Goal: Task Accomplishment & Management: Manage account settings

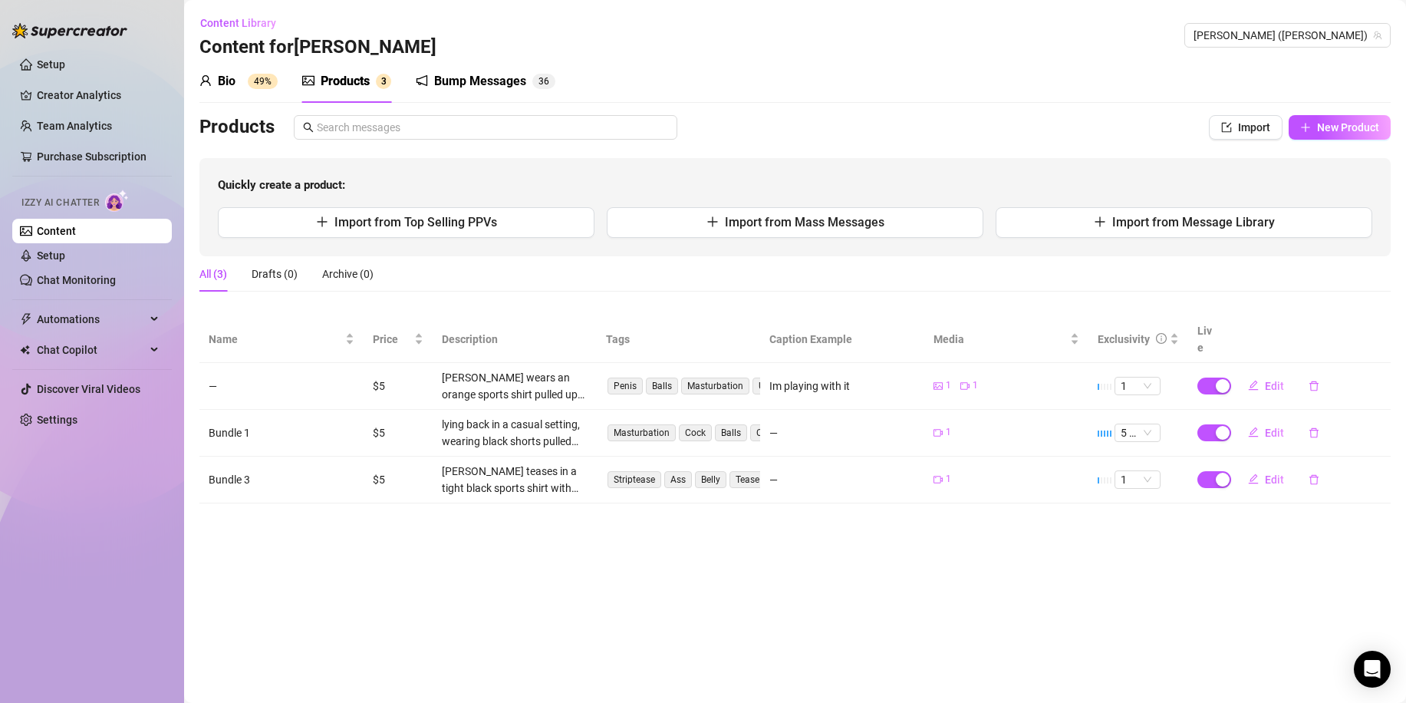
click at [339, 83] on div "Products" at bounding box center [345, 81] width 49 height 18
click at [111, 281] on link "Chat Monitoring" at bounding box center [76, 280] width 79 height 12
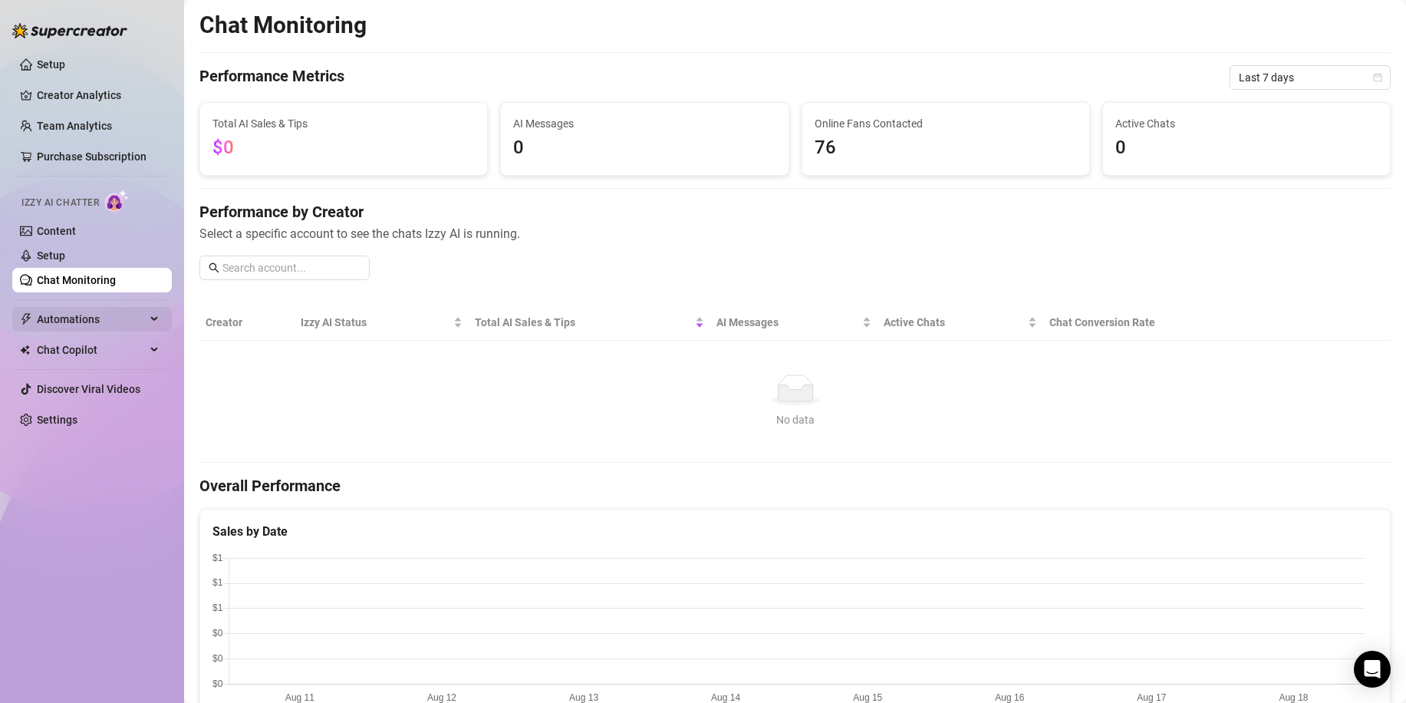
click at [107, 316] on span "Automations" at bounding box center [91, 319] width 109 height 25
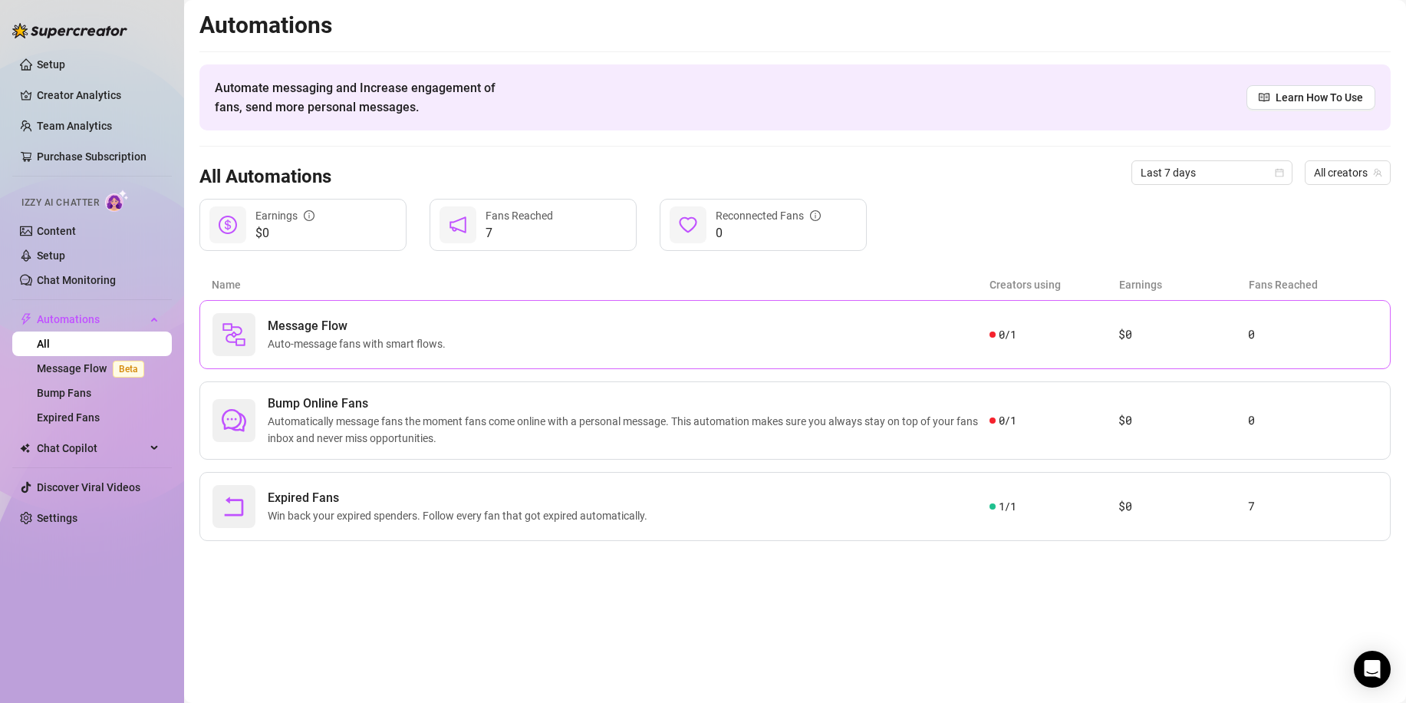
click at [327, 324] on span "Message Flow" at bounding box center [360, 326] width 184 height 18
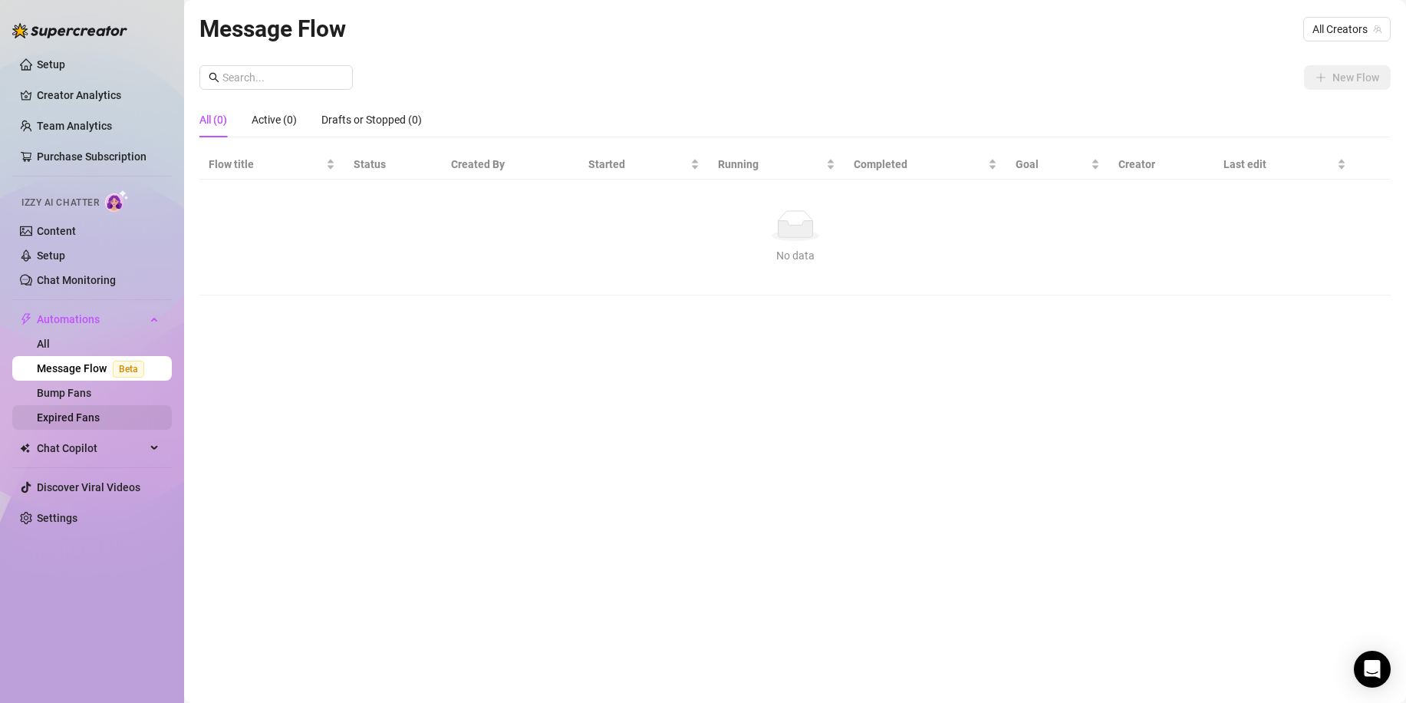
click at [100, 412] on link "Expired Fans" at bounding box center [68, 417] width 63 height 12
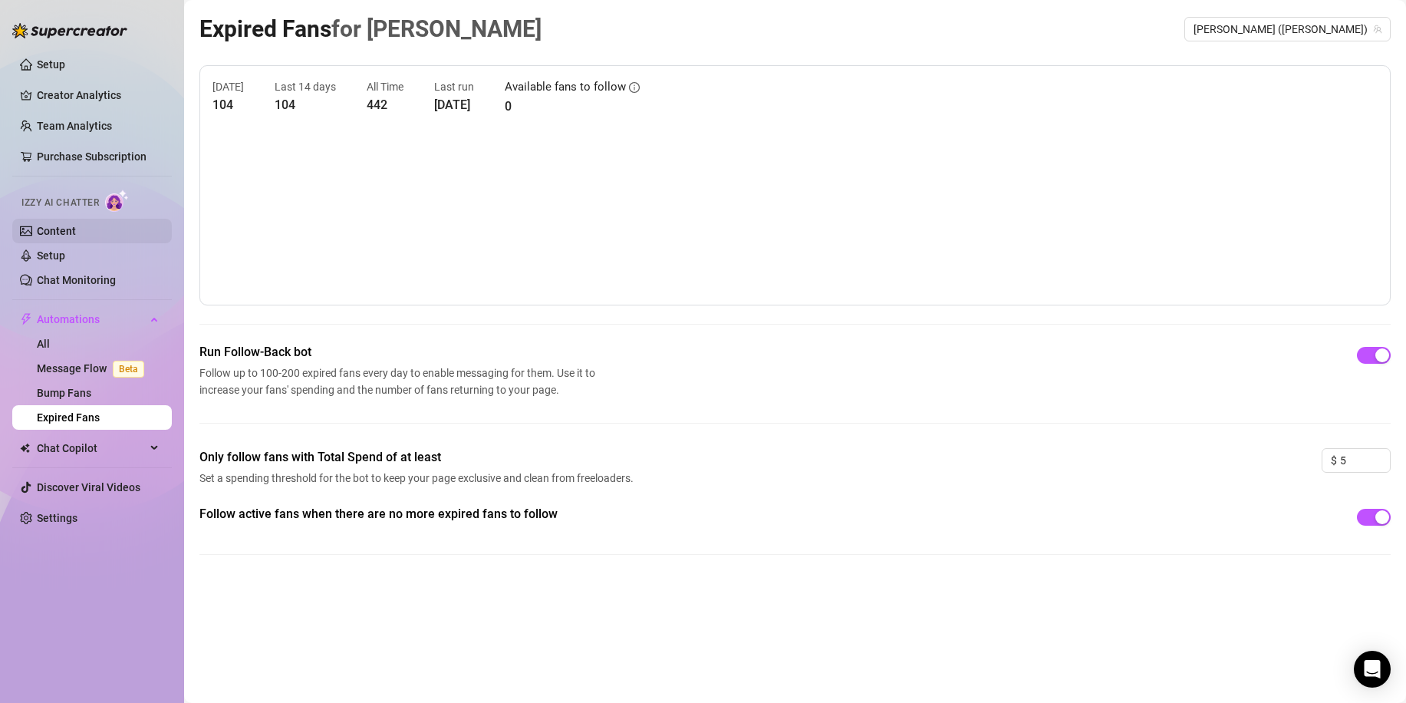
click at [76, 233] on link "Content" at bounding box center [56, 231] width 39 height 12
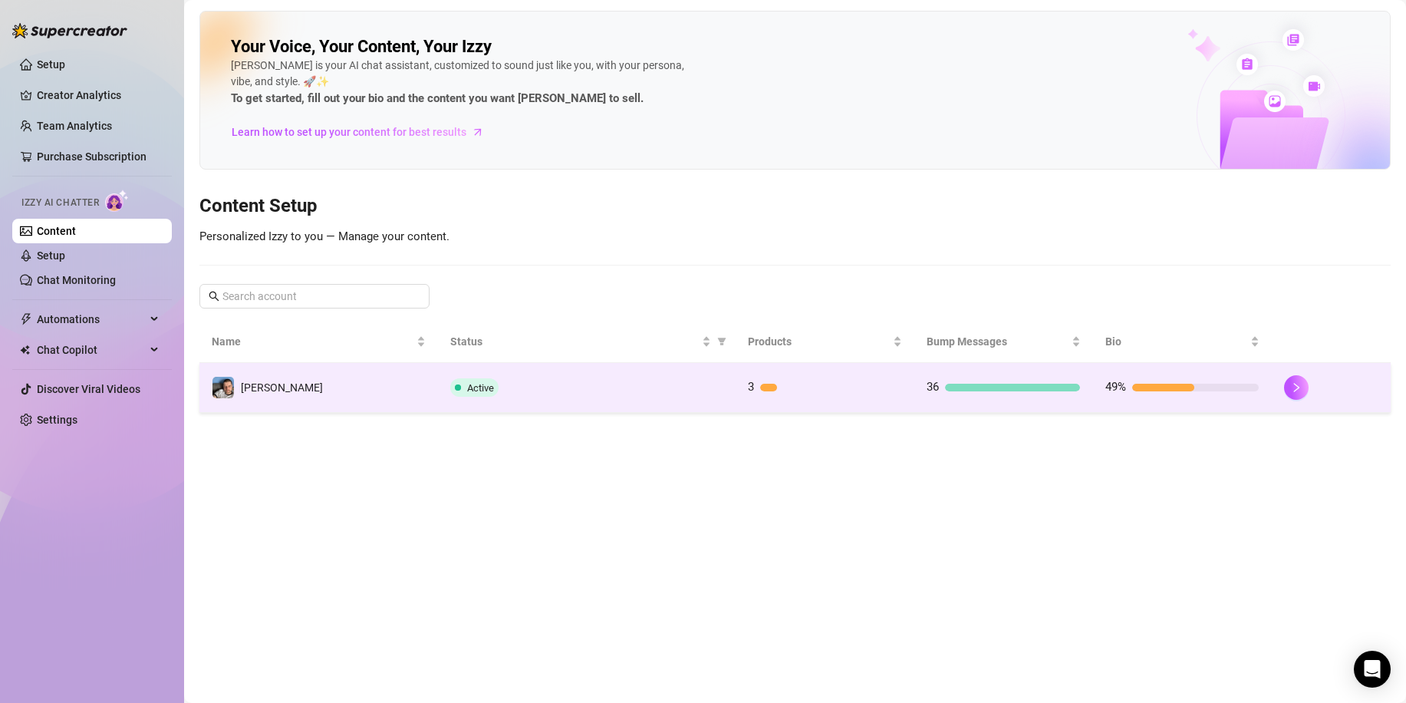
click at [429, 385] on td "[PERSON_NAME]" at bounding box center [318, 388] width 239 height 50
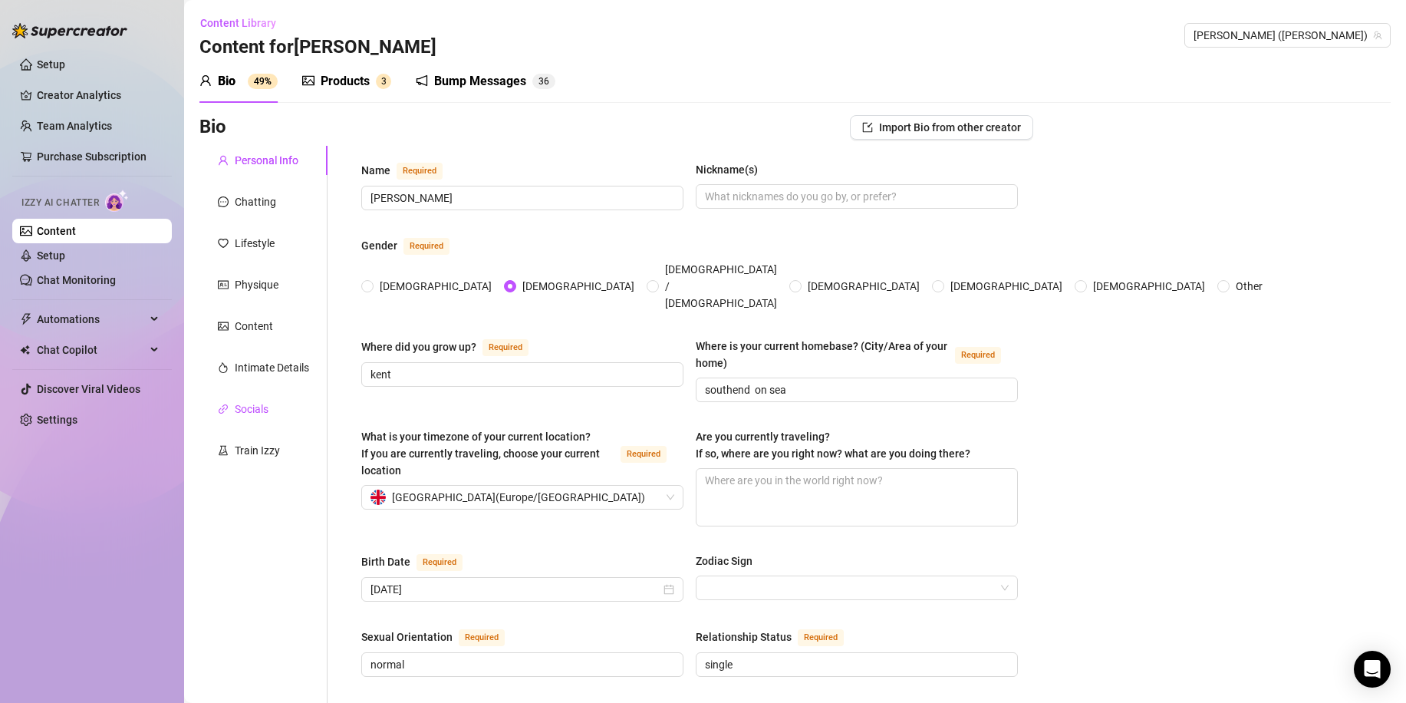
click at [249, 404] on div "Socials" at bounding box center [252, 408] width 34 height 17
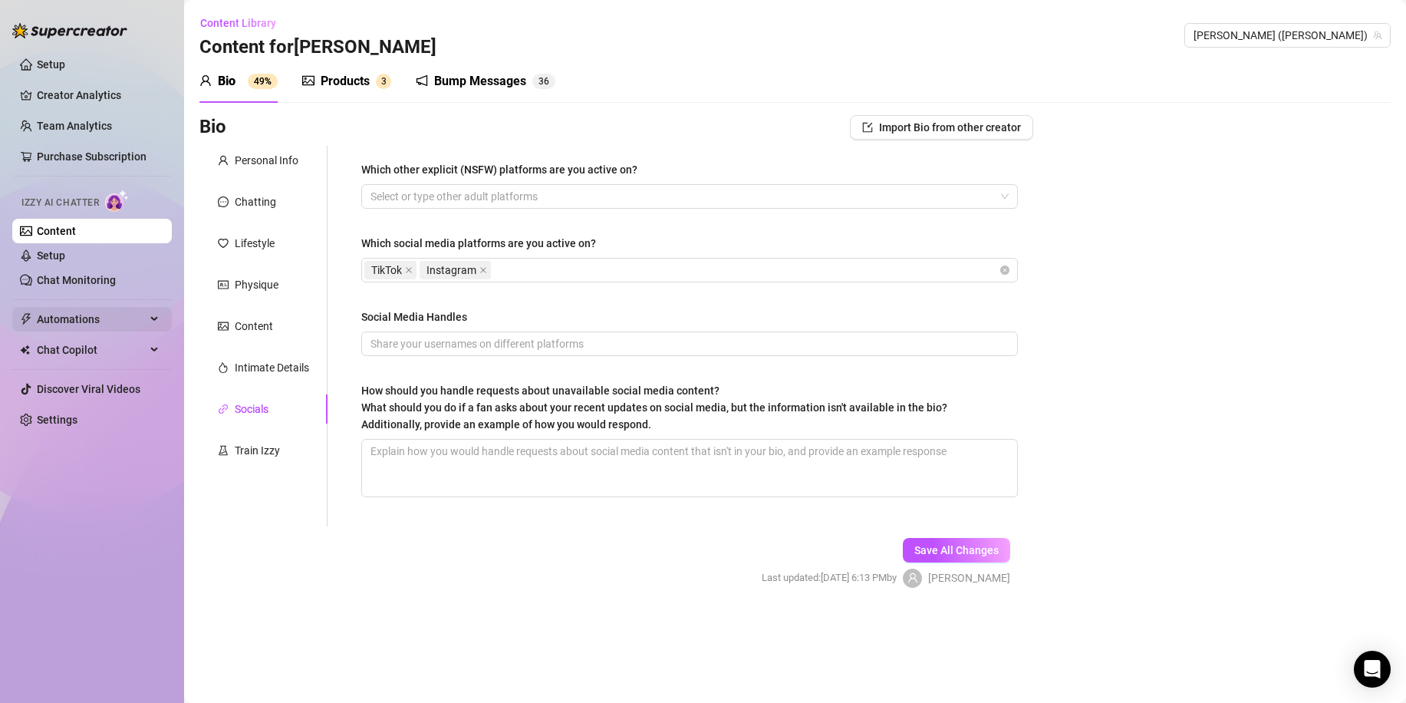
click at [136, 315] on span "Automations" at bounding box center [91, 319] width 109 height 25
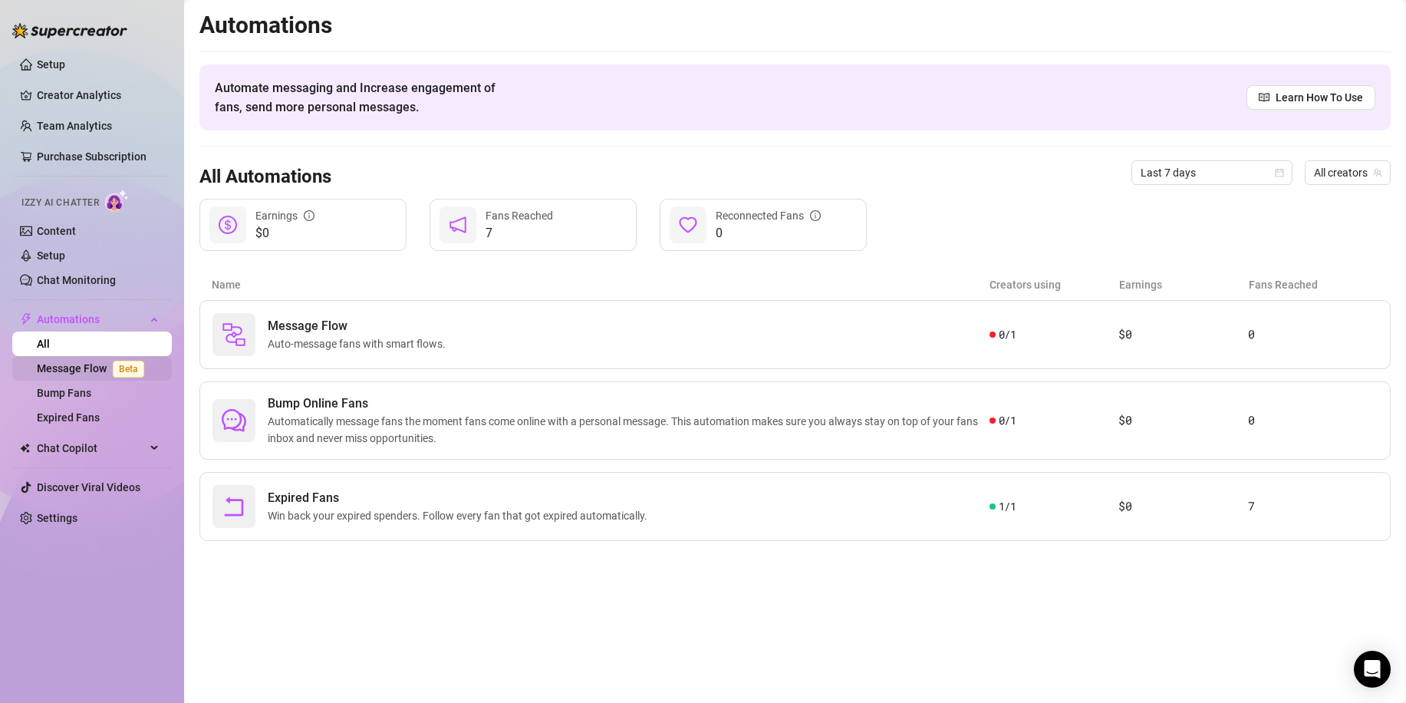
click at [105, 366] on link "Message Flow Beta" at bounding box center [94, 368] width 114 height 12
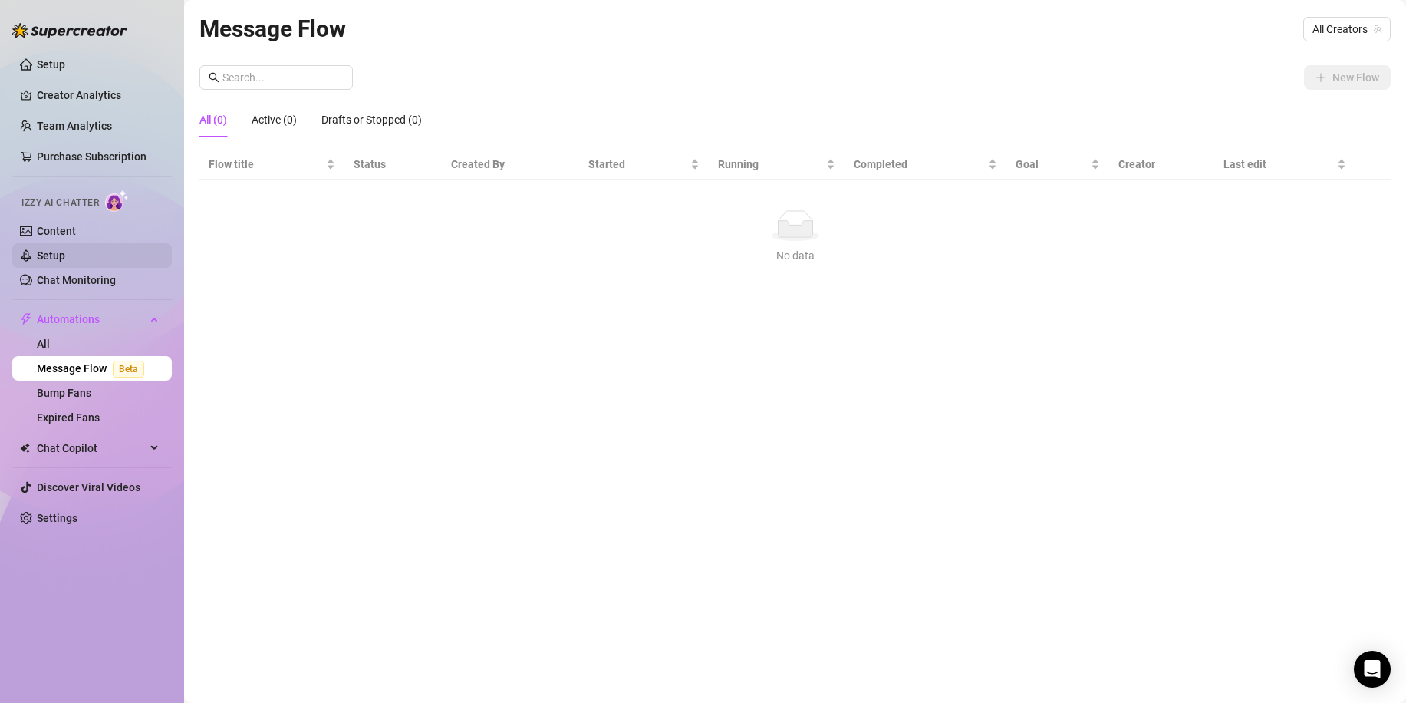
click at [65, 260] on link "Setup" at bounding box center [51, 255] width 28 height 12
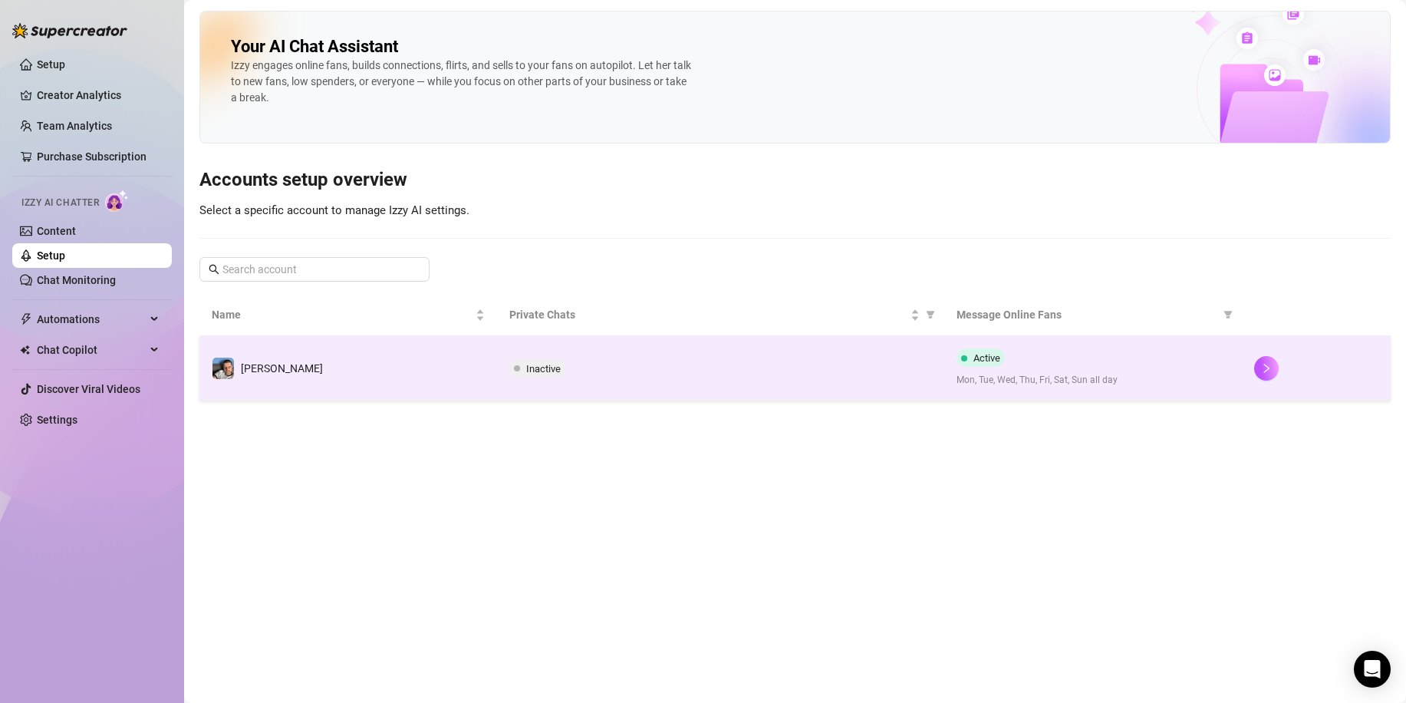
click at [533, 376] on span "Inactive" at bounding box center [537, 368] width 56 height 18
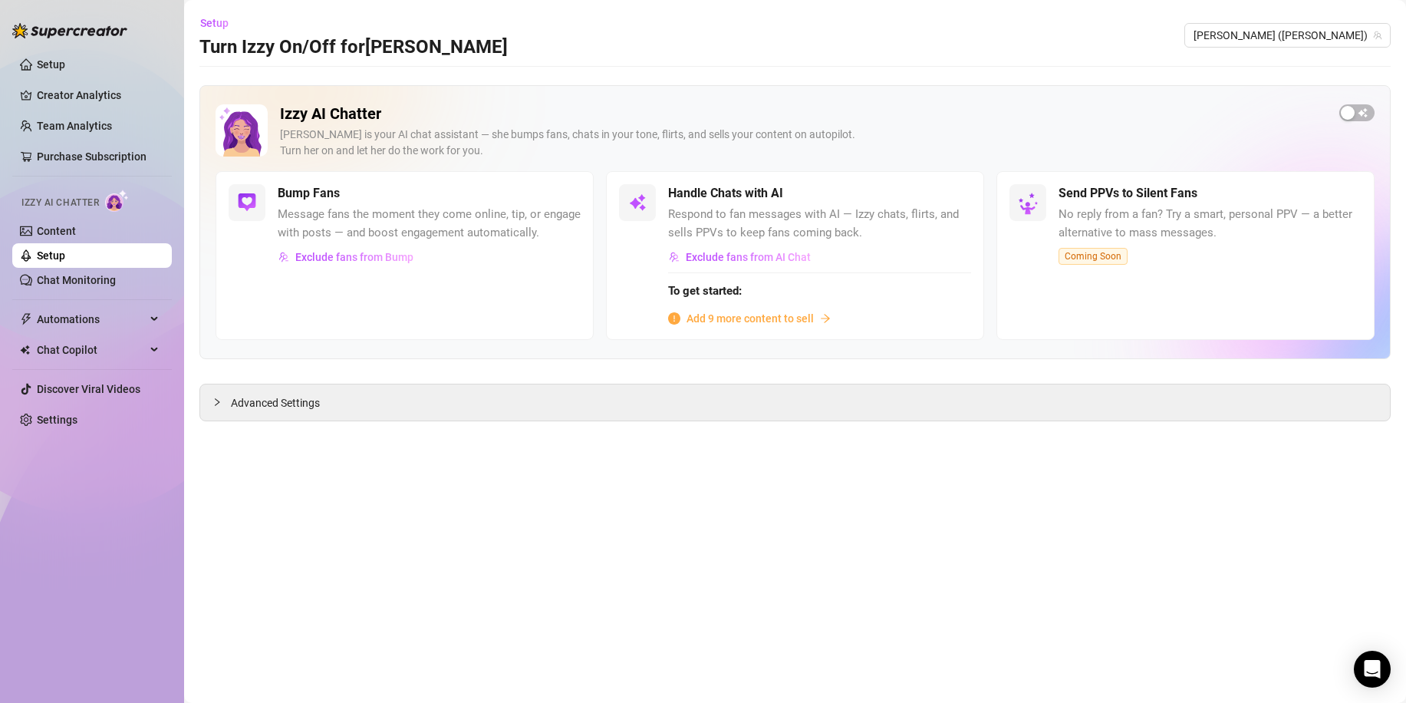
click at [719, 322] on span "Add 9 more content to sell" at bounding box center [749, 318] width 127 height 17
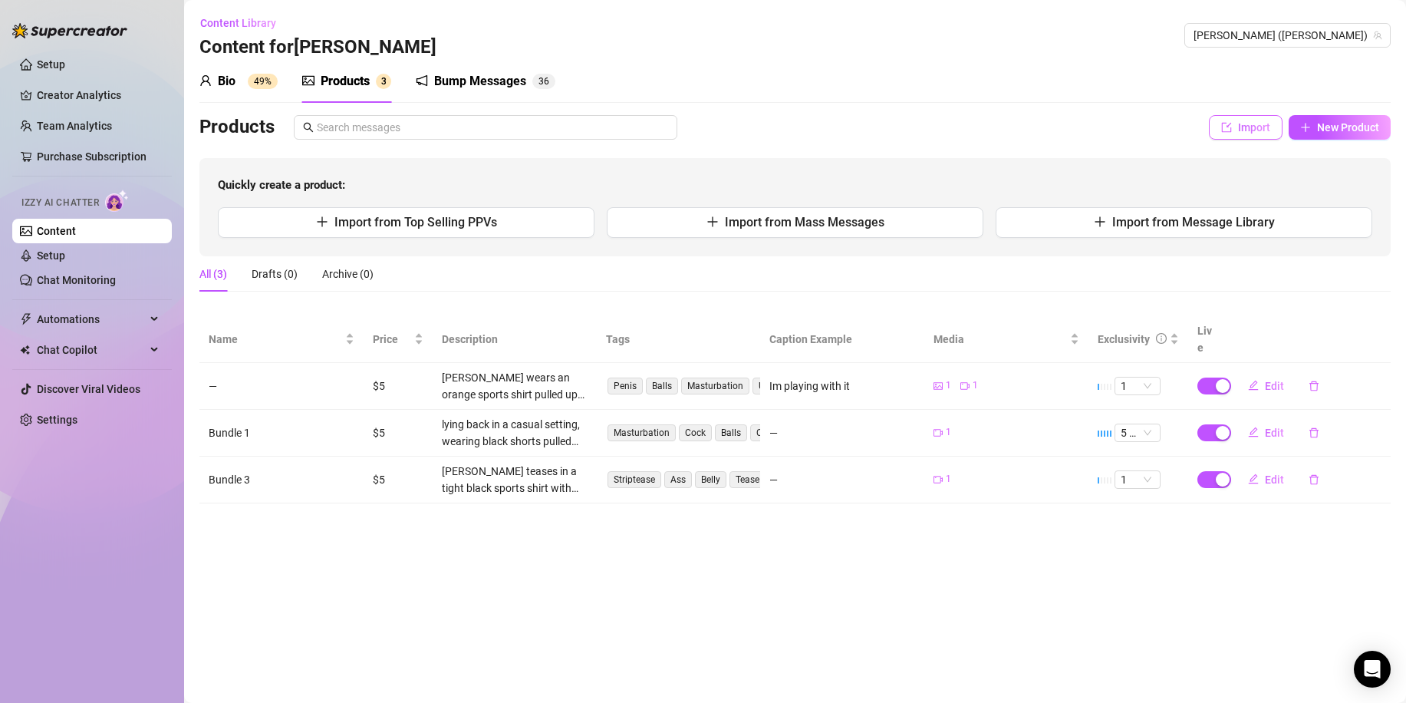
click at [1226, 123] on icon "import" at bounding box center [1227, 127] width 10 height 10
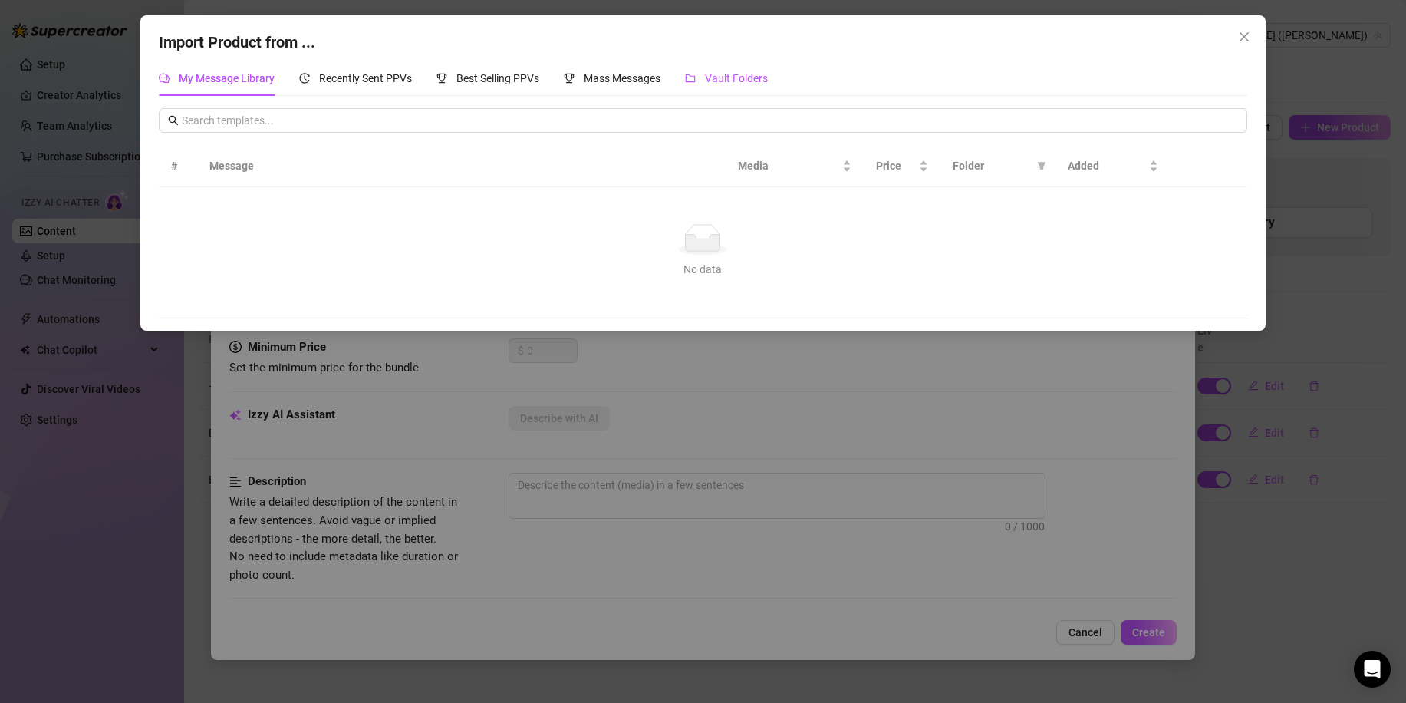
click at [723, 84] on span "Vault Folders" at bounding box center [736, 78] width 63 height 12
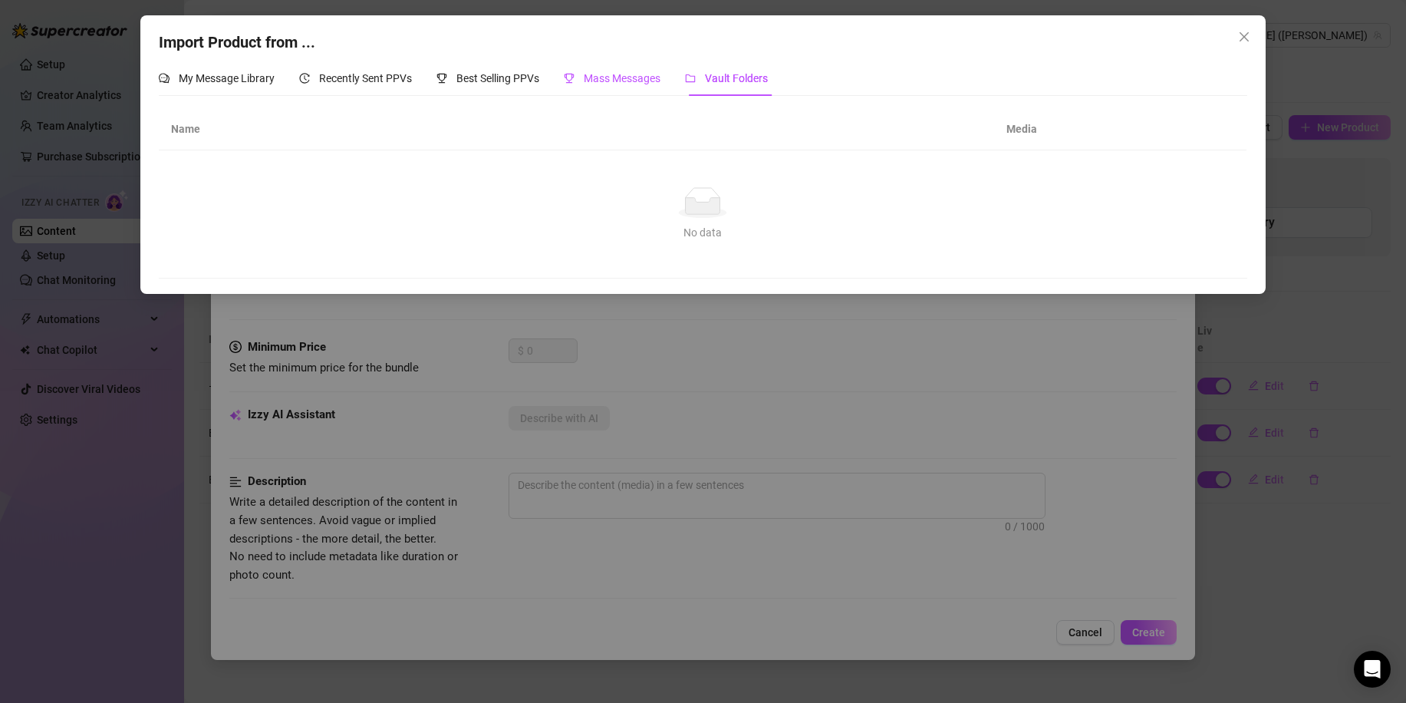
click at [633, 81] on span "Mass Messages" at bounding box center [622, 78] width 77 height 12
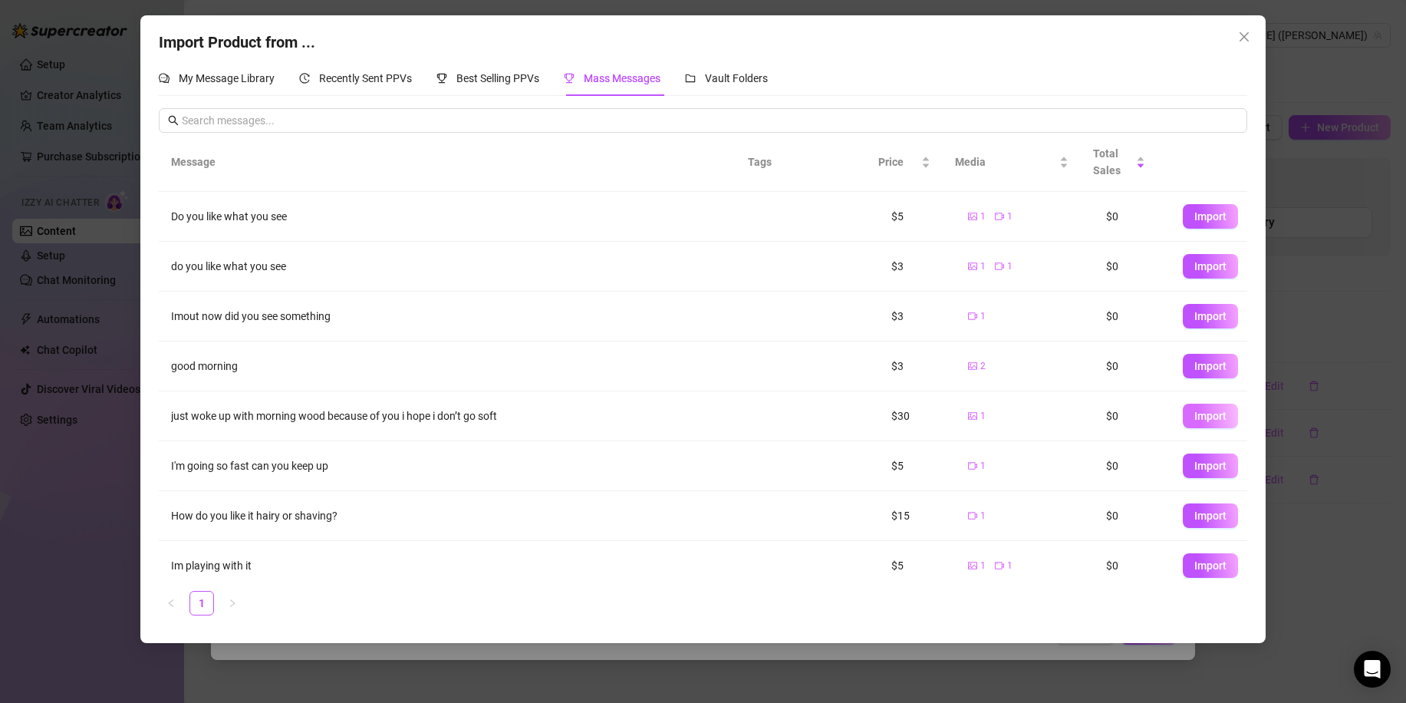
click at [1194, 416] on span "Import" at bounding box center [1210, 416] width 32 height 12
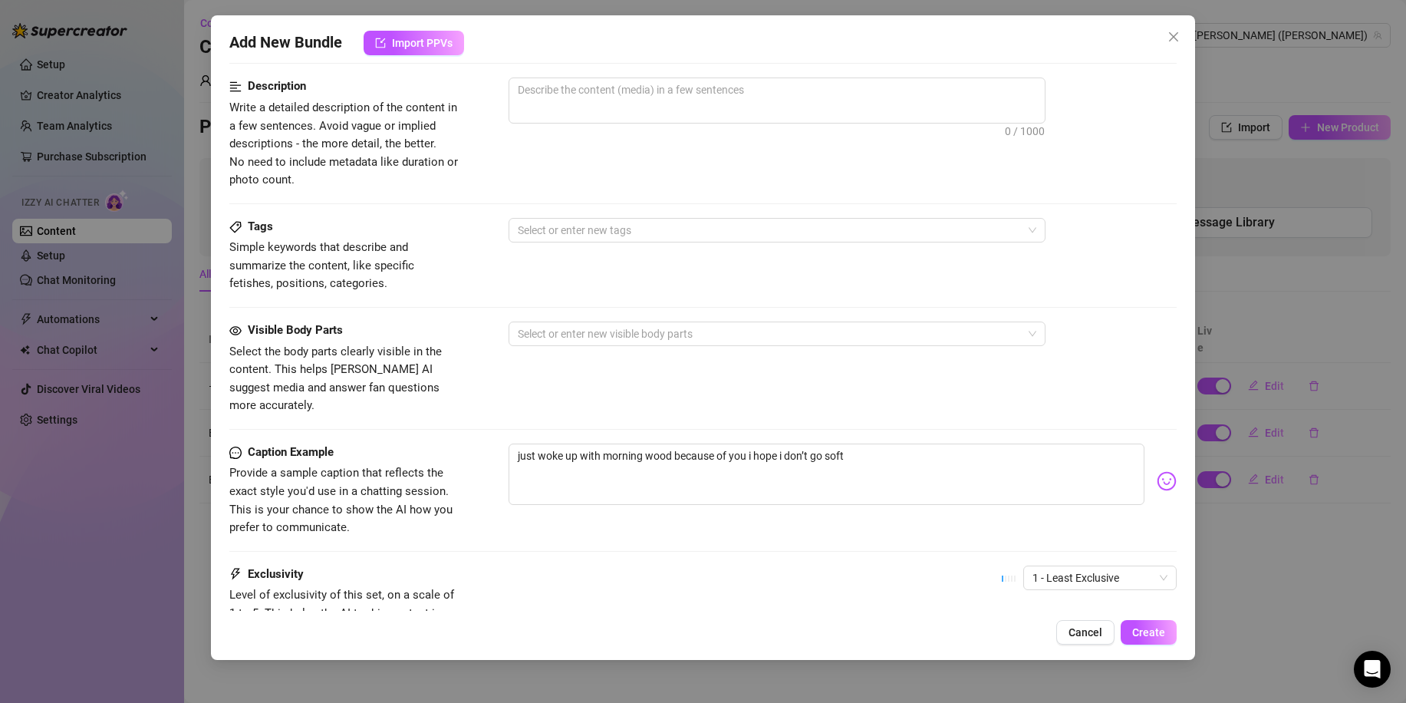
scroll to position [690, 0]
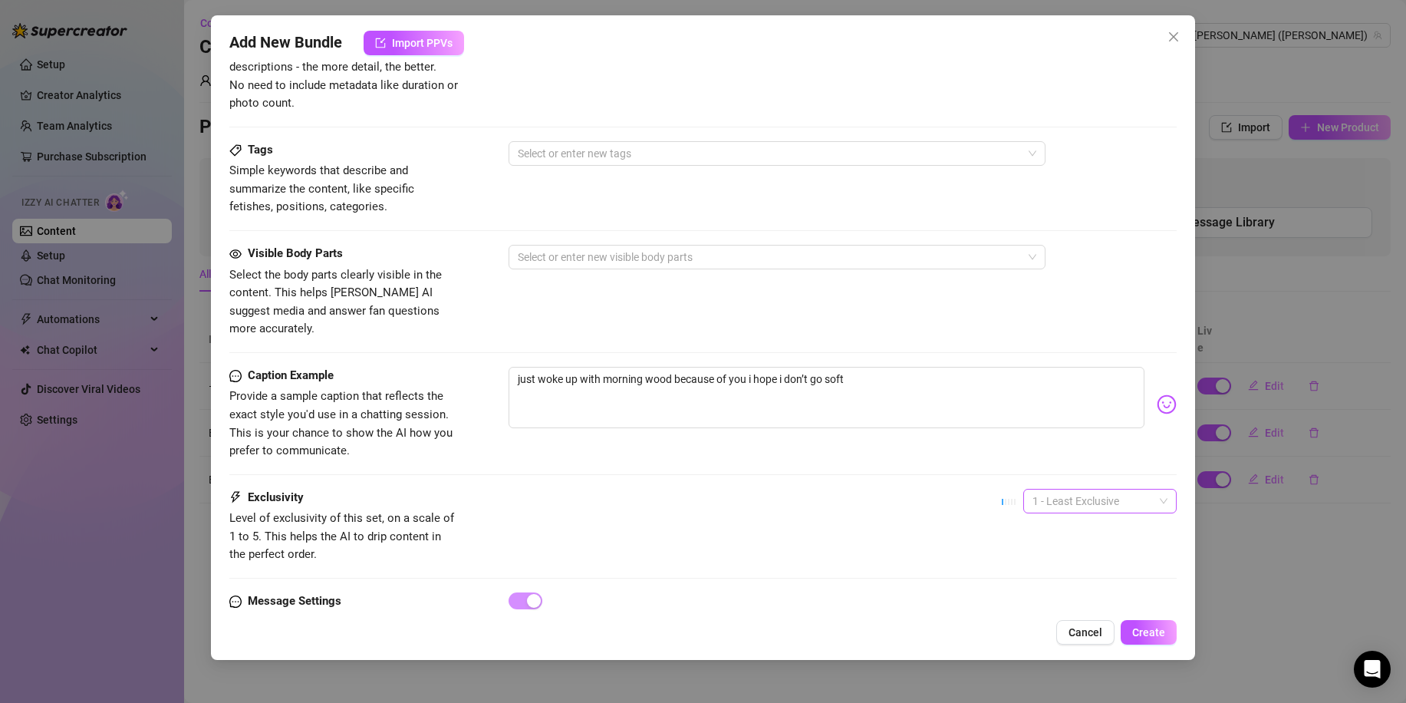
click at [1141, 489] on span "1 - Least Exclusive" at bounding box center [1099, 500] width 135 height 23
click at [1033, 614] on div "5 - Most Exclusive 🔥" at bounding box center [1086, 615] width 129 height 17
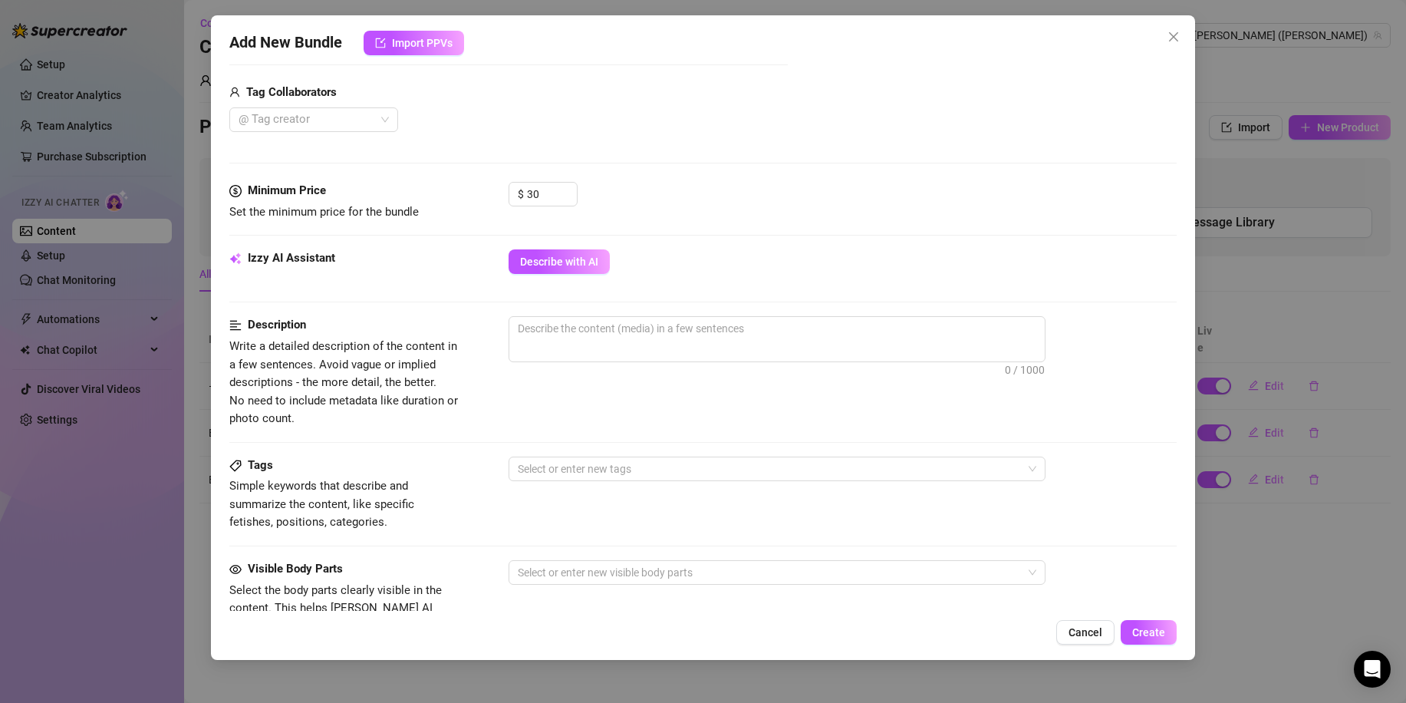
scroll to position [362, 0]
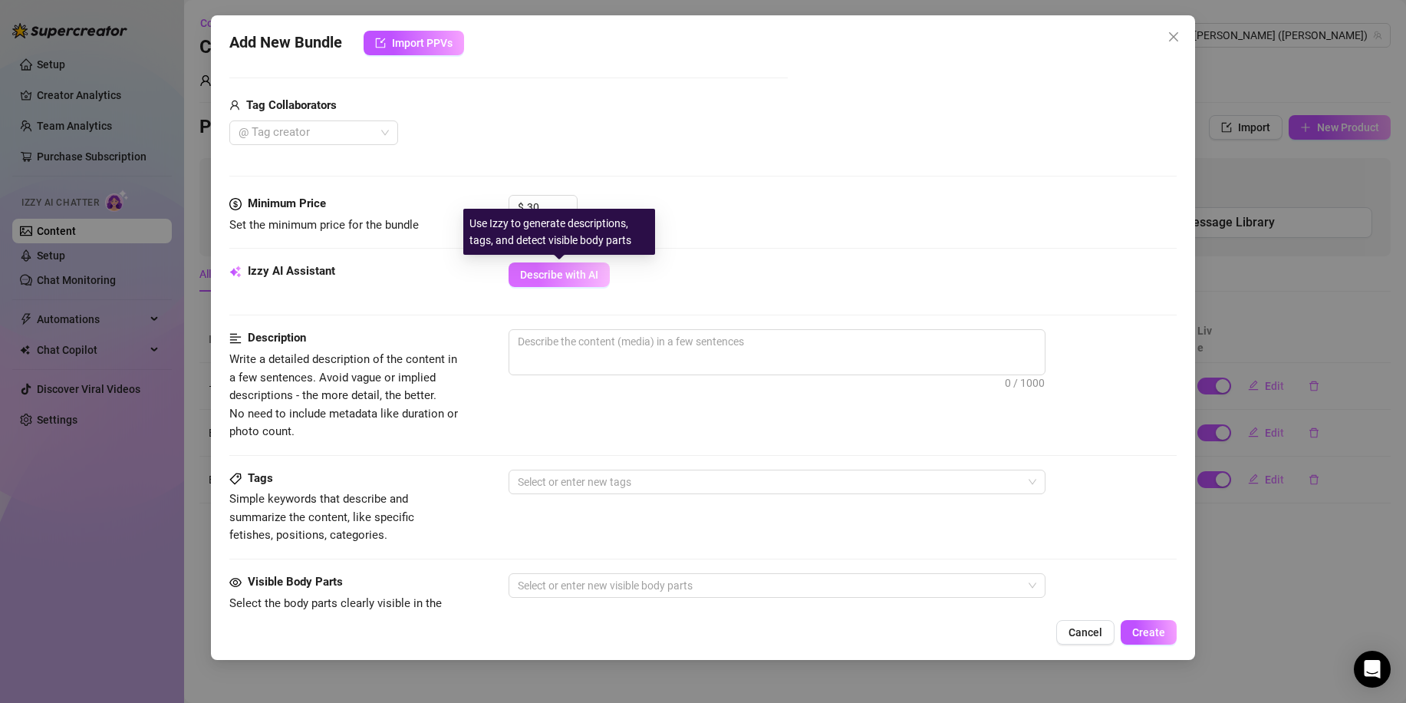
click at [571, 275] on span "Describe with AI" at bounding box center [559, 274] width 78 height 12
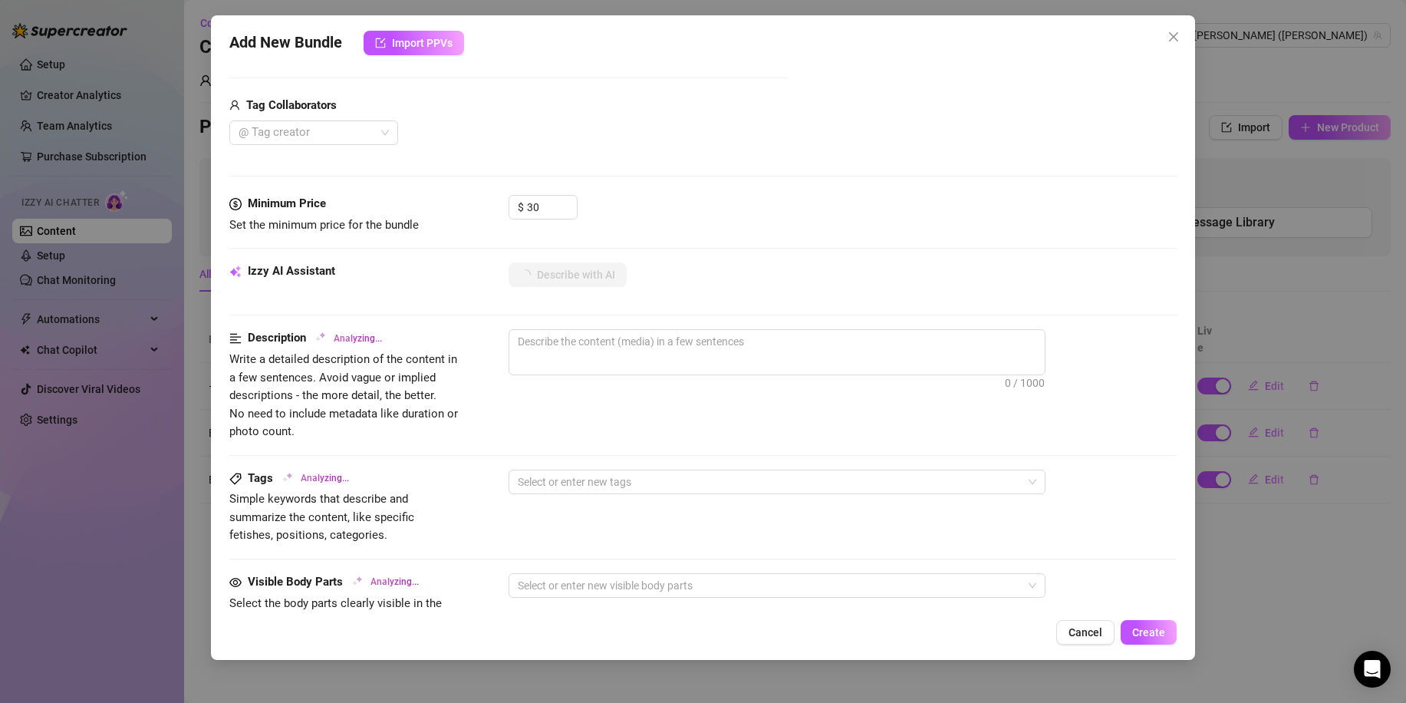
type textarea "Close-up"
type textarea "Close-up shot"
type textarea "Close-up shot of"
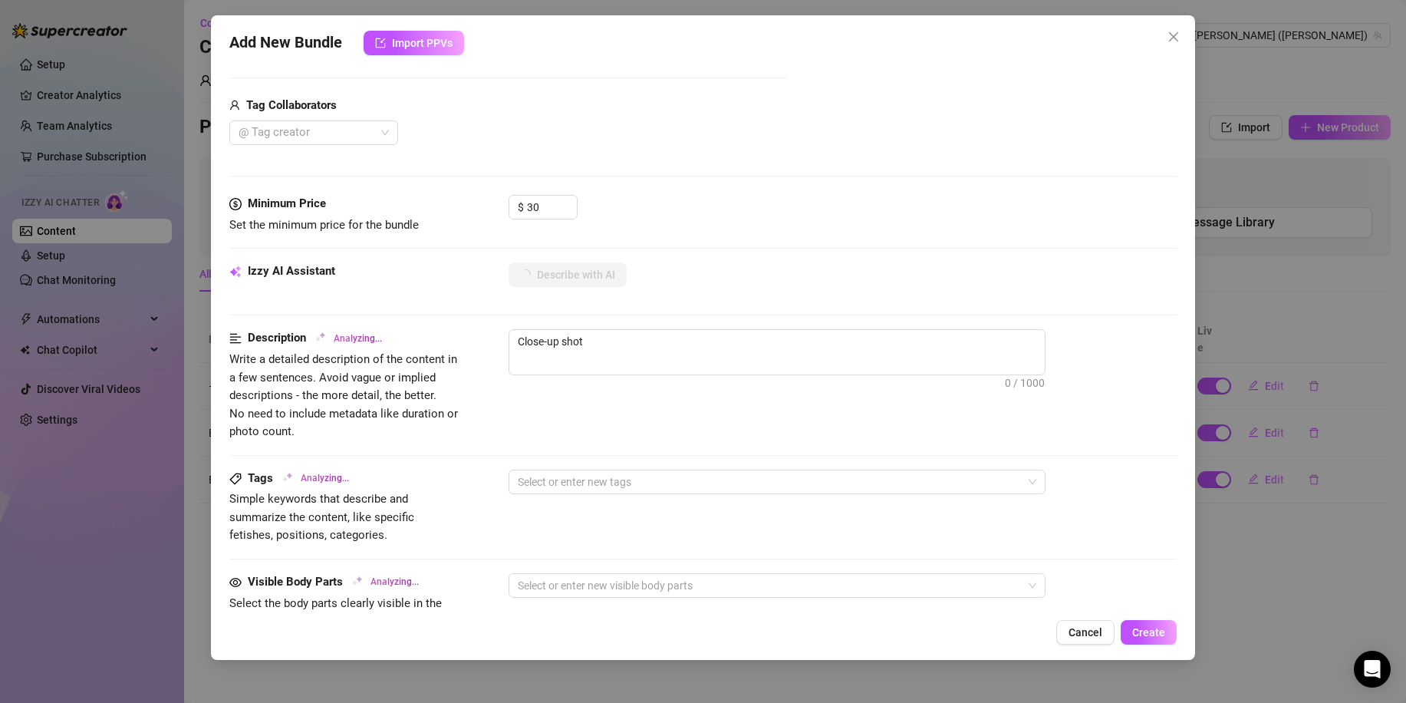
type textarea "Close-up shot of"
type textarea "Close-up shot of [PERSON_NAME]"
type textarea "Close-up shot of [PERSON_NAME] thick,"
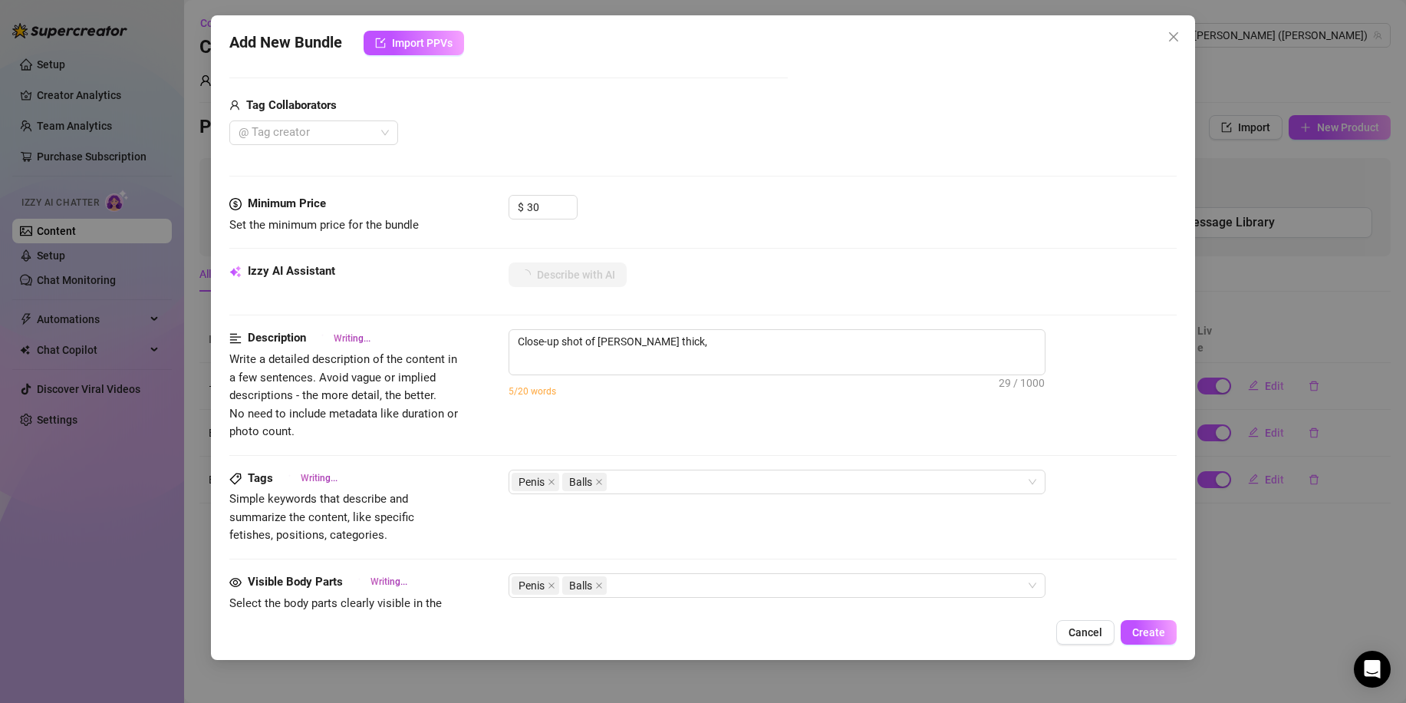
type textarea "Close-up shot of [PERSON_NAME] thick, hard"
type textarea "Close-up shot of [PERSON_NAME] thick, hard cock"
type textarea "Close-up shot of [PERSON_NAME] thick, hard cock held"
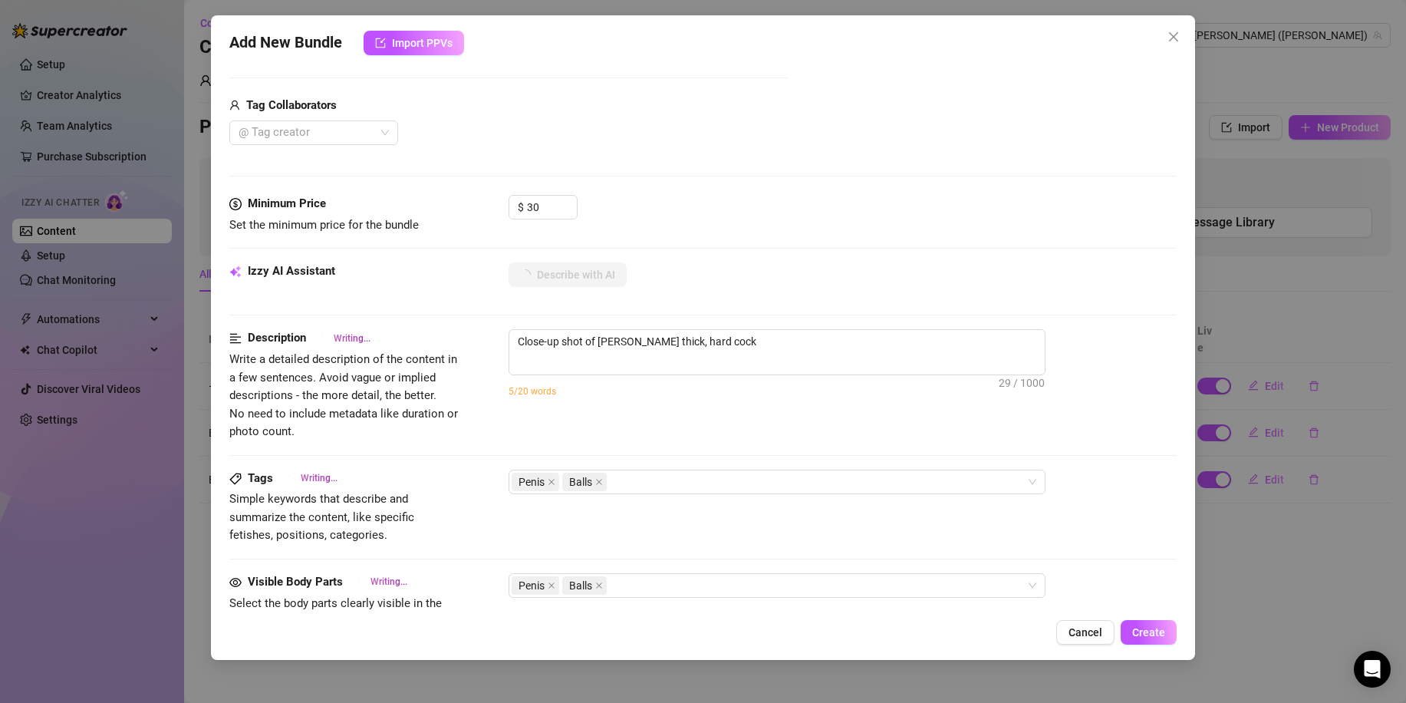
type textarea "Close-up shot of [PERSON_NAME] thick, hard cock held"
type textarea "Close-up shot of [PERSON_NAME] thick, hard cock held upright"
type textarea "Close-up shot of [PERSON_NAME] thick, hard cock held upright by"
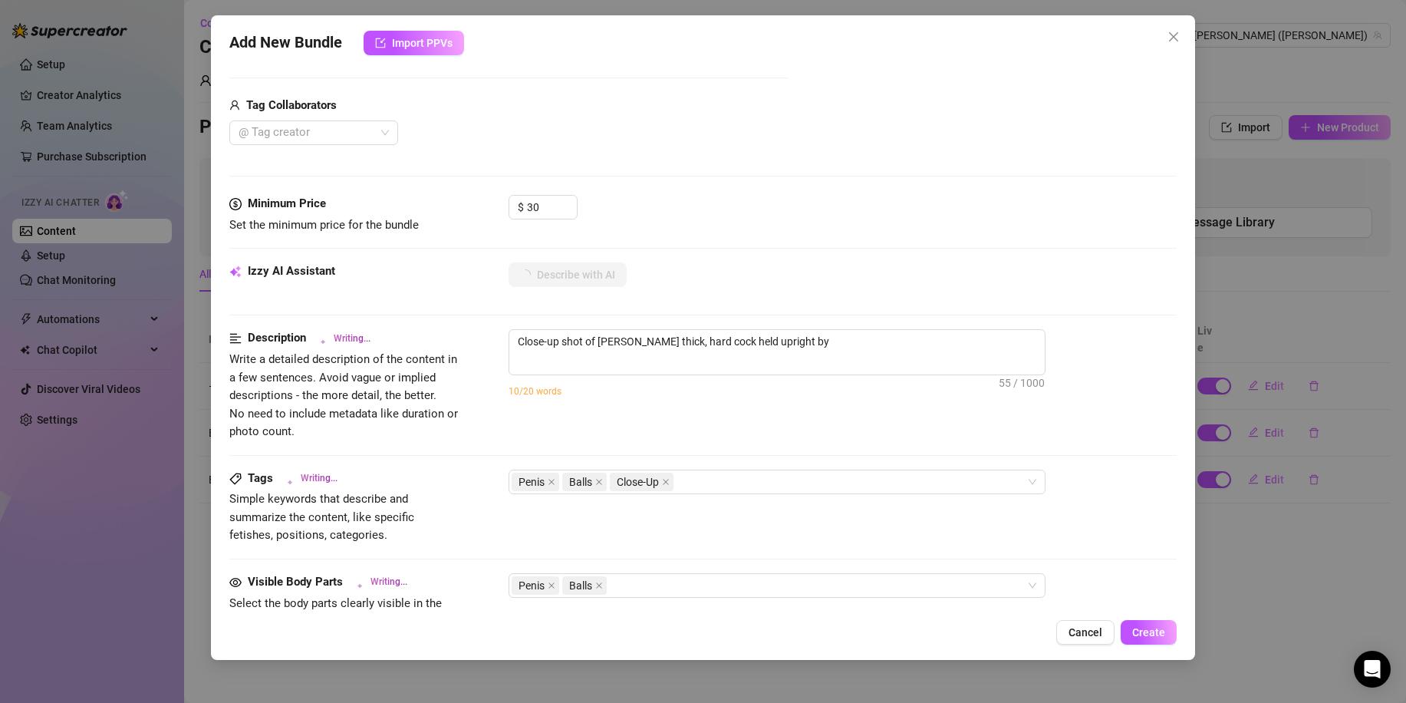
type textarea "Close-up shot of [PERSON_NAME] thick, hard cock held upright by his"
type textarea "Close-up shot of [PERSON_NAME] thick, hard cock held upright by his hand."
type textarea "Close-up shot of [PERSON_NAME] thick, hard cock held upright by his hand. Full"
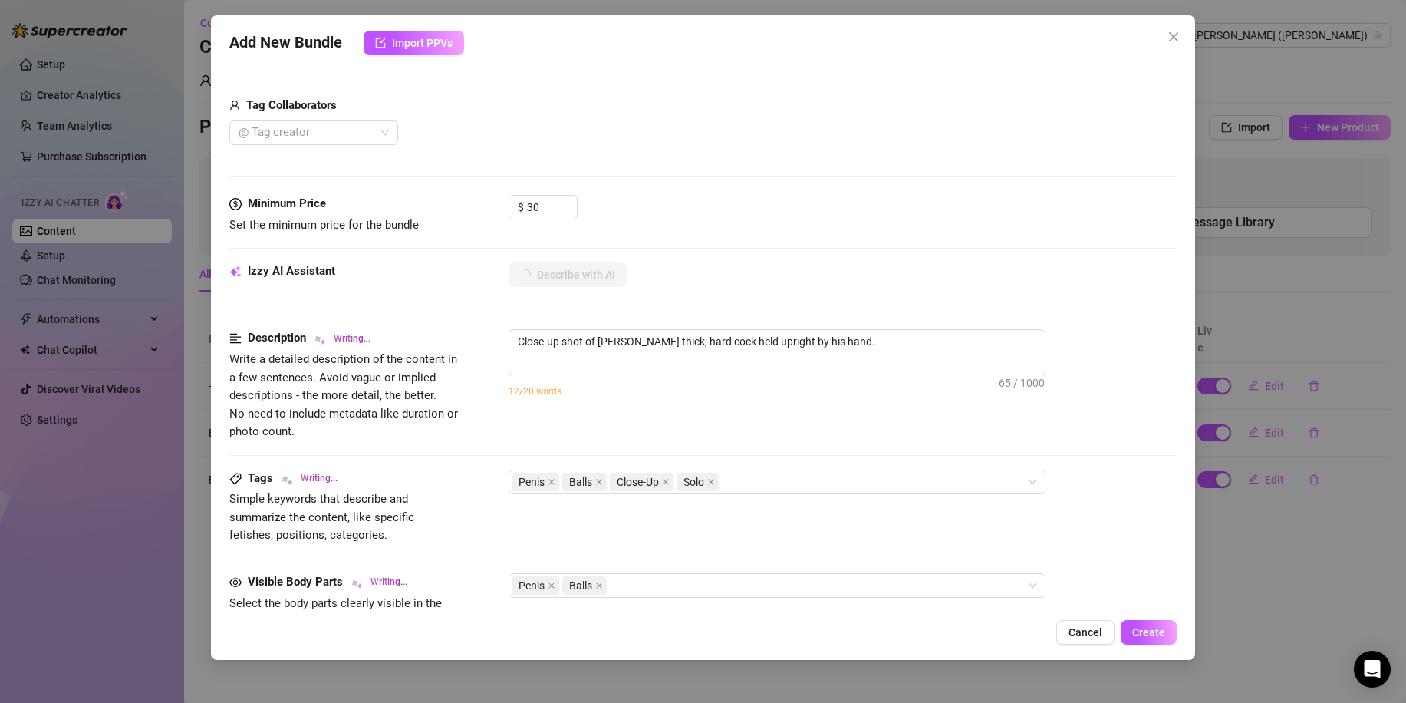
type textarea "Close-up shot of [PERSON_NAME] thick, hard cock held upright by his hand. Full"
type textarea "Close-up shot of [PERSON_NAME] thick, hard cock held upright by his hand. Full …"
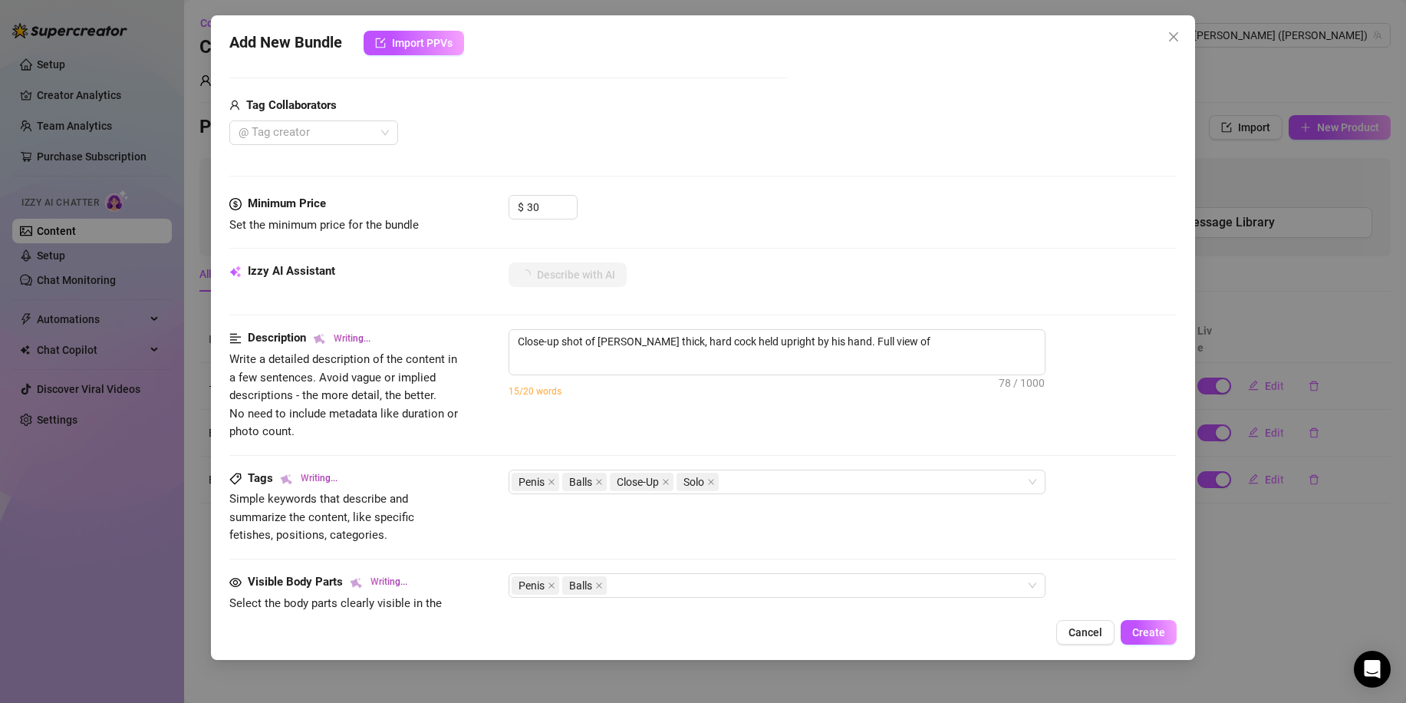
type textarea "Close-up shot of [PERSON_NAME] thick, hard cock held upright by his hand. Full …"
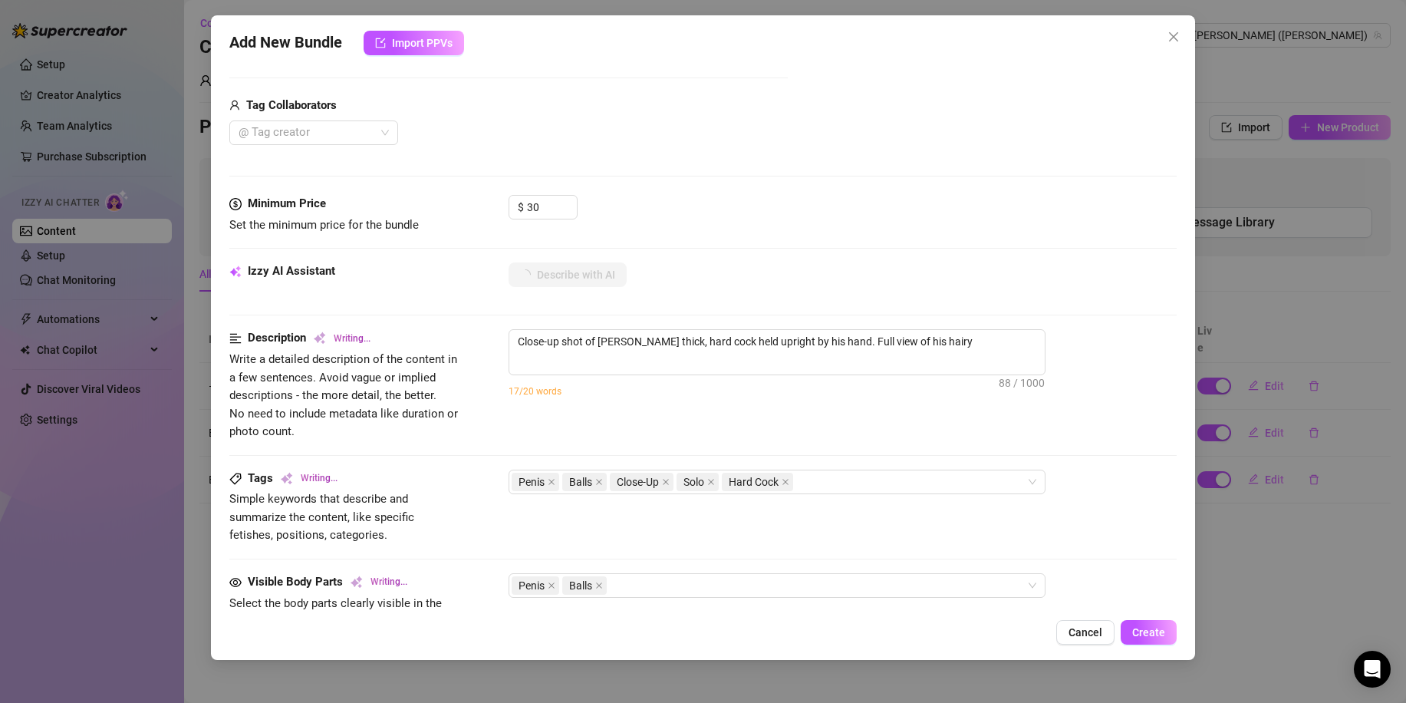
type textarea "Close-up shot of [PERSON_NAME] thick, hard cock held upright by his hand. Full …"
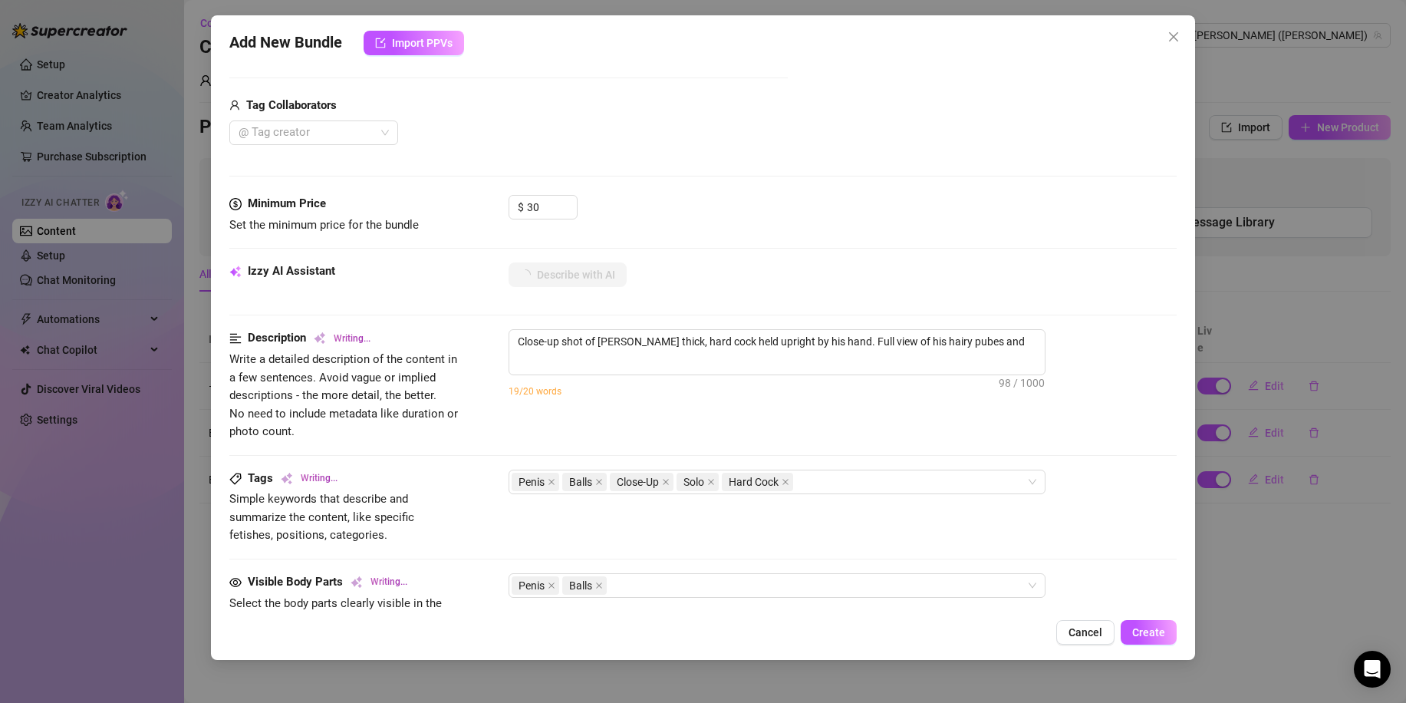
type textarea "Close-up shot of [PERSON_NAME] thick, hard cock held upright by his hand. Full …"
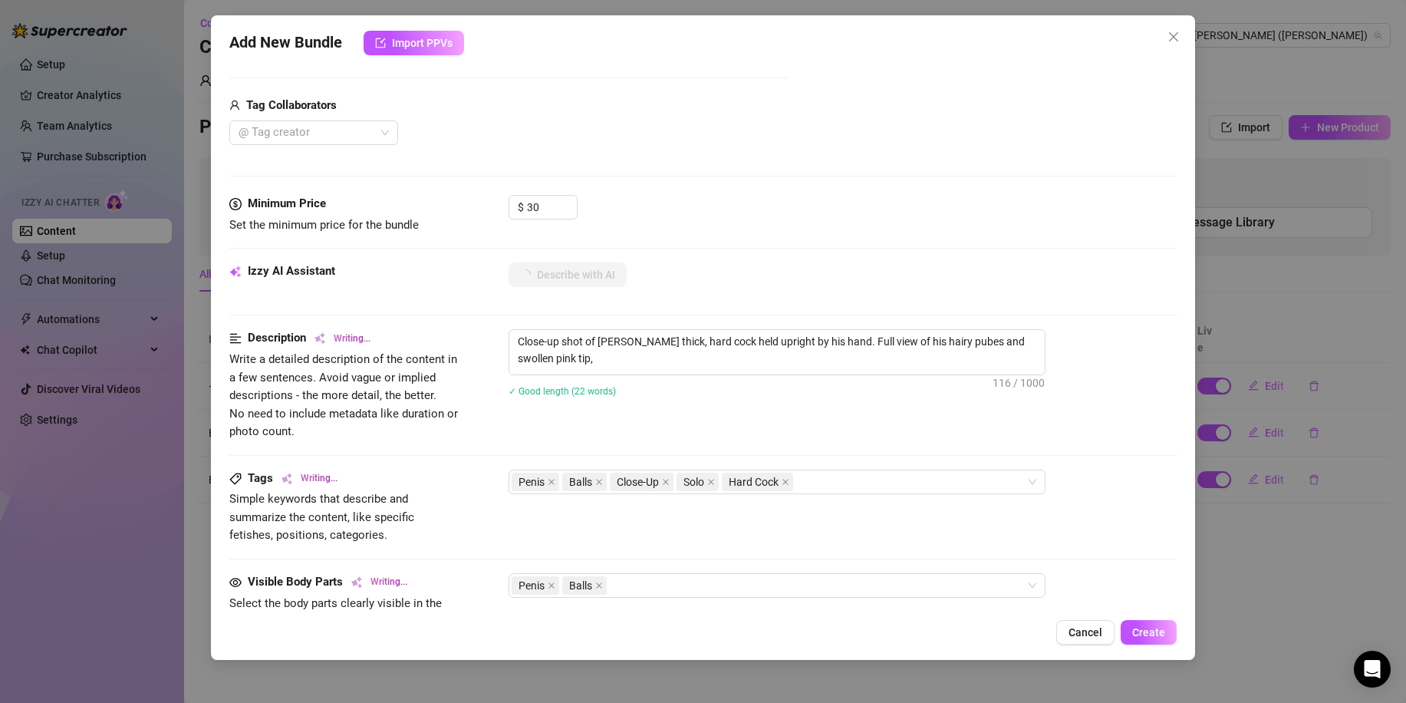
type textarea "Close-up shot of [PERSON_NAME] thick, hard cock held upright by his hand. Full …"
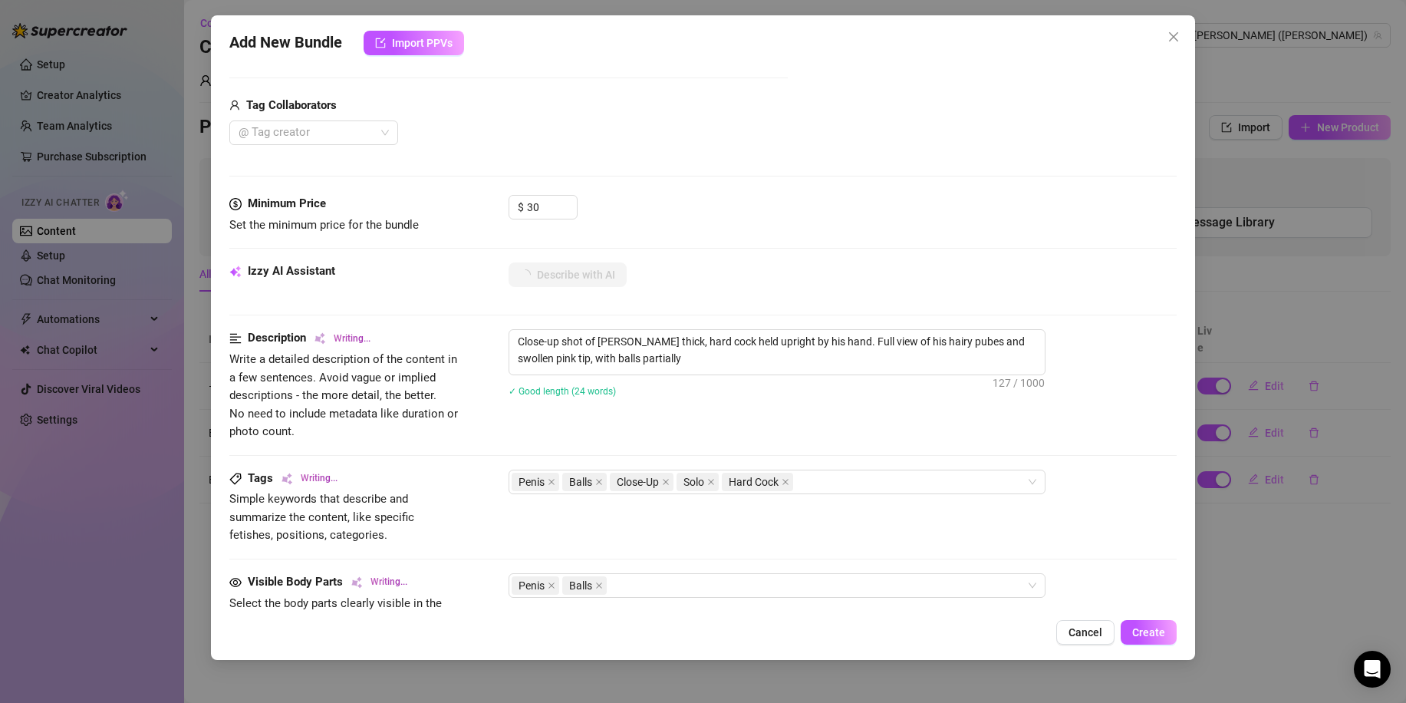
type textarea "Close-up shot of [PERSON_NAME] thick, hard cock held upright by his hand. Full …"
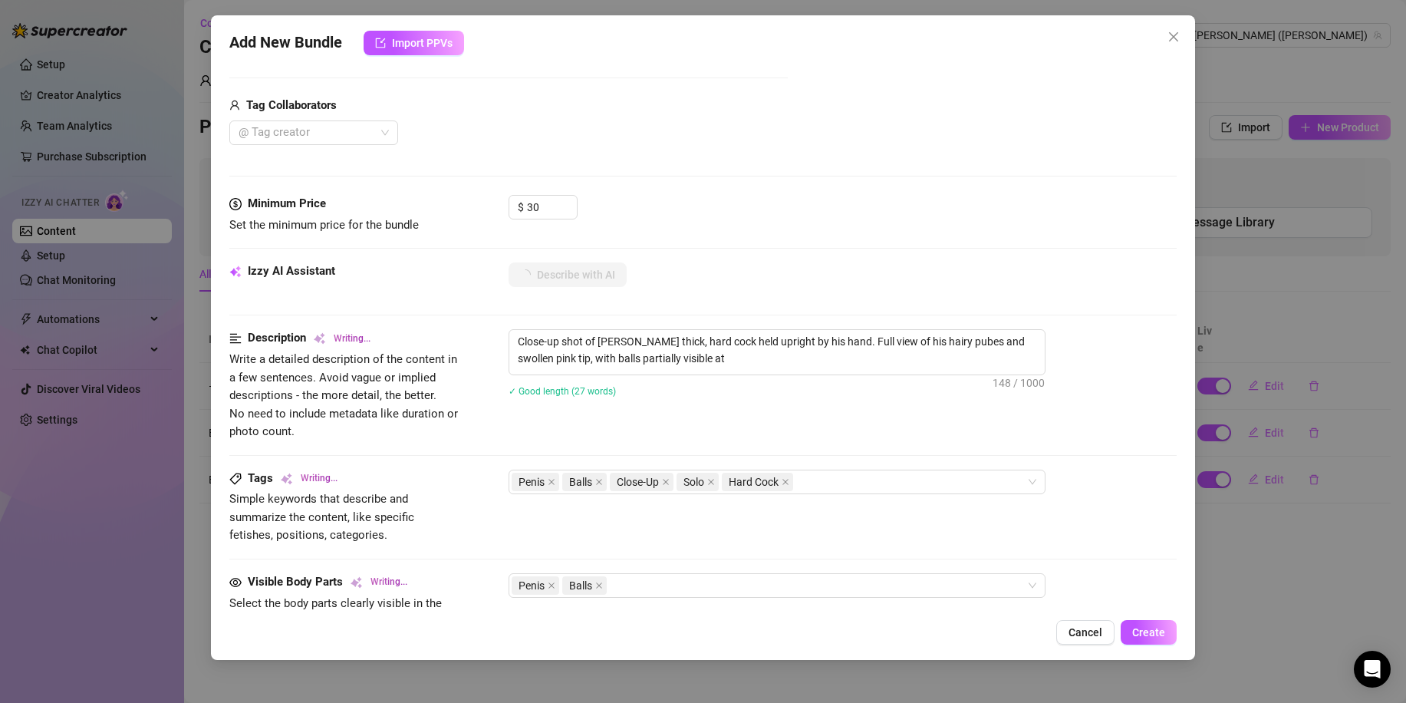
type textarea "Close-up shot of [PERSON_NAME] thick, hard cock held upright by his hand. Full …"
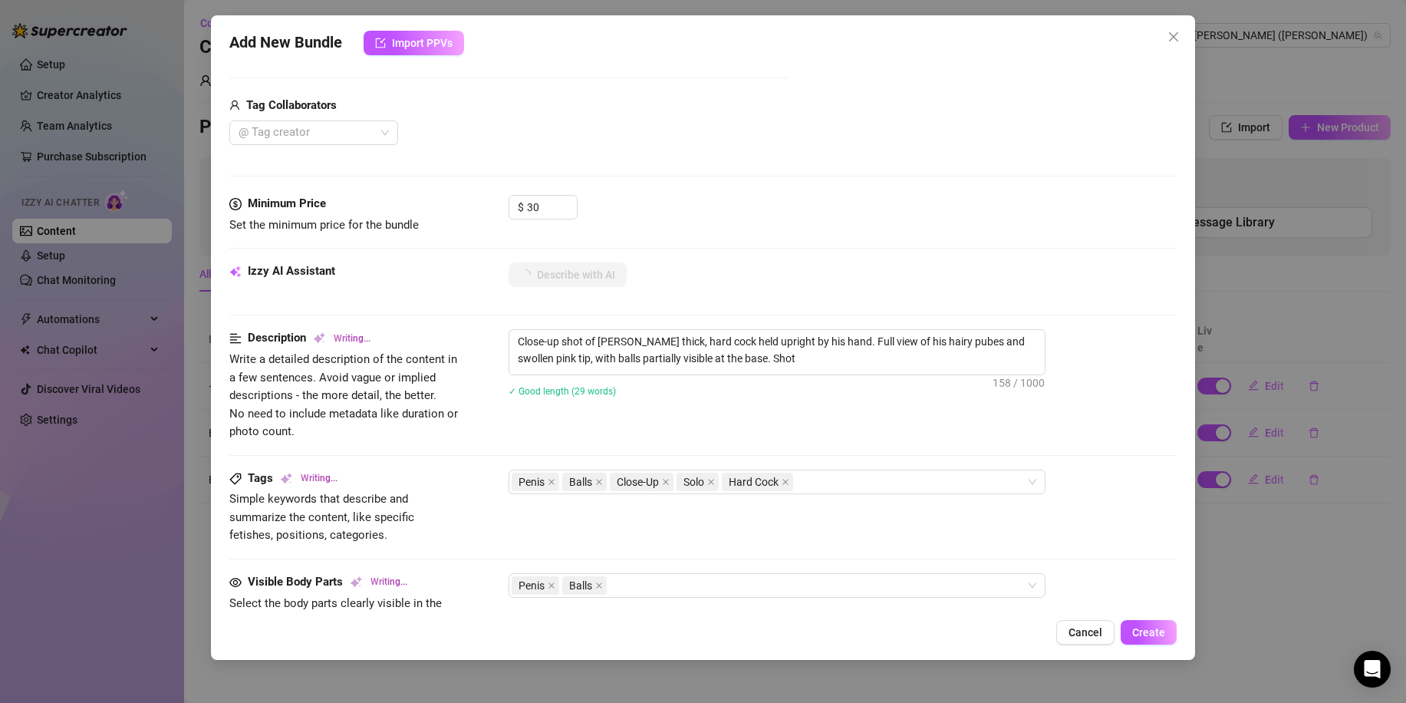
type textarea "Close-up shot of [PERSON_NAME] thick, hard cock held upright by his hand. Full …"
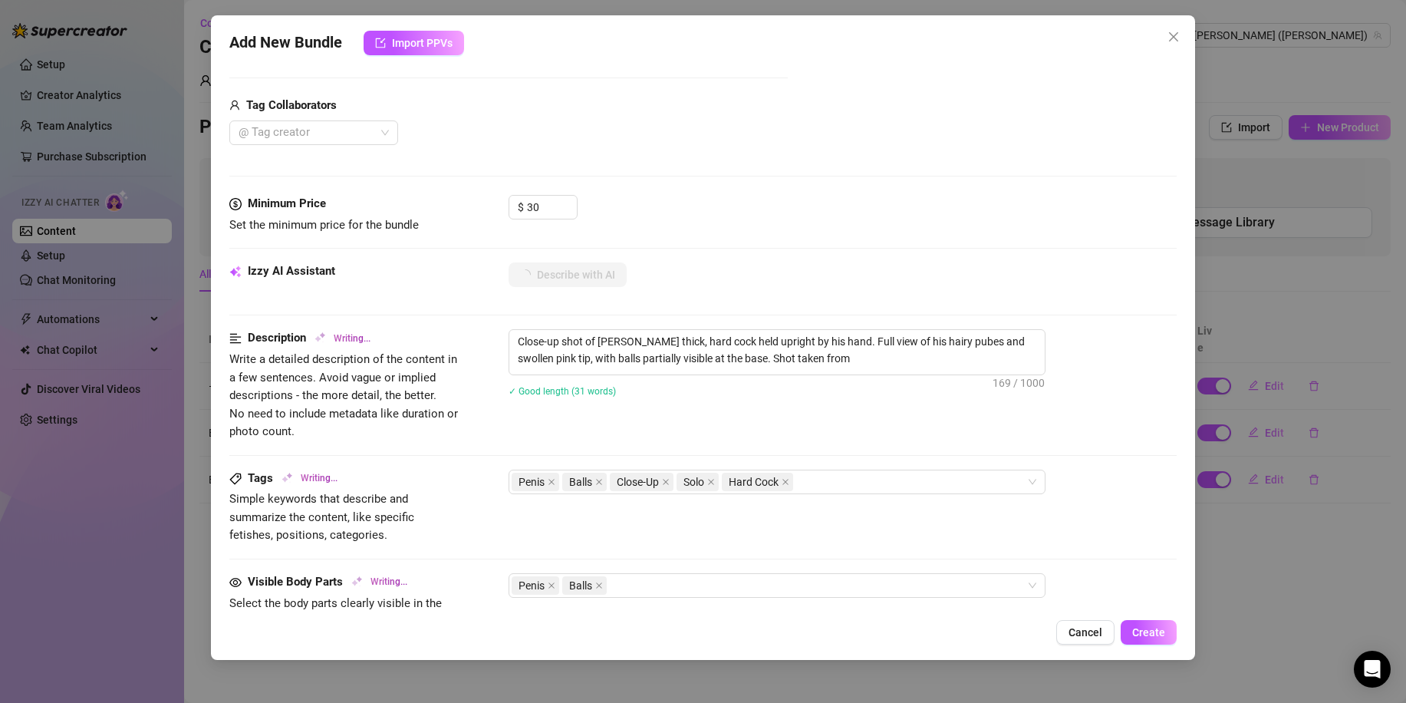
type textarea "Close-up shot of [PERSON_NAME] thick, hard cock held upright by his hand. Full …"
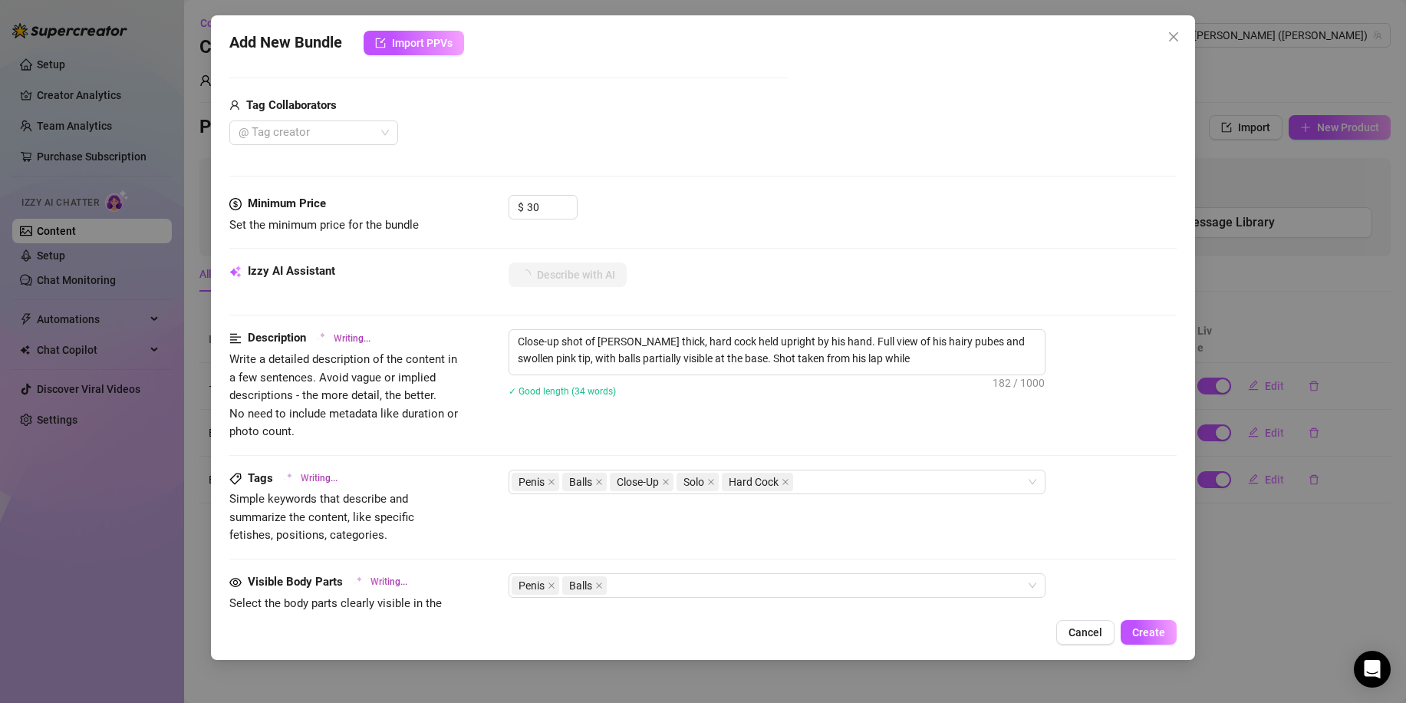
type textarea "Close-up shot of [PERSON_NAME] thick, hard cock held upright by his hand. Full …"
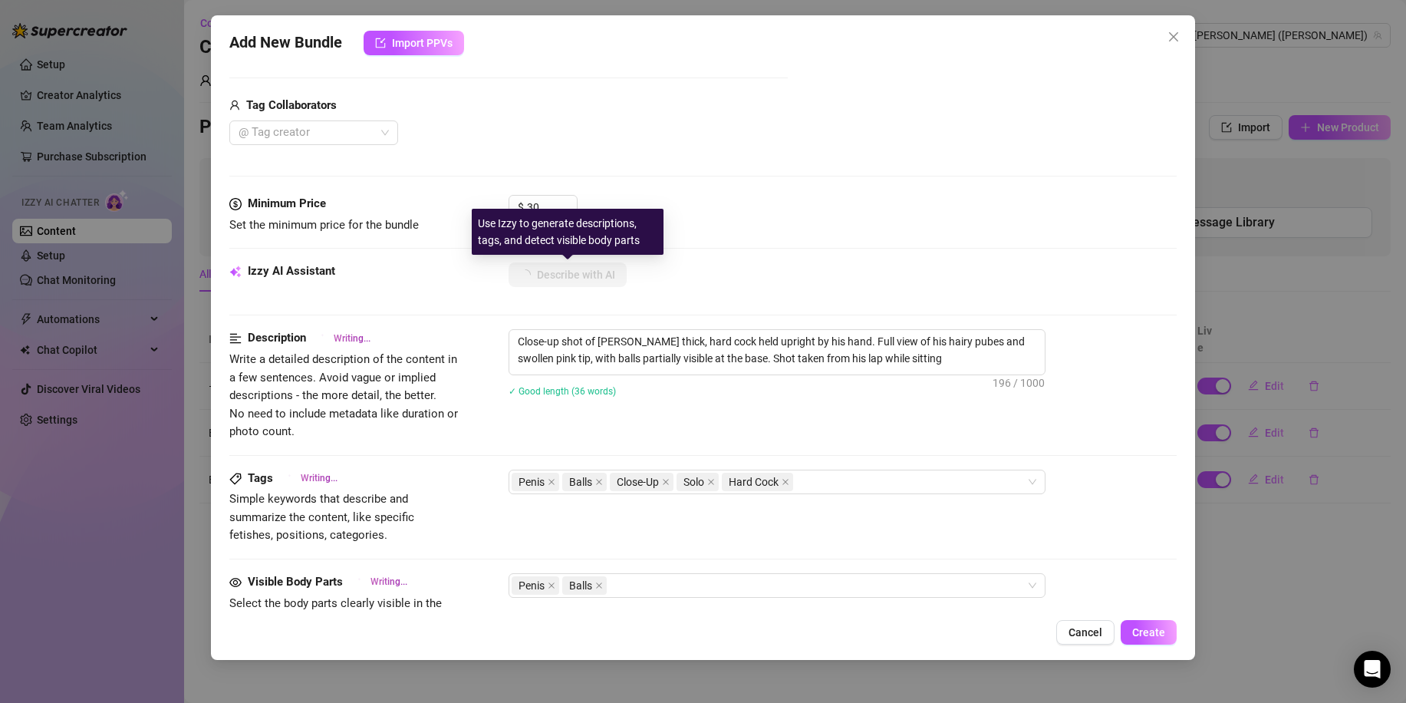
type textarea "Close-up shot of [PERSON_NAME] thick, hard cock held upright by his hand. Full …"
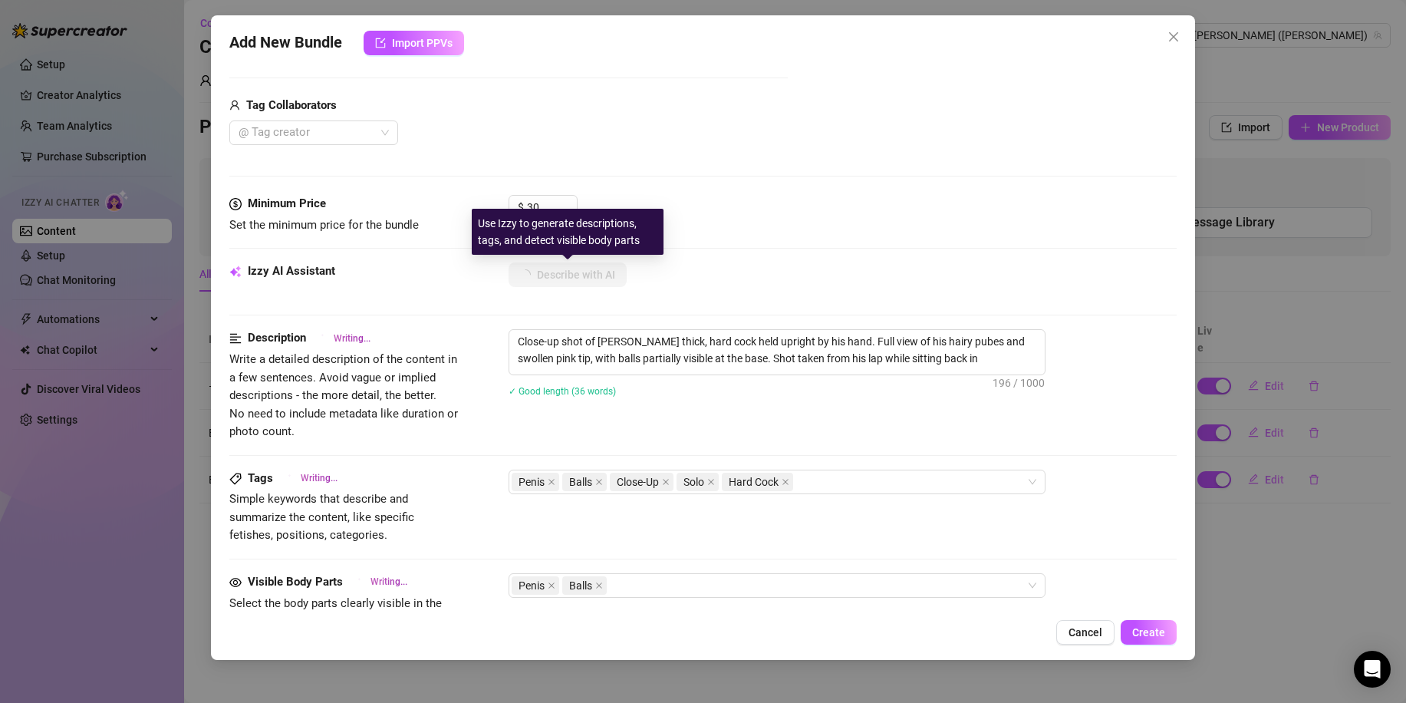
type textarea "Close-up shot of [PERSON_NAME] thick, hard cock held upright by his hand. Full …"
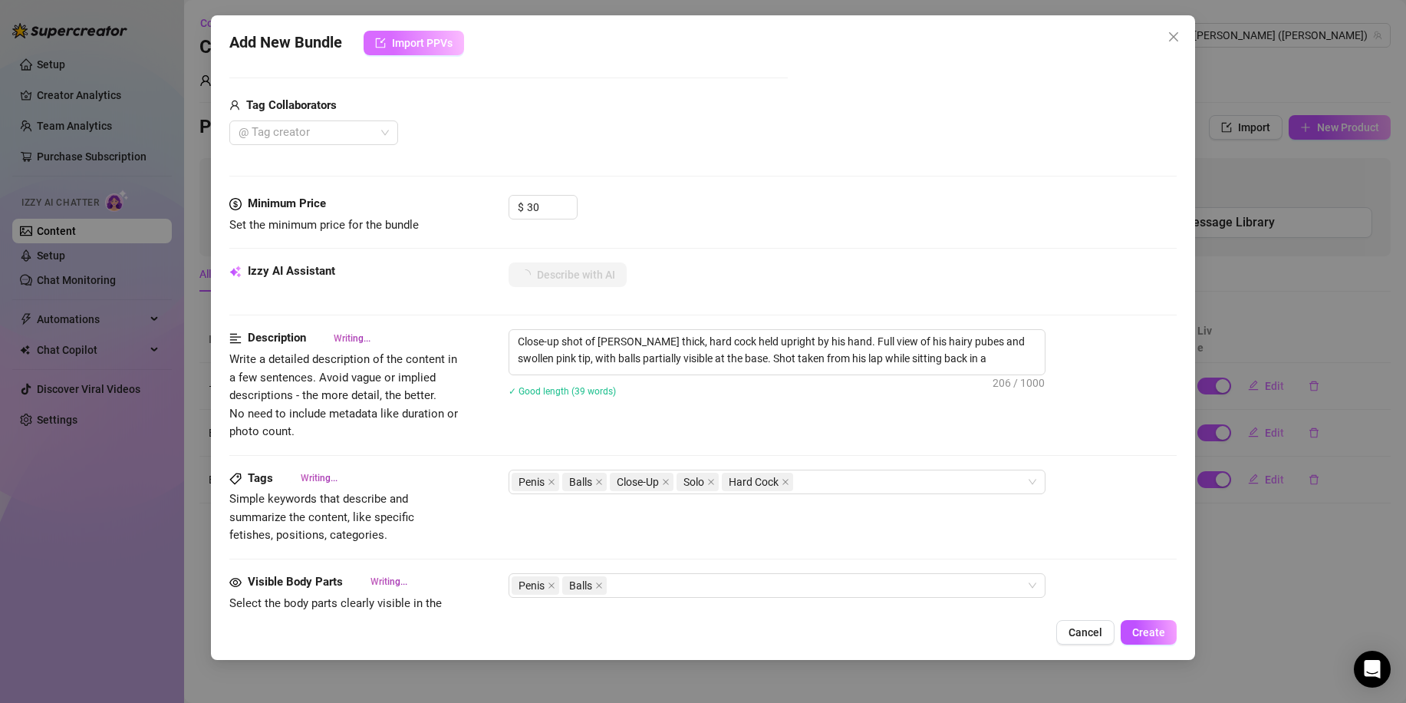
type textarea "Close-up shot of [PERSON_NAME] thick, hard cock held upright by his hand. Full …"
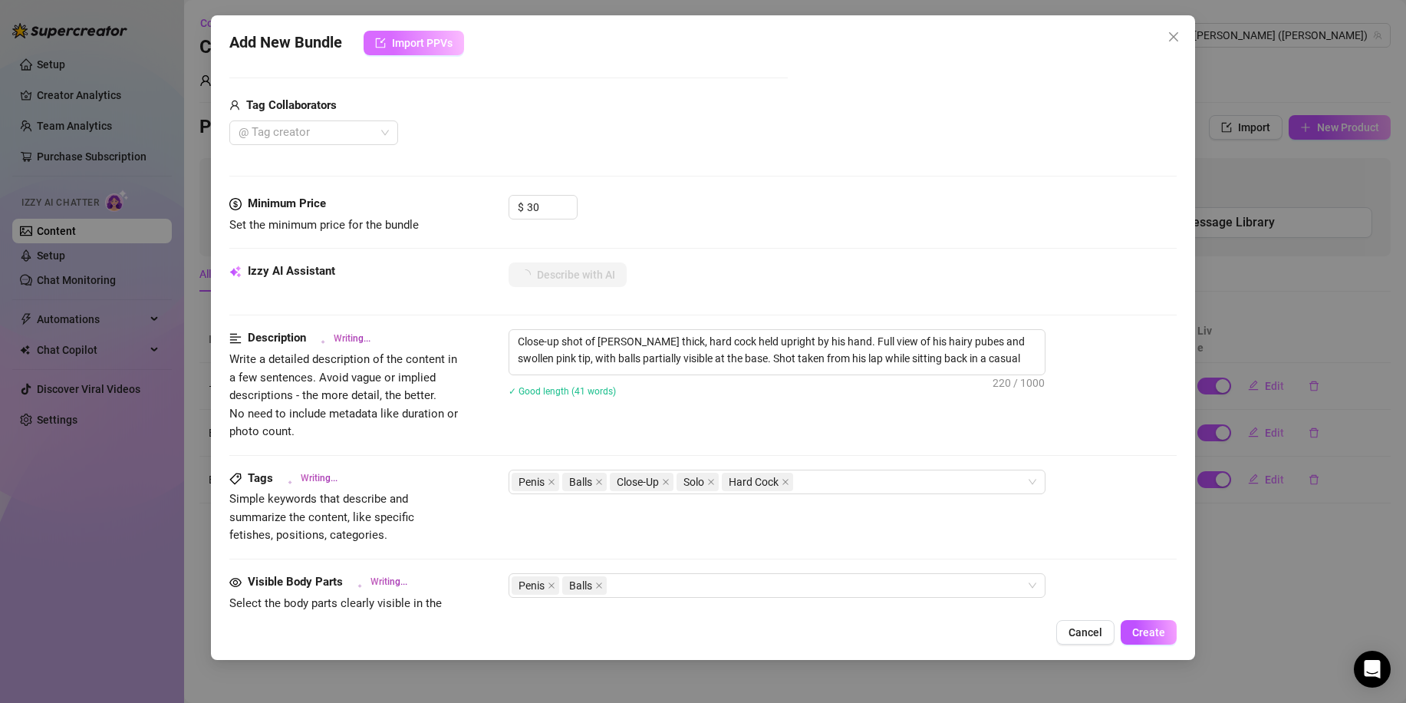
type textarea "Close-up shot of [PERSON_NAME] thick, hard cock held upright by his hand. Full …"
click at [1157, 634] on span "Create" at bounding box center [1148, 632] width 33 height 12
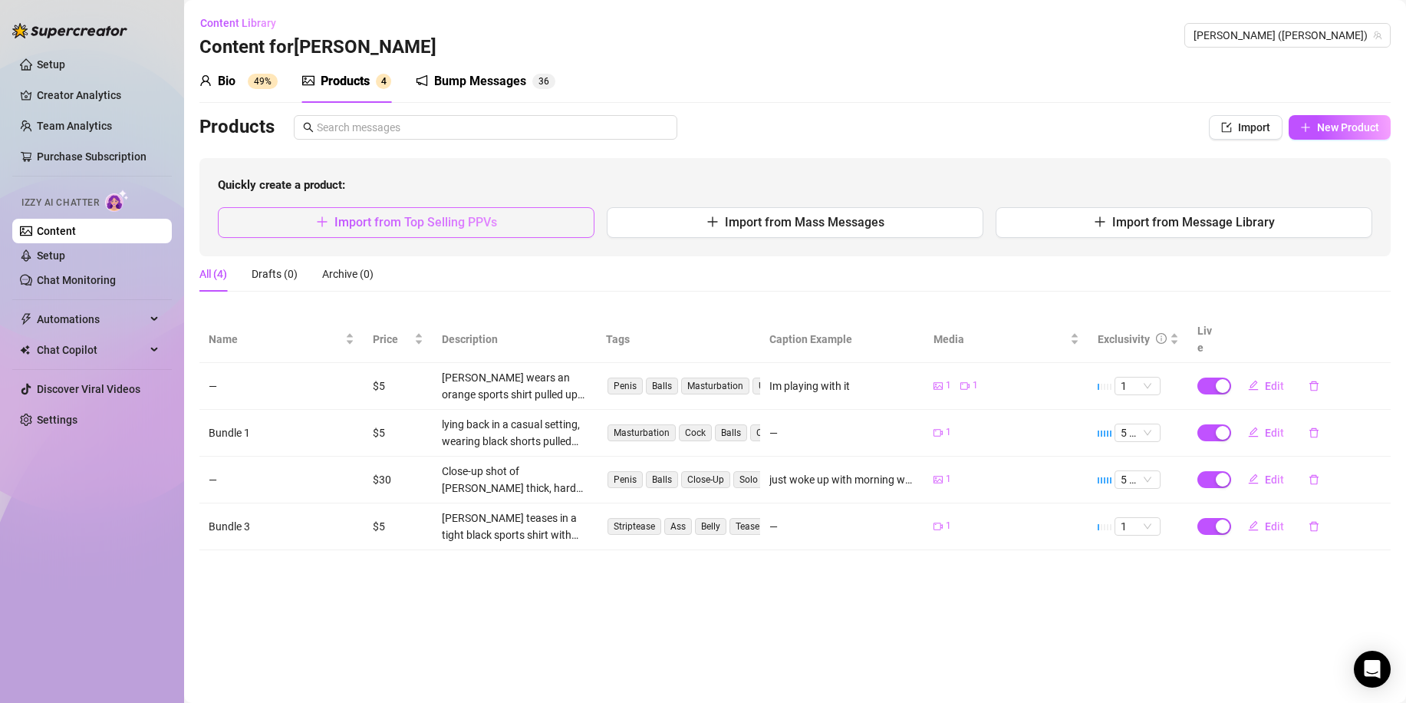
click at [517, 228] on button "Import from Top Selling PPVs" at bounding box center [406, 222] width 377 height 31
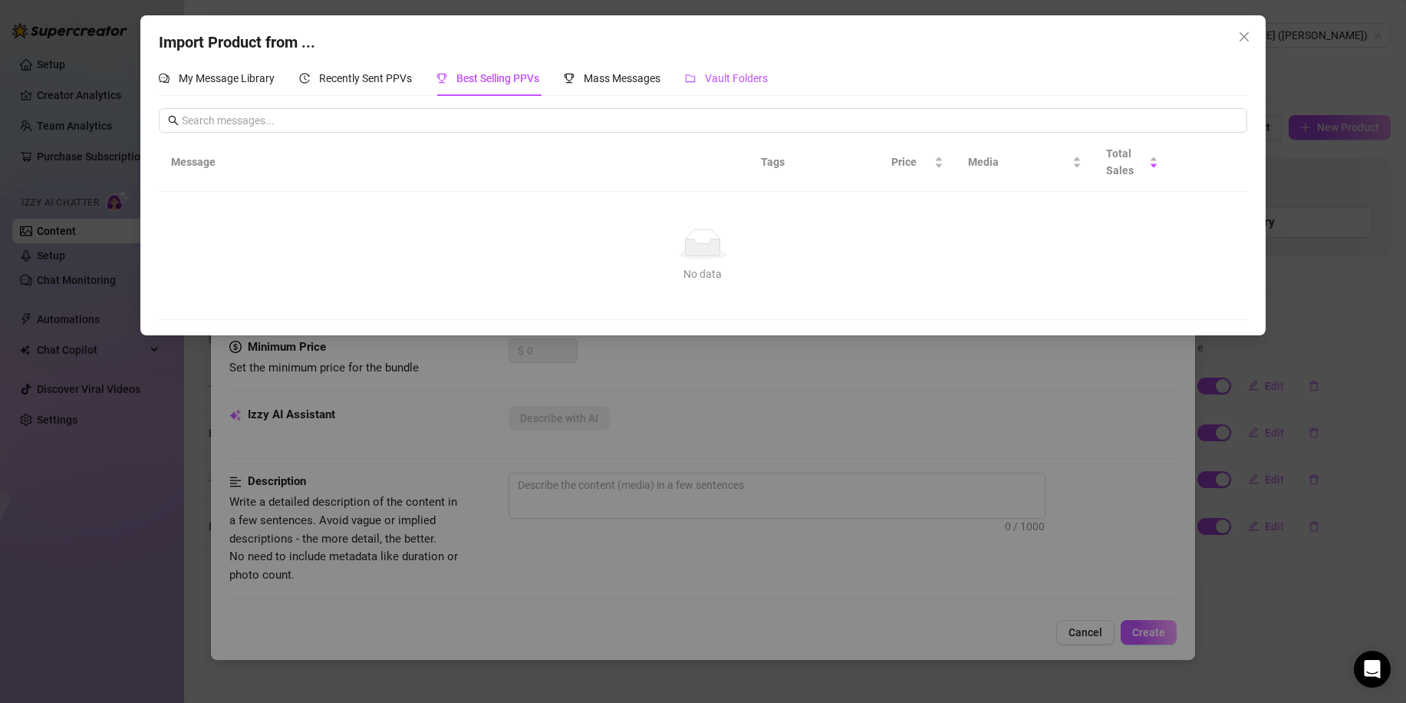
click at [724, 78] on span "Vault Folders" at bounding box center [736, 78] width 63 height 12
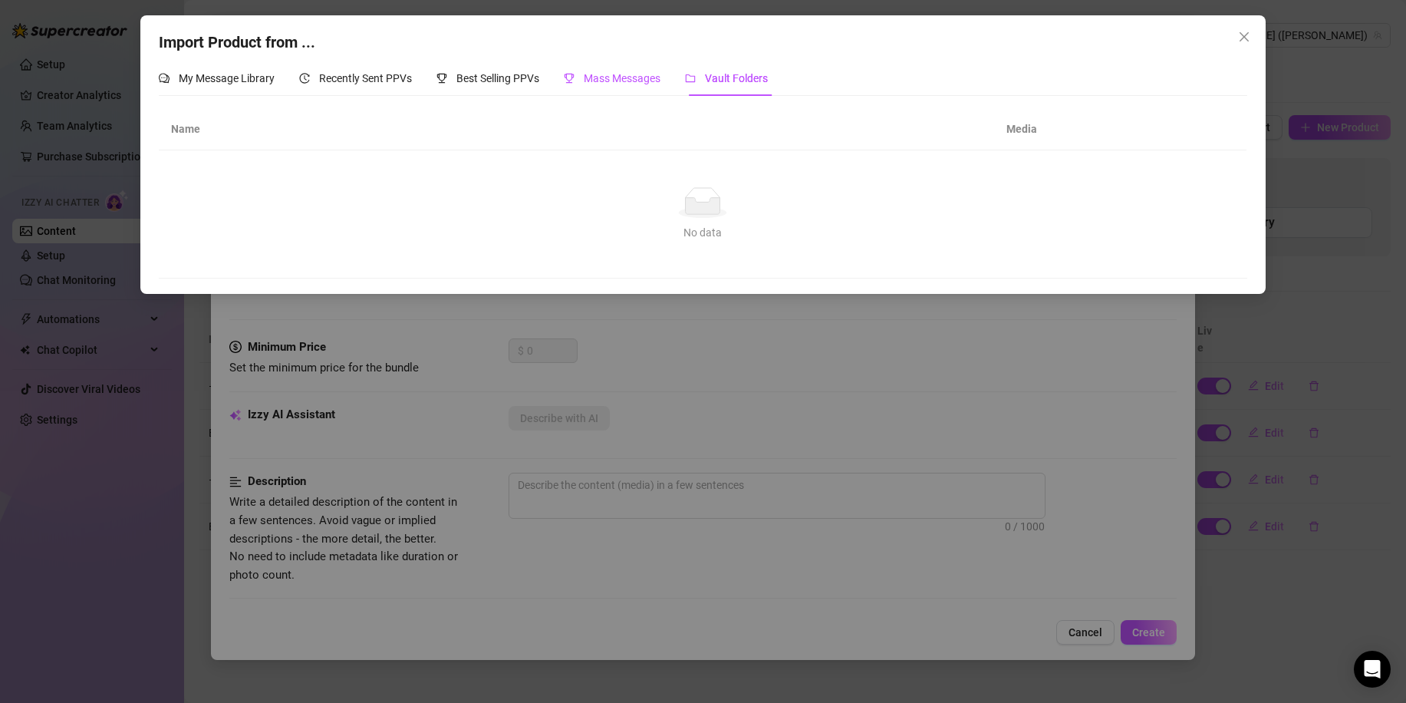
click at [638, 82] on span "Mass Messages" at bounding box center [622, 78] width 77 height 12
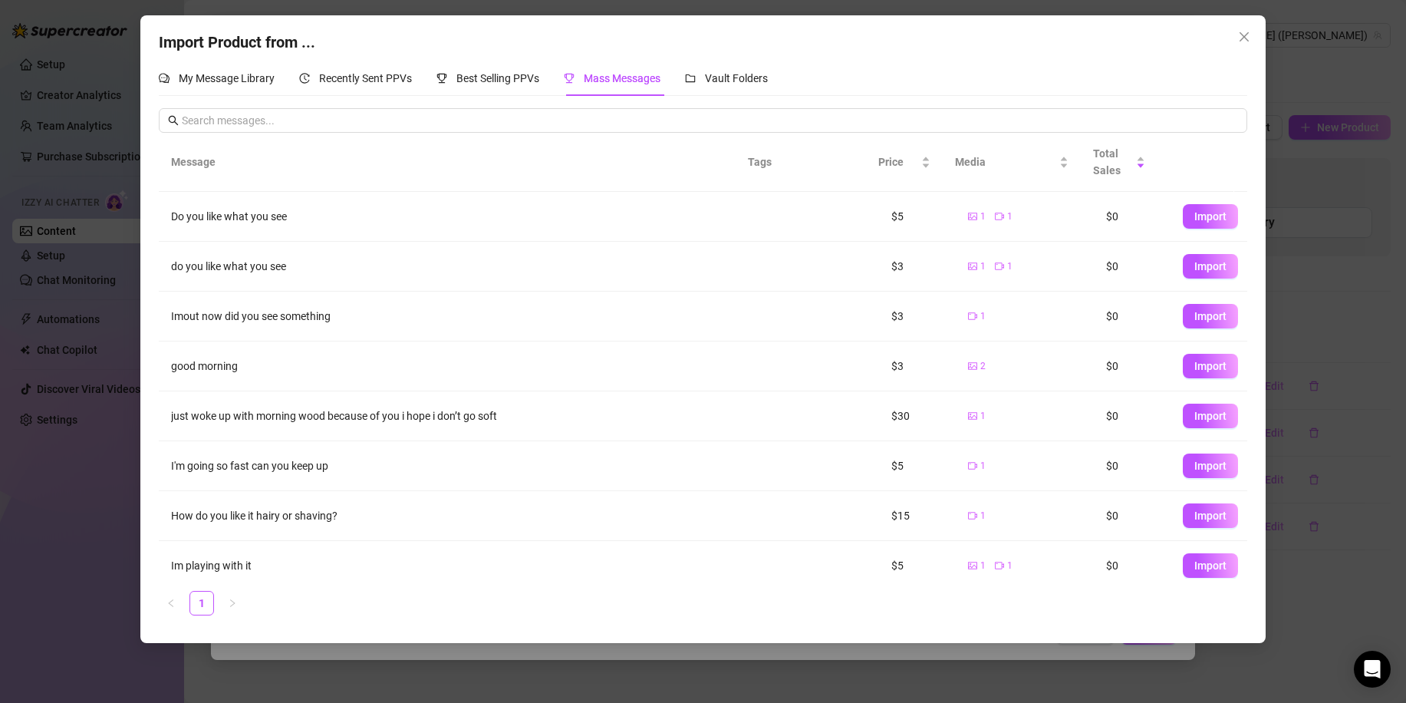
scroll to position [12, 0]
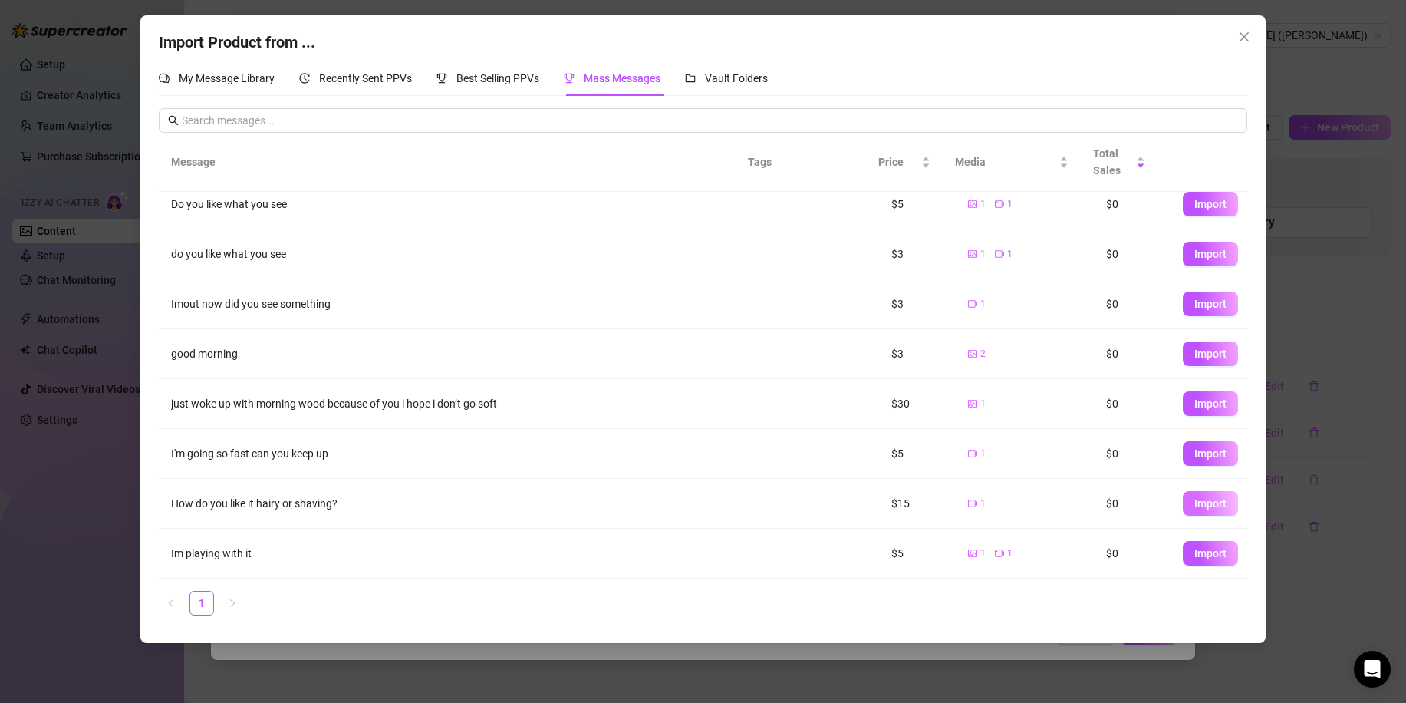
click at [1196, 509] on span "Import" at bounding box center [1210, 503] width 32 height 12
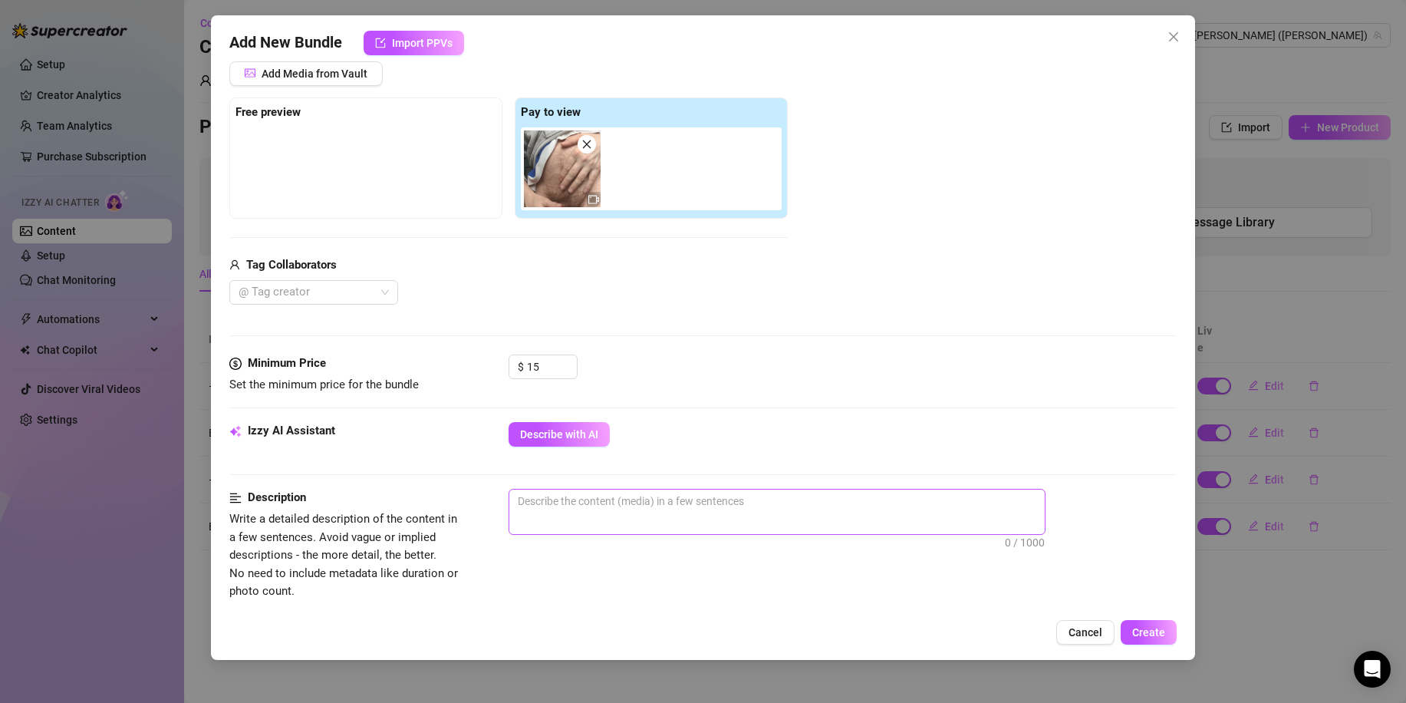
scroll to position [230, 0]
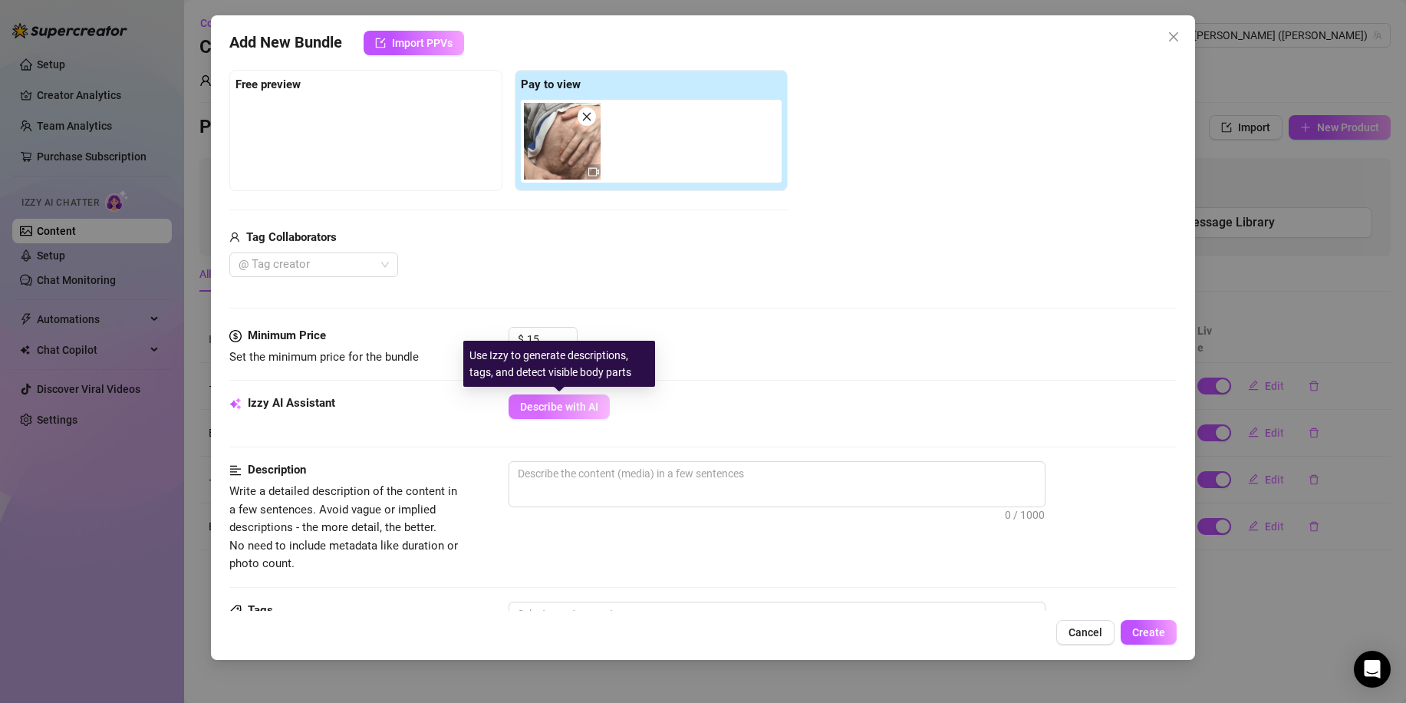
click at [597, 413] on span "Describe with AI" at bounding box center [559, 406] width 78 height 12
type textarea "Close-up"
type textarea "Close-up video"
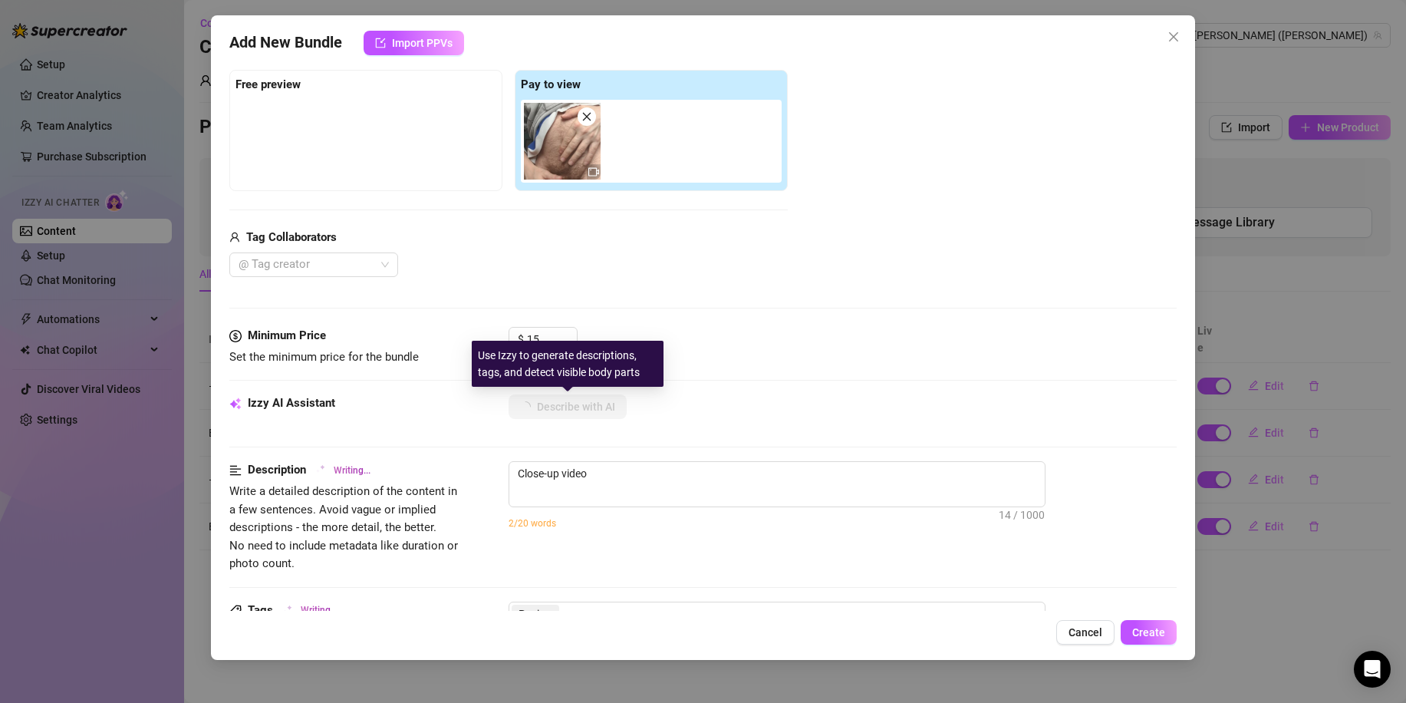
type textarea "Close-up video of"
type textarea "Close-up video of [PERSON_NAME]"
type textarea "Close-up video of [PERSON_NAME] in"
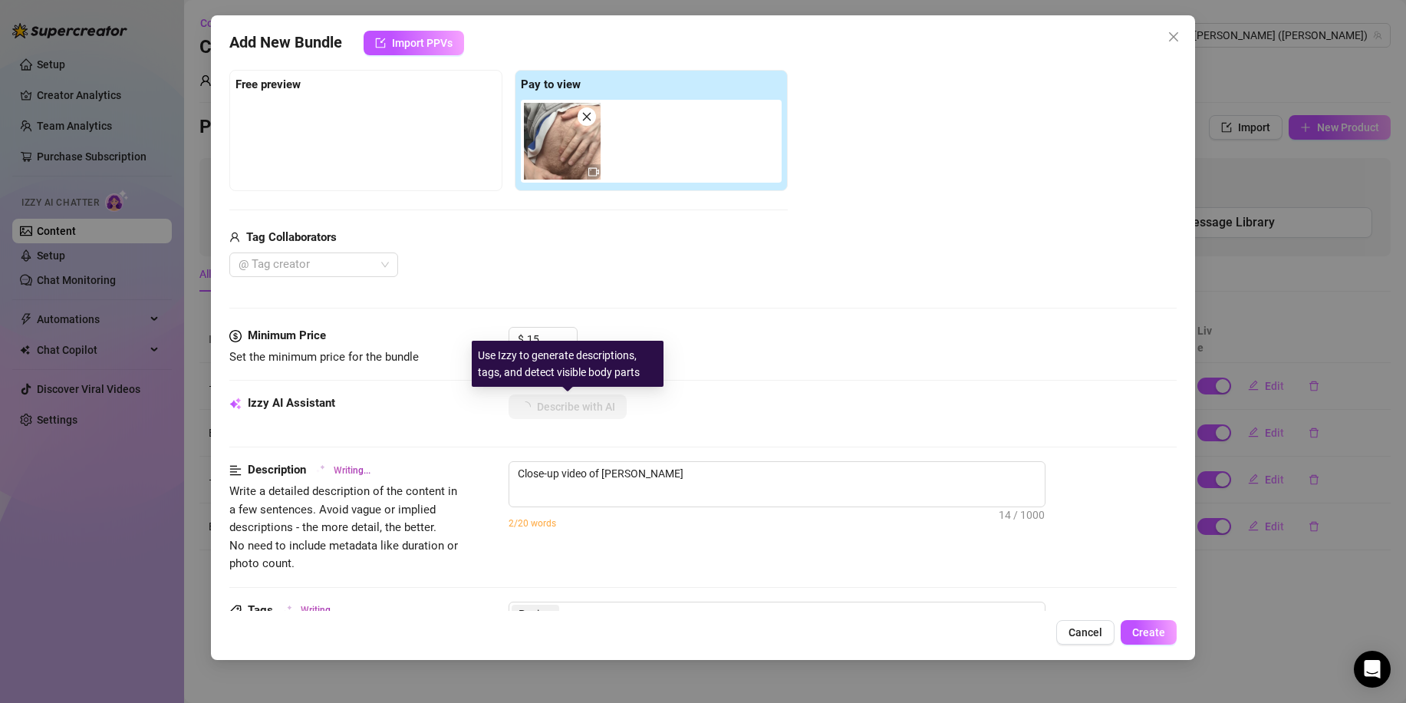
type textarea "Close-up video of [PERSON_NAME] in"
type textarea "Close-up video of [PERSON_NAME] in a"
type textarea "Close-up video of [PERSON_NAME] in a grey"
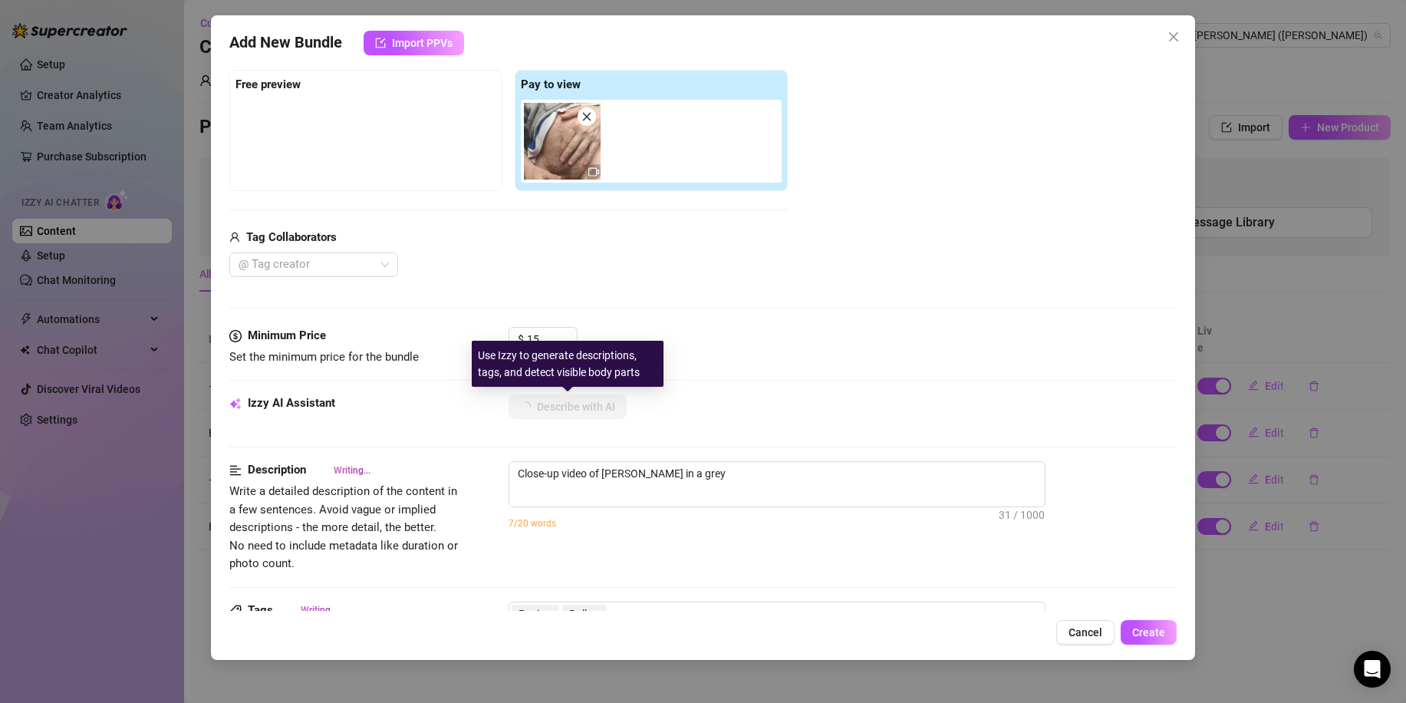
type textarea "Close-up video of [PERSON_NAME] in a grey hoodie"
type textarea "Close-up video of [PERSON_NAME] in a grey hoodie and"
type textarea "Close-up video of [PERSON_NAME] in a grey hoodie and shorts,"
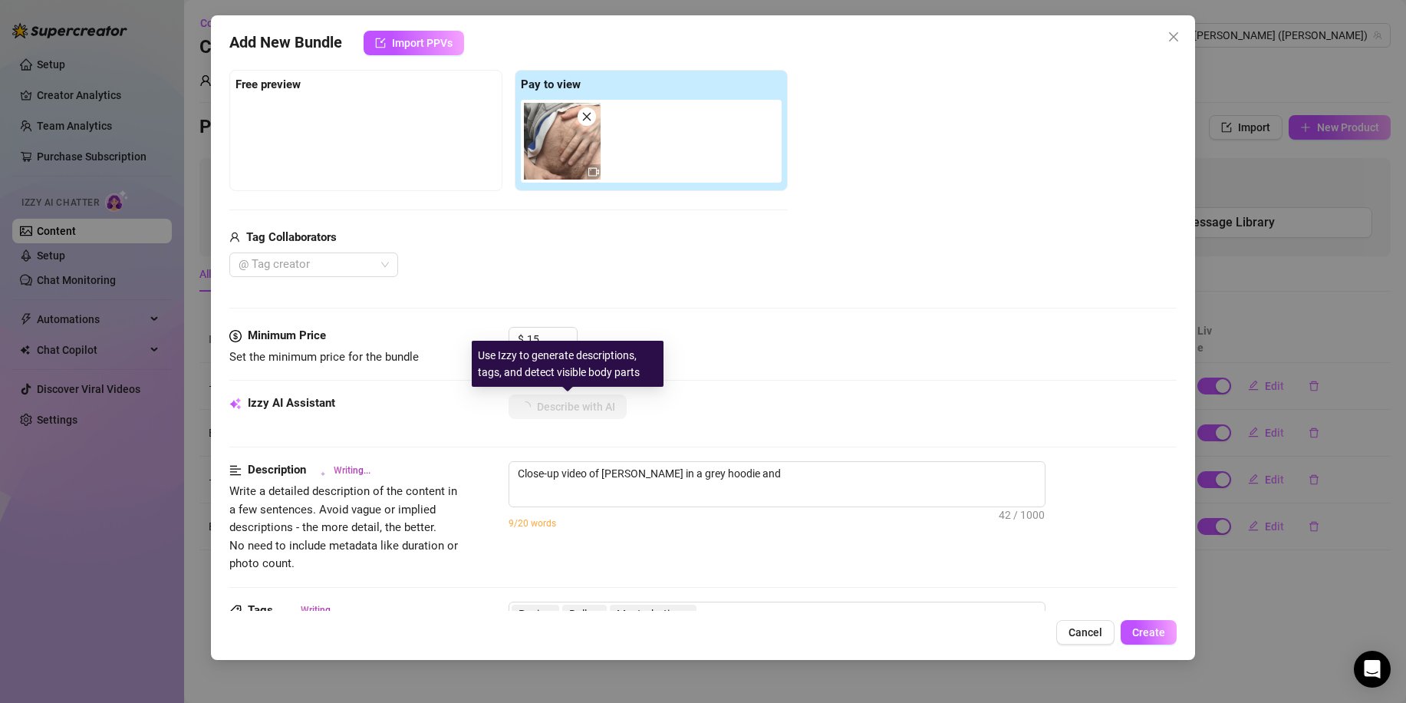
type textarea "Close-up video of [PERSON_NAME] in a grey hoodie and shorts,"
type textarea "Close-up video of [PERSON_NAME] in a grey hoodie and shorts, pulling"
type textarea "Close-up video of [PERSON_NAME] in a grey hoodie and shorts, pulling them"
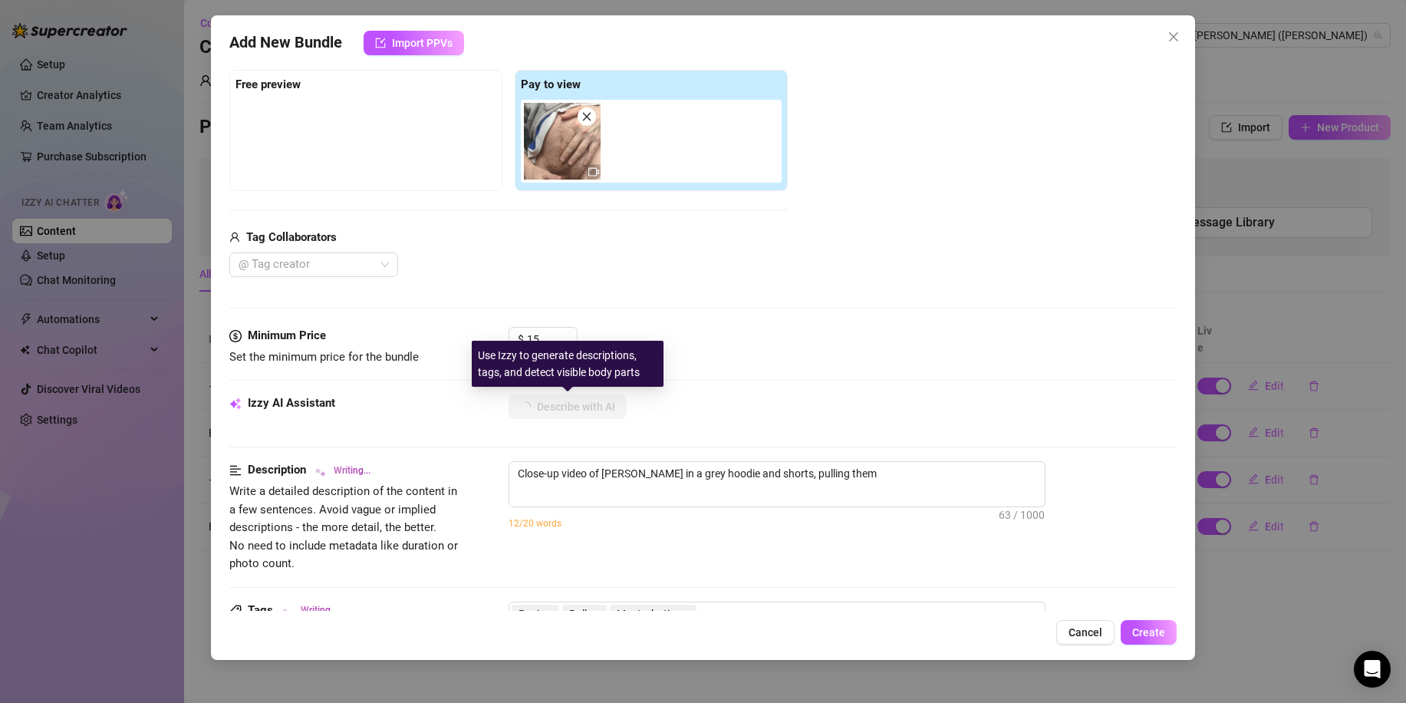
type textarea "Close-up video of [PERSON_NAME] in a grey hoodie and shorts, pulling them down"
type textarea "Close-up video of [PERSON_NAME] in a grey hoodie and shorts, pulling them down …"
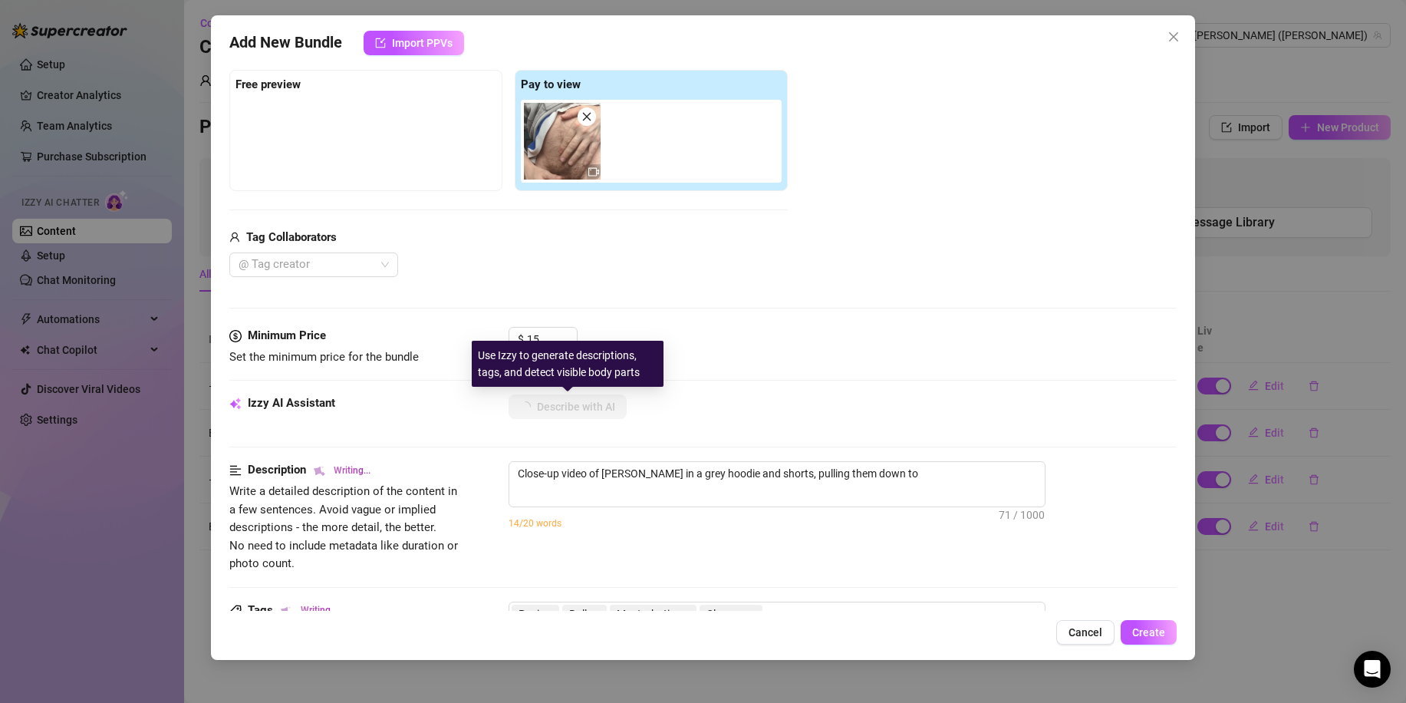
type textarea "Close-up video of [PERSON_NAME] in a grey hoodie and shorts, pulling them down …"
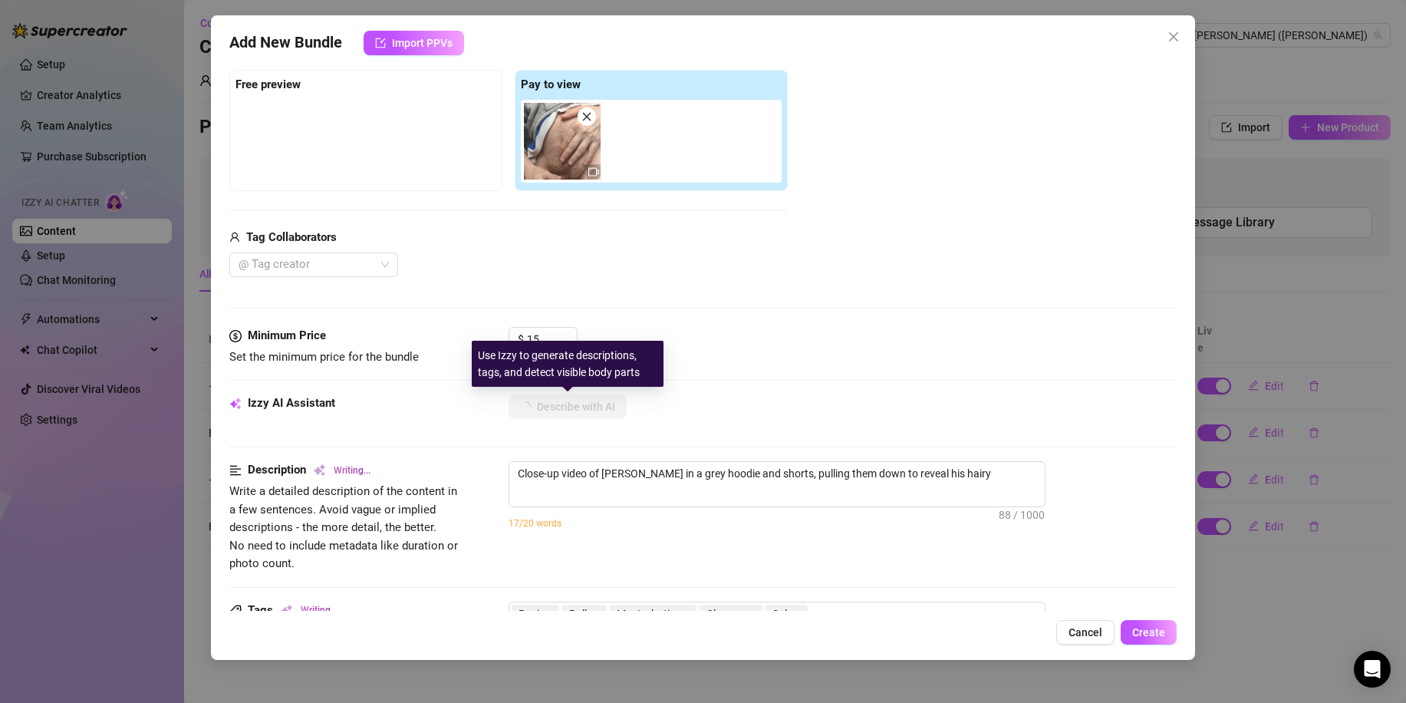
type textarea "Close-up video of [PERSON_NAME] in a grey hoodie and shorts, pulling them down …"
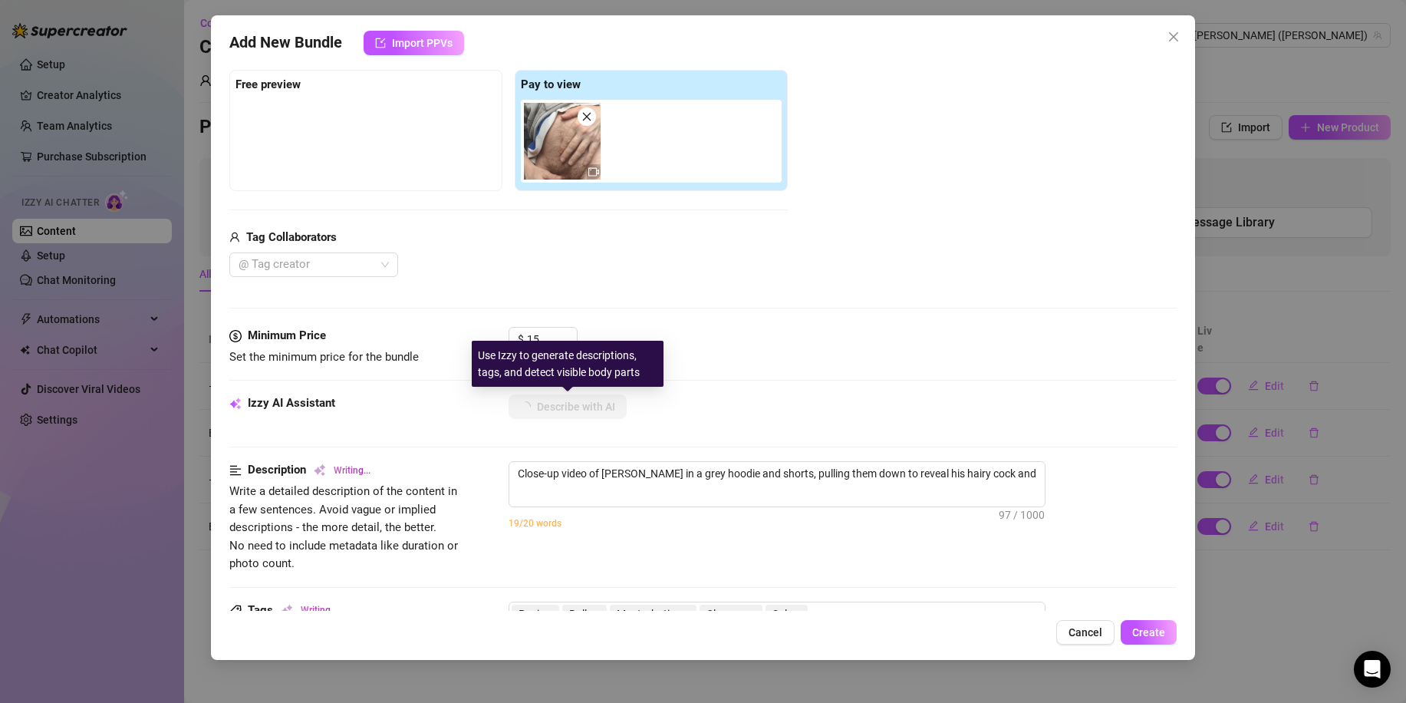
type textarea "Close-up video of [PERSON_NAME] in a grey hoodie and shorts, pulling them down …"
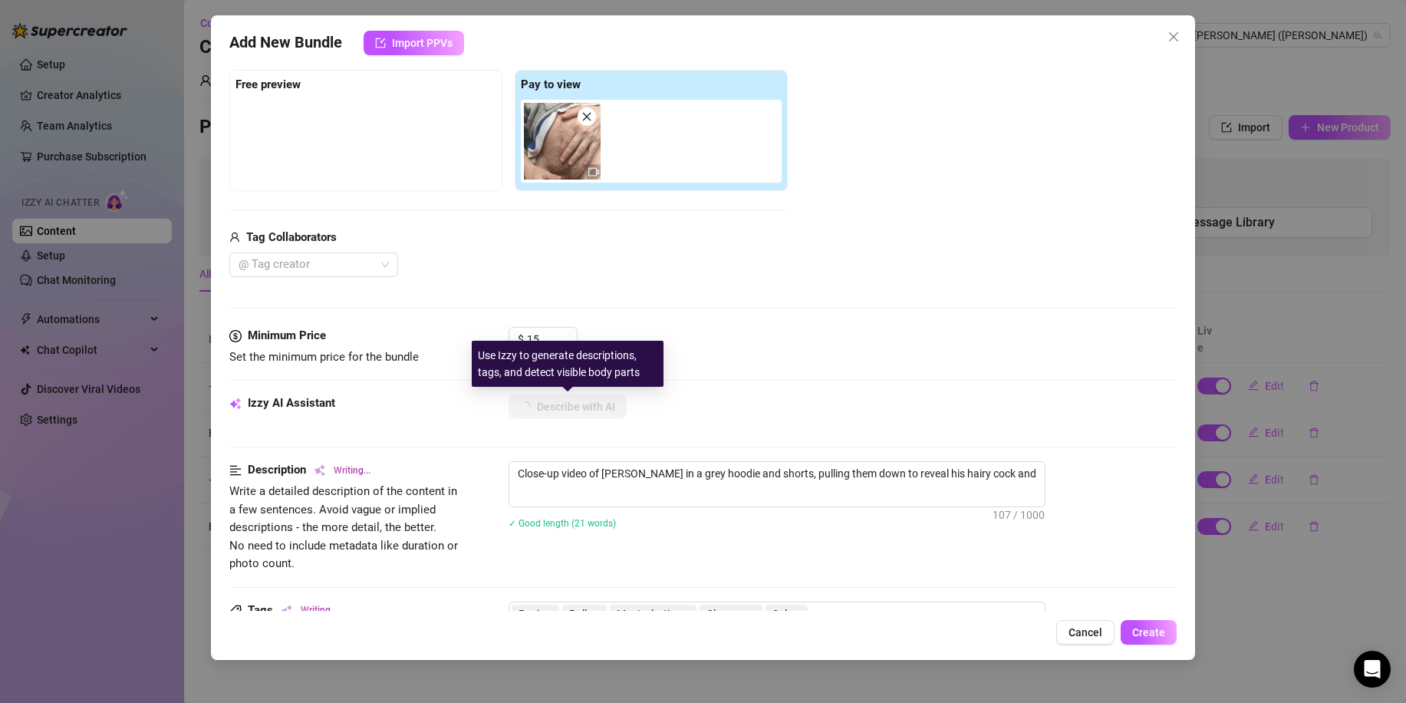
type textarea "Close-up video of [PERSON_NAME] in a grey hoodie and shorts, pulling them down …"
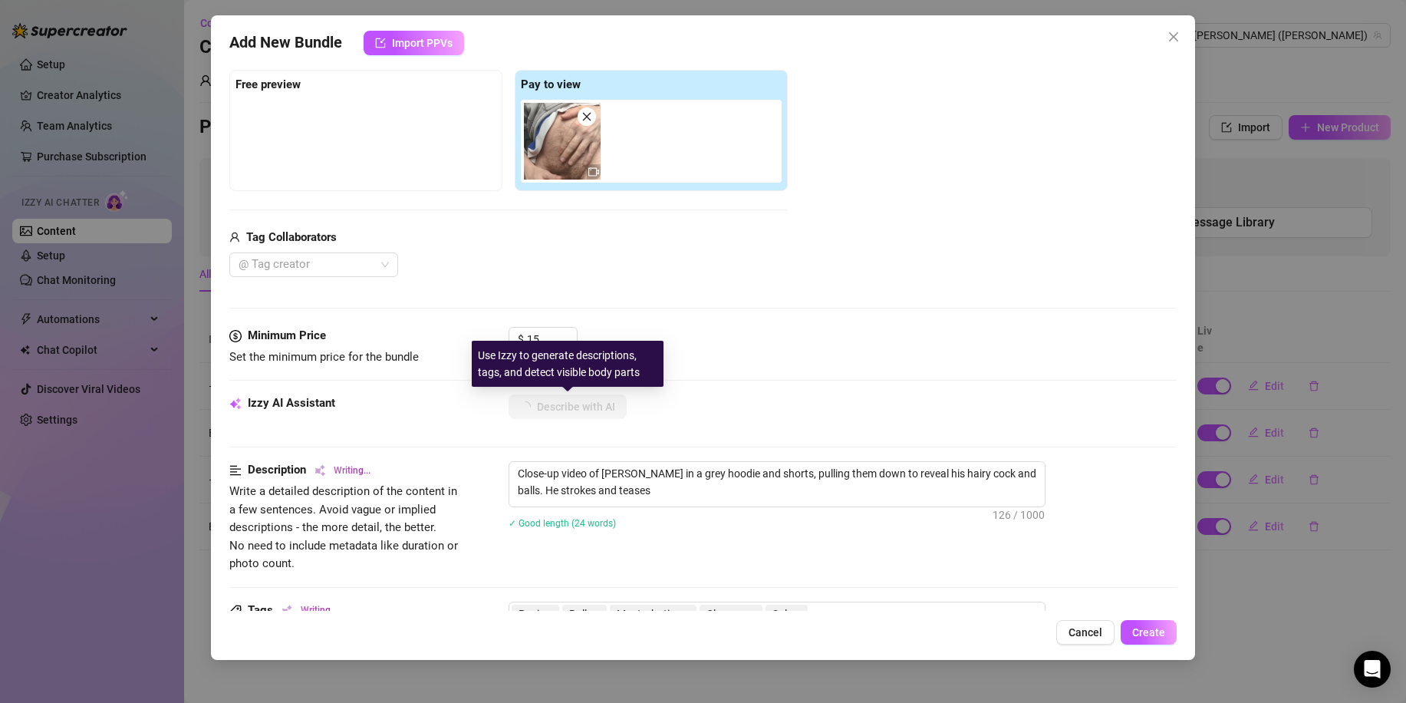
type textarea "Close-up video of [PERSON_NAME] in a grey hoodie and shorts, pulling them down …"
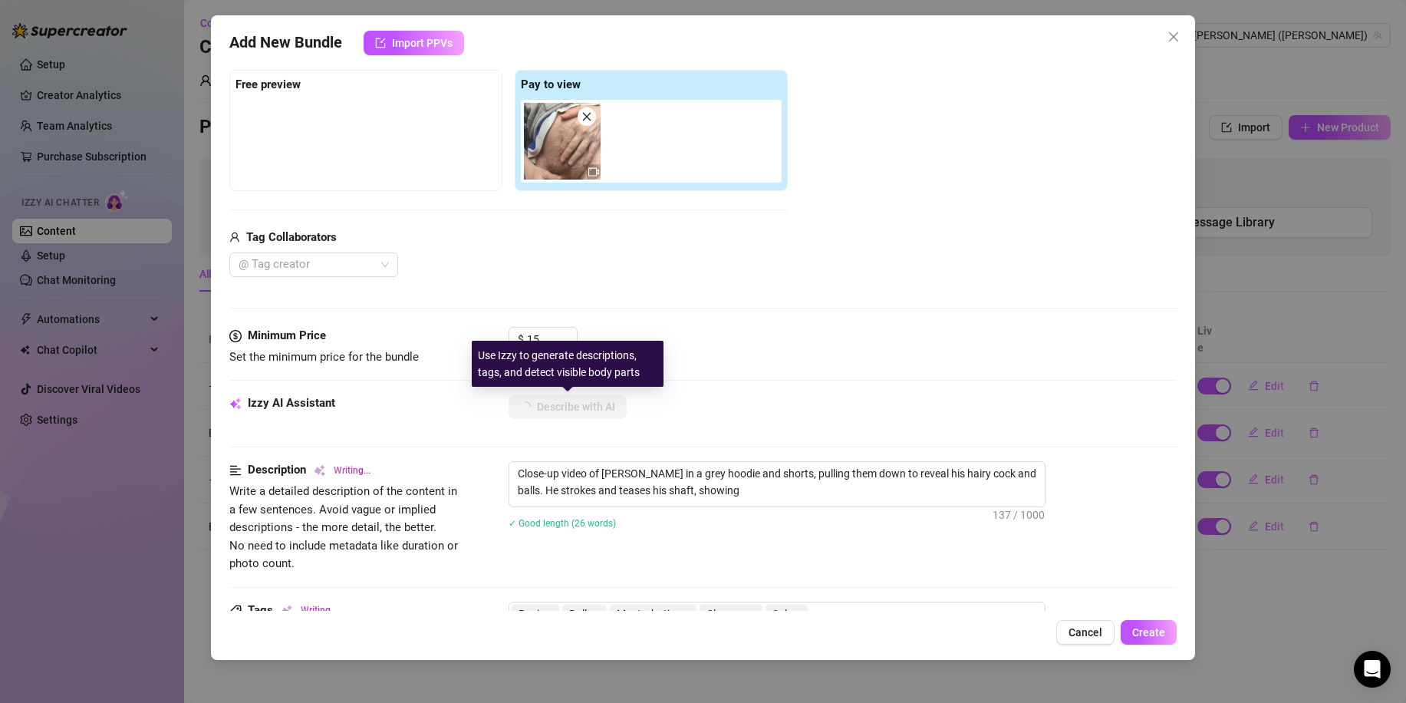
type textarea "Close-up video of [PERSON_NAME] in a grey hoodie and shorts, pulling them down …"
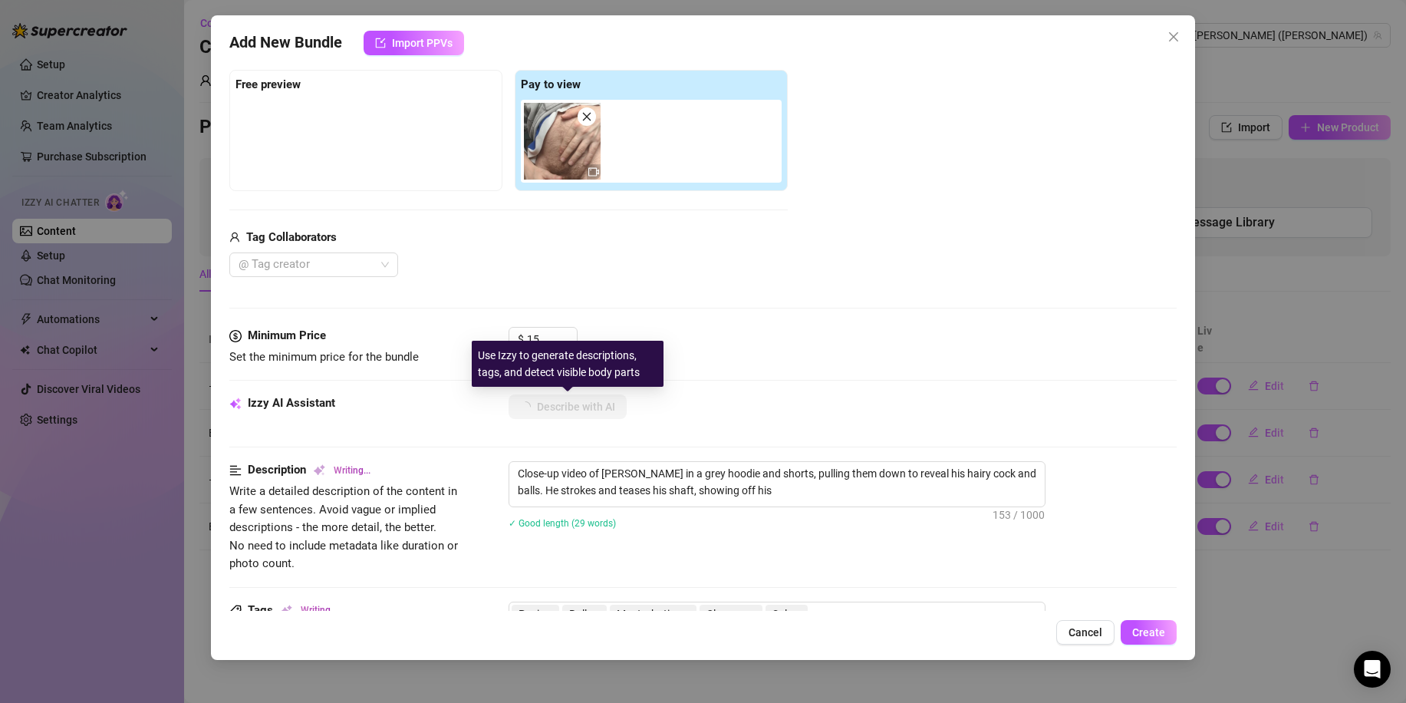
type textarea "Close-up video of [PERSON_NAME] in a grey hoodie and shorts, pulling them down …"
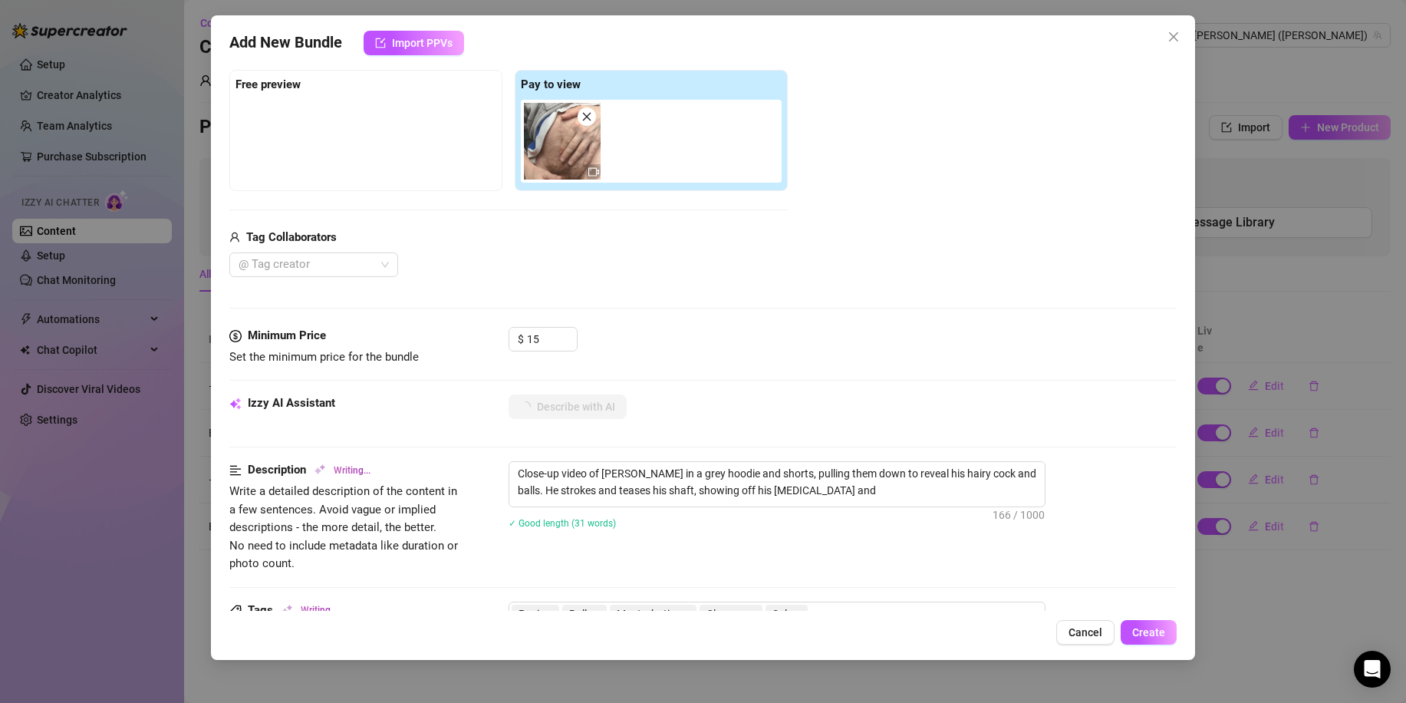
type textarea "Close-up video of [PERSON_NAME] in a grey hoodie and shorts, pulling them down …"
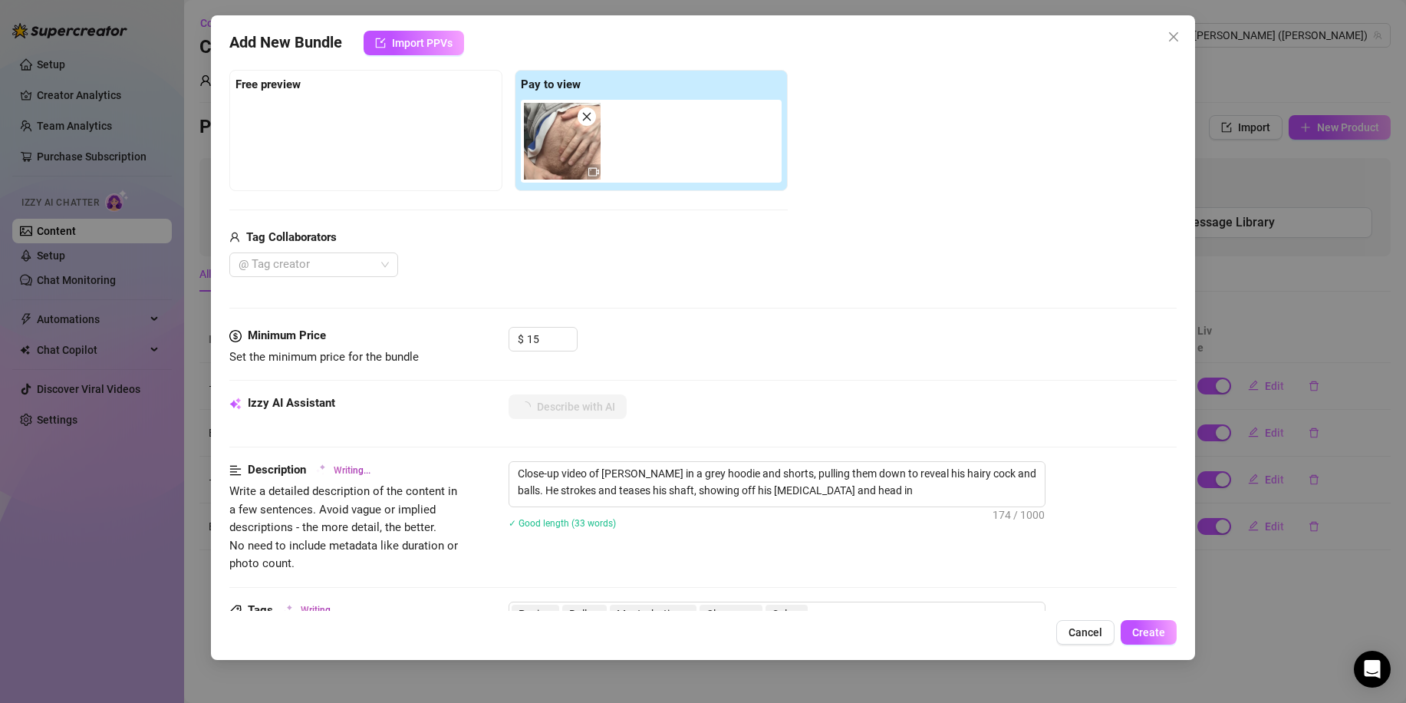
type textarea "Close-up video of [PERSON_NAME] in a grey hoodie and shorts, pulling them down …"
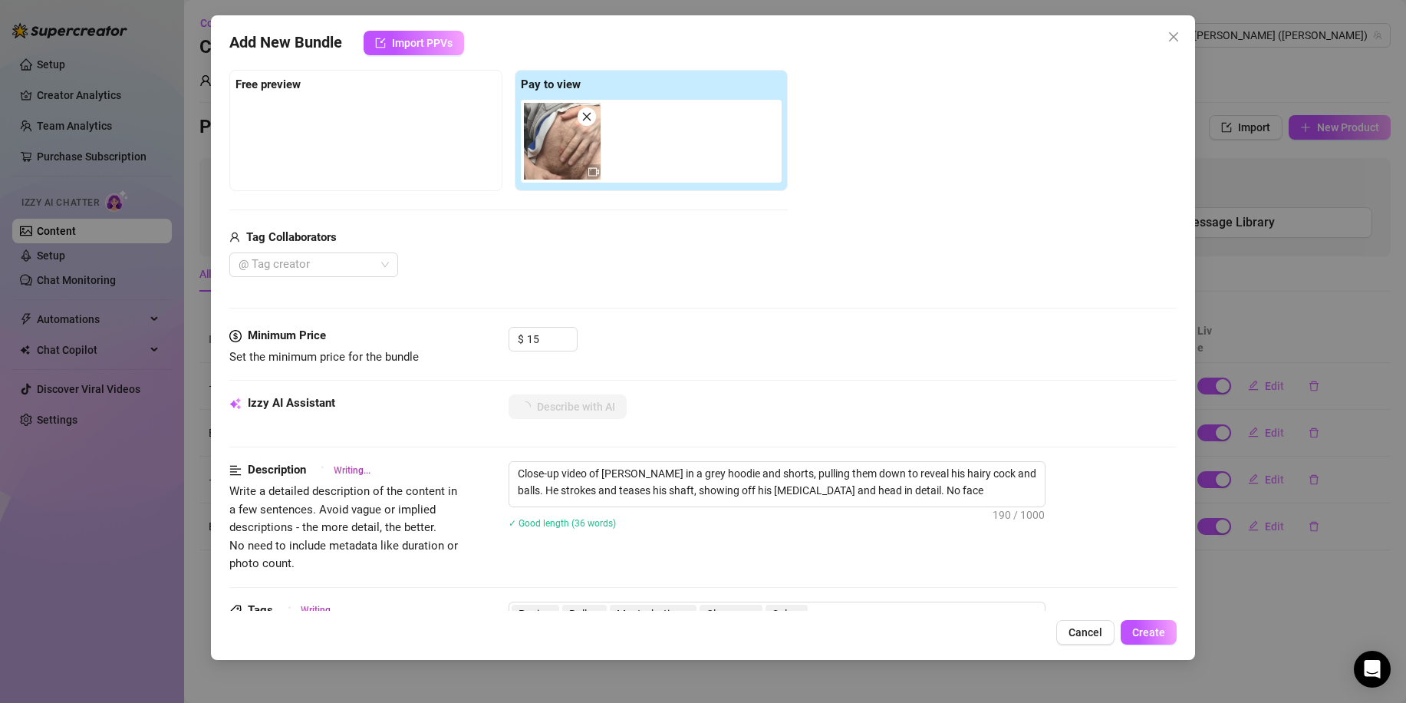
type textarea "Close-up video of [PERSON_NAME] in a grey hoodie and shorts, pulling them down …"
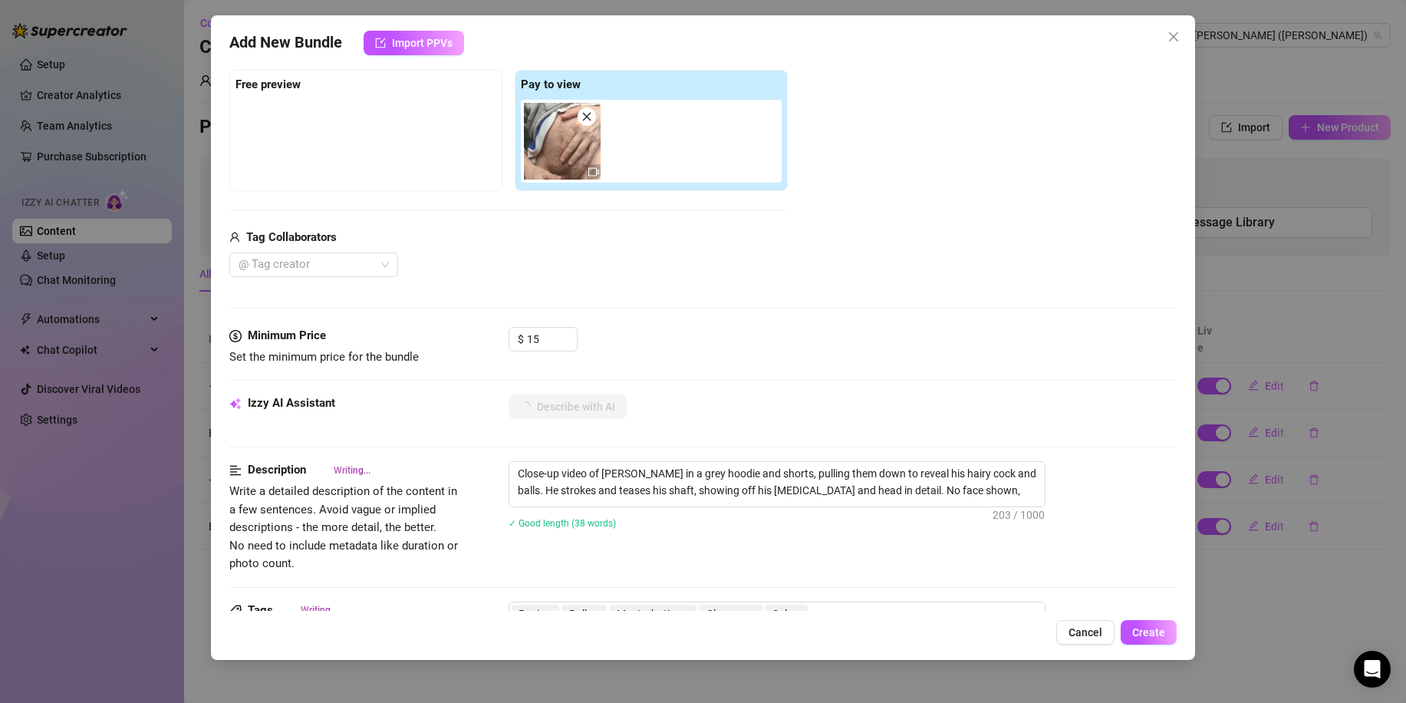
type textarea "Close-up video of [PERSON_NAME] in a grey hoodie and shorts, pulling them down …"
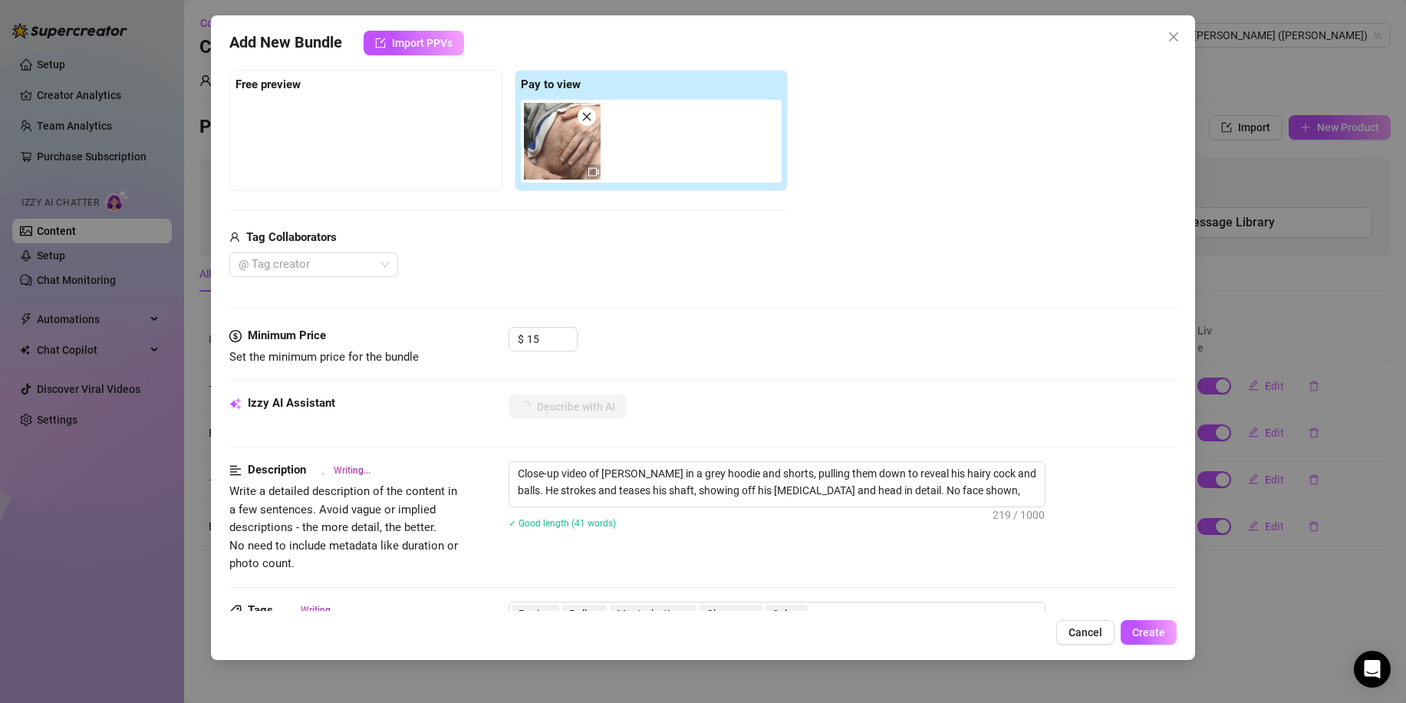
type textarea "Close-up video of [PERSON_NAME] in a grey hoodie and shorts, pulling them down …"
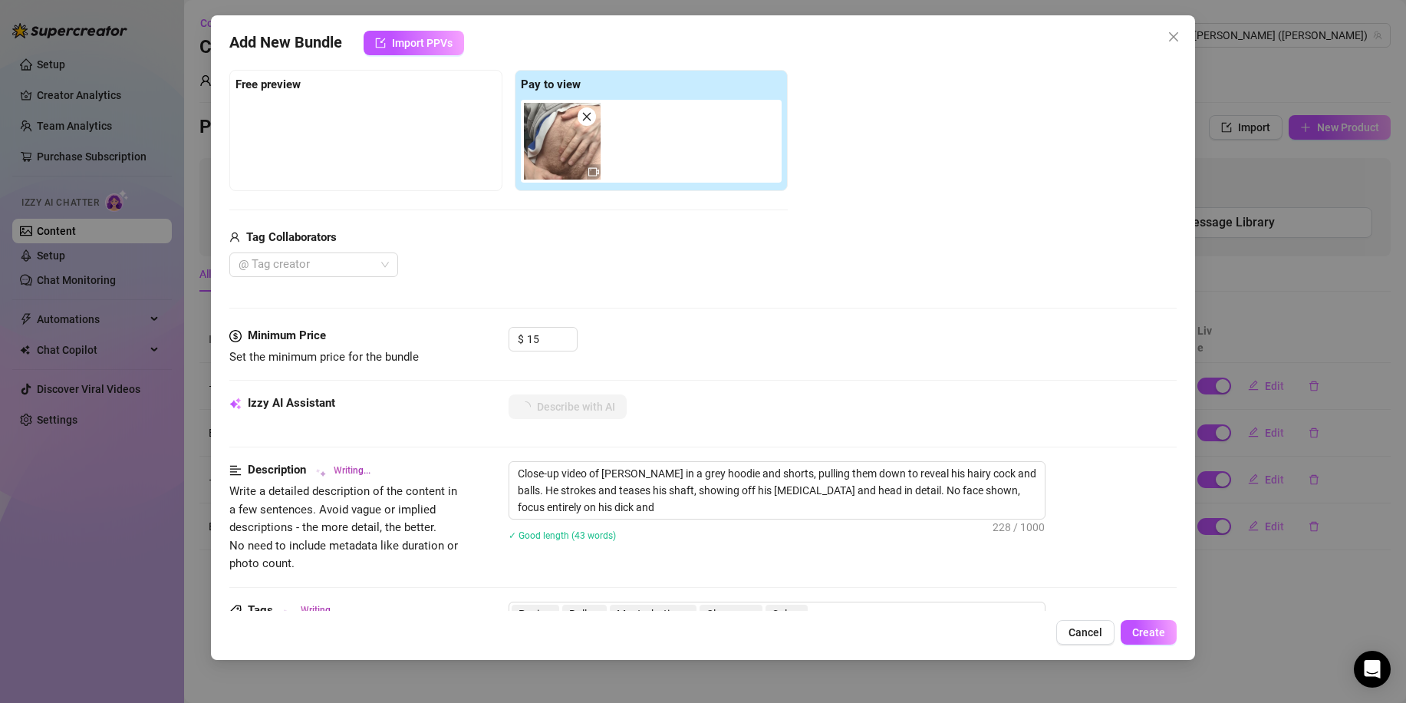
type textarea "Close-up video of [PERSON_NAME] in a grey hoodie and shorts, pulling them down …"
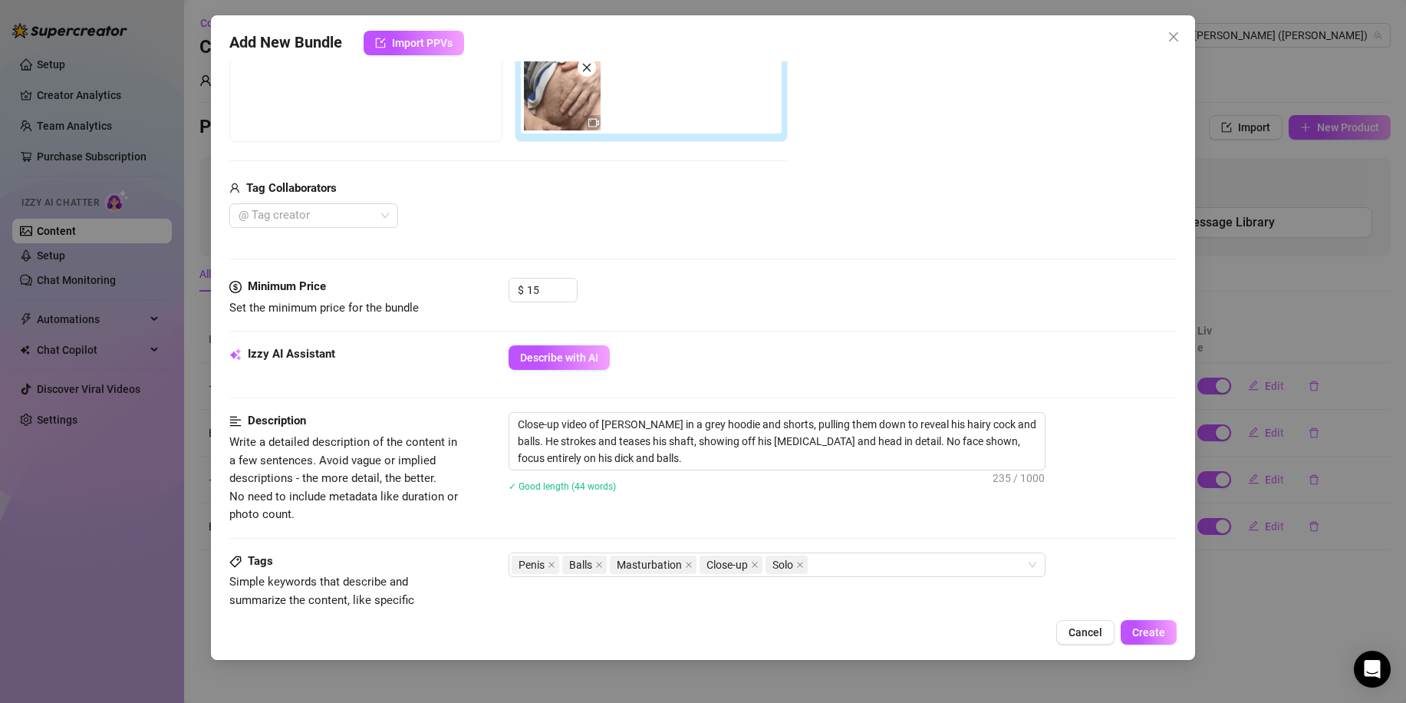
scroll to position [307, 0]
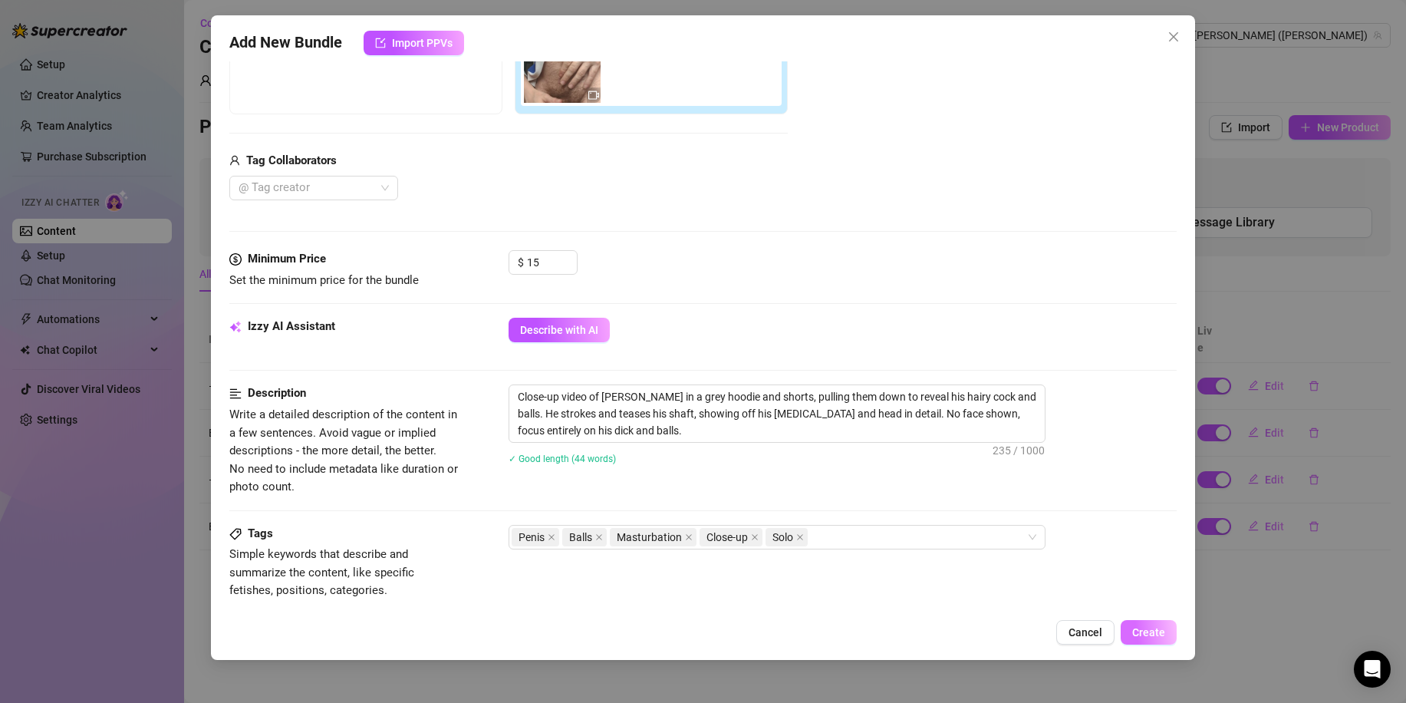
click at [1147, 638] on span "Create" at bounding box center [1148, 632] width 33 height 12
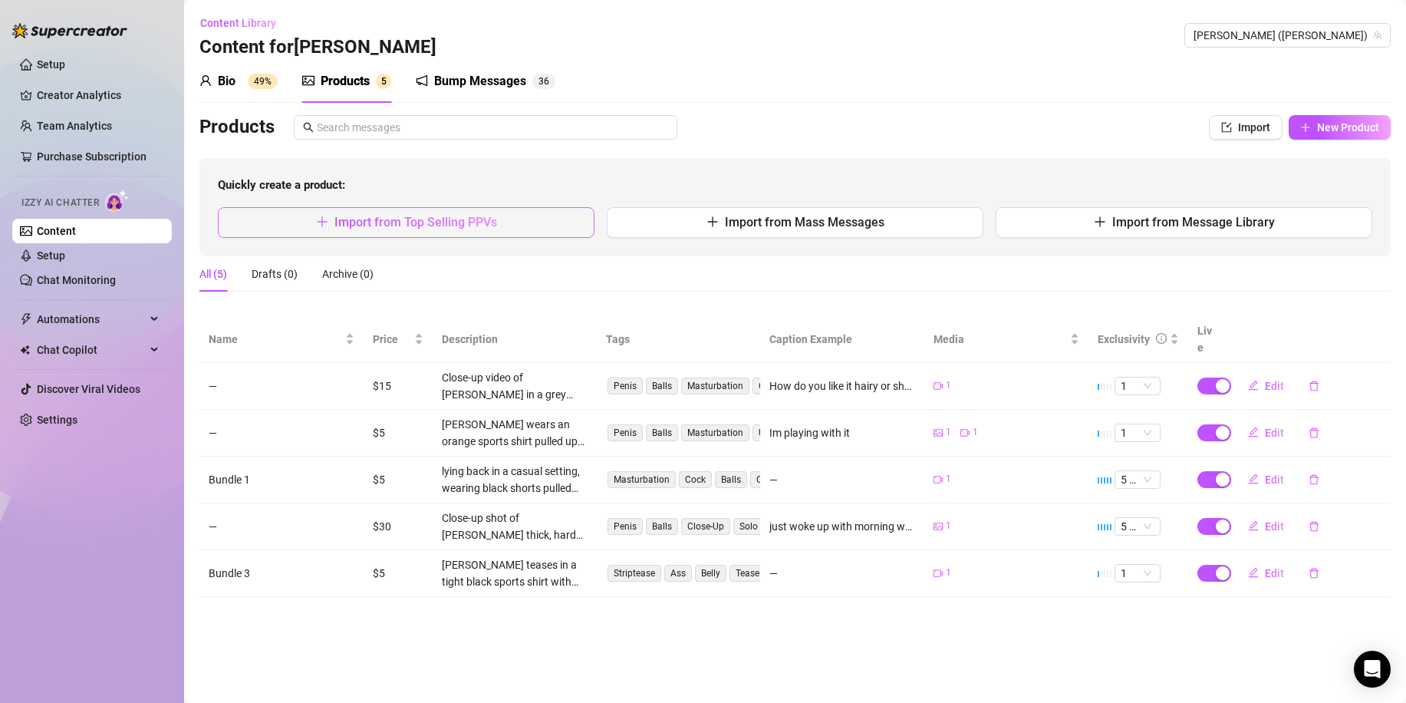
click at [547, 223] on button "Import from Top Selling PPVs" at bounding box center [406, 222] width 377 height 31
type textarea "Type your message here..."
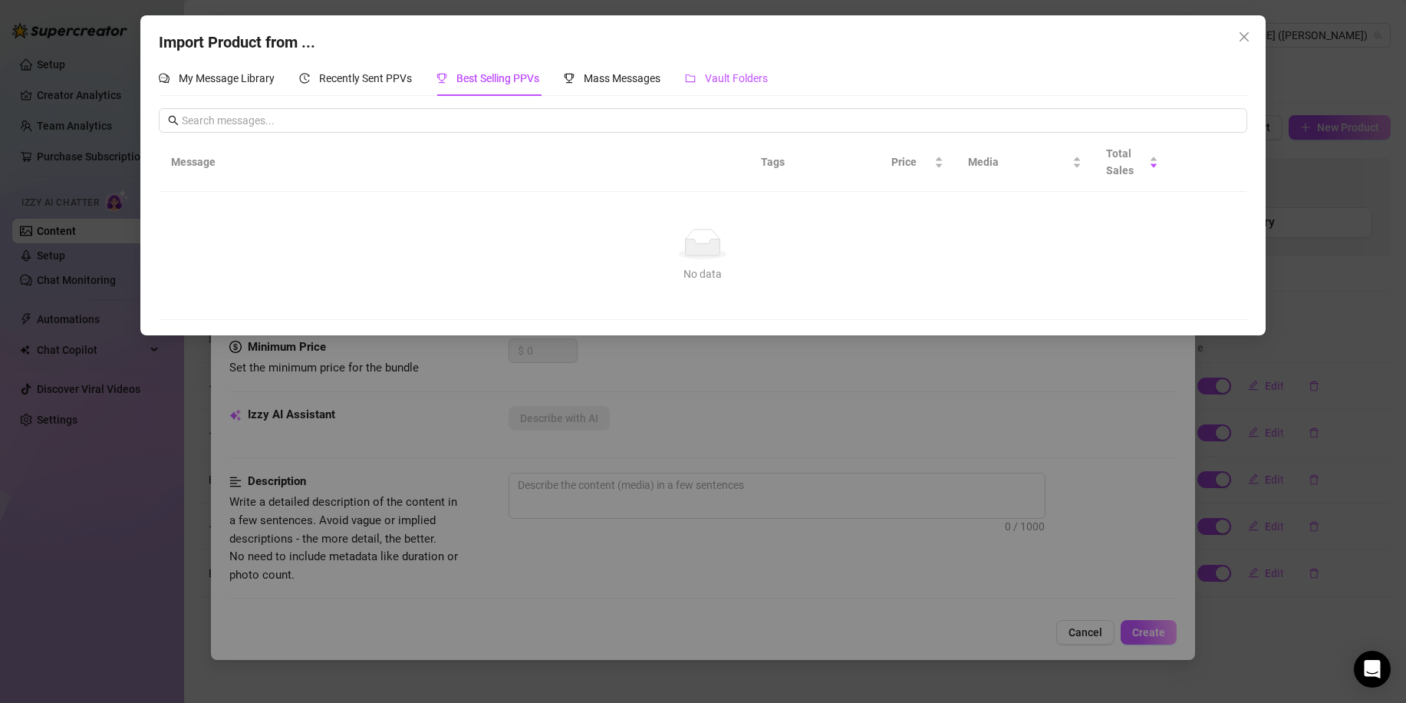
click at [755, 77] on span "Vault Folders" at bounding box center [736, 78] width 63 height 12
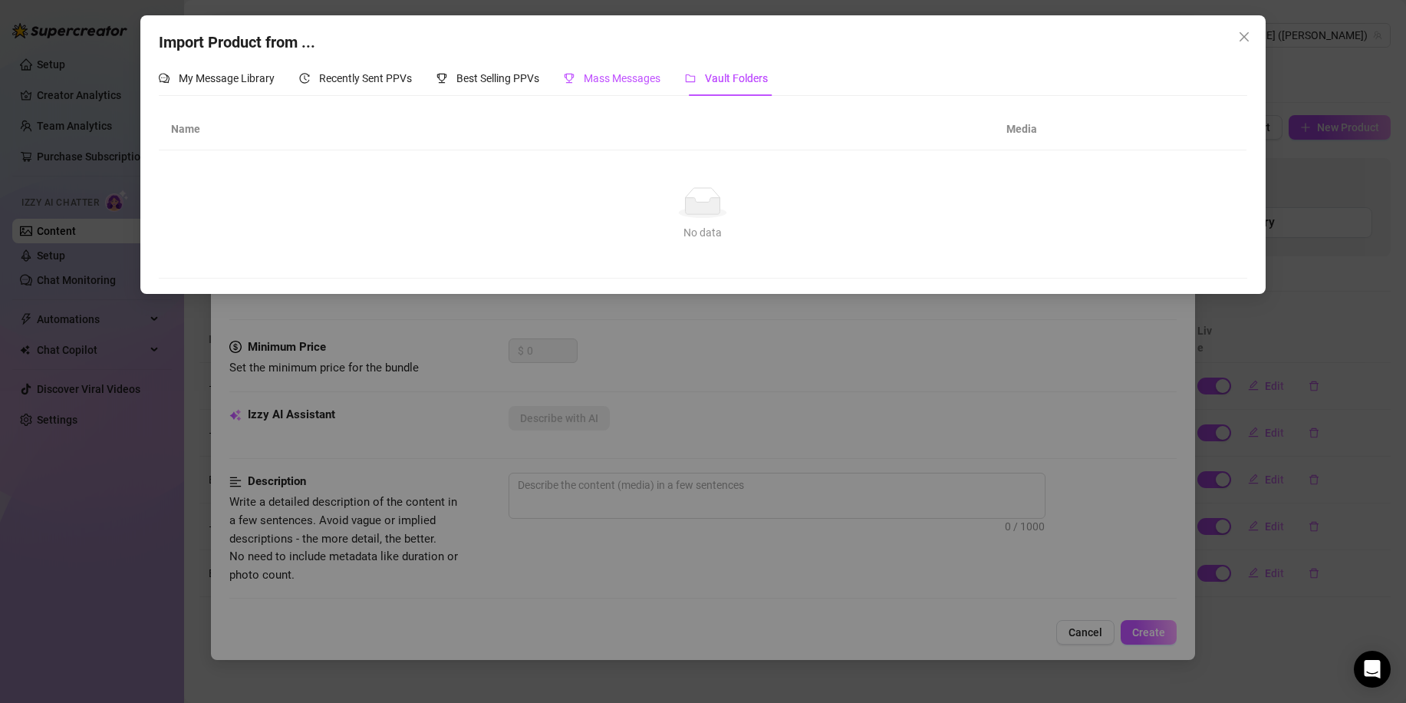
click at [652, 77] on span "Mass Messages" at bounding box center [622, 78] width 77 height 12
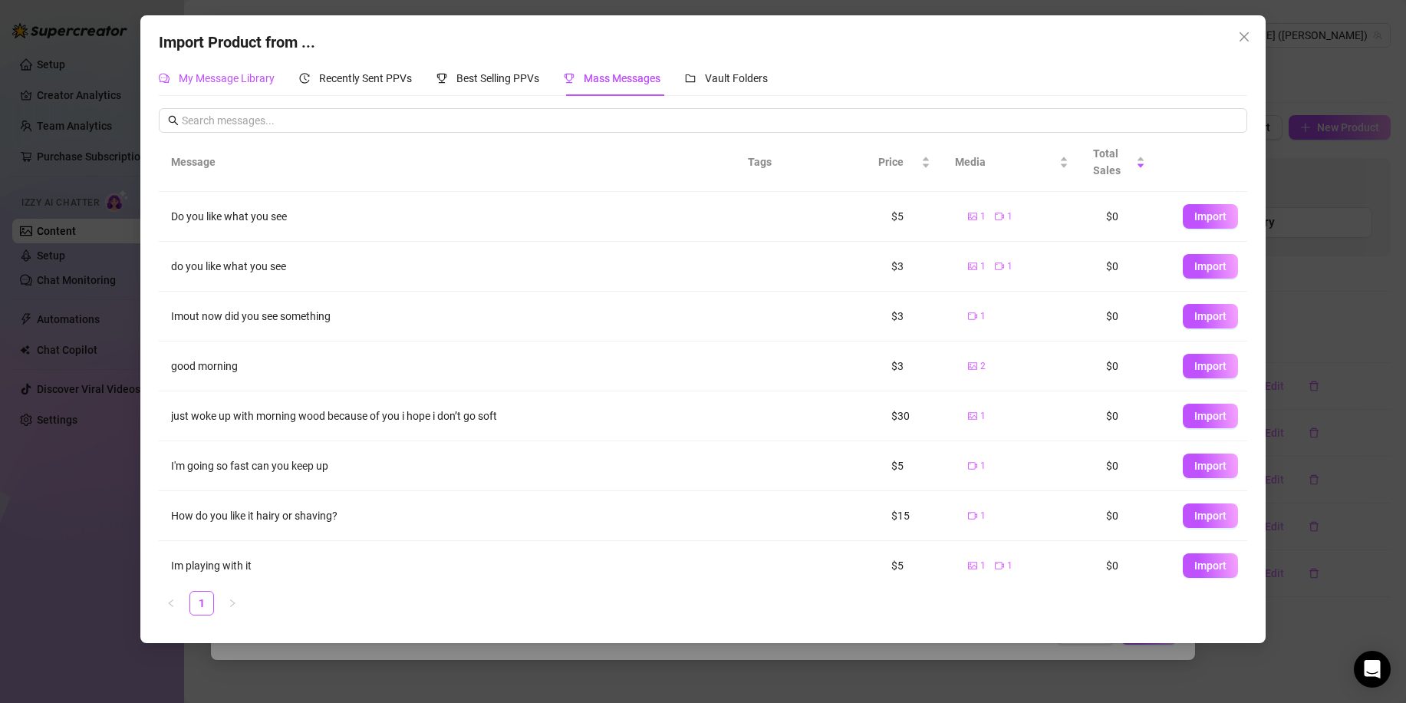
click at [265, 83] on span "My Message Library" at bounding box center [227, 78] width 96 height 12
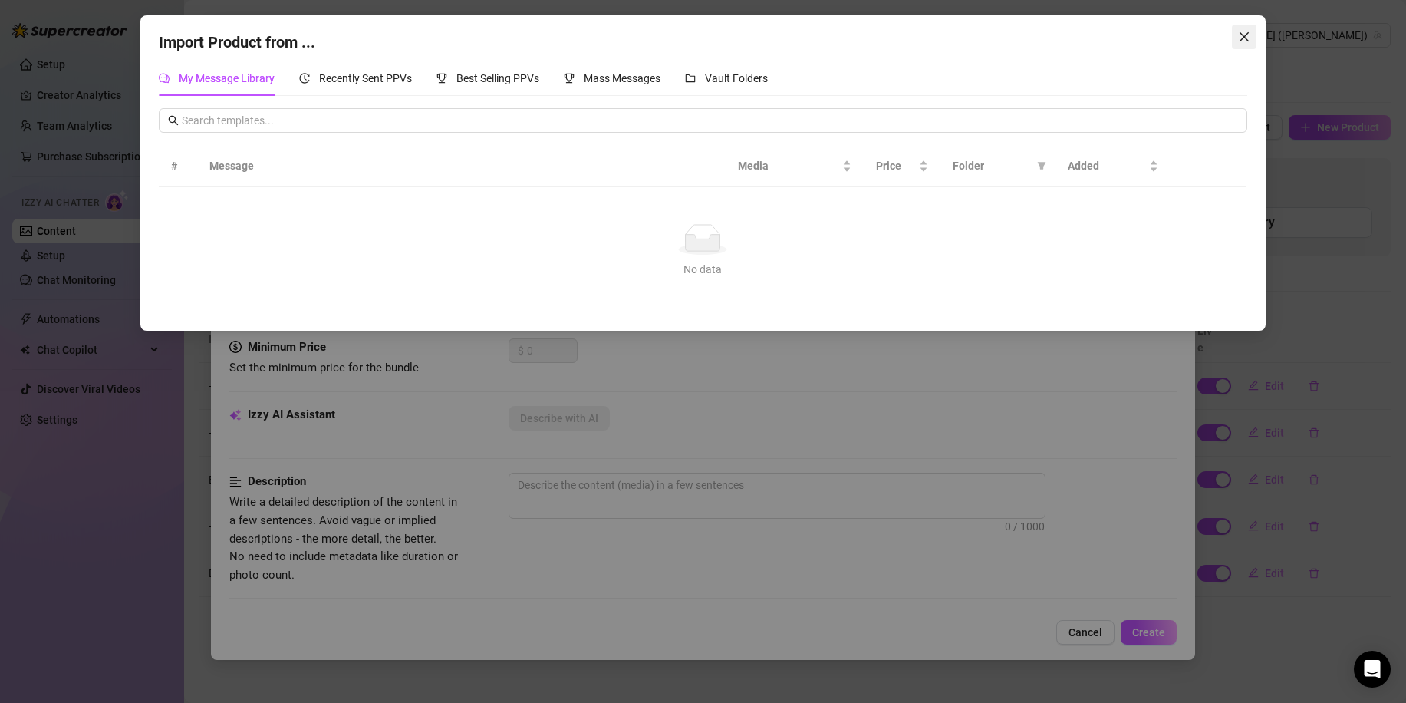
click at [1245, 43] on button "Close" at bounding box center [1244, 37] width 25 height 25
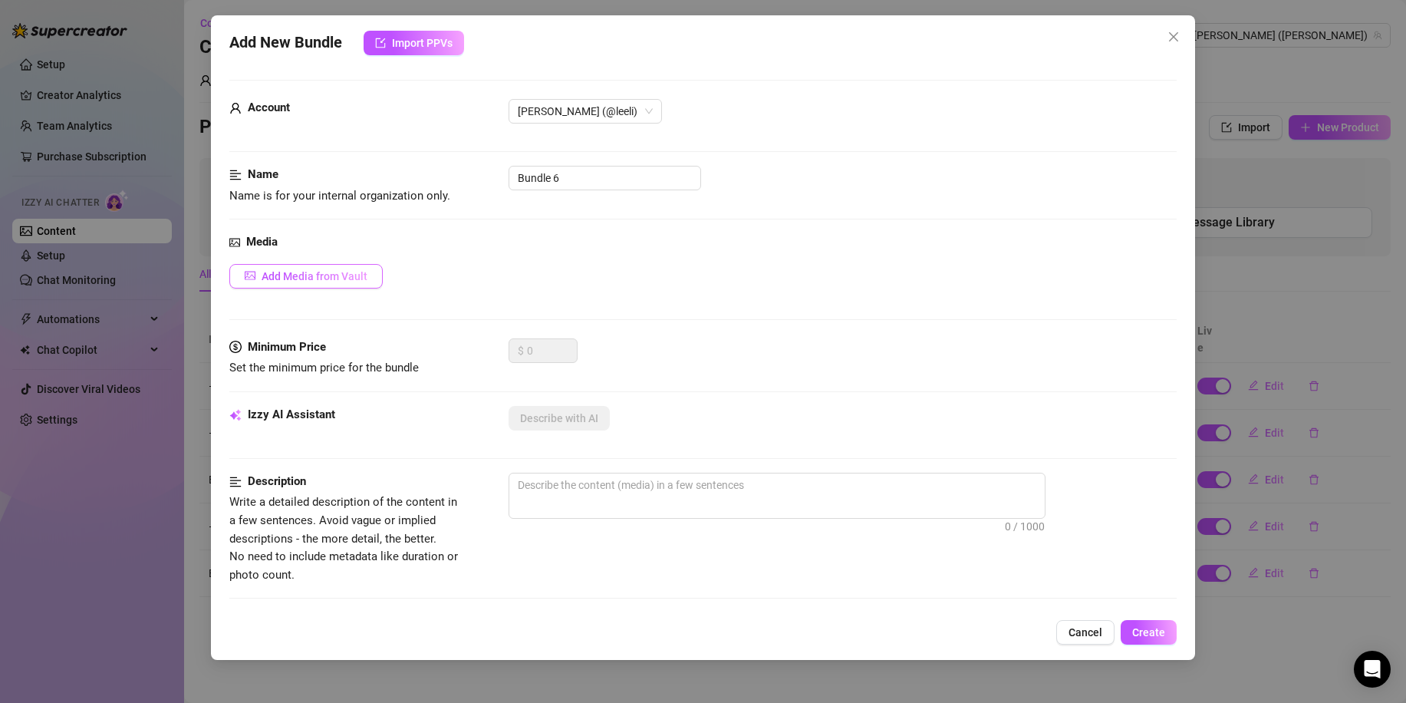
click at [355, 280] on span "Add Media from Vault" at bounding box center [315, 276] width 106 height 12
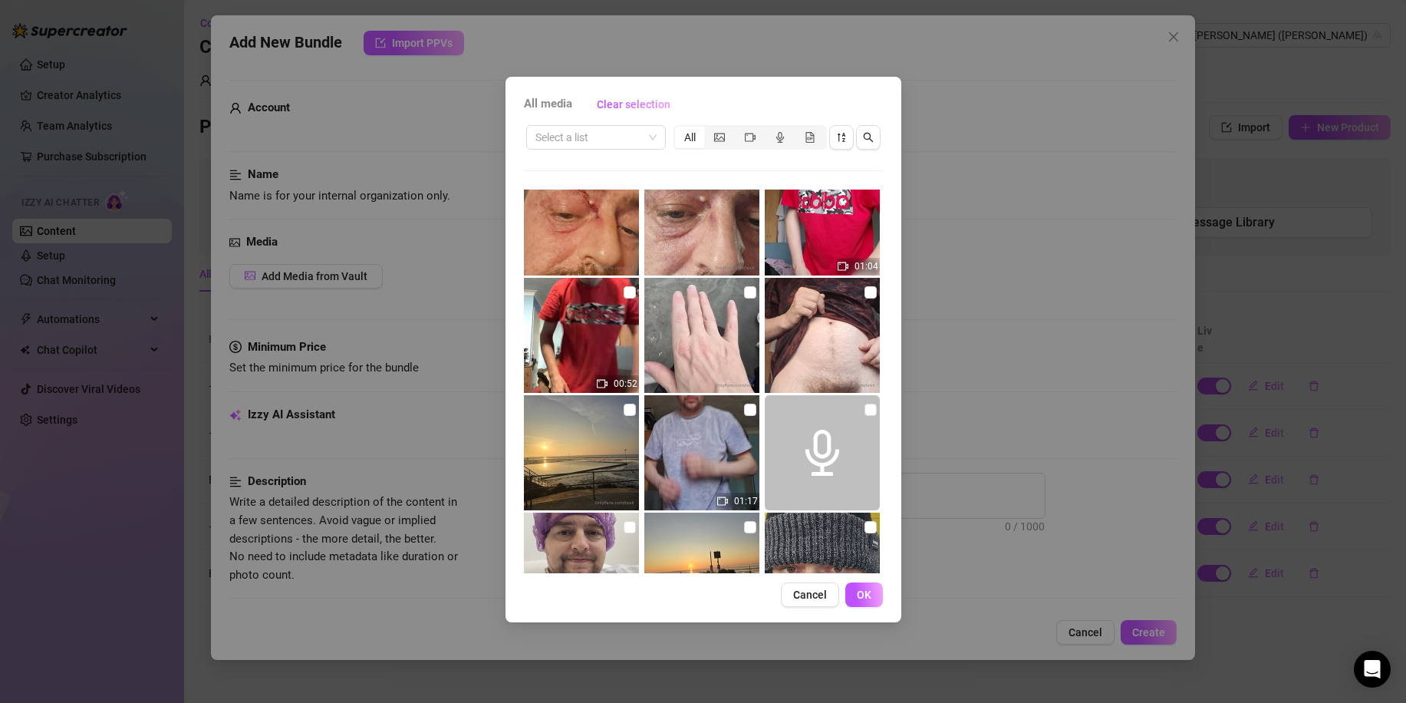
scroll to position [1089, 0]
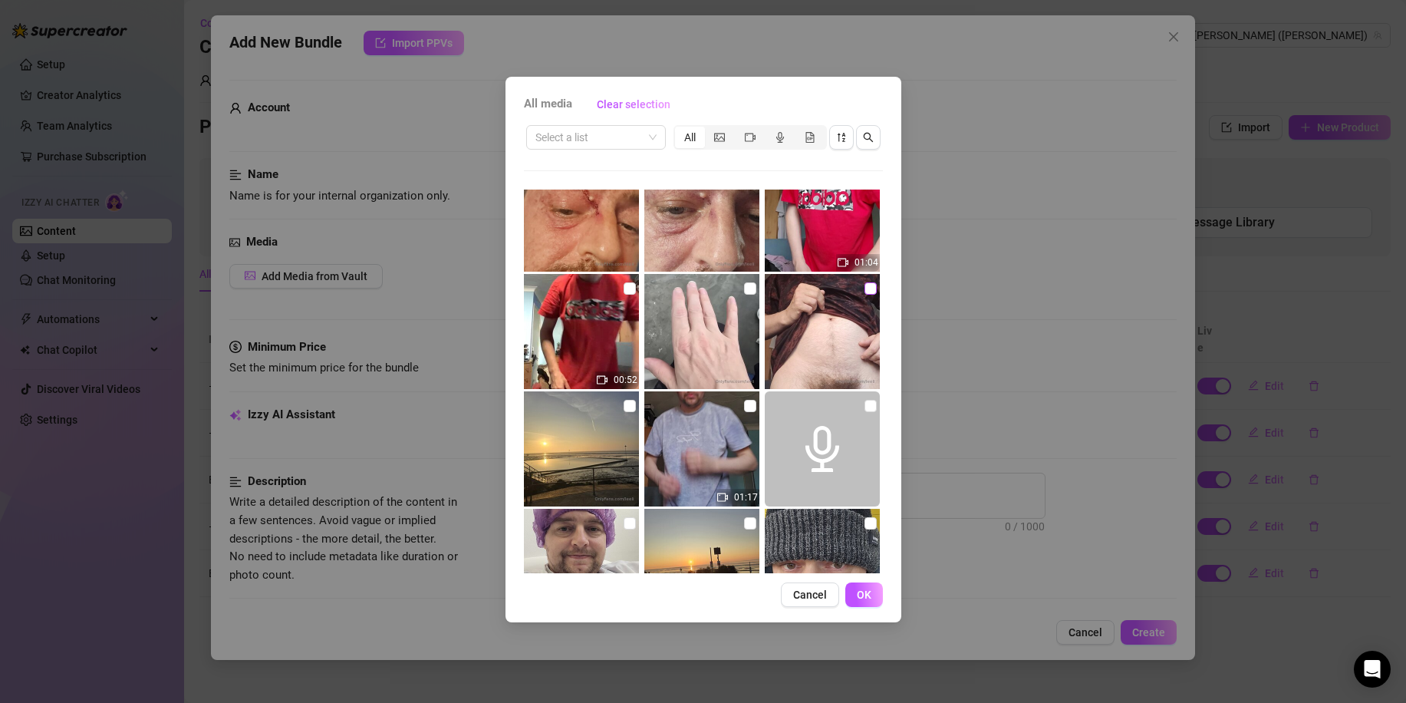
click at [864, 285] on input "checkbox" at bounding box center [870, 288] width 12 height 12
checkbox input "true"
click at [857, 588] on span "OK" at bounding box center [864, 594] width 15 height 12
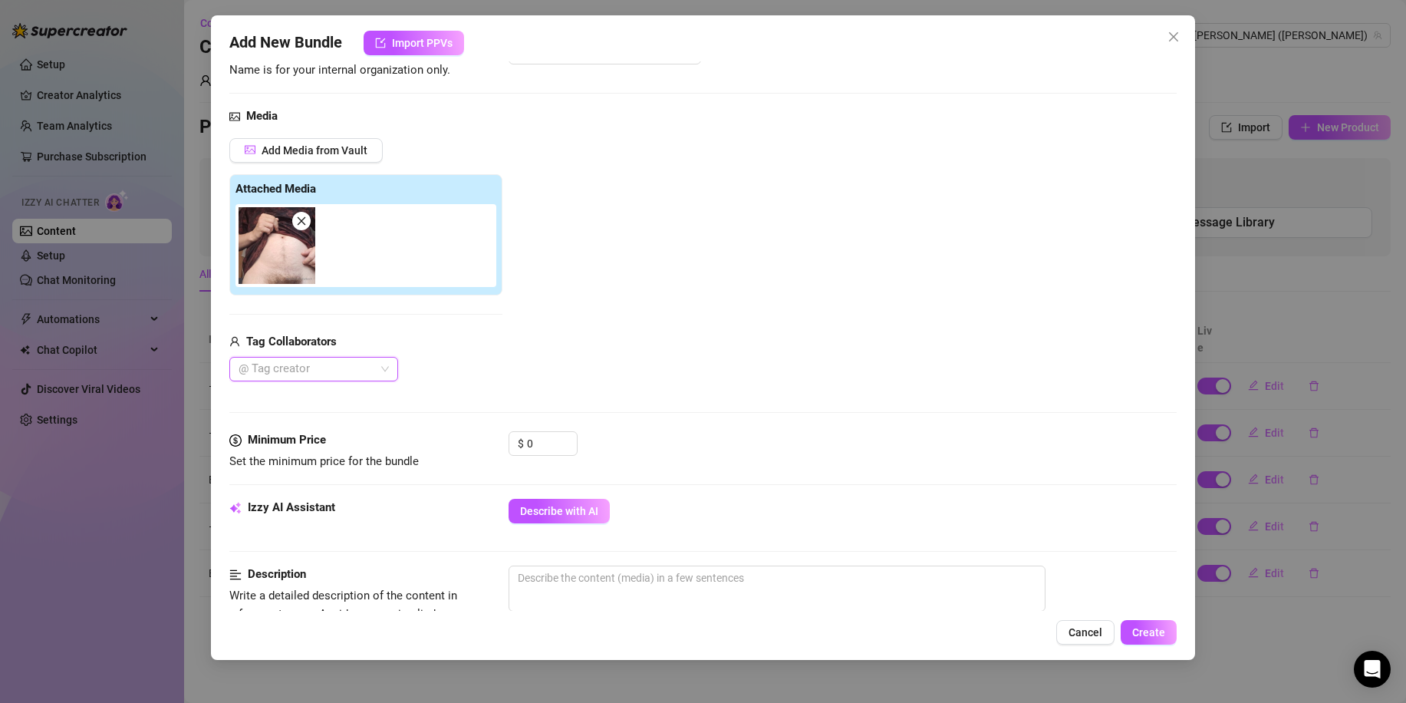
scroll to position [153, 0]
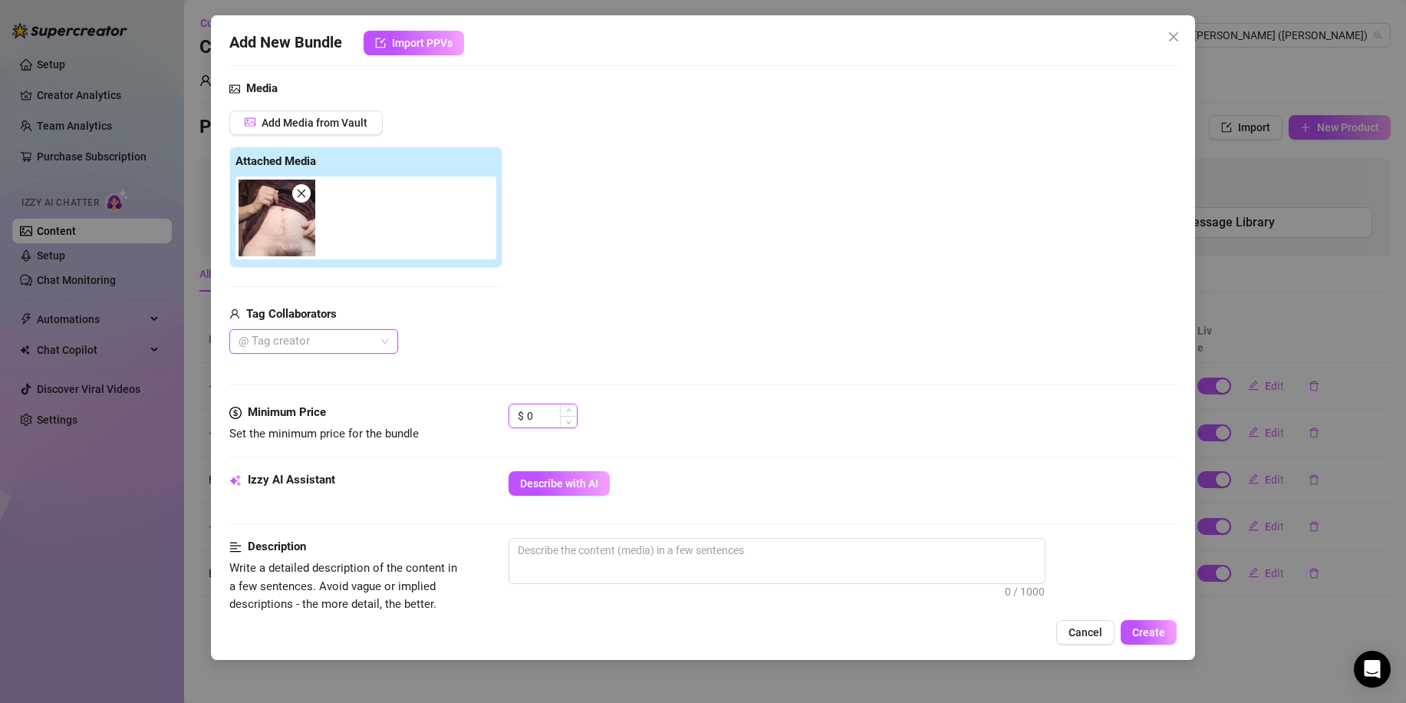
click at [543, 413] on input "0" at bounding box center [552, 415] width 50 height 23
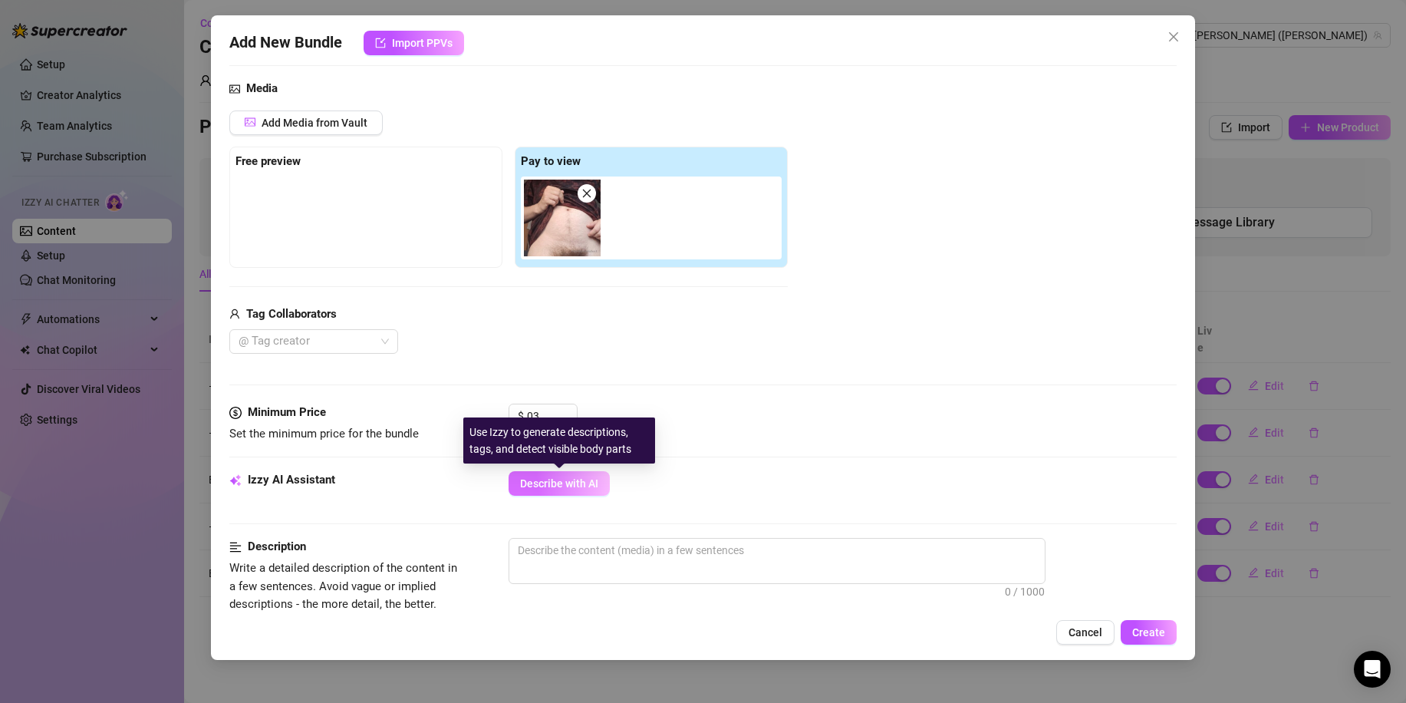
type input "3"
click at [594, 494] on button "Describe with AI" at bounding box center [558, 483] width 101 height 25
type textarea "[PERSON_NAME]"
type textarea "[PERSON_NAME] lifts"
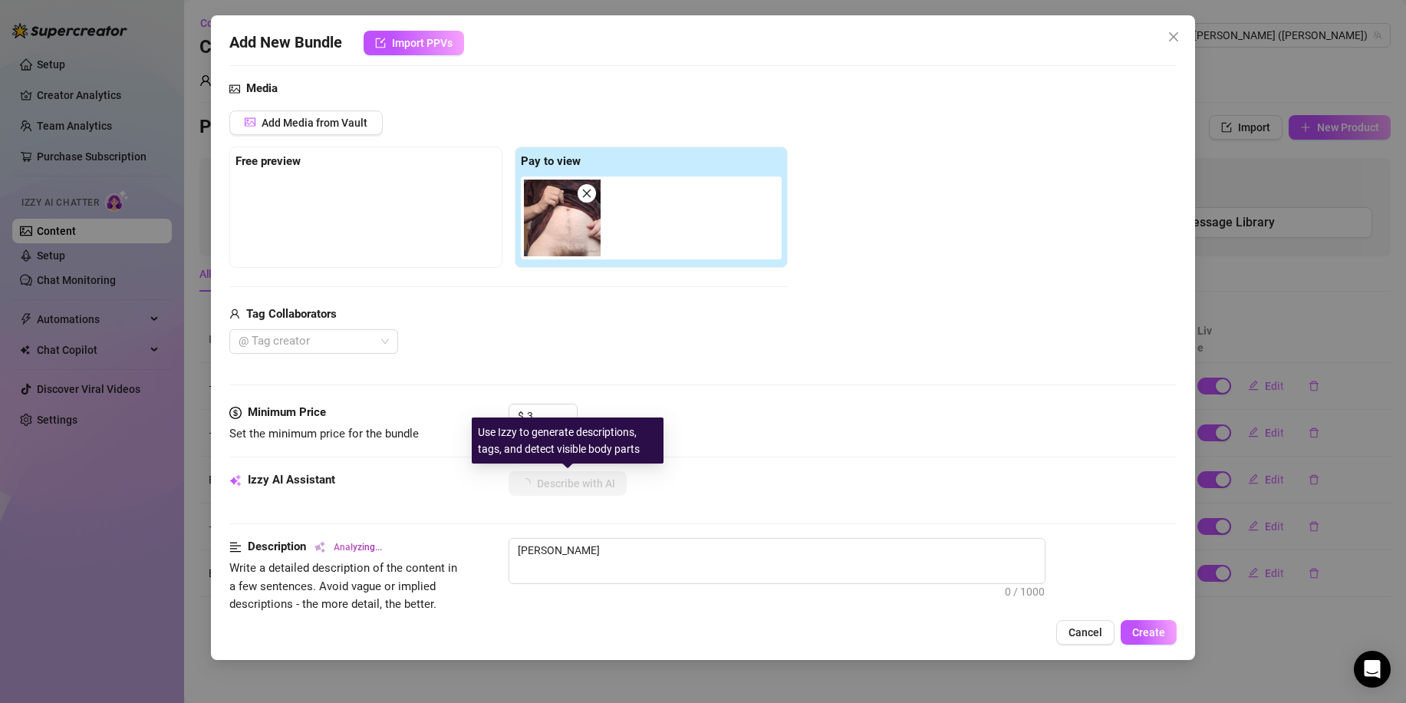
type textarea "[PERSON_NAME] lifts"
type textarea "[PERSON_NAME] lifts his"
type textarea "[PERSON_NAME] lifts his shirt"
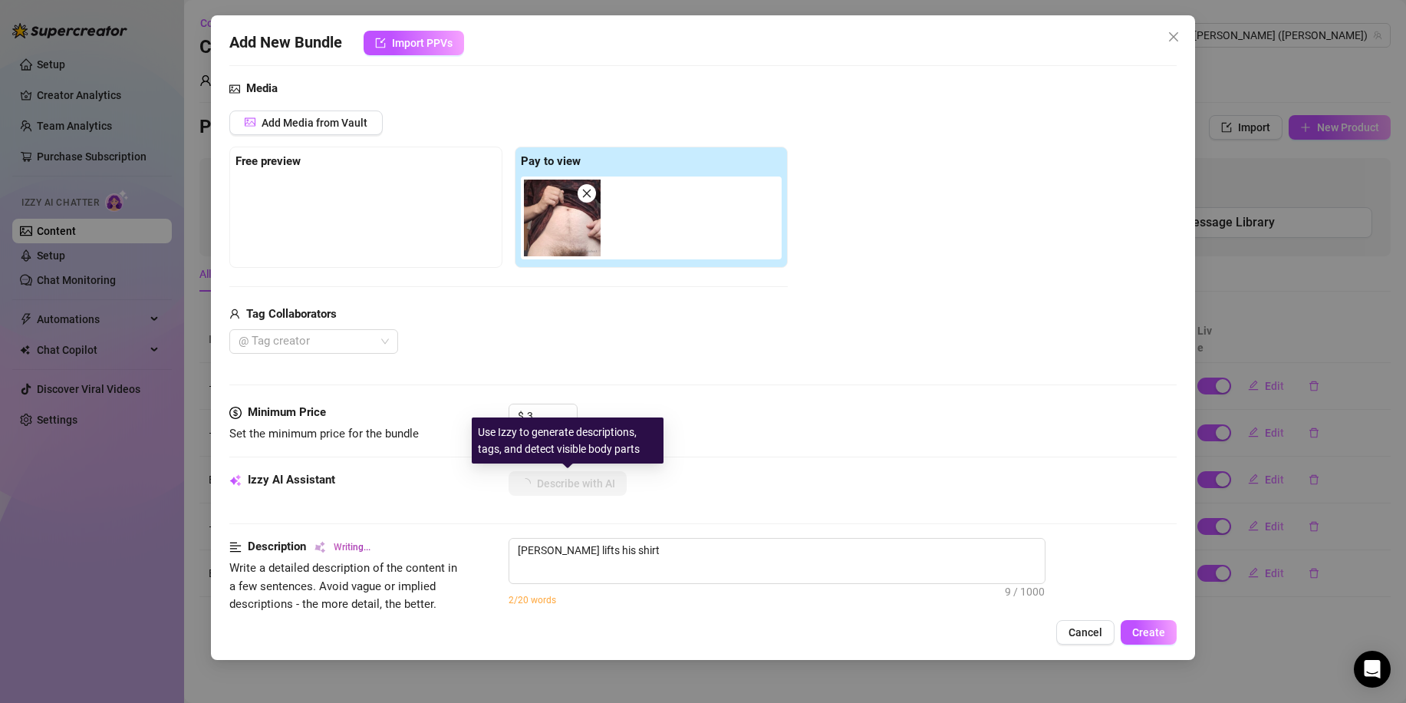
type textarea "[PERSON_NAME] lifts his shirt to"
type textarea "[PERSON_NAME] lifts his shirt to reveal"
type textarea "[PERSON_NAME] lifts his shirt to reveal his"
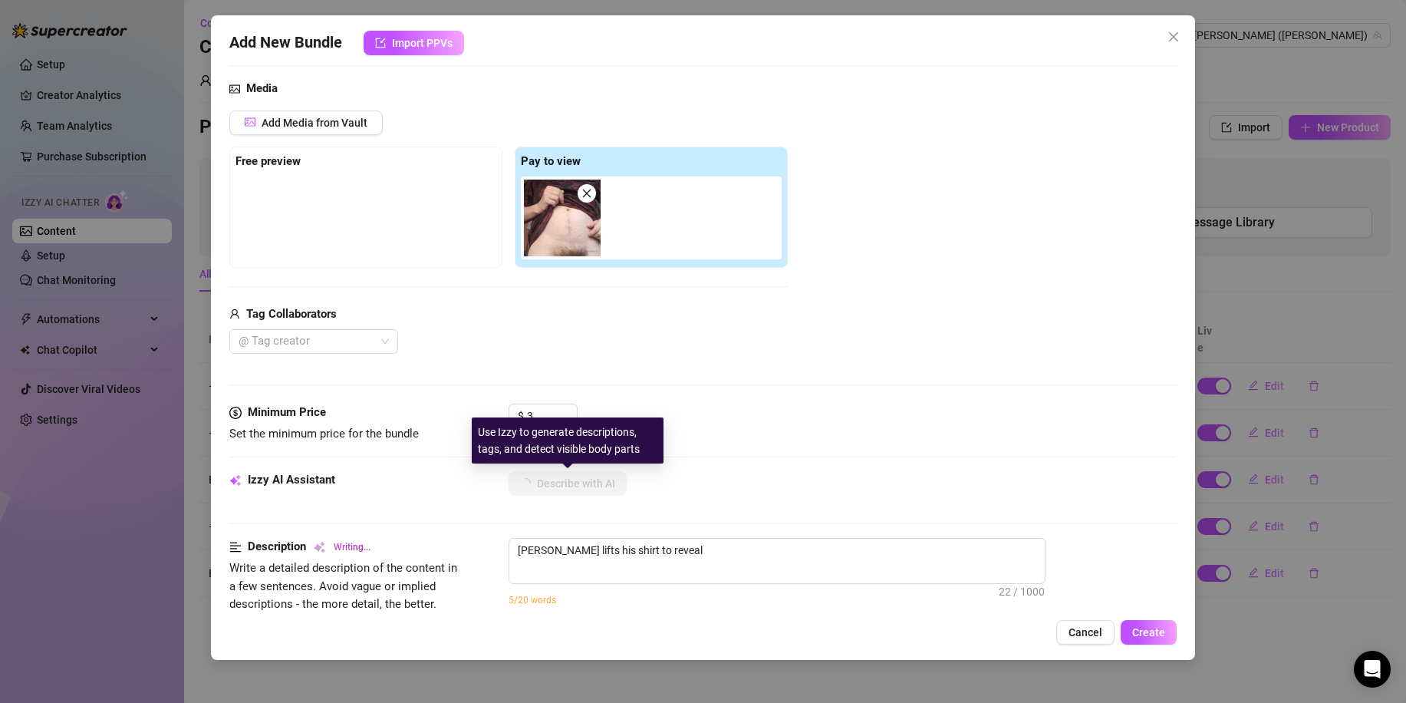
type textarea "[PERSON_NAME] lifts his shirt to reveal his"
type textarea "[PERSON_NAME] lifts his shirt to reveal his bare,"
type textarea "[PERSON_NAME] lifts his shirt to reveal his bare, hairy"
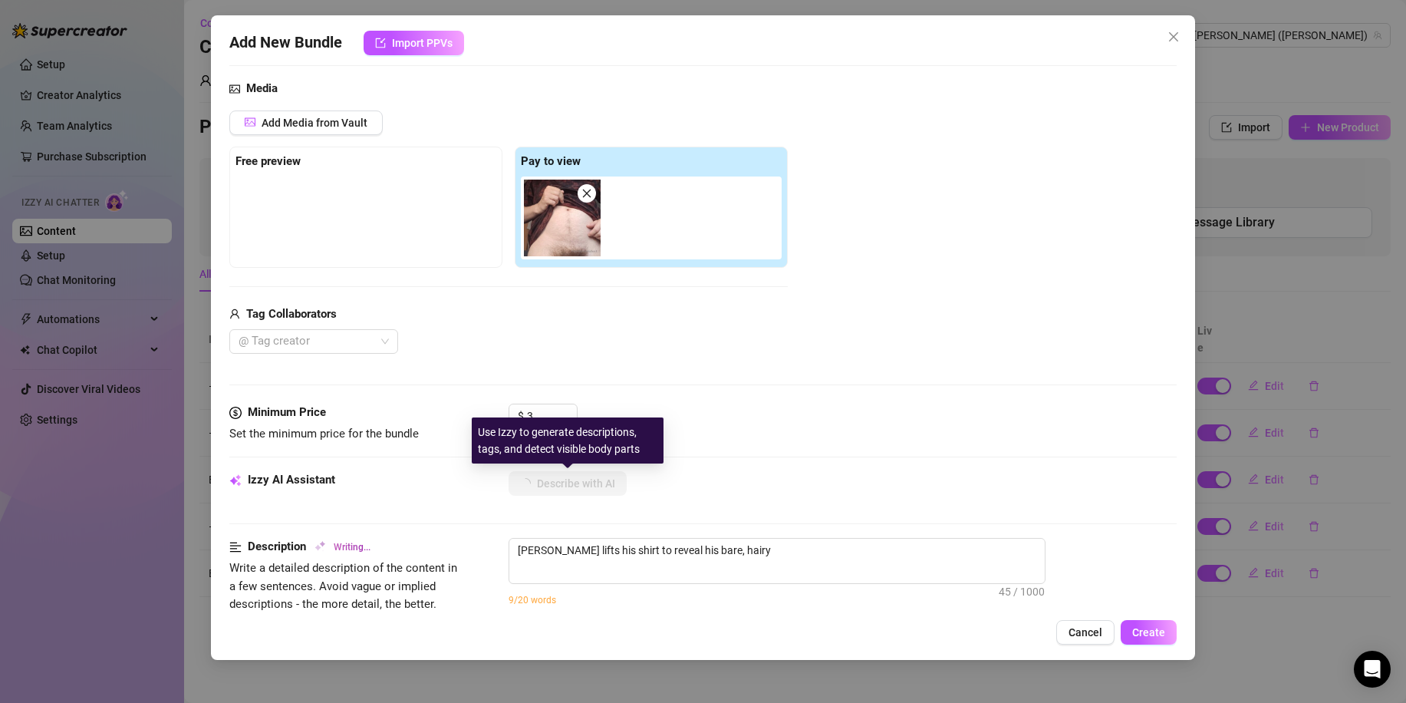
type textarea "[PERSON_NAME] lifts his shirt to reveal his bare, hairy lower"
type textarea "[PERSON_NAME] lifts his shirt to reveal his bare, hairy lower belly"
type textarea "[PERSON_NAME] lifts his shirt to reveal his bare, hairy lower belly and"
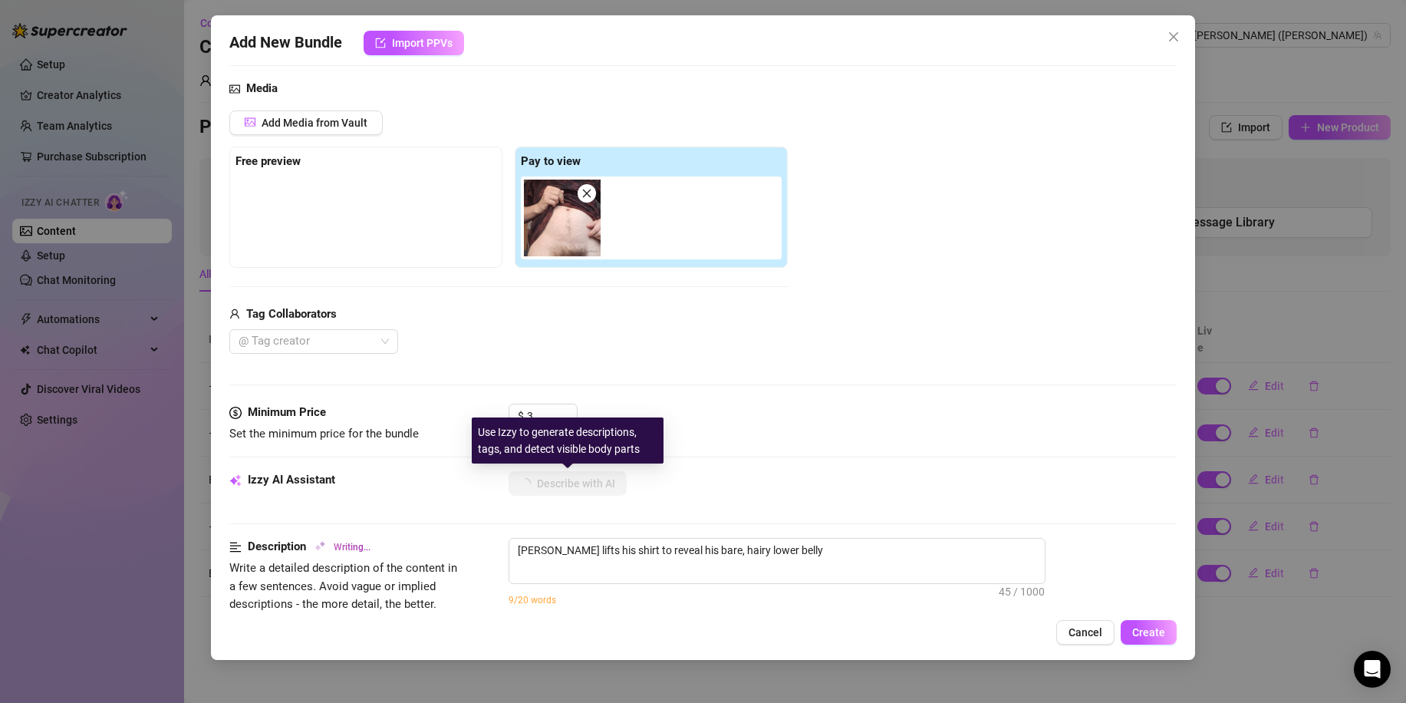
type textarea "[PERSON_NAME] lifts his shirt to reveal his bare, hairy lower belly and"
type textarea "[PERSON_NAME] lifts his shirt to reveal his bare, hairy lower belly and pubic"
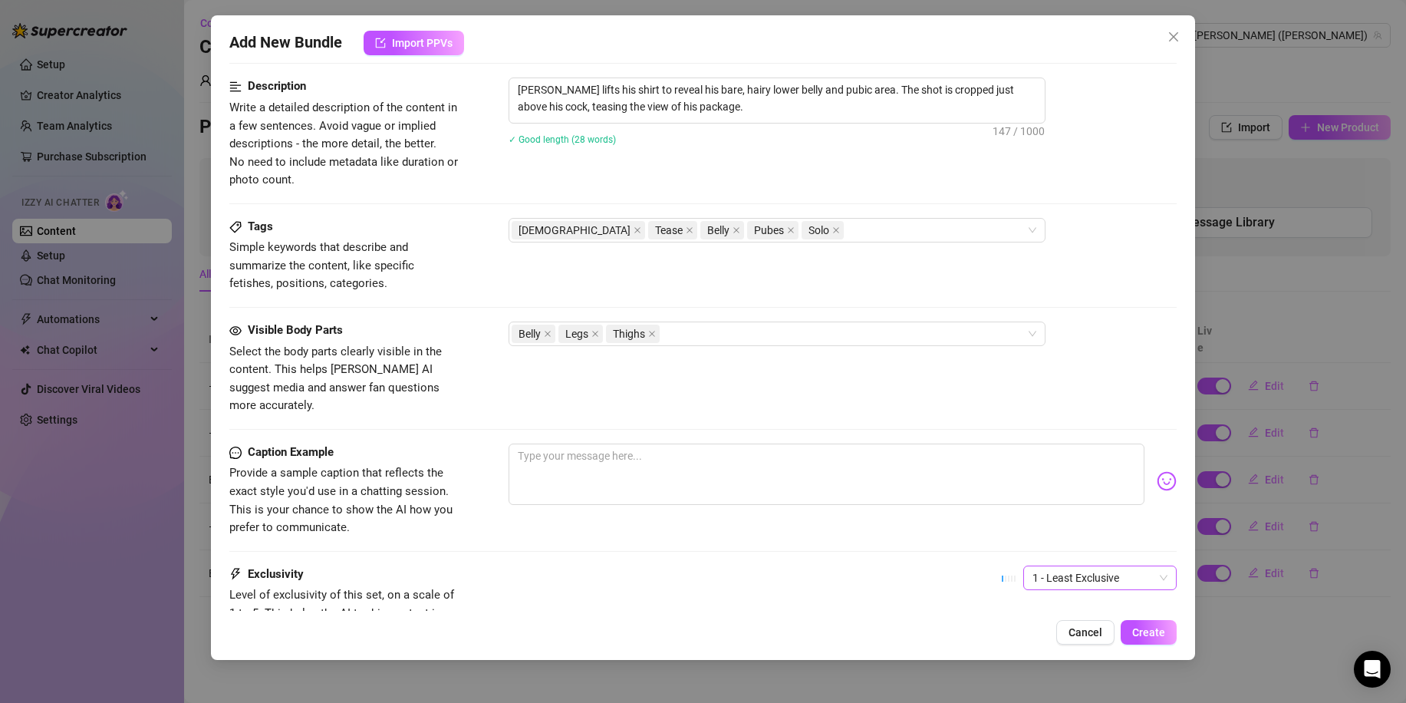
scroll to position [690, 0]
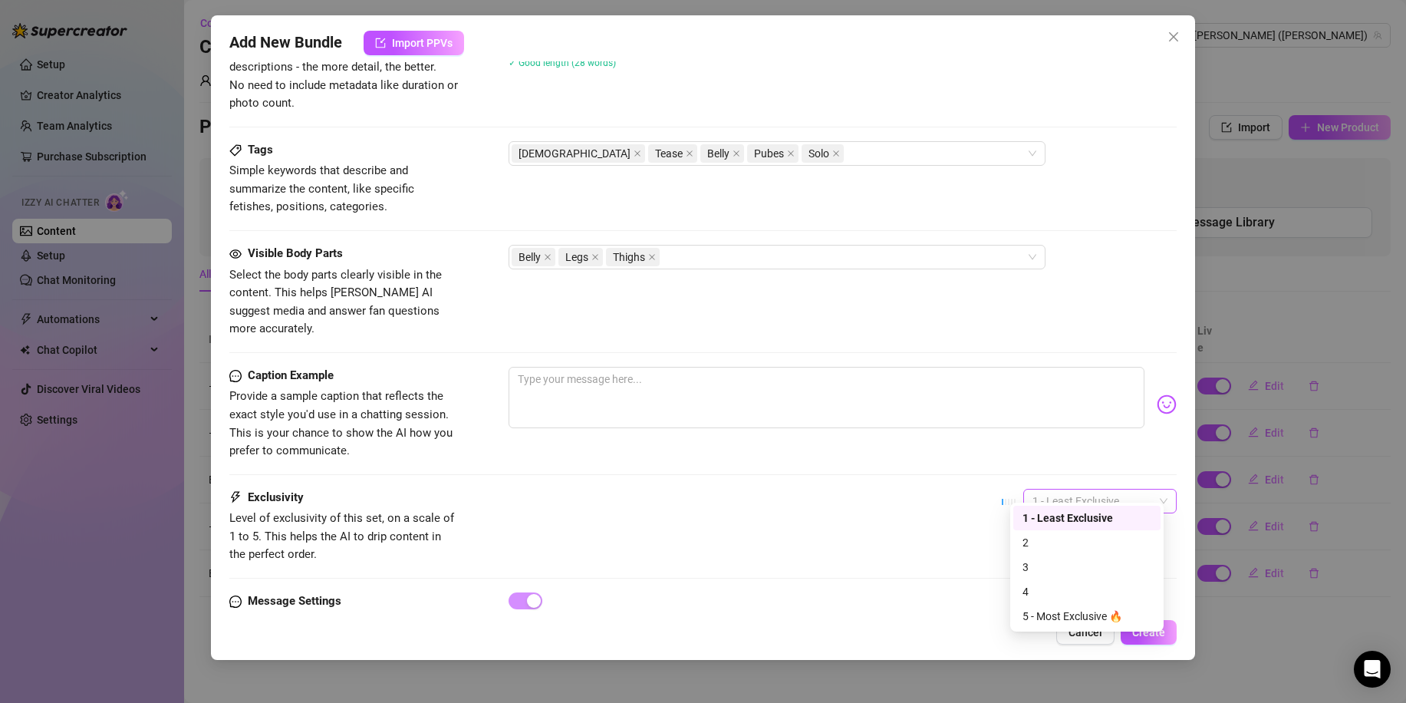
click at [1142, 489] on span "1 - Least Exclusive" at bounding box center [1099, 500] width 135 height 23
click at [1053, 584] on div "4" at bounding box center [1086, 591] width 129 height 17
click at [1151, 628] on span "Create" at bounding box center [1148, 632] width 33 height 12
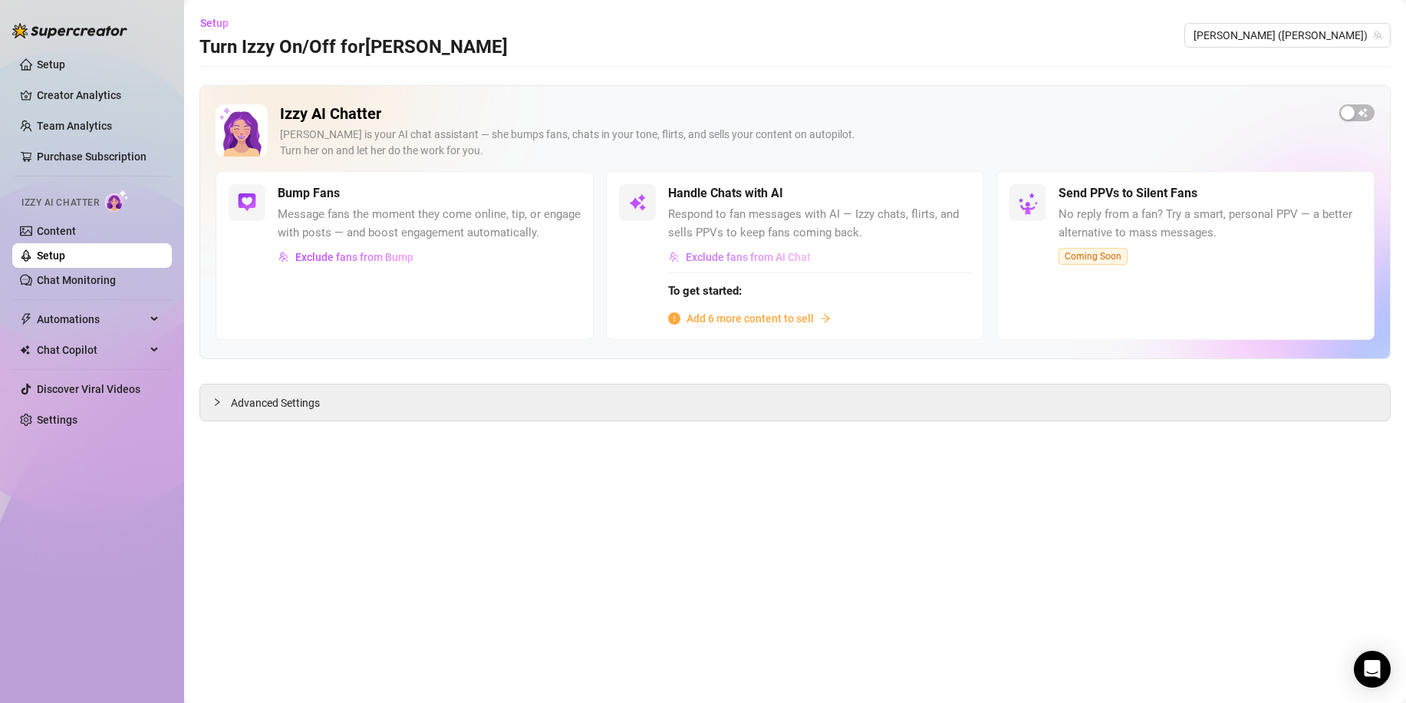
click at [733, 257] on span "Exclude fans from AI Chat" at bounding box center [748, 257] width 125 height 12
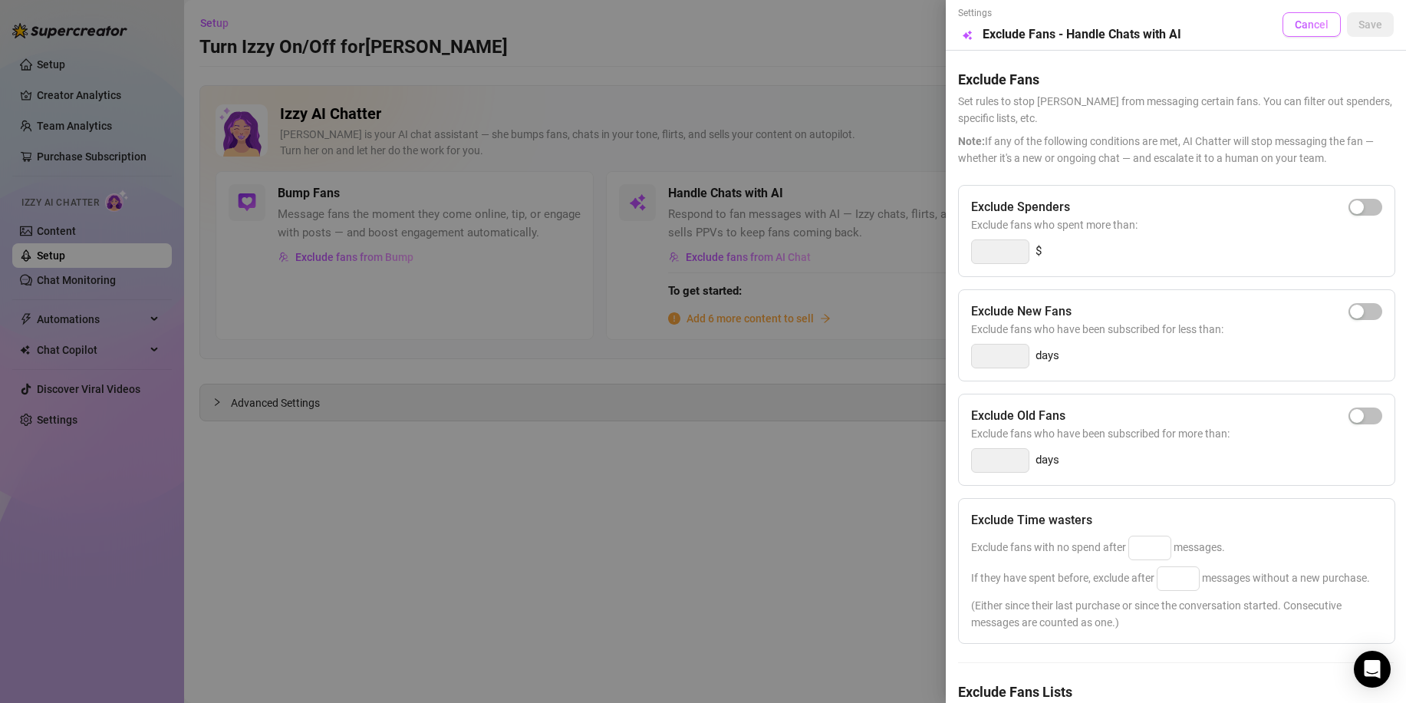
click at [1303, 31] on span "Cancel" at bounding box center [1312, 24] width 34 height 12
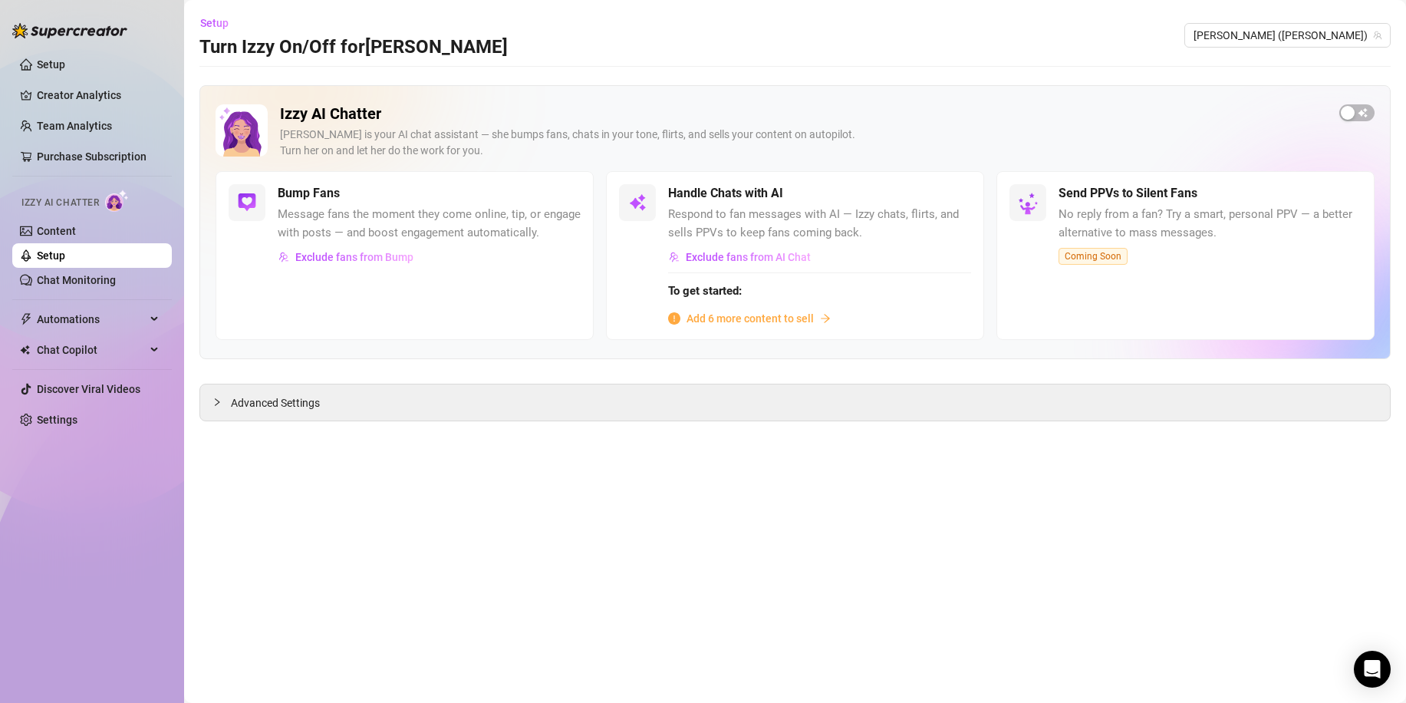
click at [791, 321] on span "Add 6 more content to sell" at bounding box center [749, 318] width 127 height 17
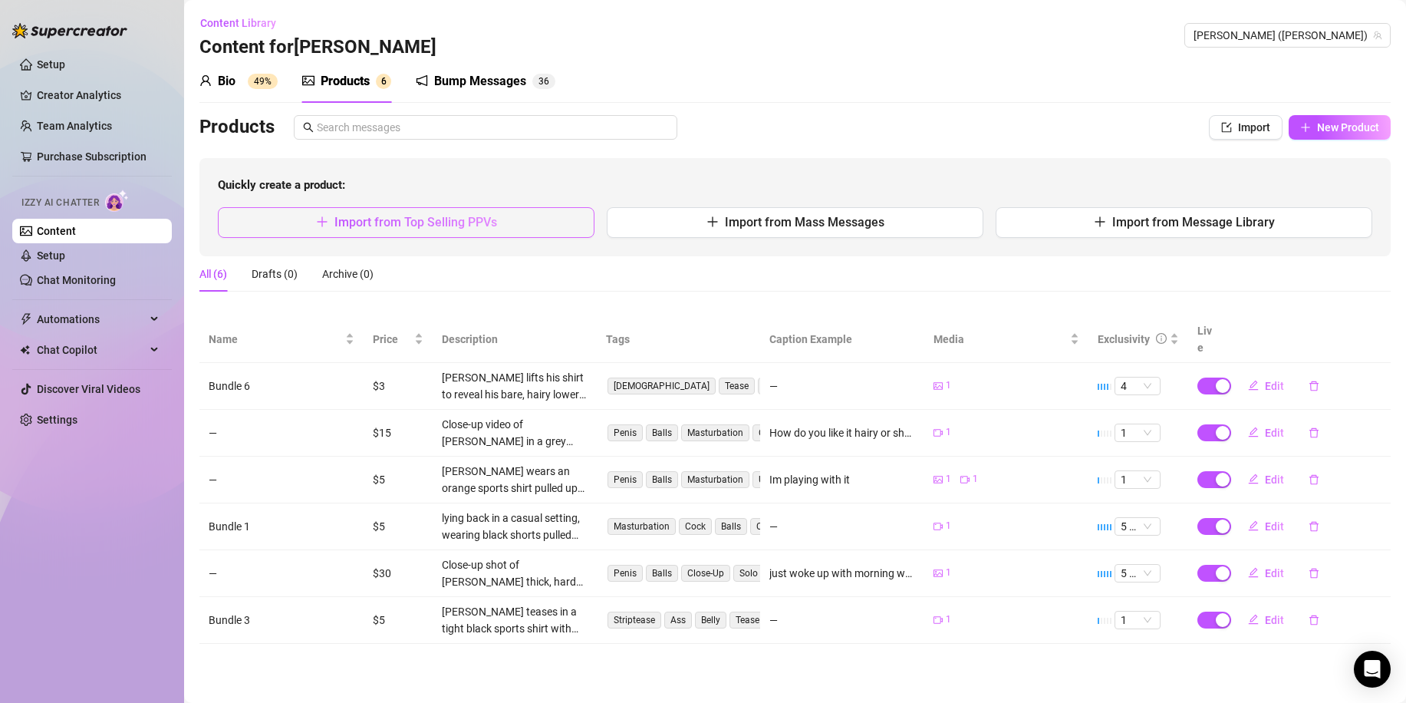
click at [413, 223] on span "Import from Top Selling PPVs" at bounding box center [415, 222] width 163 height 15
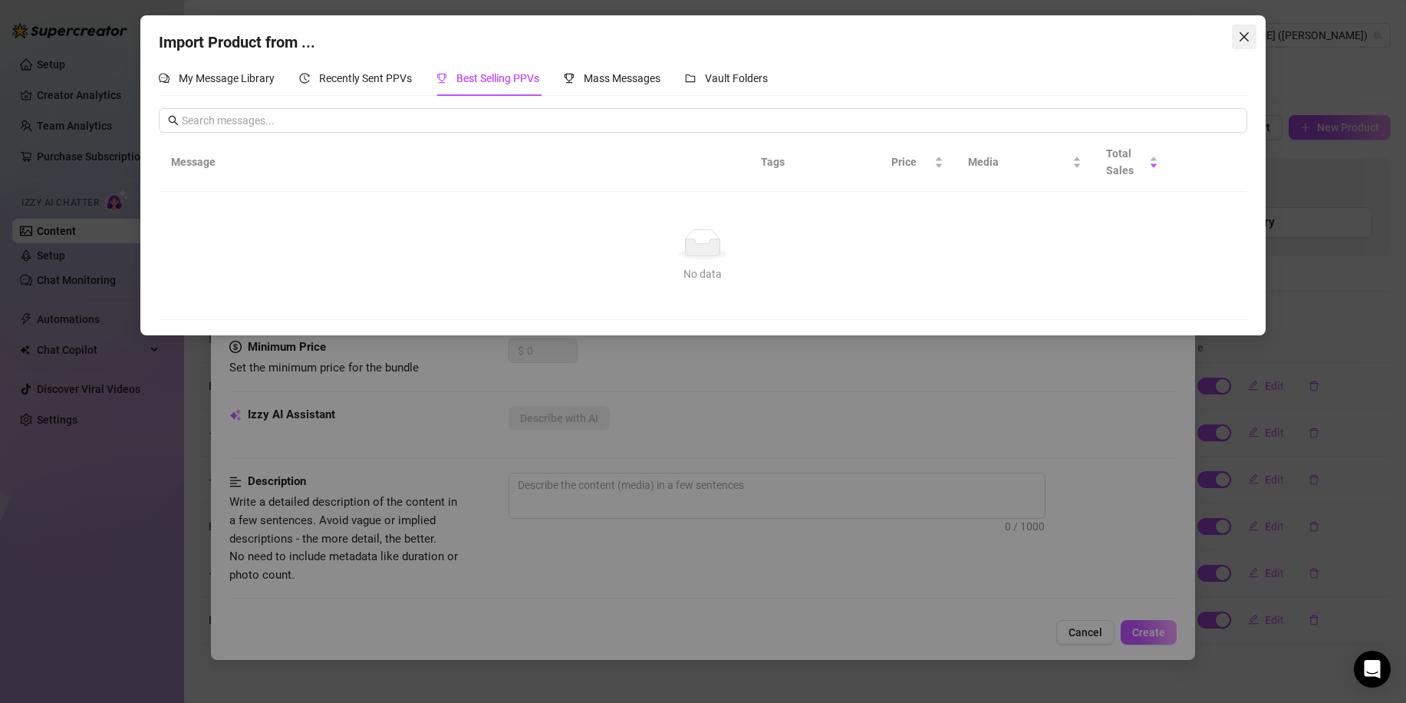
click at [1239, 39] on icon "close" at bounding box center [1244, 37] width 12 height 12
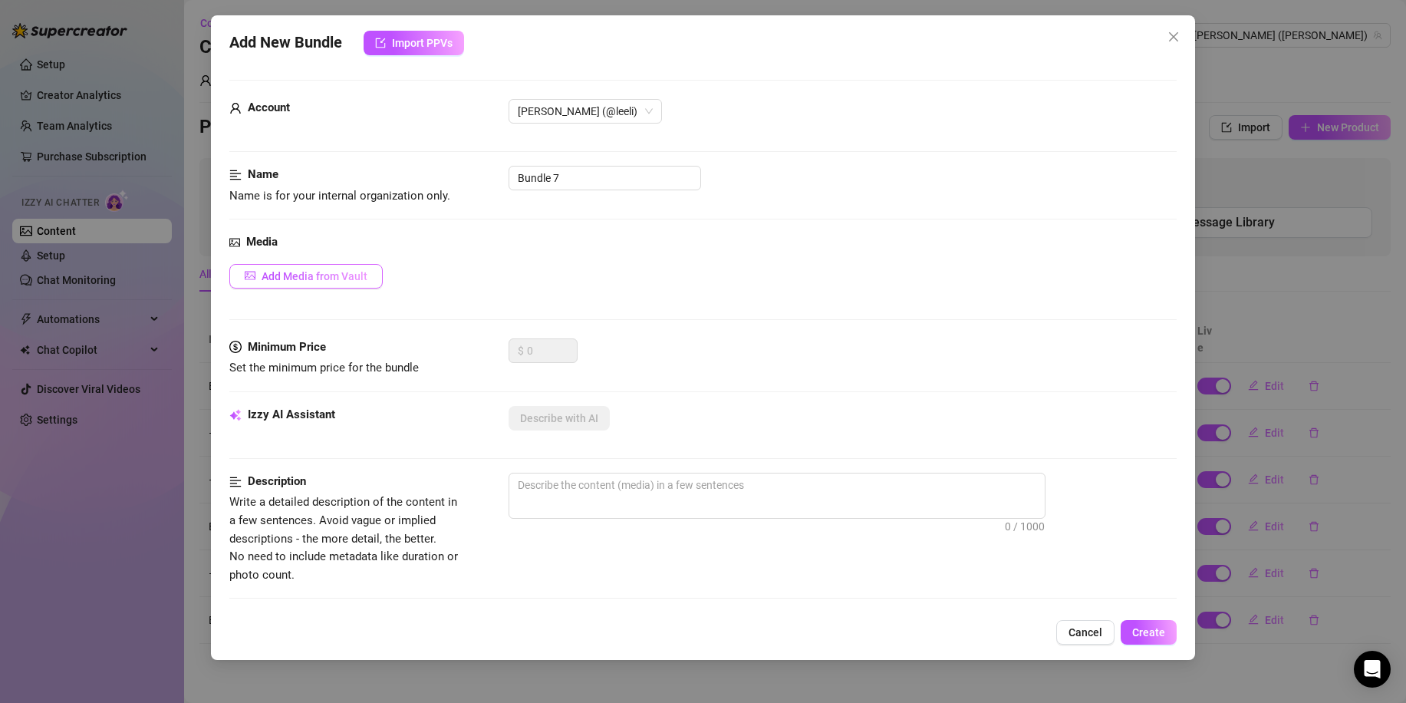
click at [321, 279] on span "Add Media from Vault" at bounding box center [315, 276] width 106 height 12
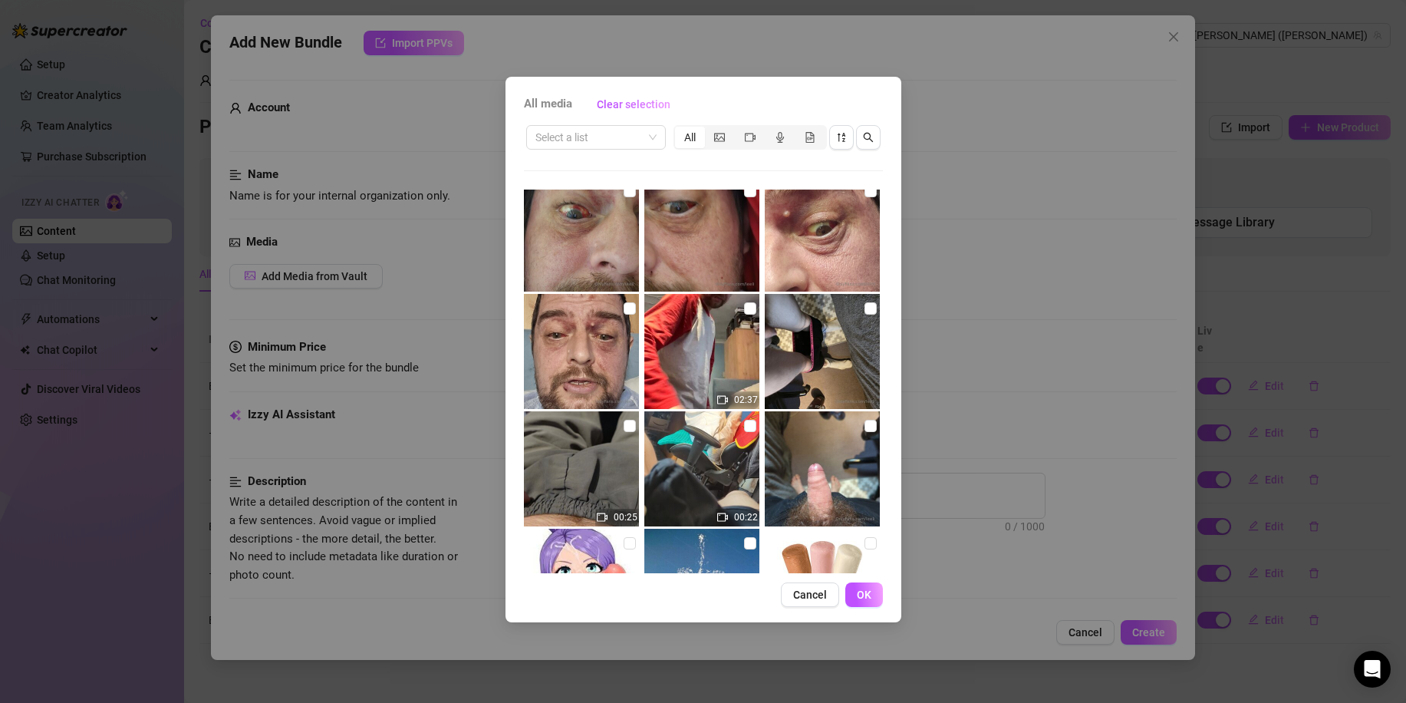
scroll to position [2147, 0]
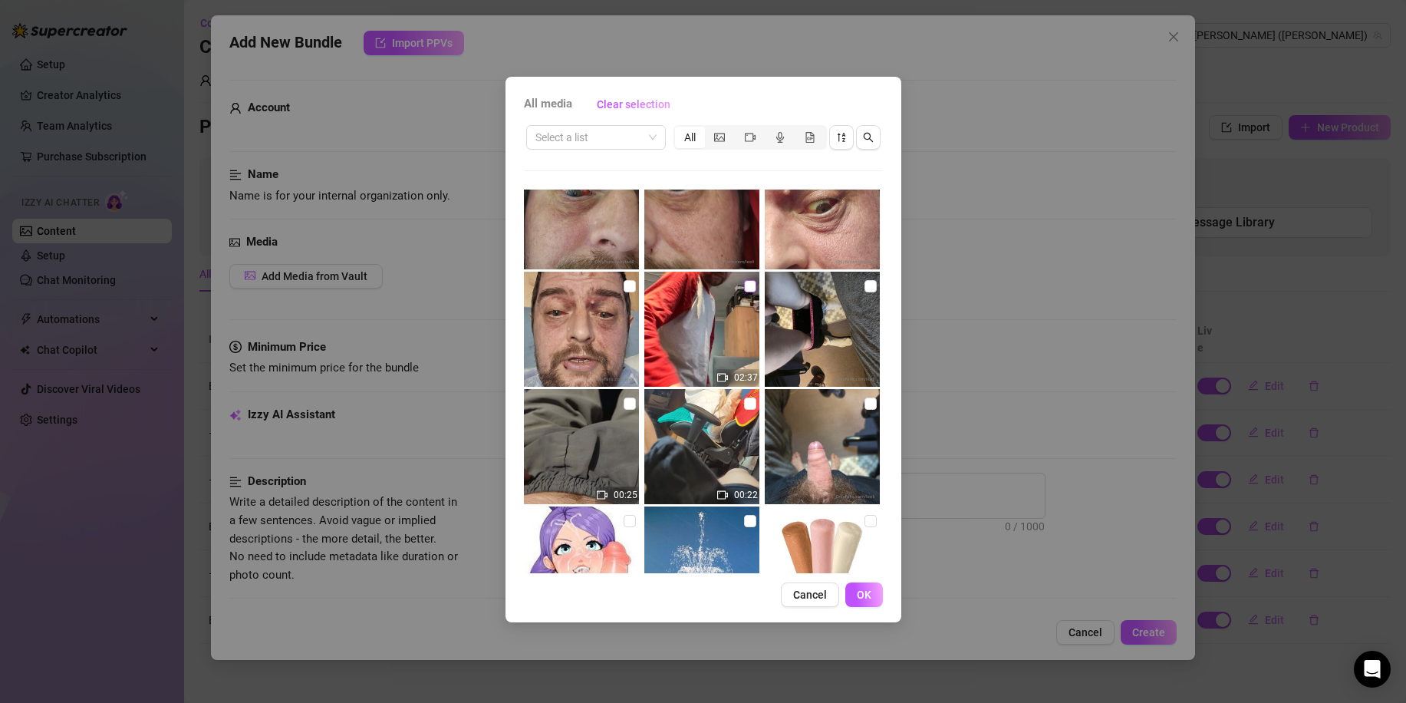
click at [744, 285] on input "checkbox" at bounding box center [750, 286] width 12 height 12
click at [862, 601] on span "OK" at bounding box center [864, 594] width 15 height 12
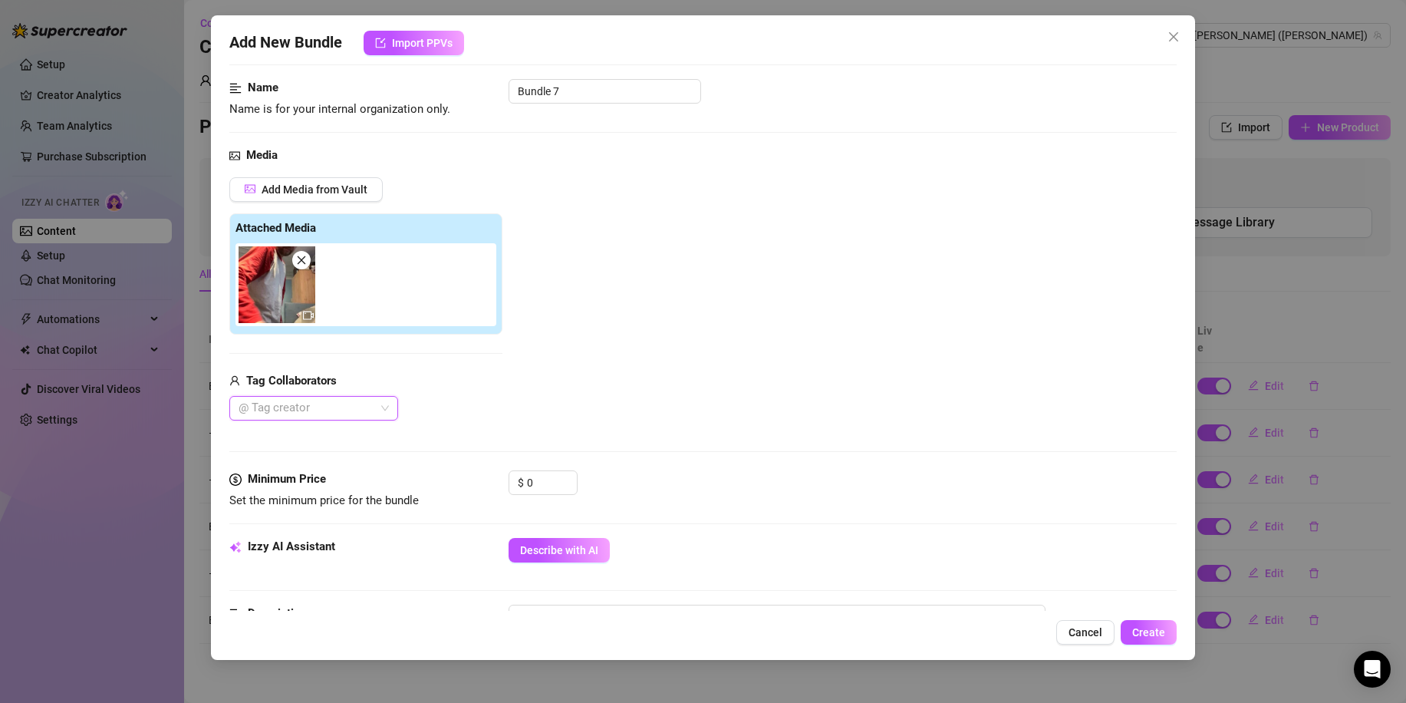
scroll to position [153, 0]
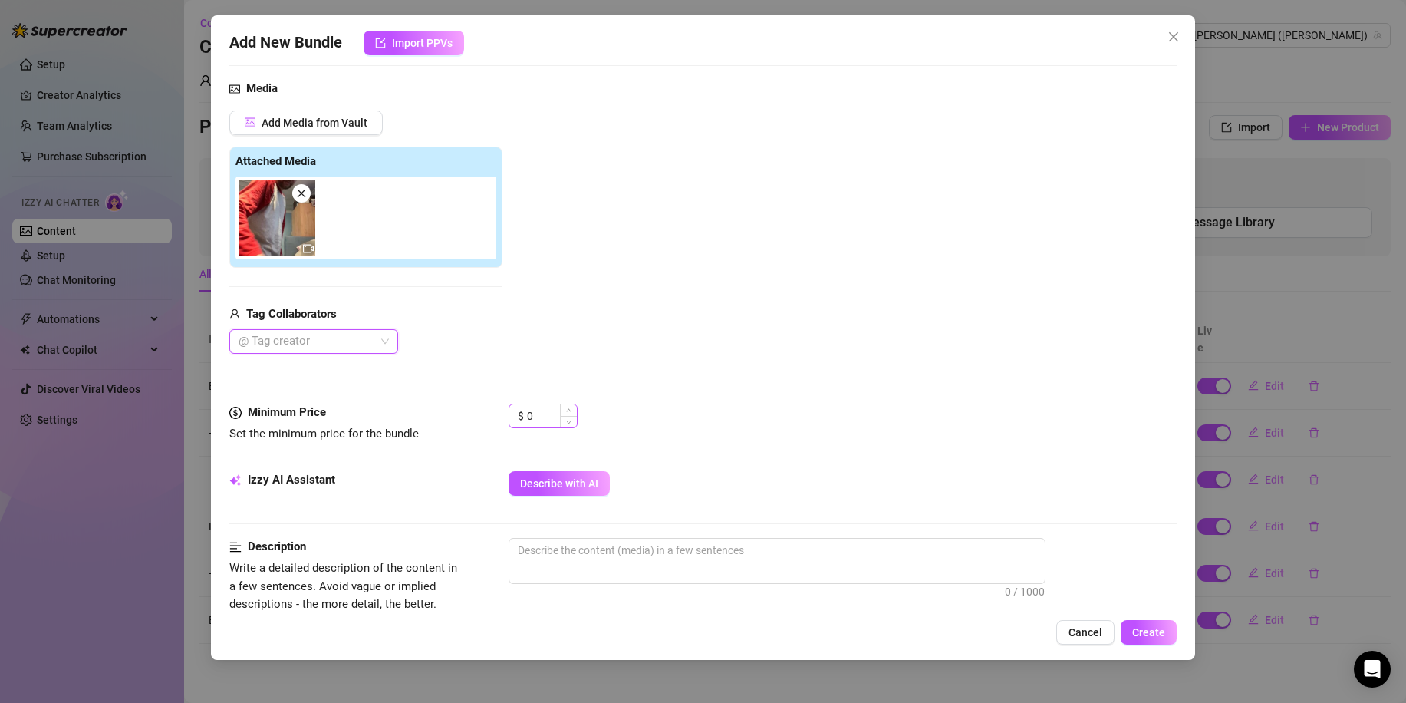
click at [528, 413] on div "$ 0" at bounding box center [542, 415] width 69 height 25
click at [530, 413] on input "0" at bounding box center [552, 415] width 50 height 23
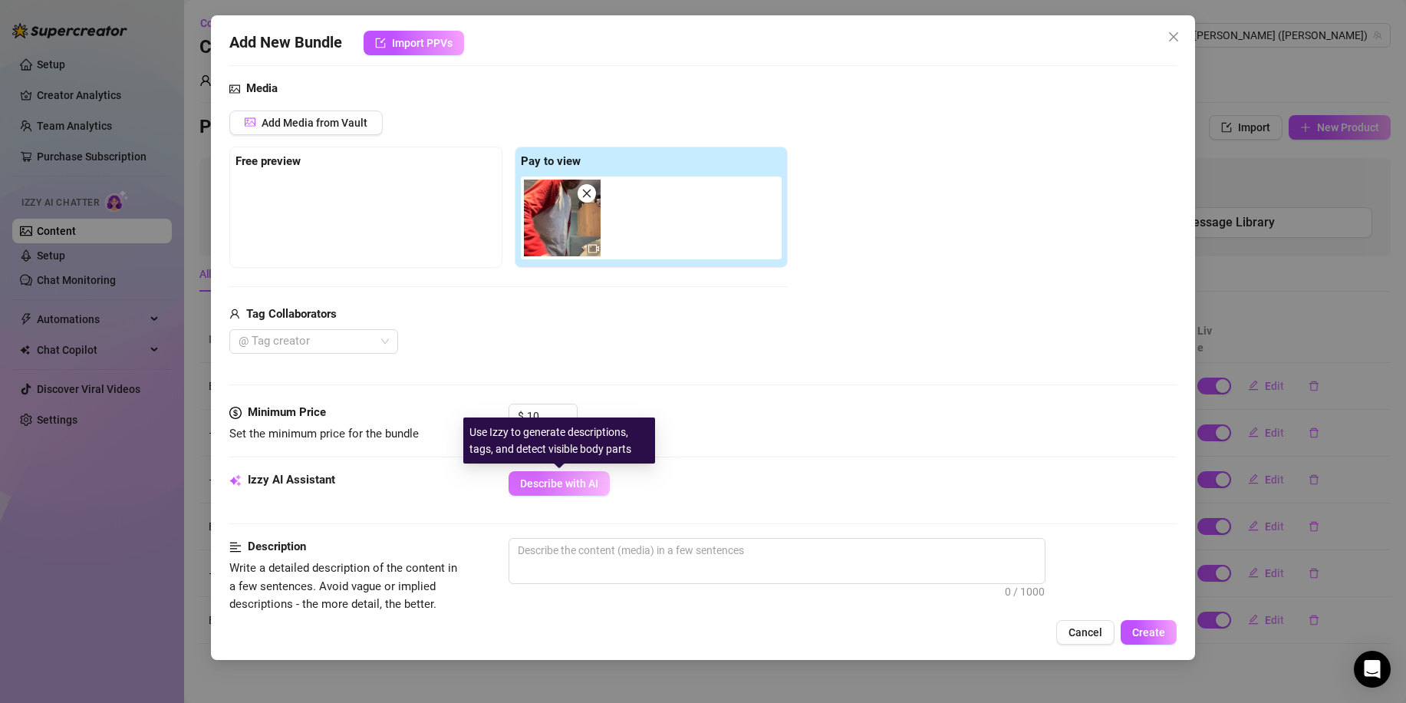
click at [539, 477] on span "Describe with AI" at bounding box center [559, 483] width 78 height 12
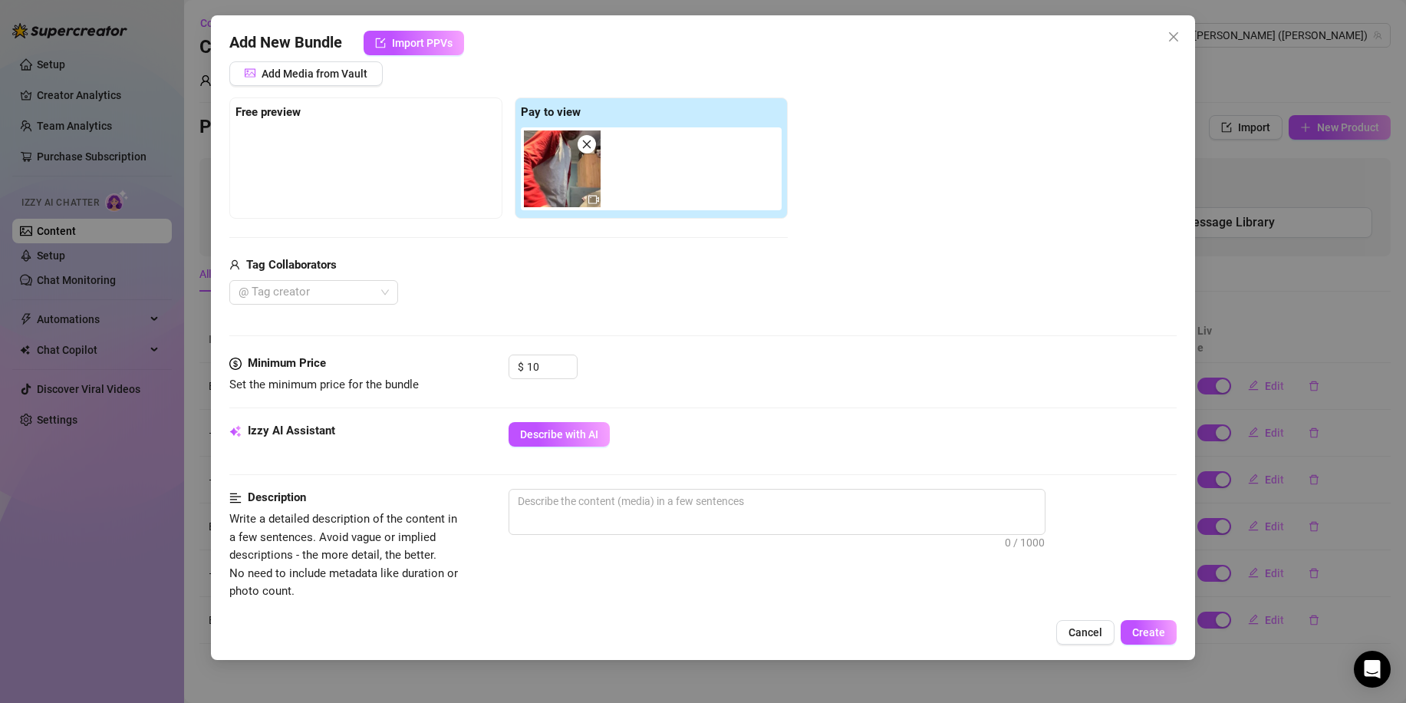
scroll to position [230, 0]
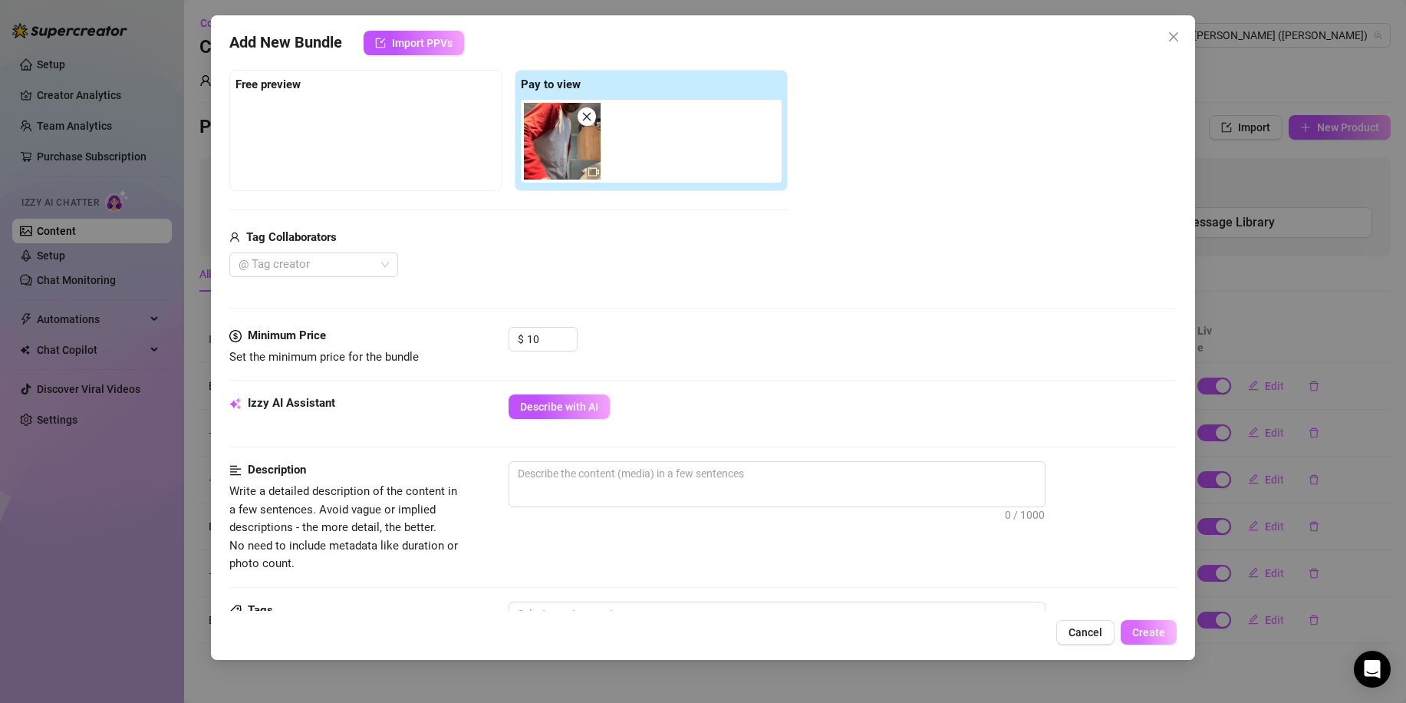
click at [1153, 632] on span "Create" at bounding box center [1148, 632] width 33 height 12
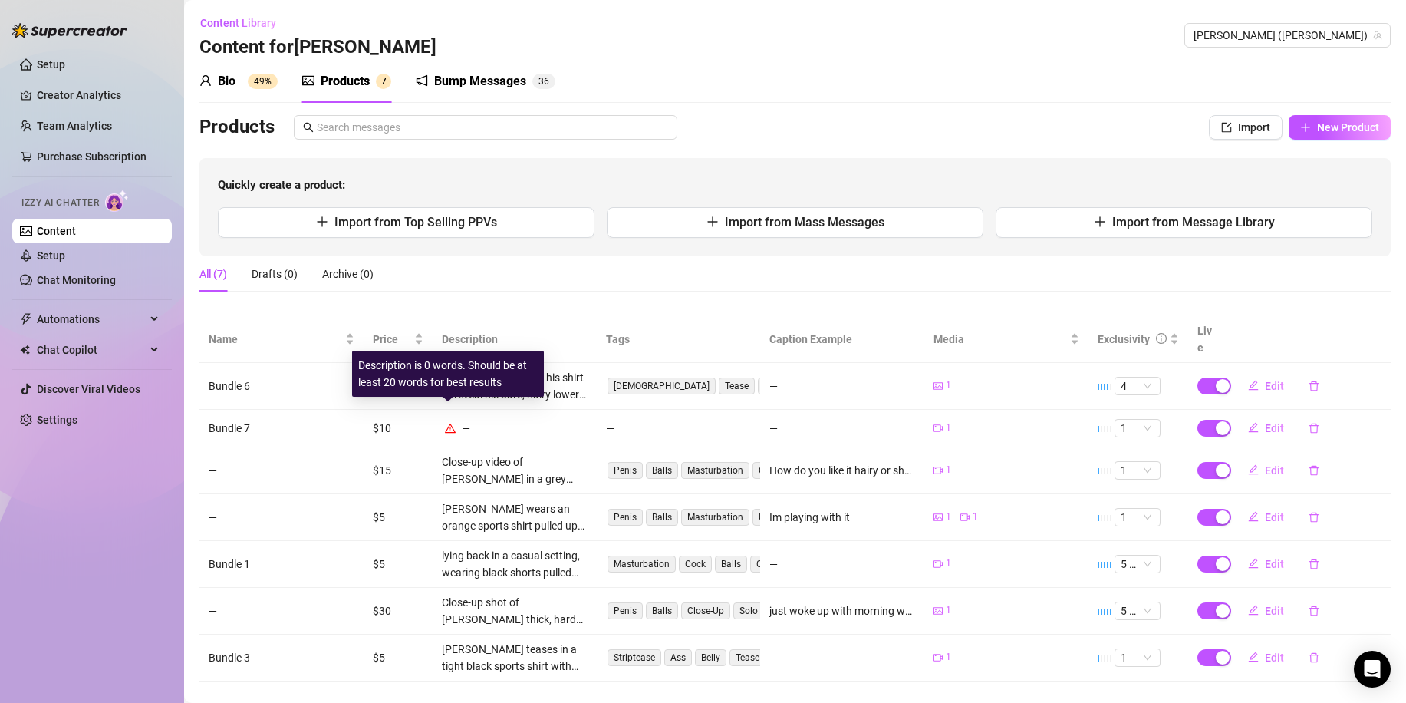
click at [446, 423] on icon "warning" at bounding box center [450, 428] width 11 height 11
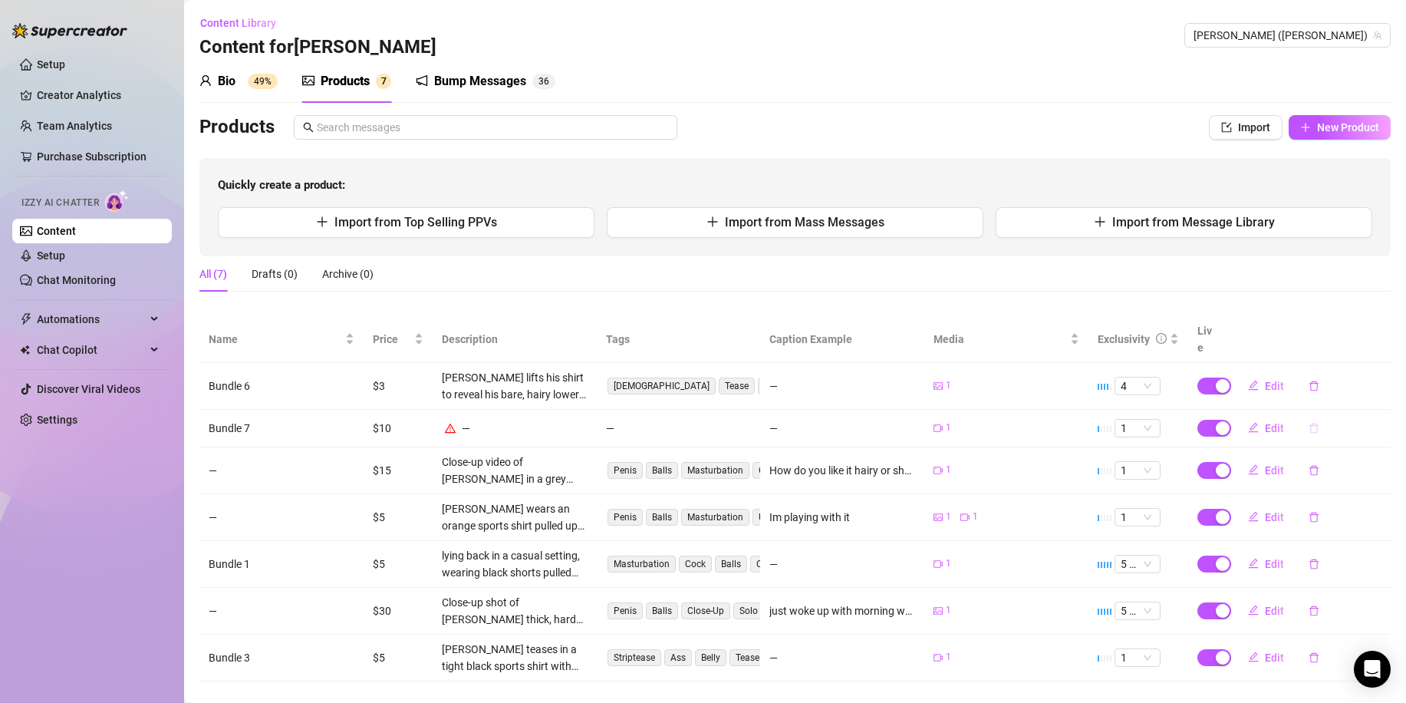
click at [1308, 423] on icon "delete" at bounding box center [1313, 428] width 11 height 11
click at [1377, 373] on span "Yes" at bounding box center [1381, 371] width 18 height 12
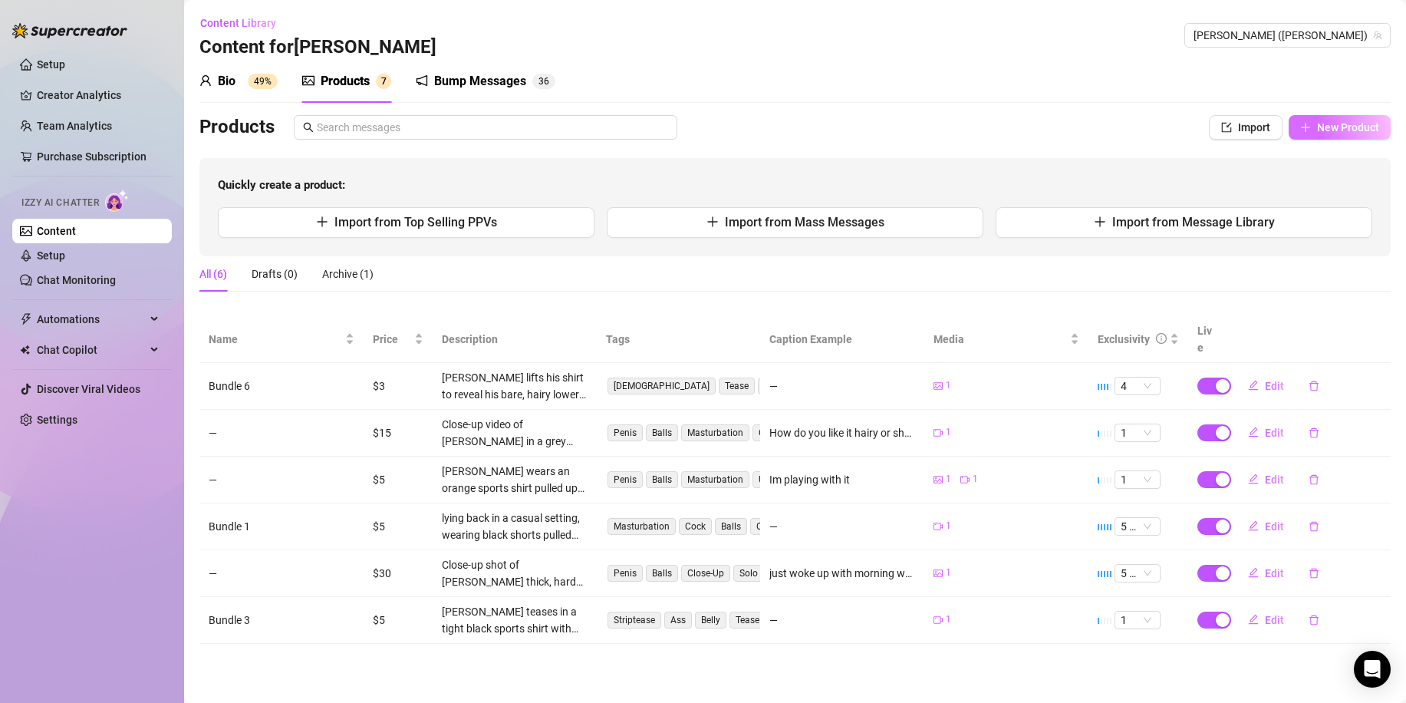
click at [1344, 133] on span "New Product" at bounding box center [1348, 127] width 62 height 12
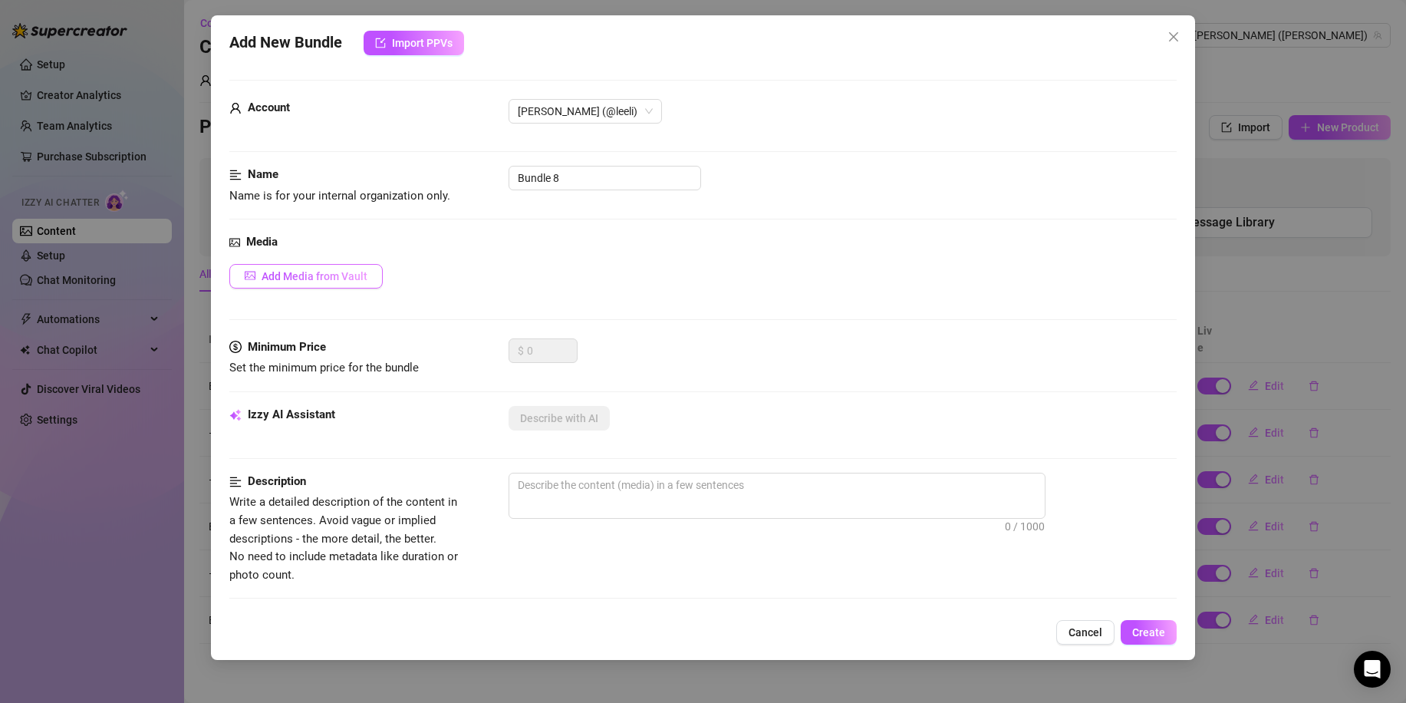
click at [355, 278] on span "Add Media from Vault" at bounding box center [315, 276] width 106 height 12
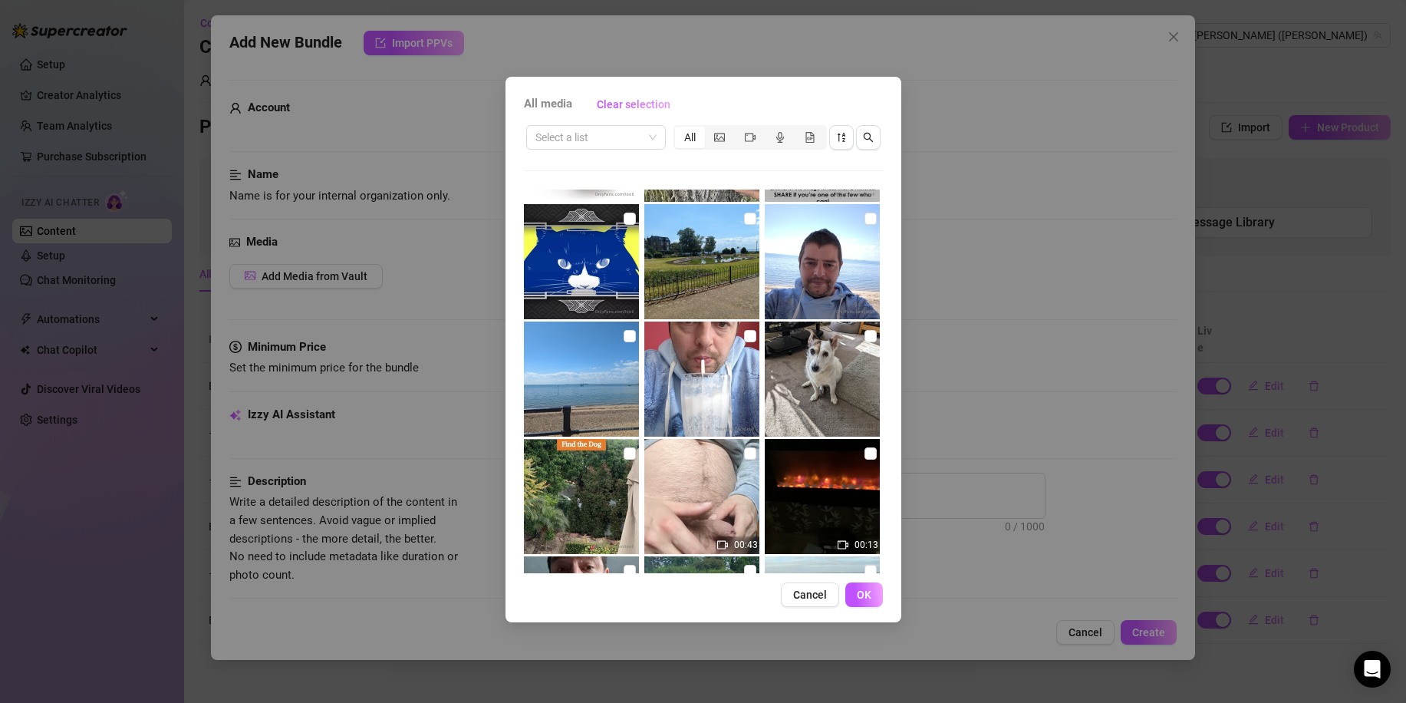
scroll to position [2761, 0]
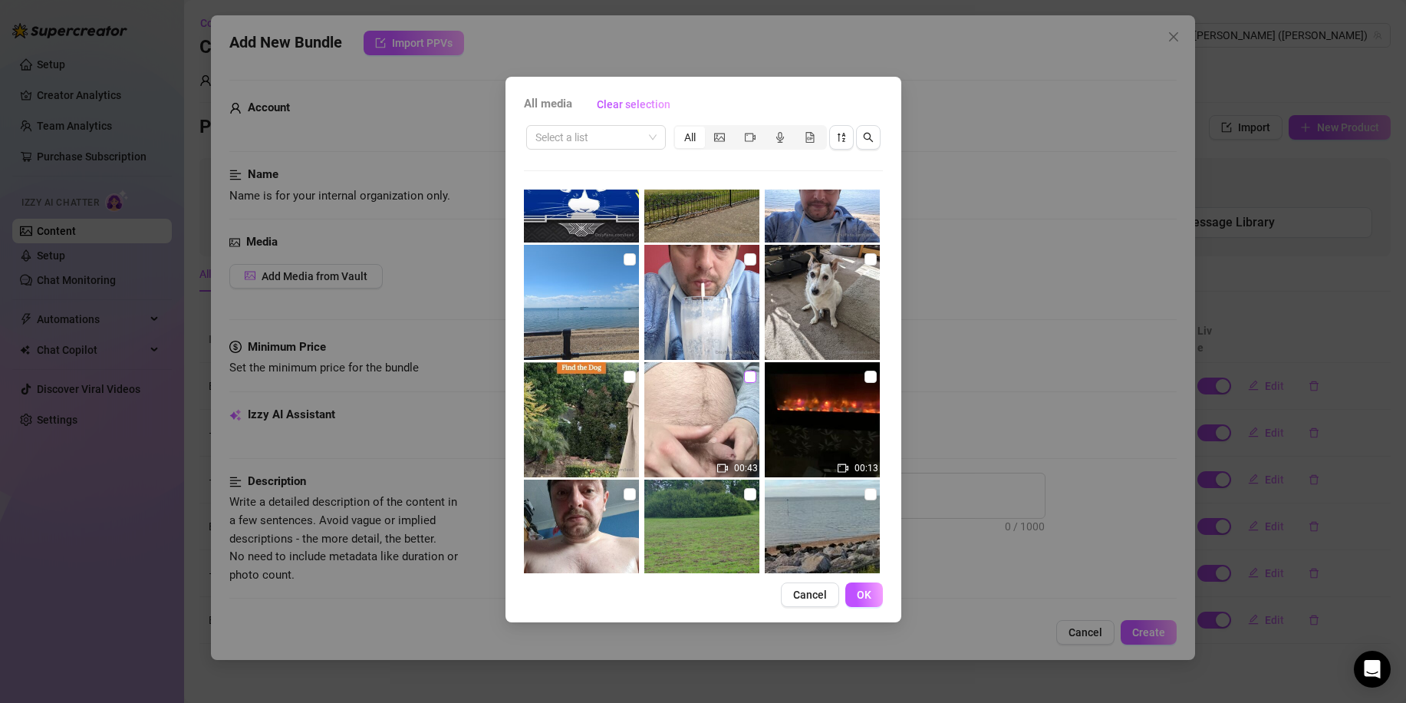
click at [744, 380] on input "checkbox" at bounding box center [750, 376] width 12 height 12
click at [867, 596] on span "OK" at bounding box center [864, 594] width 15 height 12
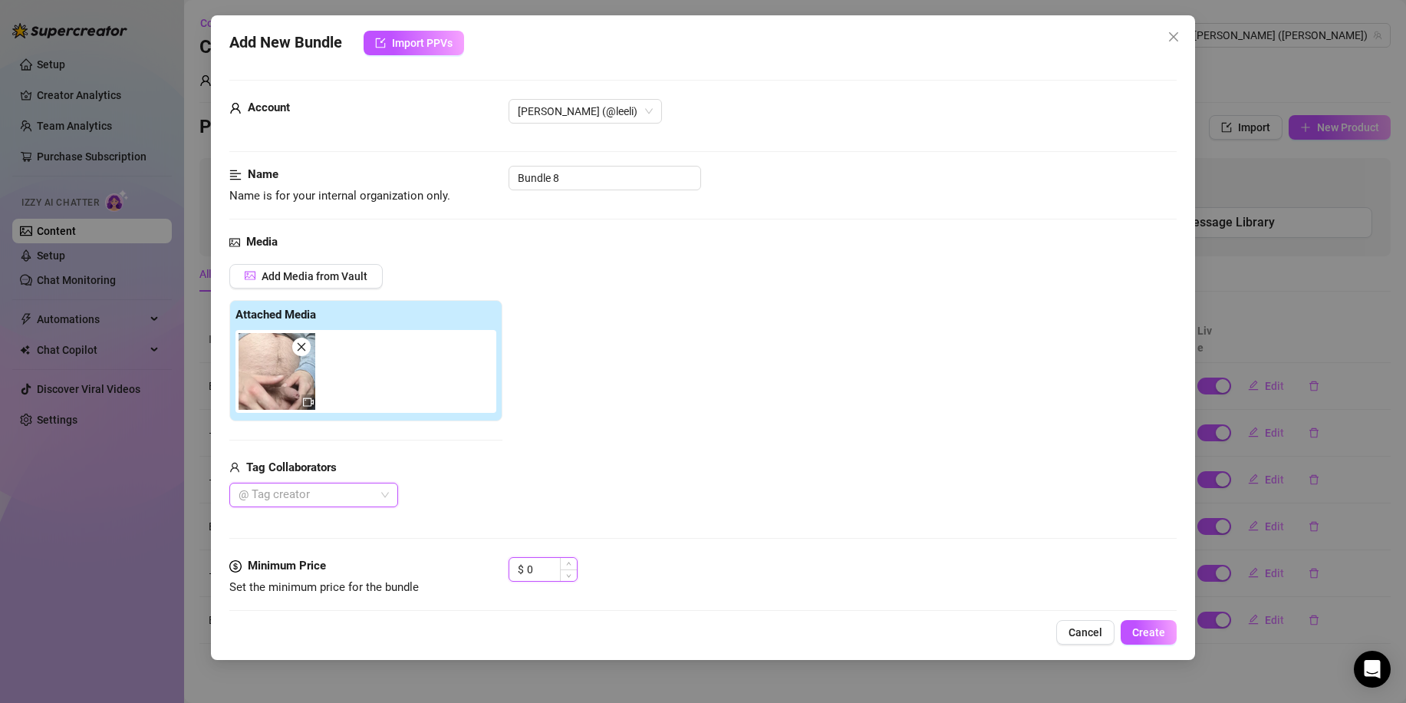
click at [531, 566] on input "0" at bounding box center [552, 569] width 50 height 23
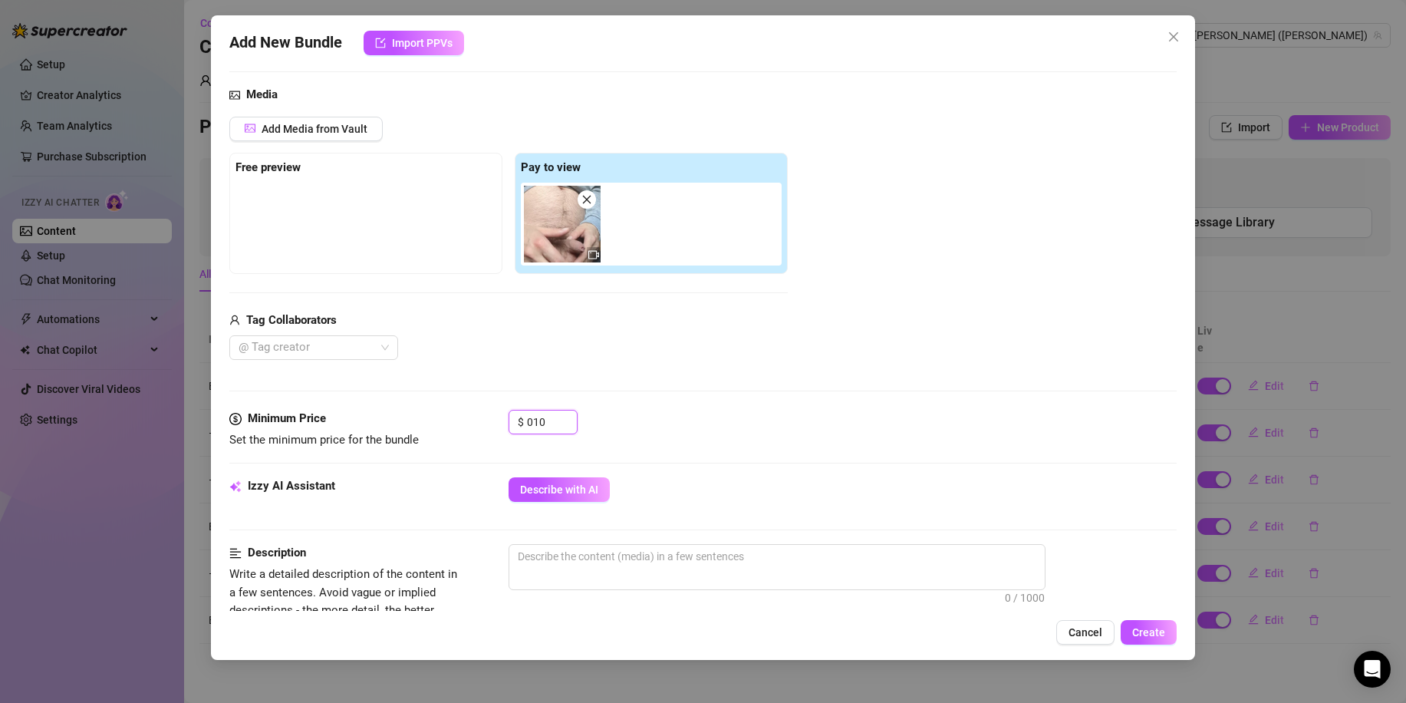
scroll to position [153, 0]
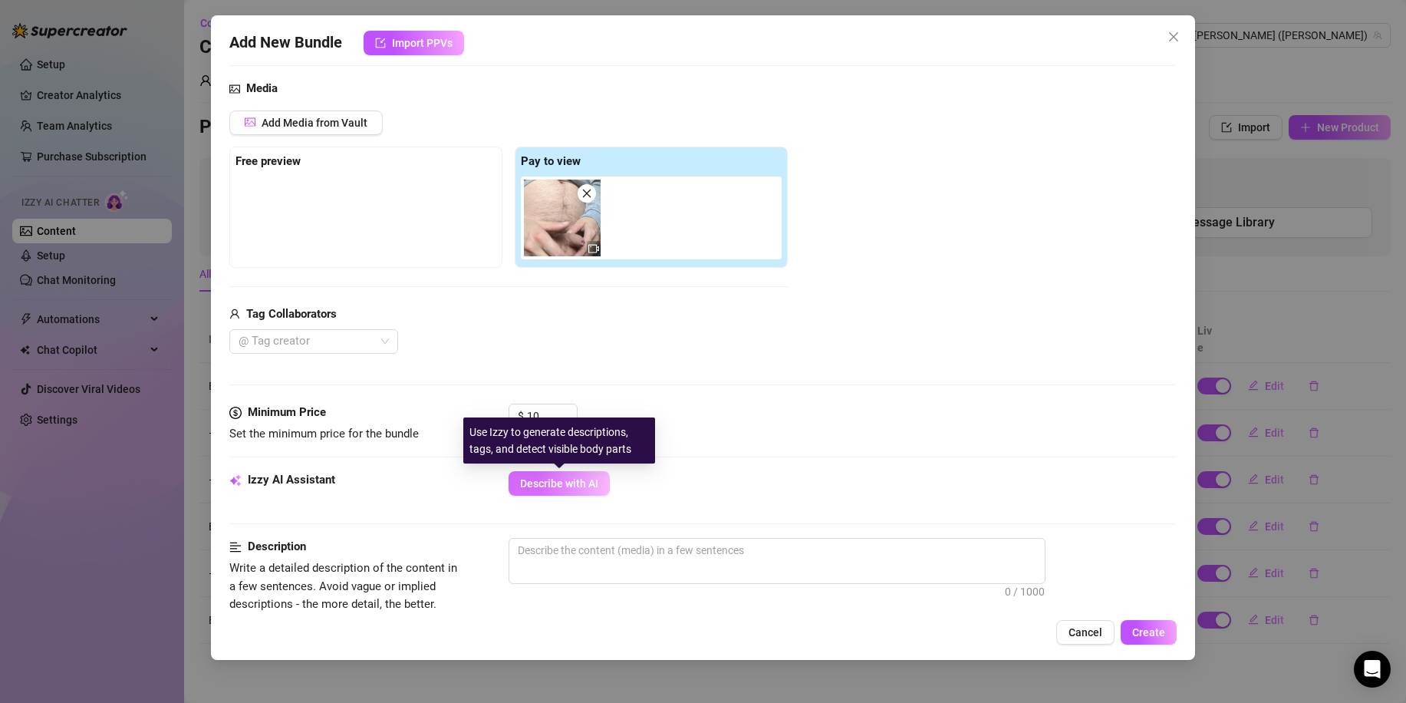
click at [553, 489] on span "Describe with AI" at bounding box center [559, 483] width 78 height 12
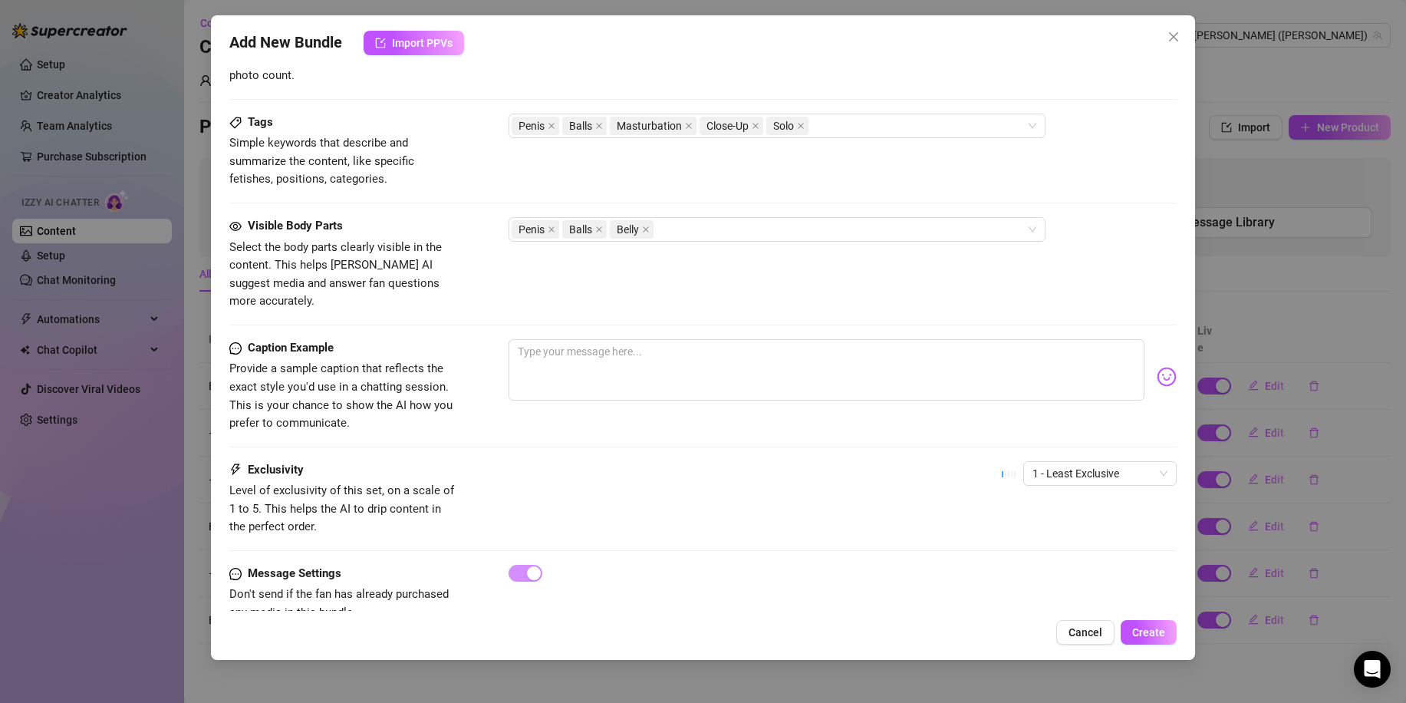
scroll to position [745, 0]
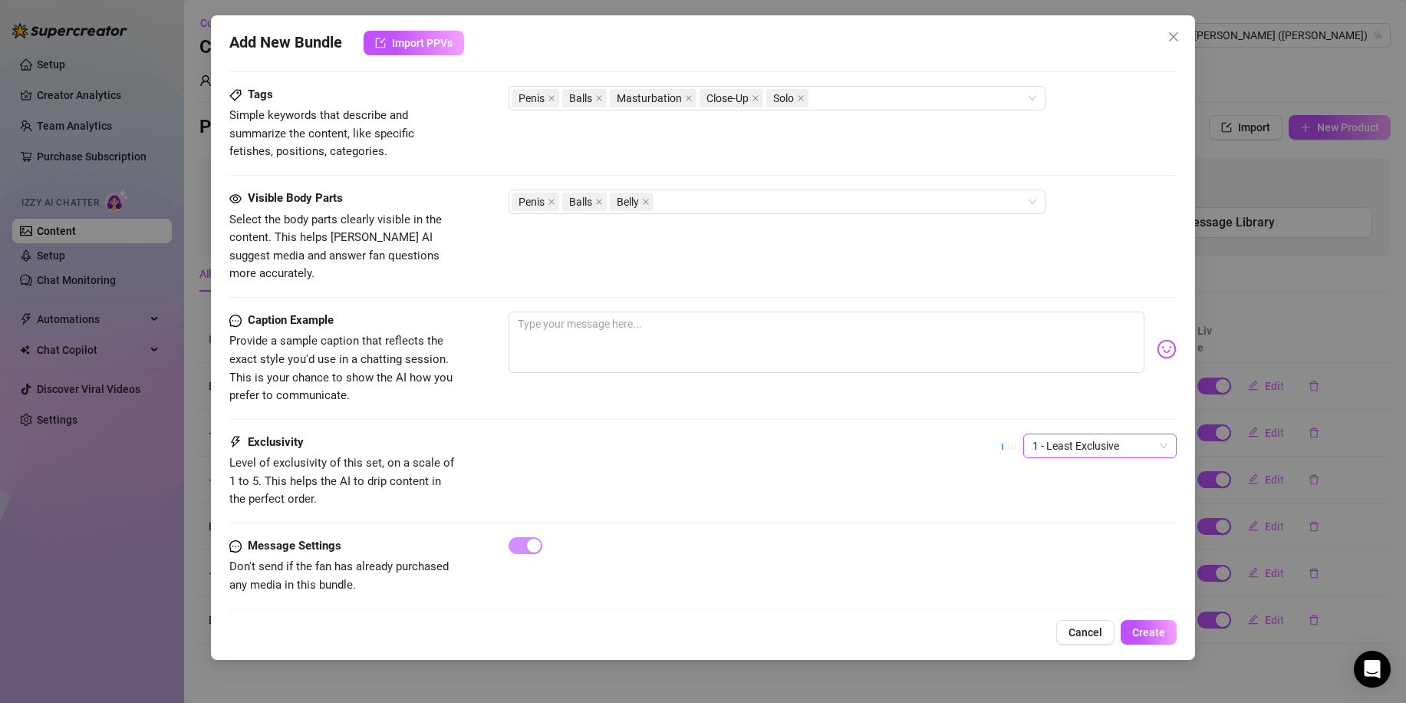
click at [1112, 434] on span "1 - Least Exclusive" at bounding box center [1099, 445] width 135 height 23
click at [1032, 513] on div "3" at bounding box center [1086, 511] width 129 height 17
click at [1143, 629] on span "Create" at bounding box center [1148, 632] width 33 height 12
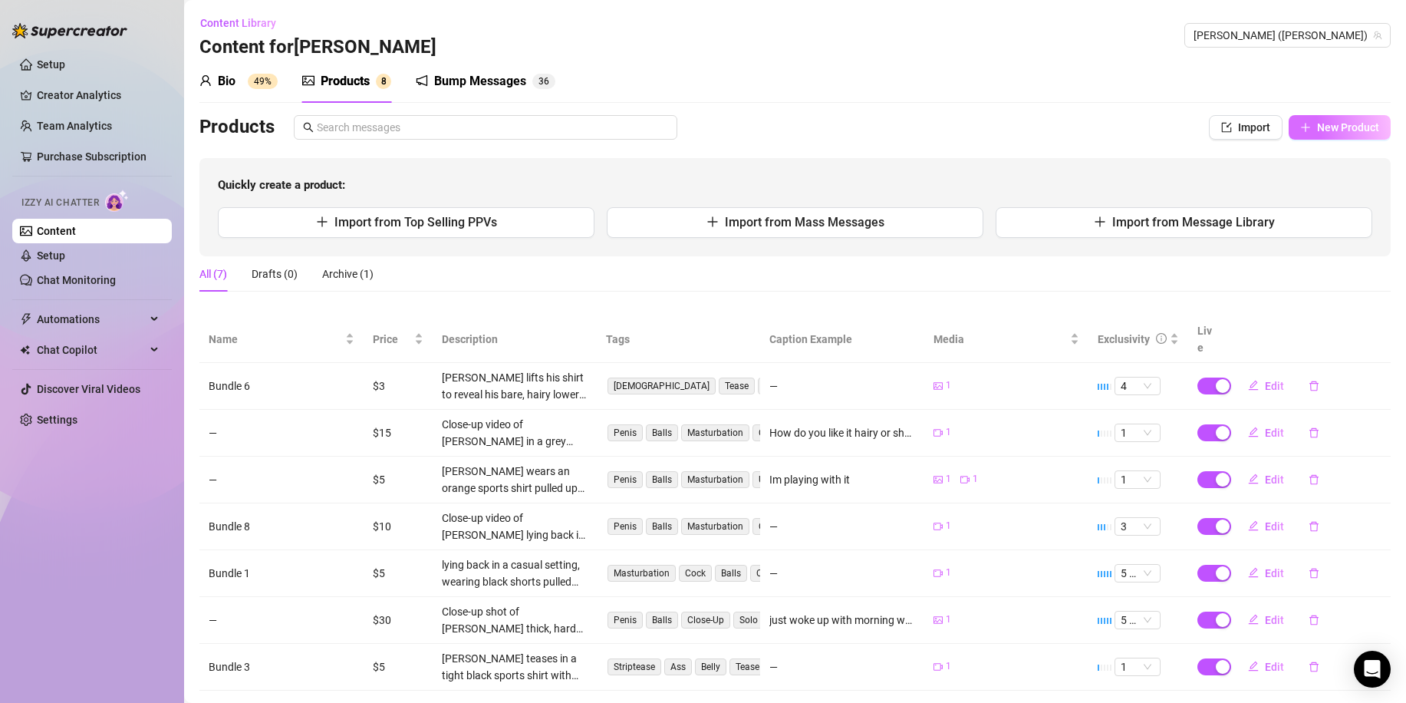
click at [1304, 137] on button "New Product" at bounding box center [1339, 127] width 102 height 25
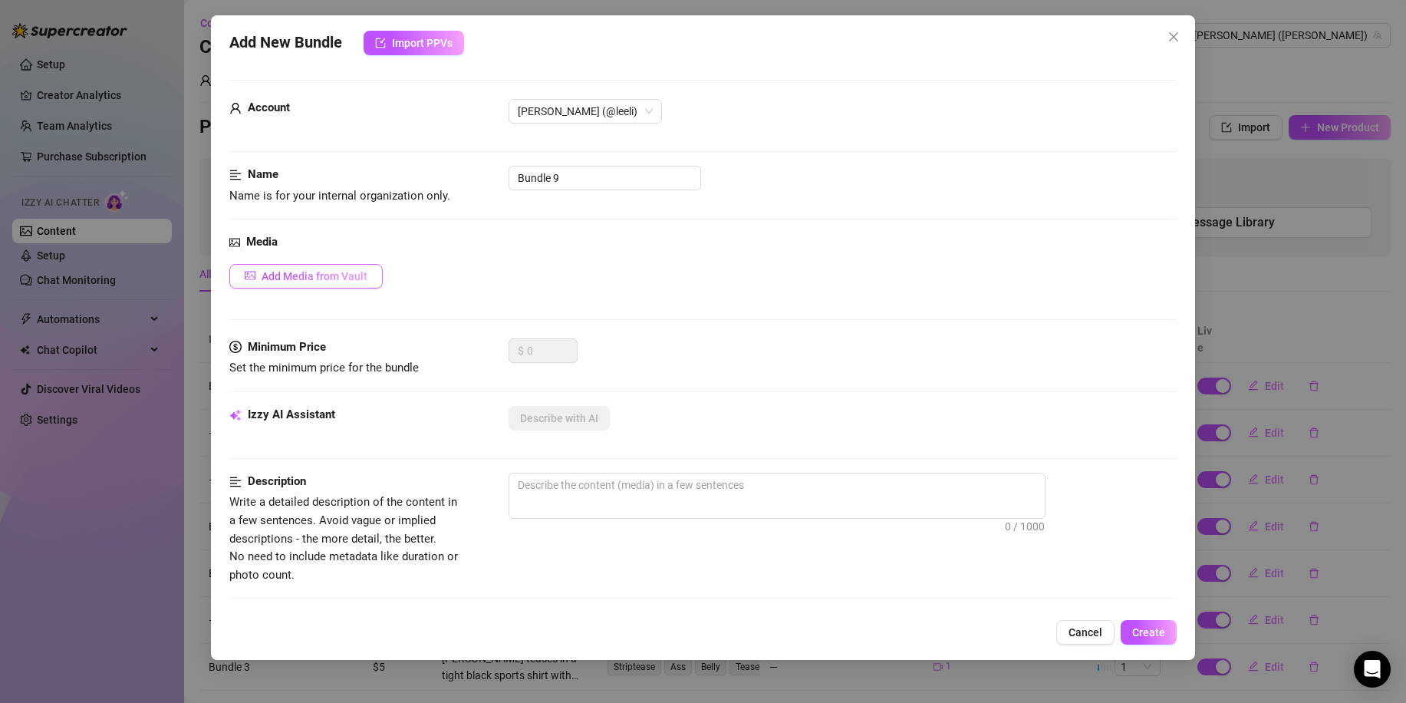
click at [360, 281] on span "Add Media from Vault" at bounding box center [315, 276] width 106 height 12
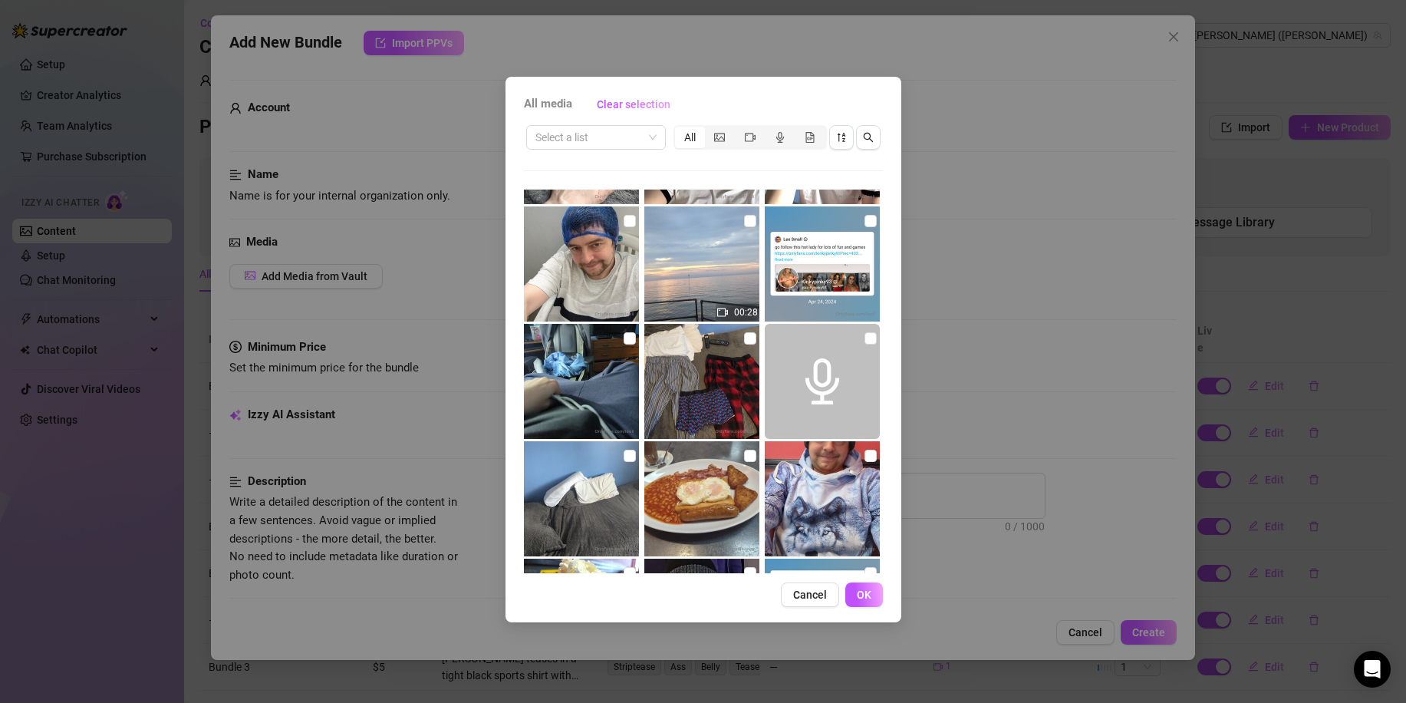
scroll to position [4333, 0]
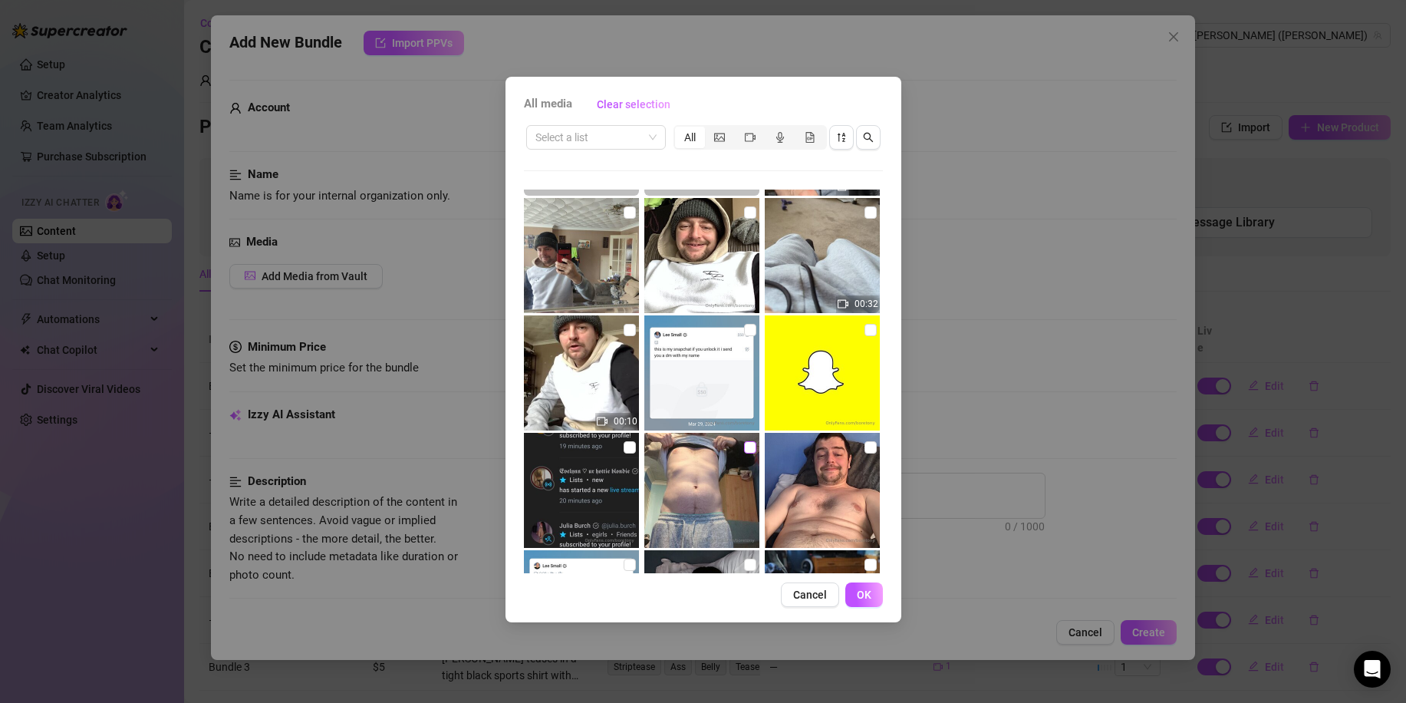
click at [744, 446] on input "checkbox" at bounding box center [750, 447] width 12 height 12
click at [864, 446] on input "checkbox" at bounding box center [870, 447] width 12 height 12
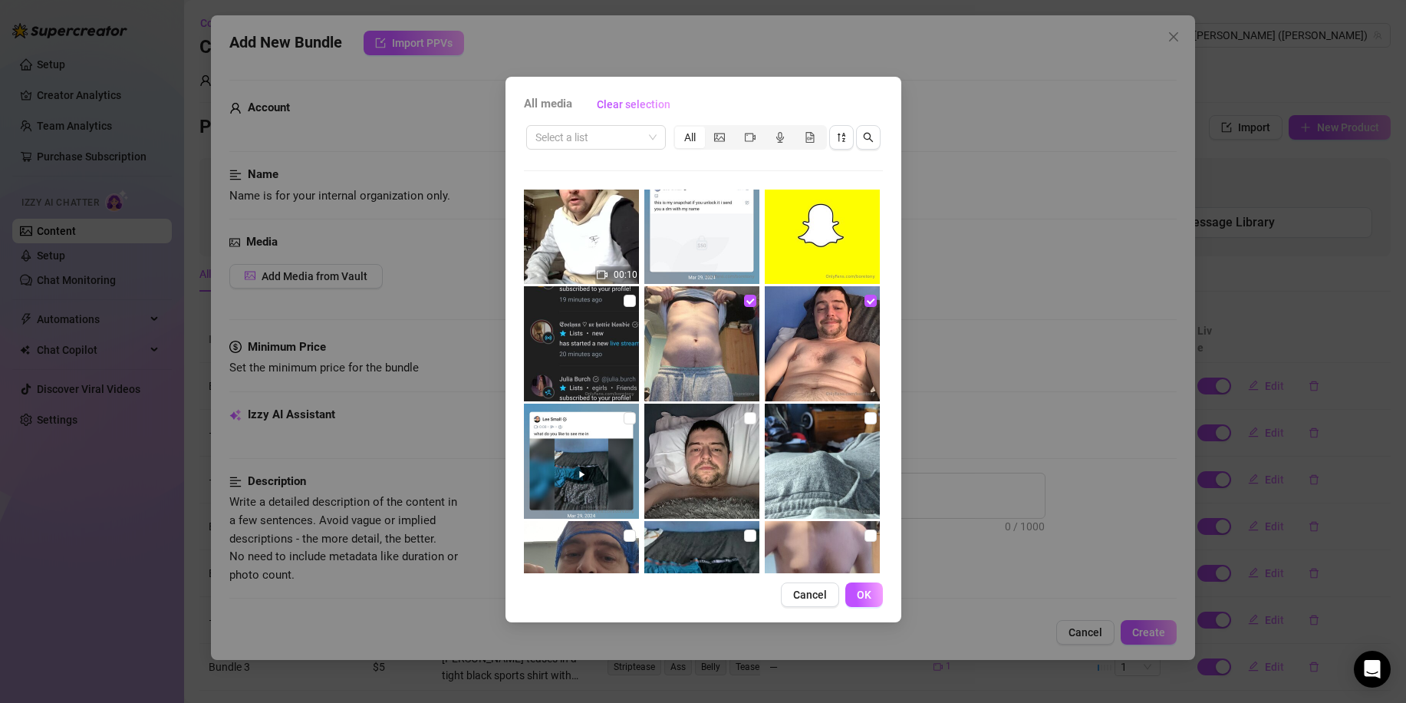
scroll to position [4487, 0]
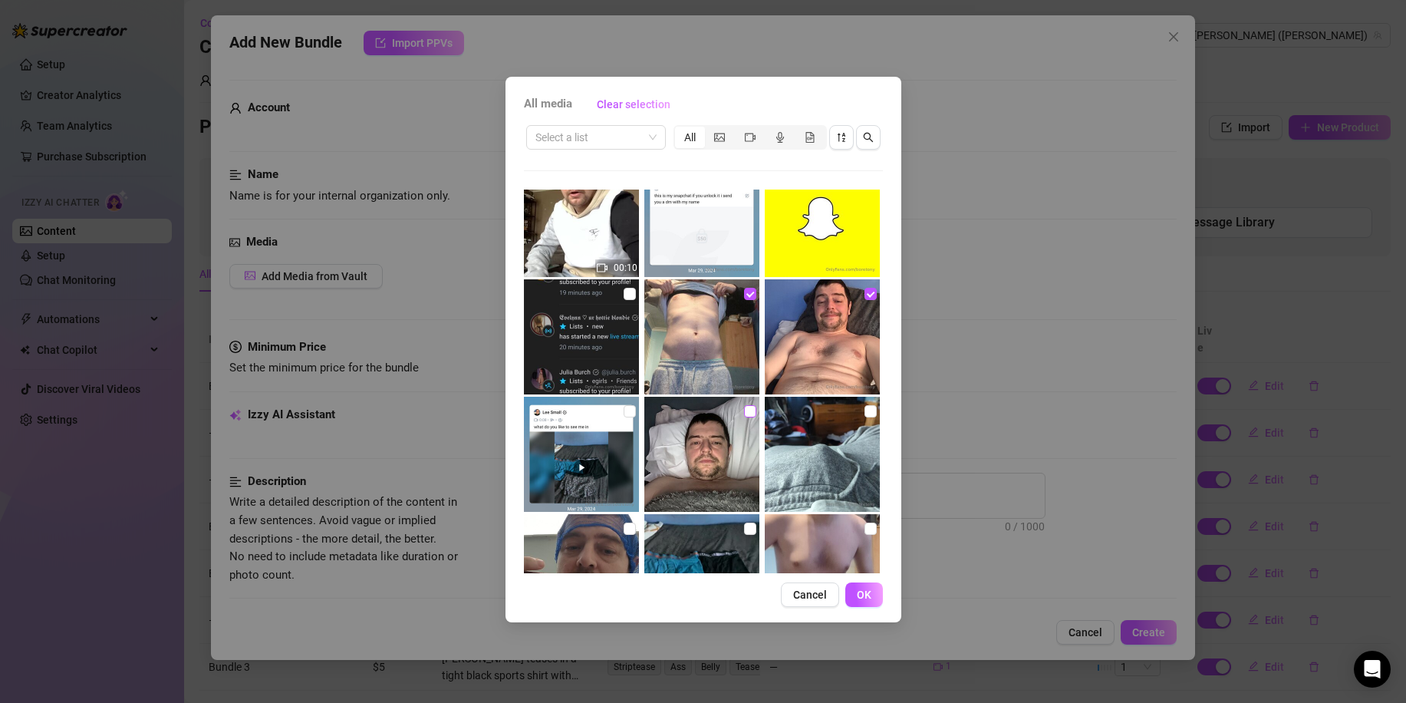
click at [744, 410] on input "checkbox" at bounding box center [750, 411] width 12 height 12
click at [864, 410] on input "checkbox" at bounding box center [870, 411] width 12 height 12
click at [863, 592] on span "OK" at bounding box center [864, 594] width 15 height 12
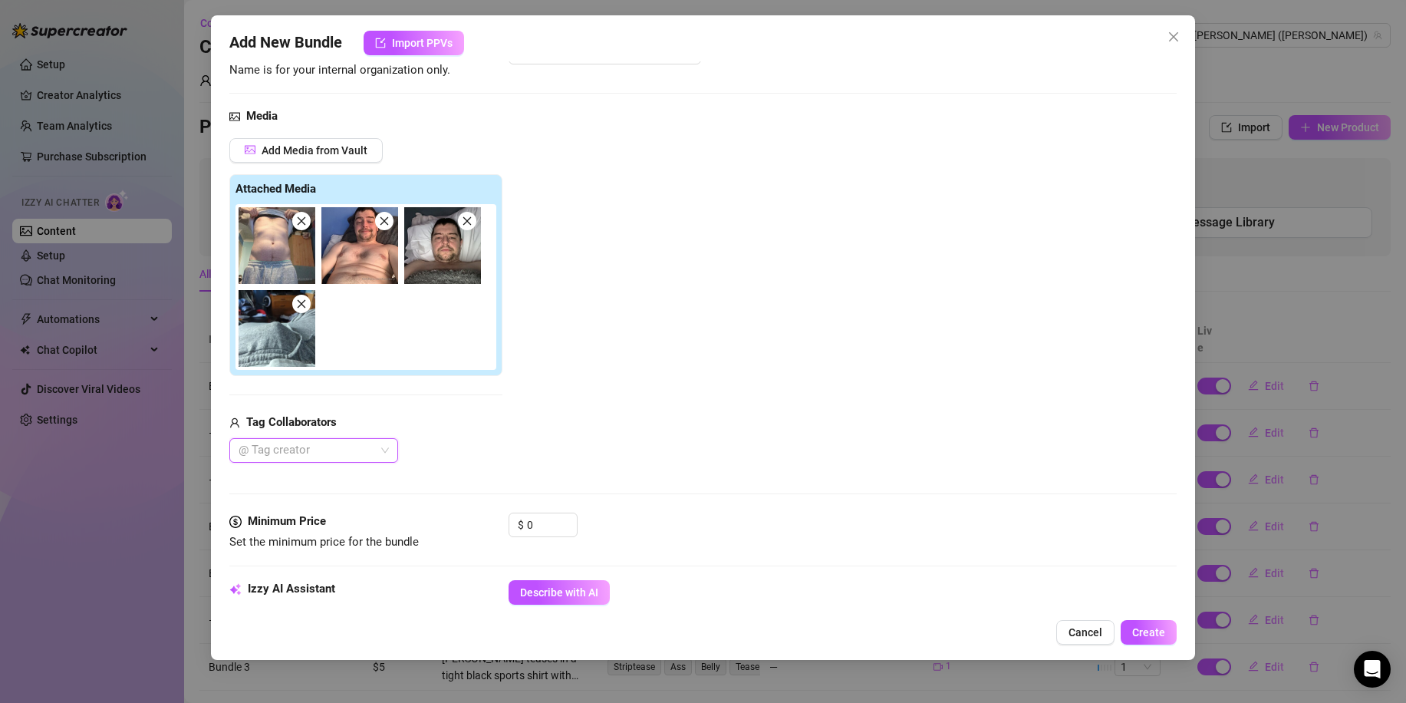
scroll to position [153, 0]
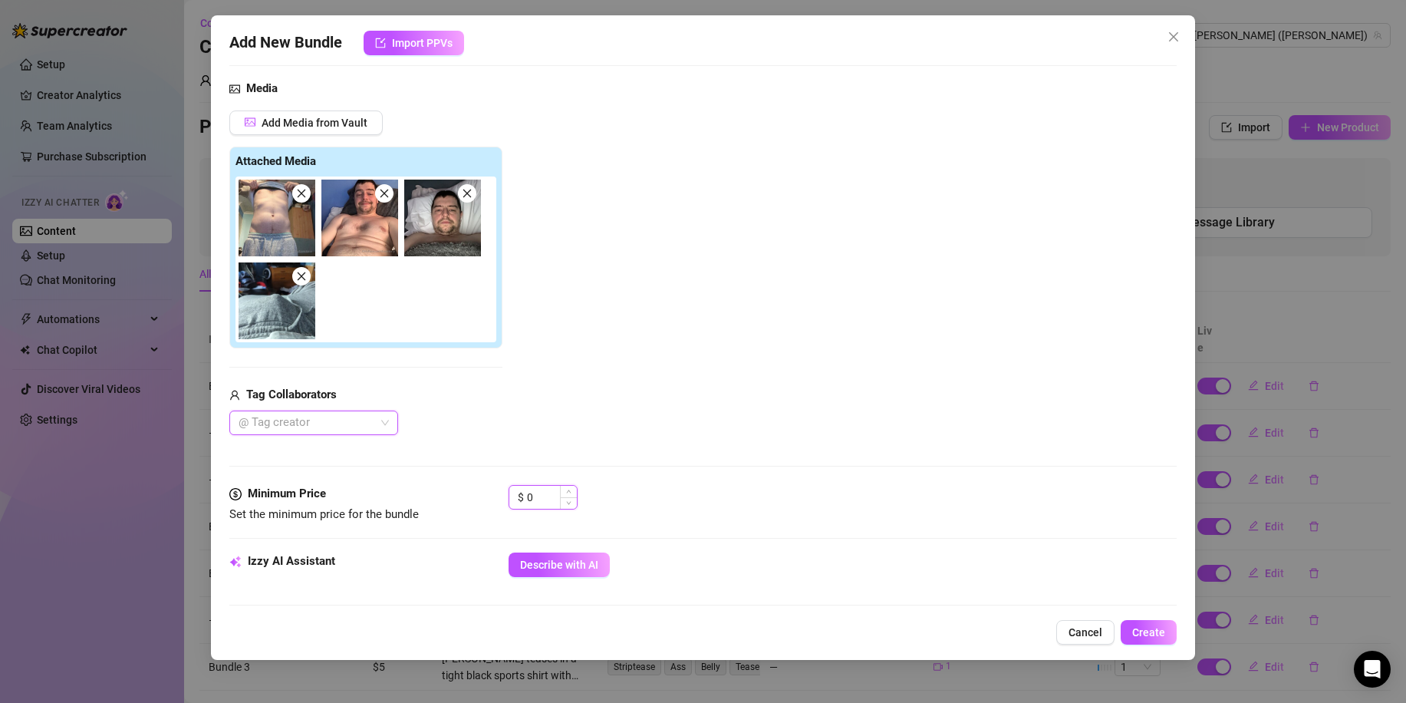
click at [528, 495] on input "0" at bounding box center [552, 496] width 50 height 23
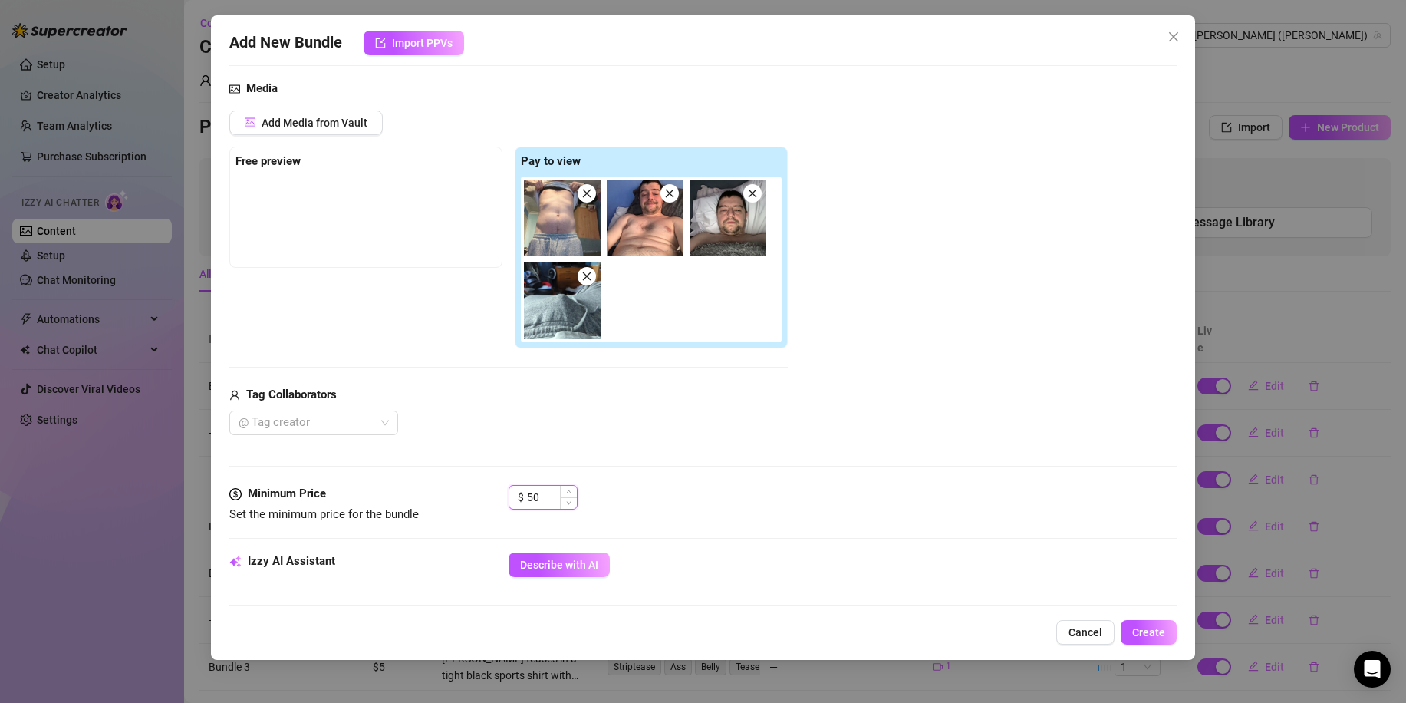
click at [552, 502] on input "50" at bounding box center [552, 496] width 50 height 23
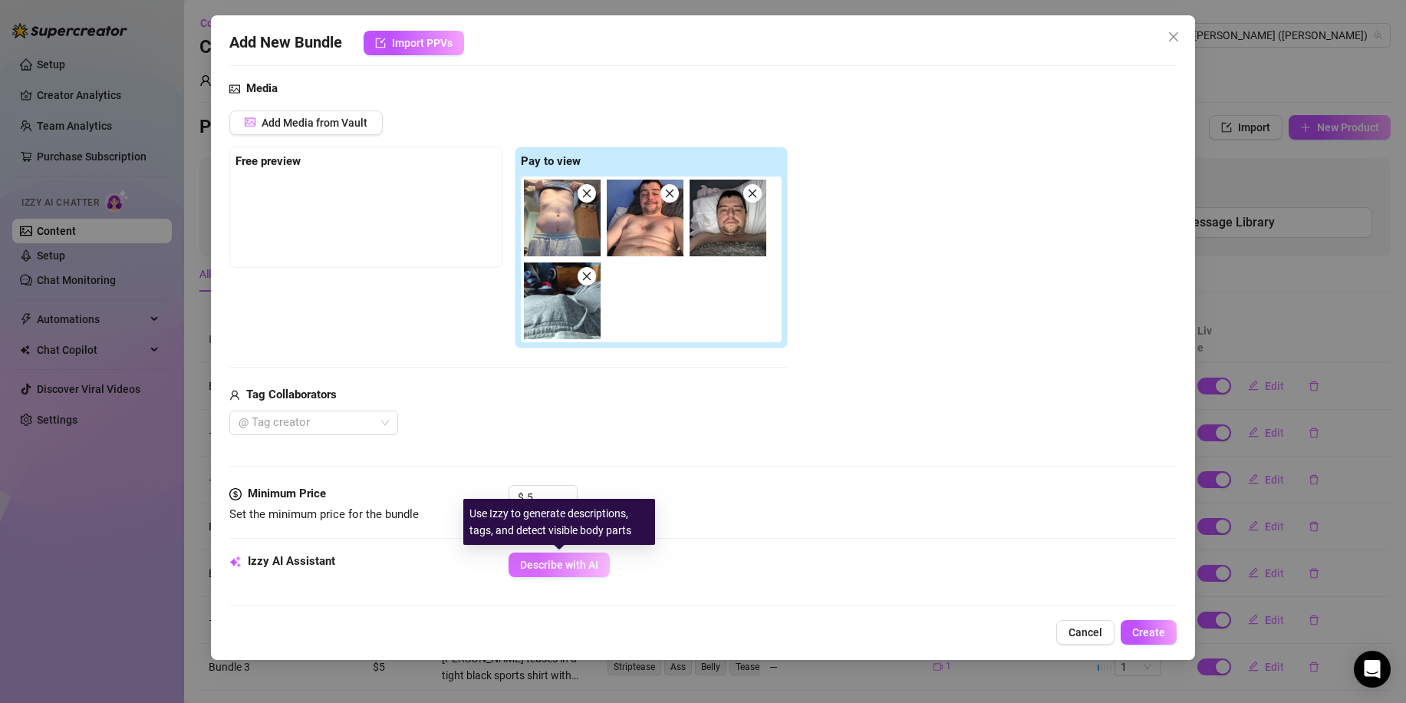
click at [592, 575] on button "Describe with AI" at bounding box center [558, 564] width 101 height 25
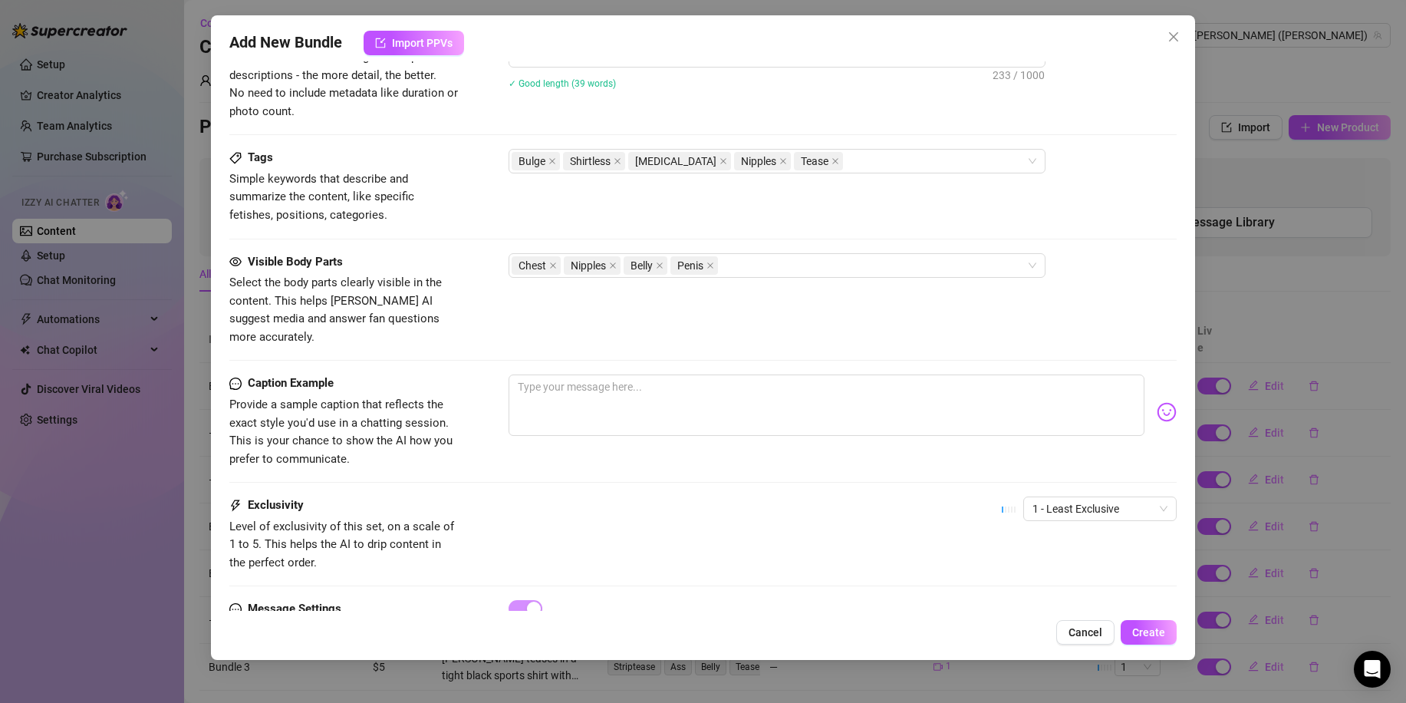
scroll to position [767, 0]
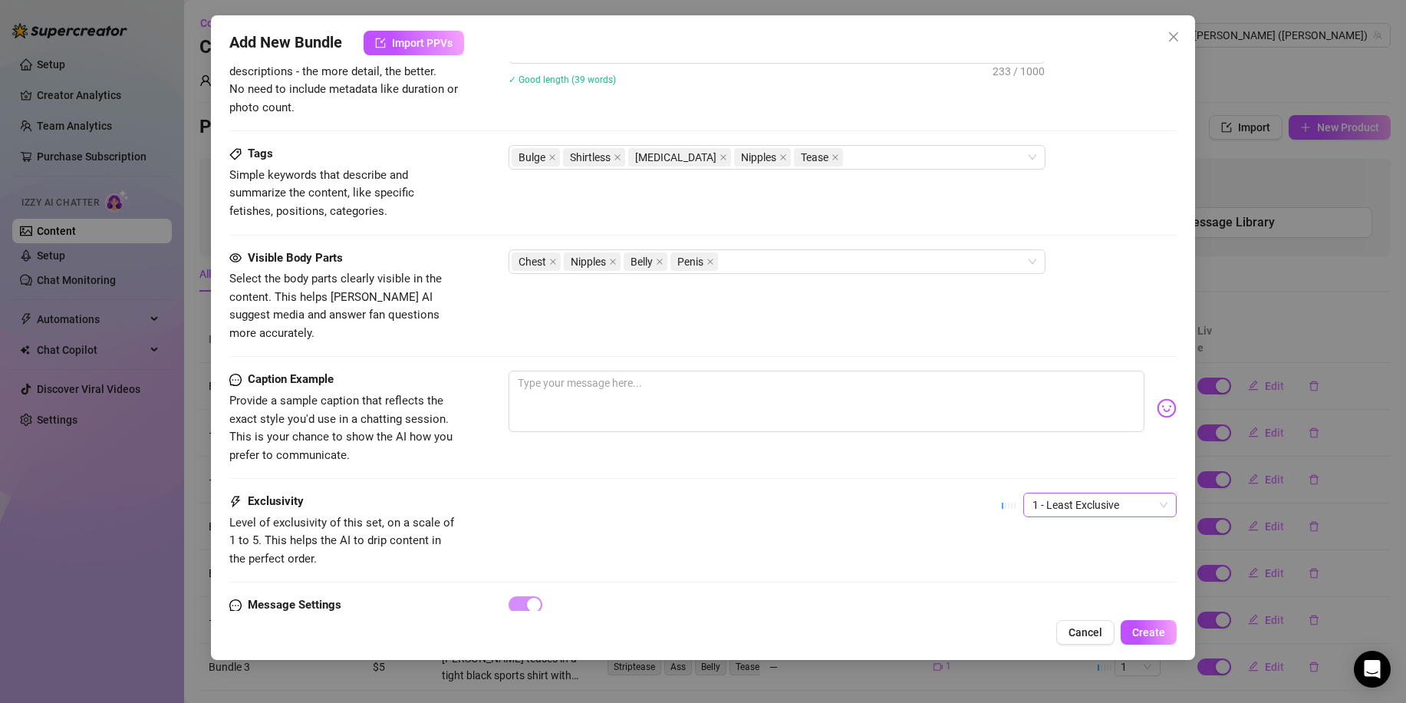
click at [1084, 494] on span "1 - Least Exclusive" at bounding box center [1099, 504] width 135 height 23
click at [1025, 554] on div "2" at bounding box center [1086, 546] width 129 height 17
click at [1138, 629] on span "Create" at bounding box center [1148, 632] width 33 height 12
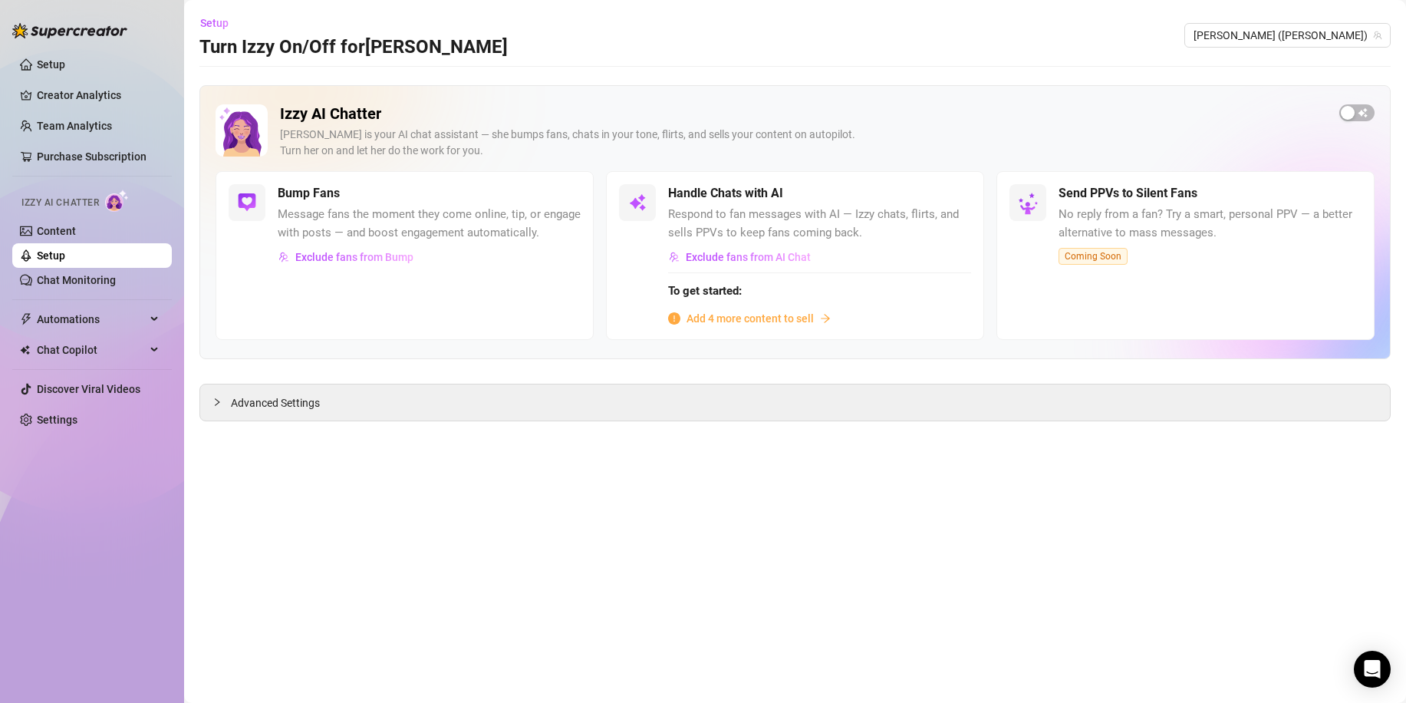
click at [709, 319] on span "Add 4 more content to sell" at bounding box center [749, 318] width 127 height 17
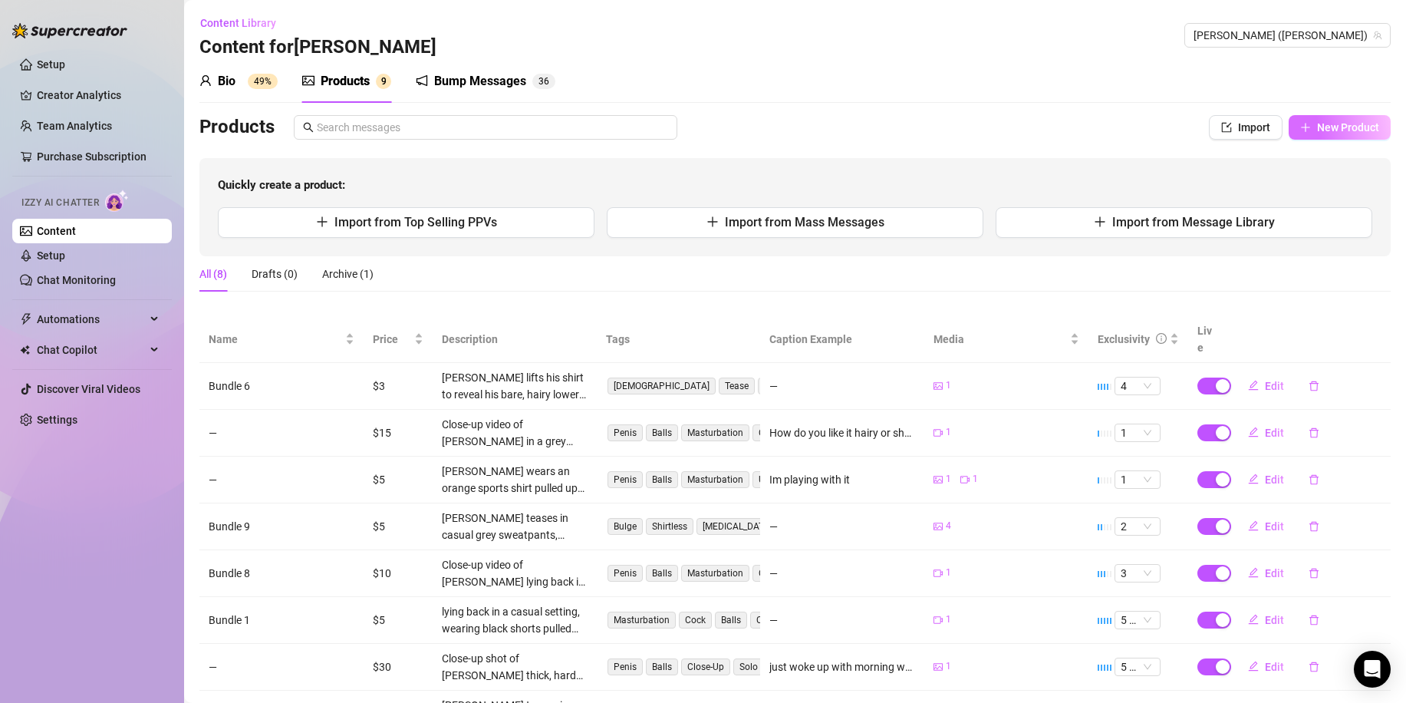
click at [1346, 134] on button "New Product" at bounding box center [1339, 127] width 102 height 25
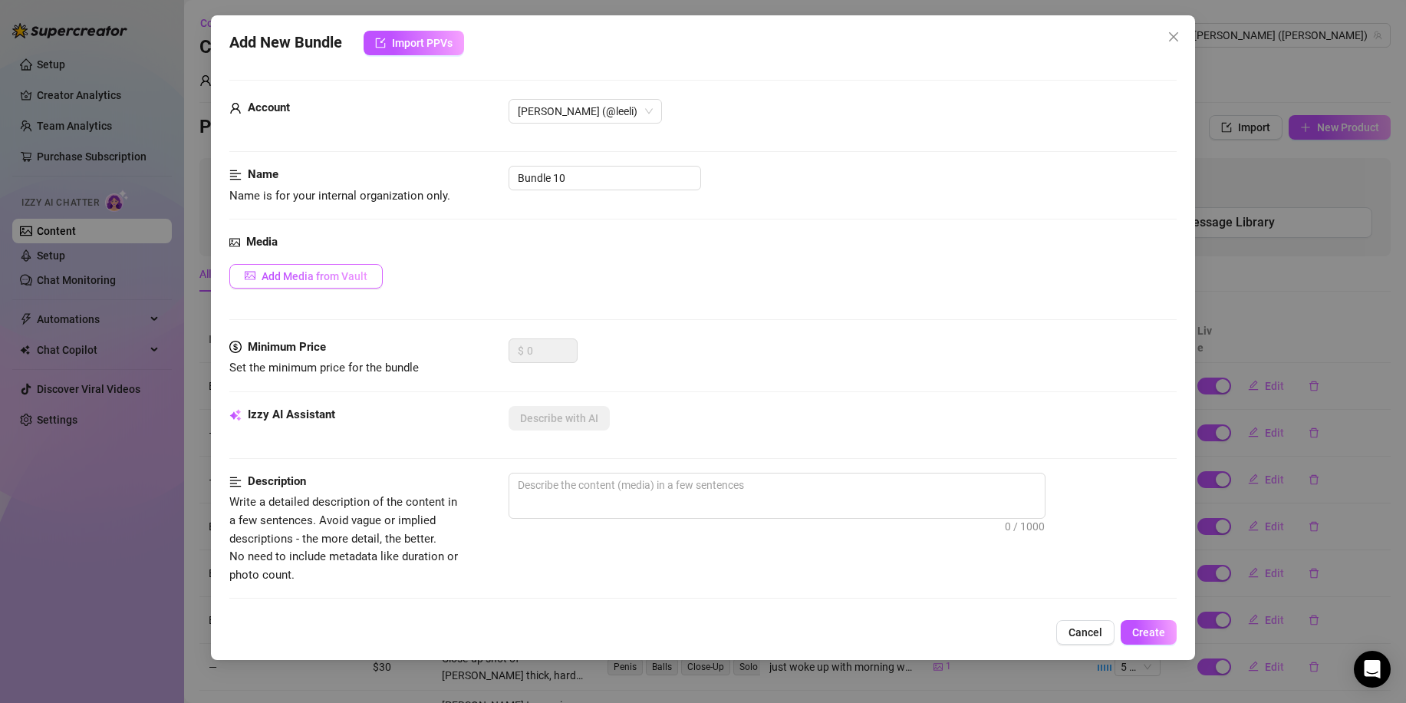
click at [274, 271] on span "Add Media from Vault" at bounding box center [315, 276] width 106 height 12
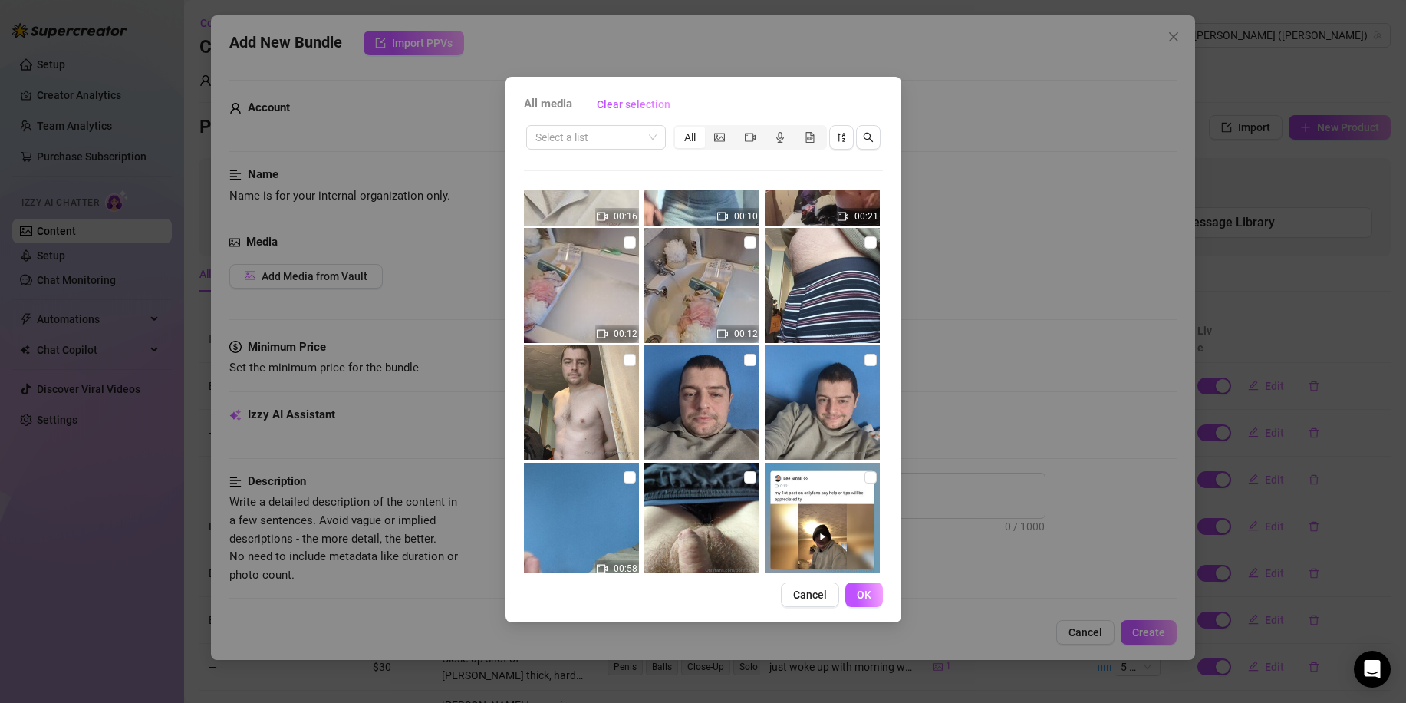
scroll to position [5822, 0]
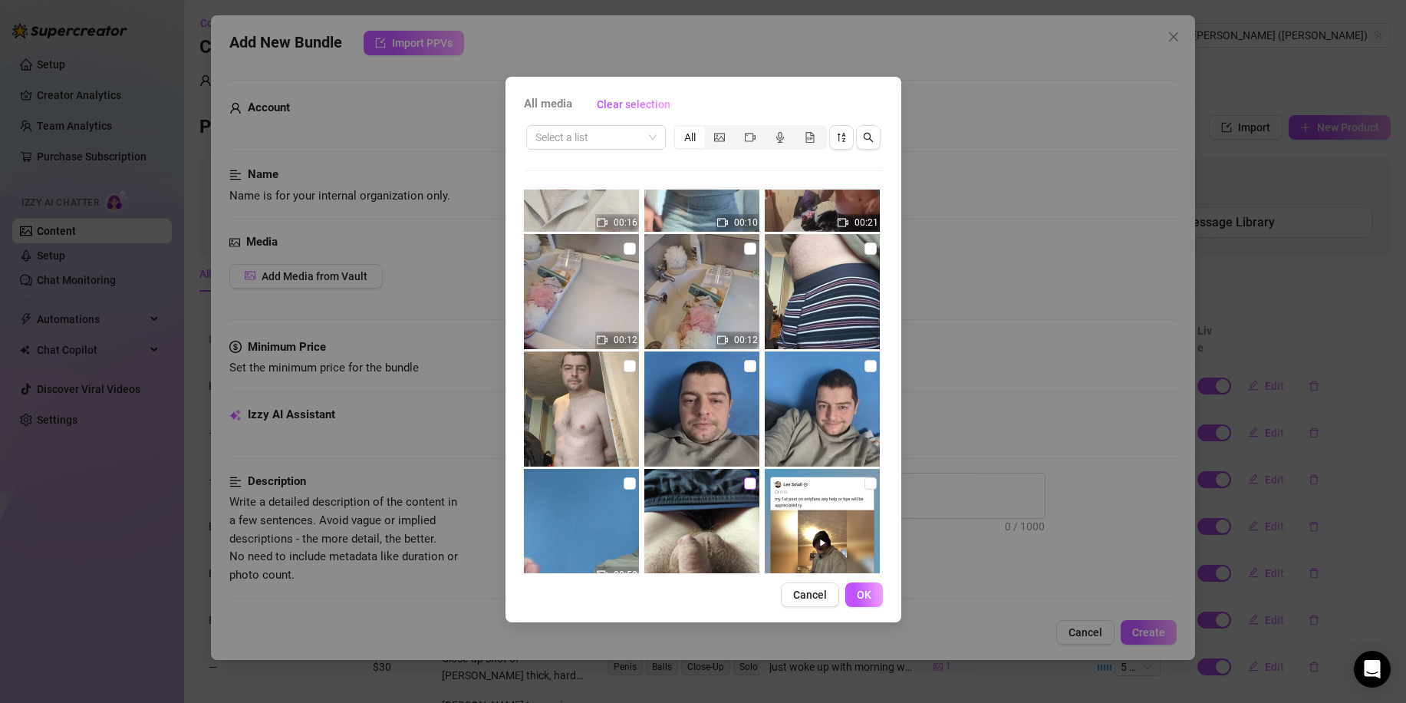
click at [745, 485] on input "checkbox" at bounding box center [750, 483] width 12 height 12
click at [860, 589] on span "OK" at bounding box center [864, 594] width 15 height 12
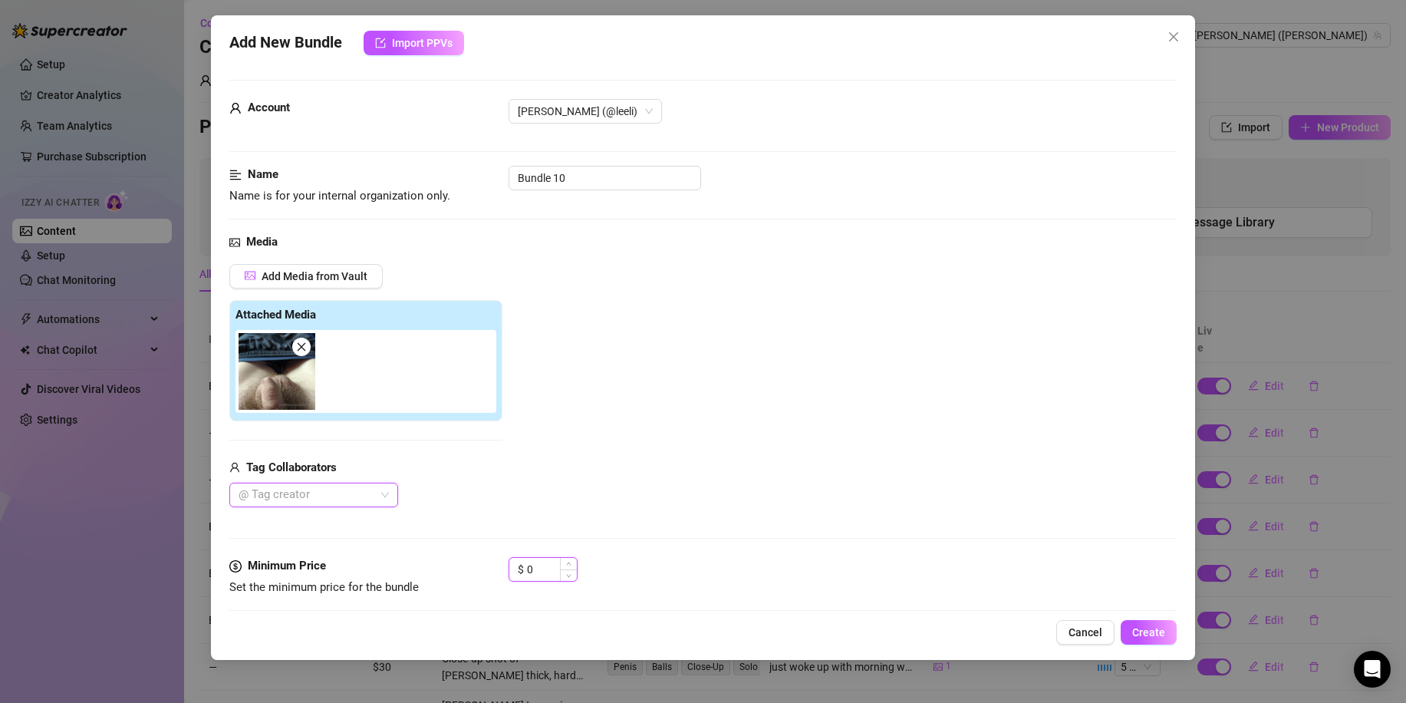
click at [528, 566] on input "0" at bounding box center [552, 569] width 50 height 23
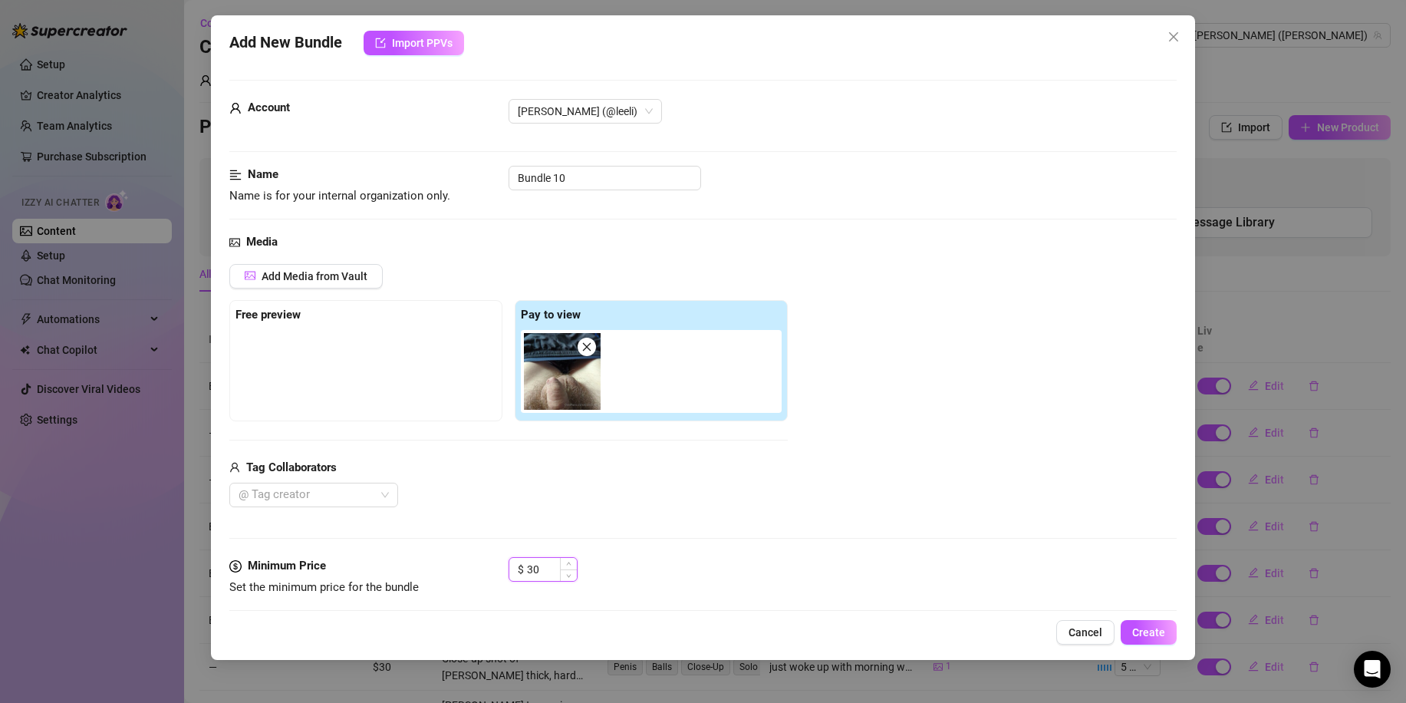
click at [549, 572] on input "30" at bounding box center [552, 569] width 50 height 23
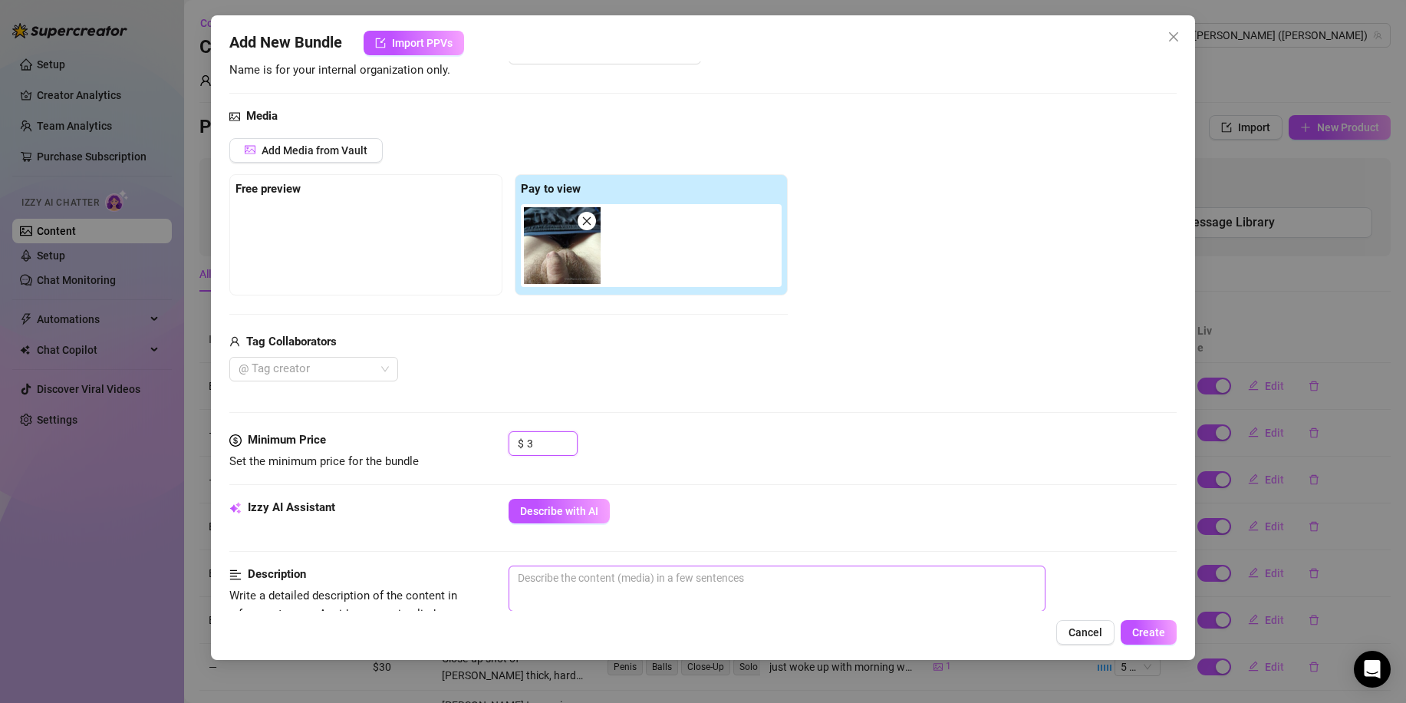
scroll to position [153, 0]
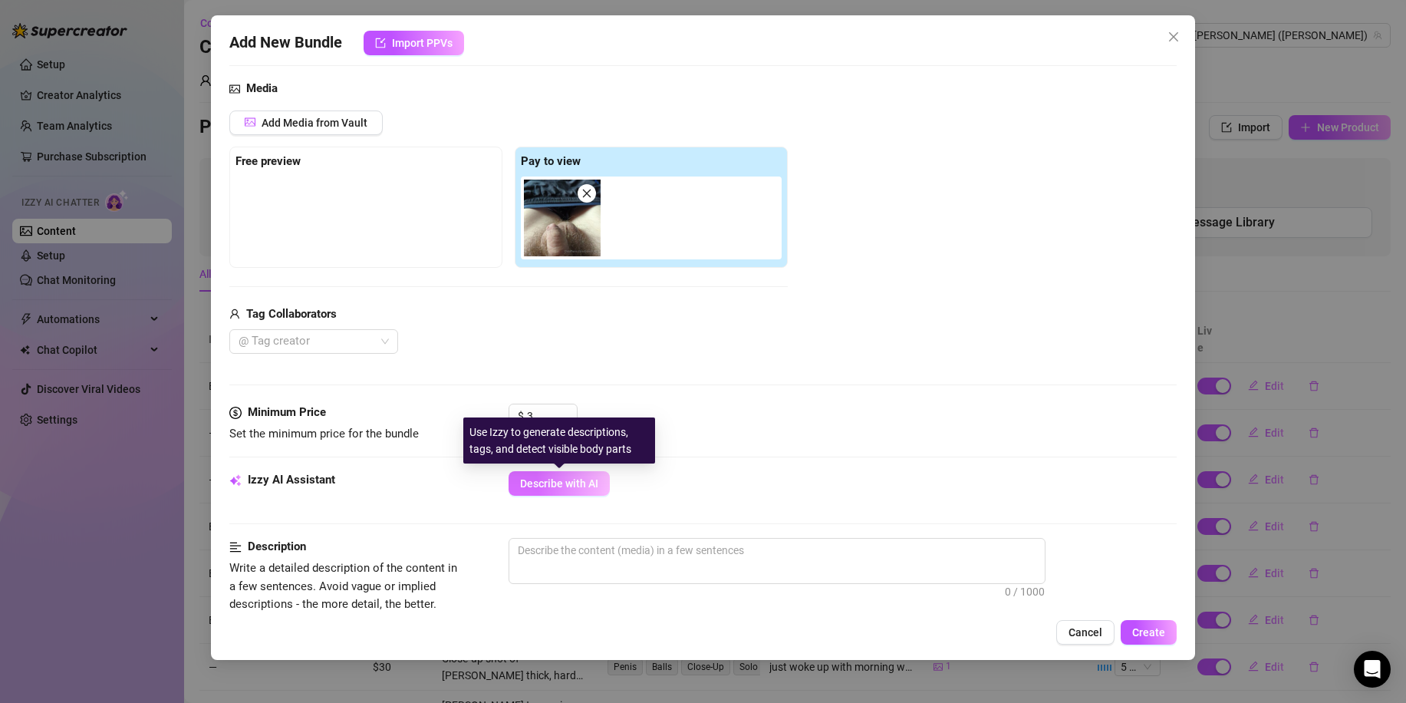
click at [581, 482] on span "Describe with AI" at bounding box center [559, 483] width 78 height 12
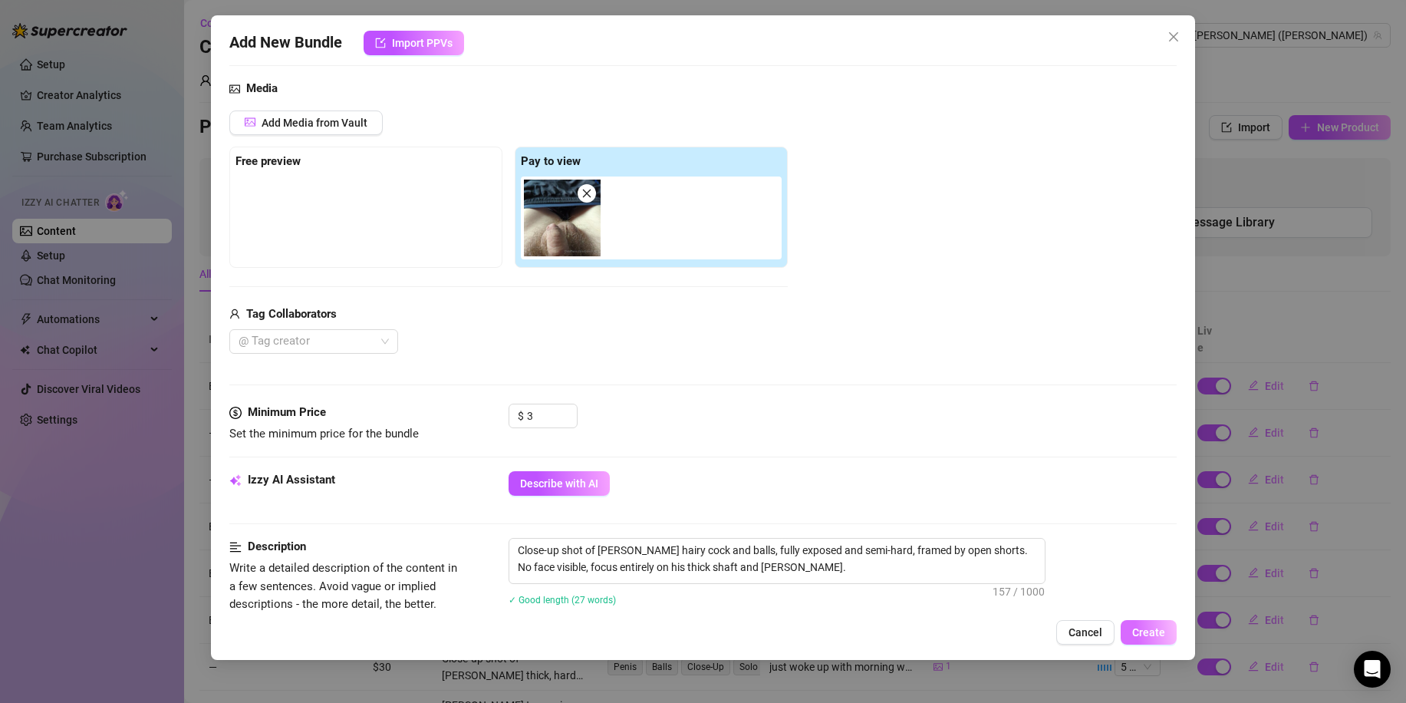
click at [1159, 633] on span "Create" at bounding box center [1148, 632] width 33 height 12
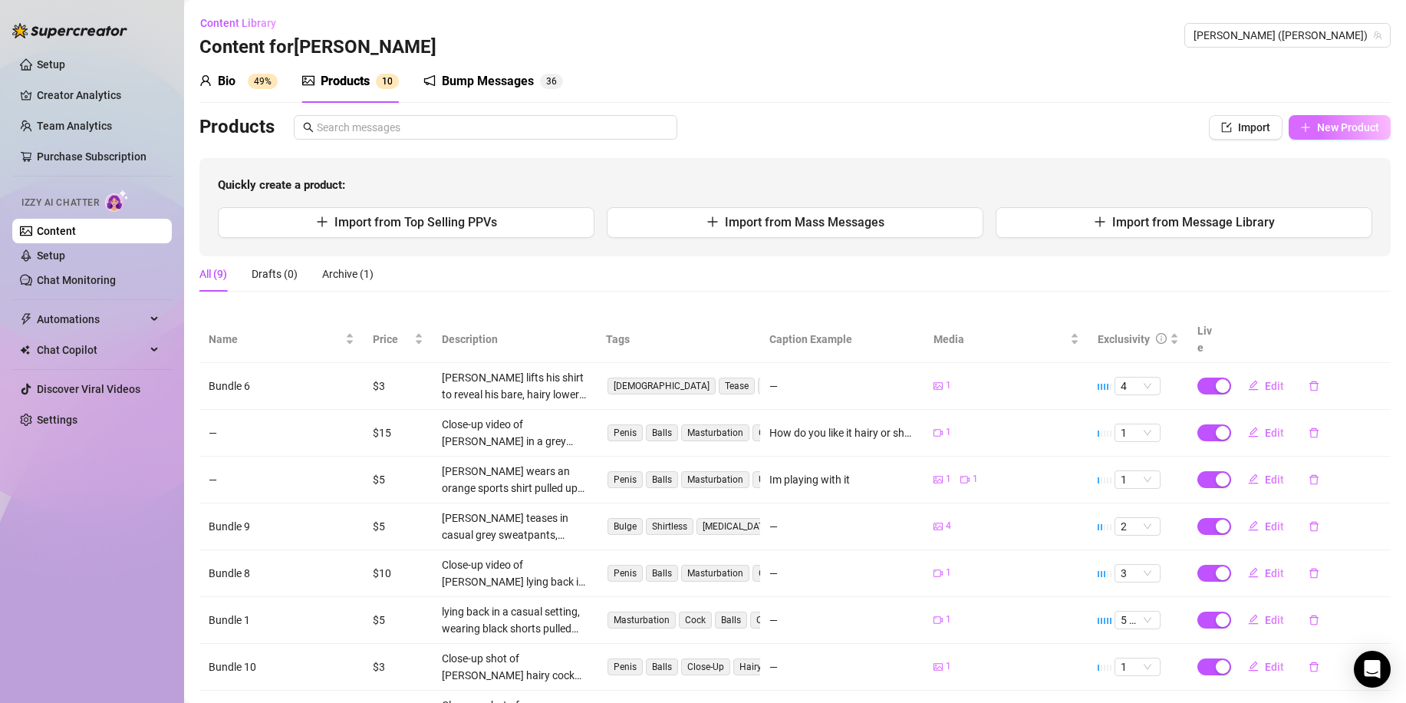
click at [1298, 130] on button "New Product" at bounding box center [1339, 127] width 102 height 25
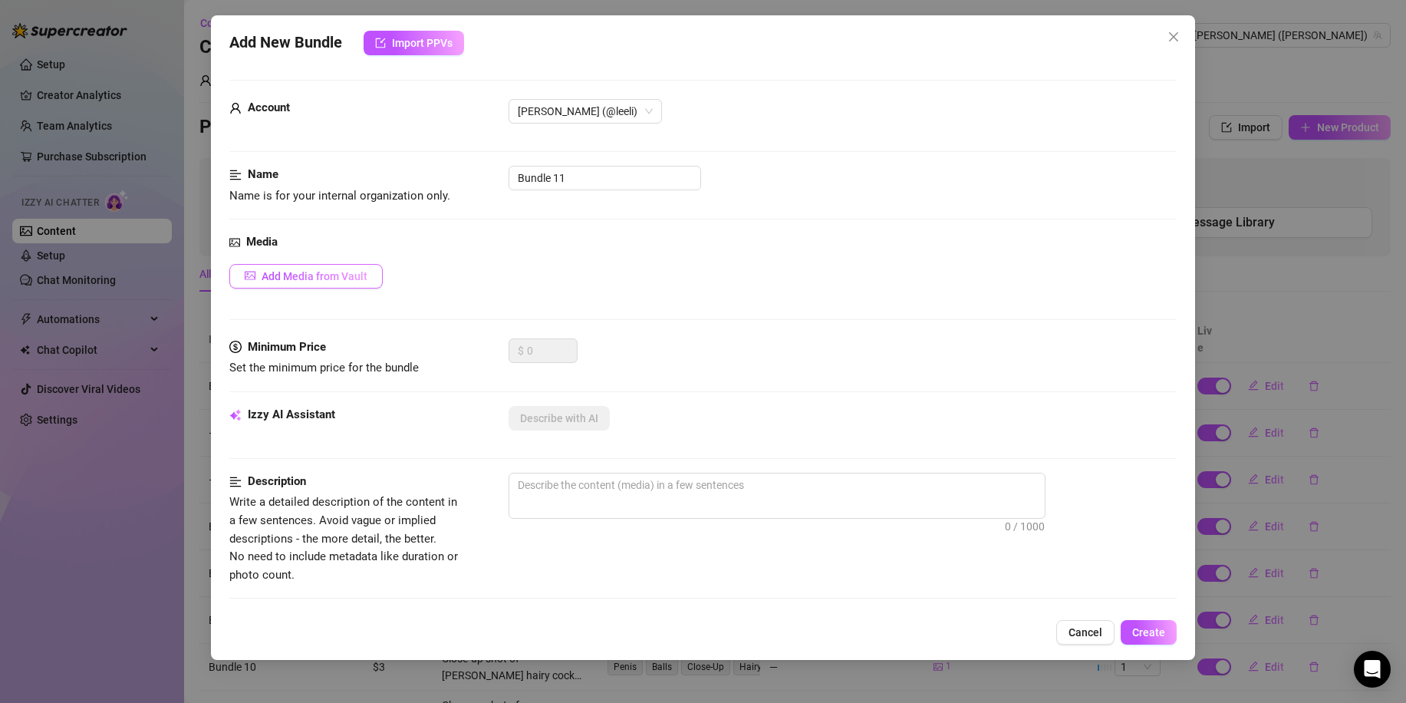
click at [265, 270] on span "Add Media from Vault" at bounding box center [315, 276] width 106 height 12
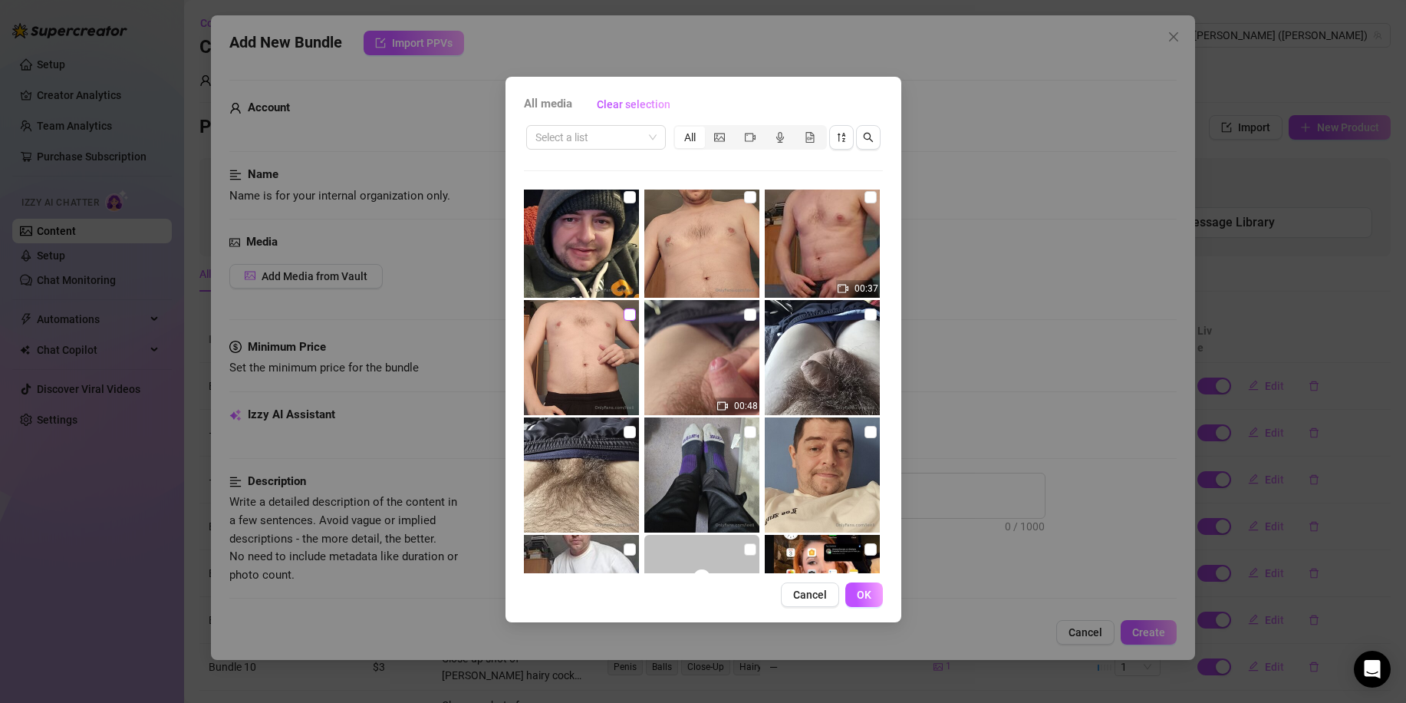
scroll to position [1534, 0]
click at [627, 435] on input "checkbox" at bounding box center [630, 430] width 12 height 12
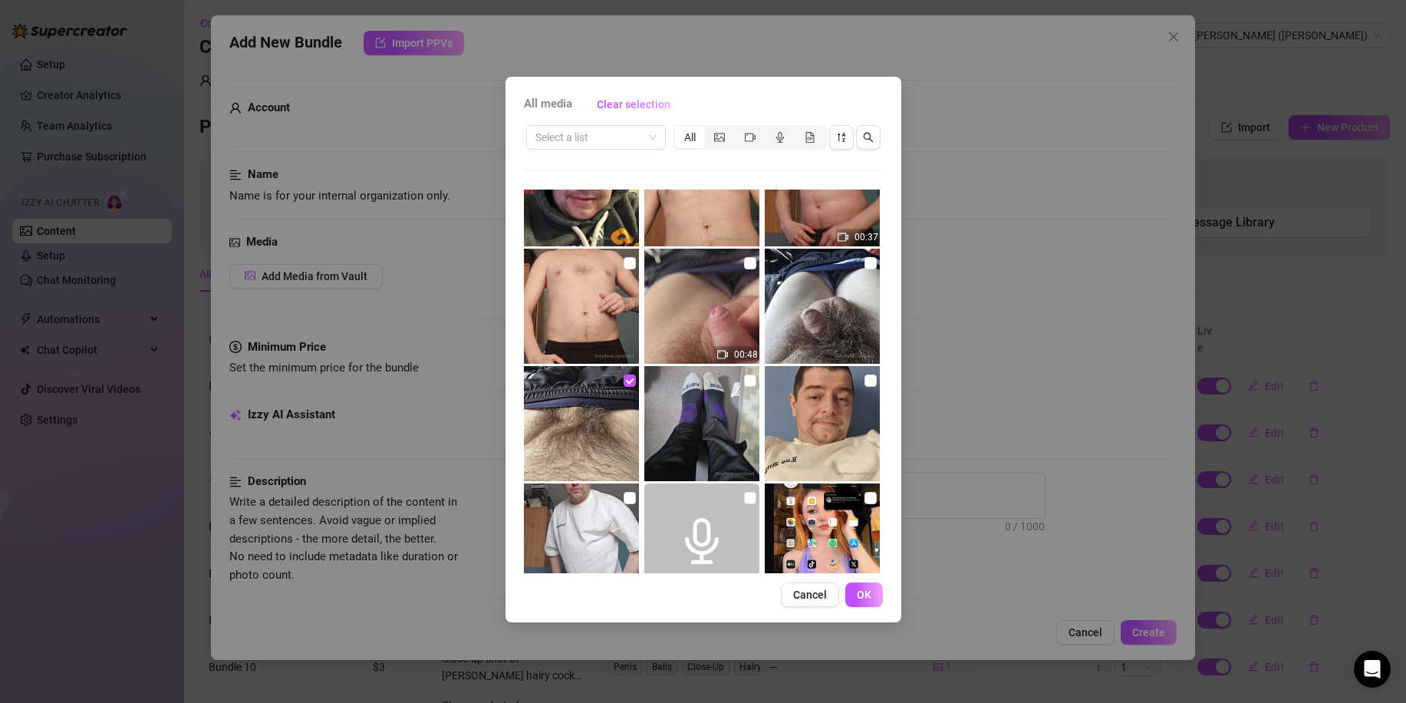
scroll to position [1611, 0]
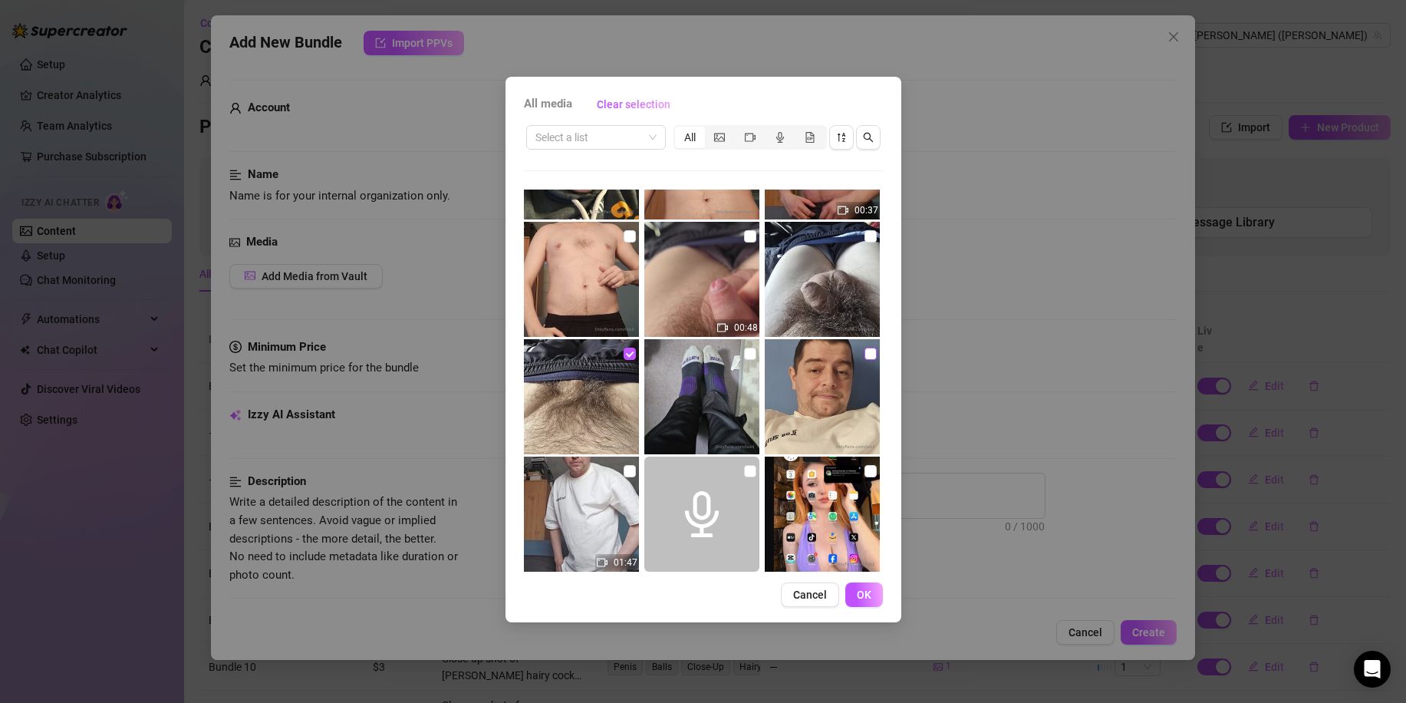
click at [864, 353] on input "checkbox" at bounding box center [870, 353] width 12 height 12
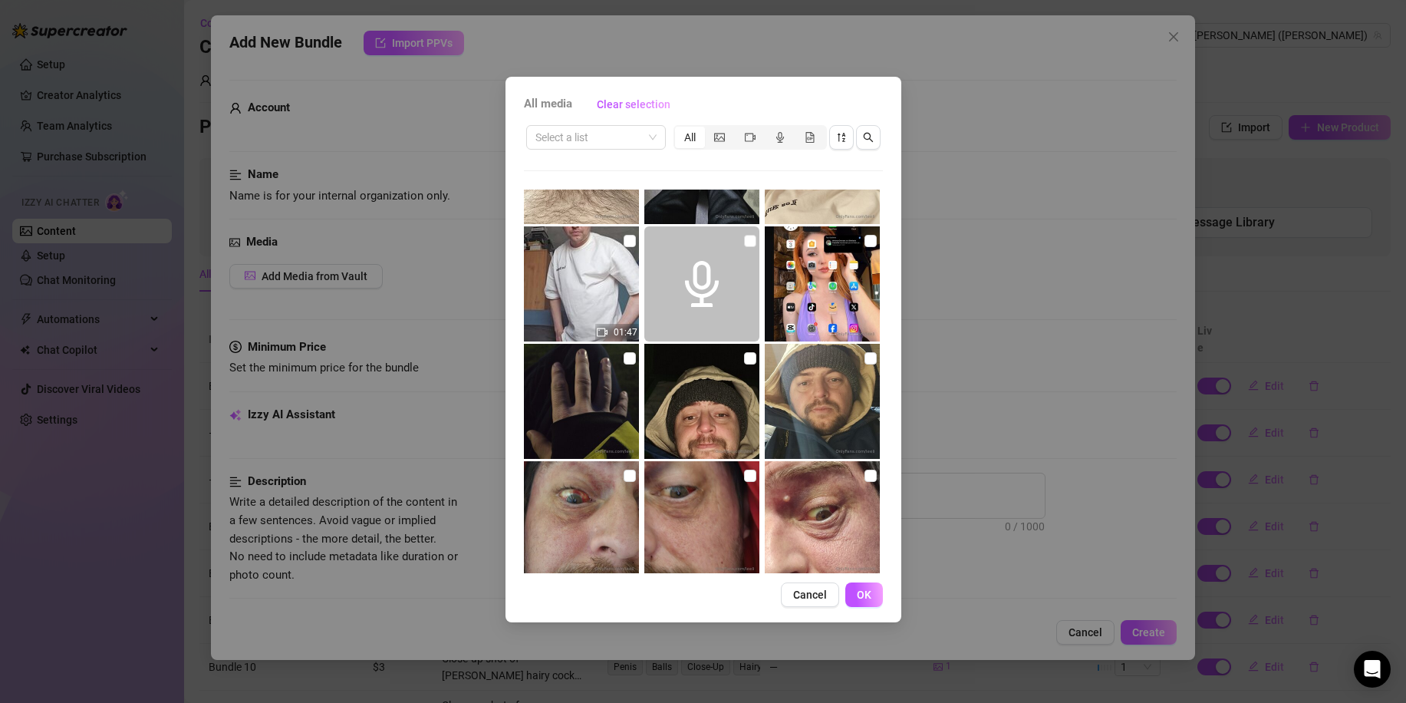
scroll to position [1764, 0]
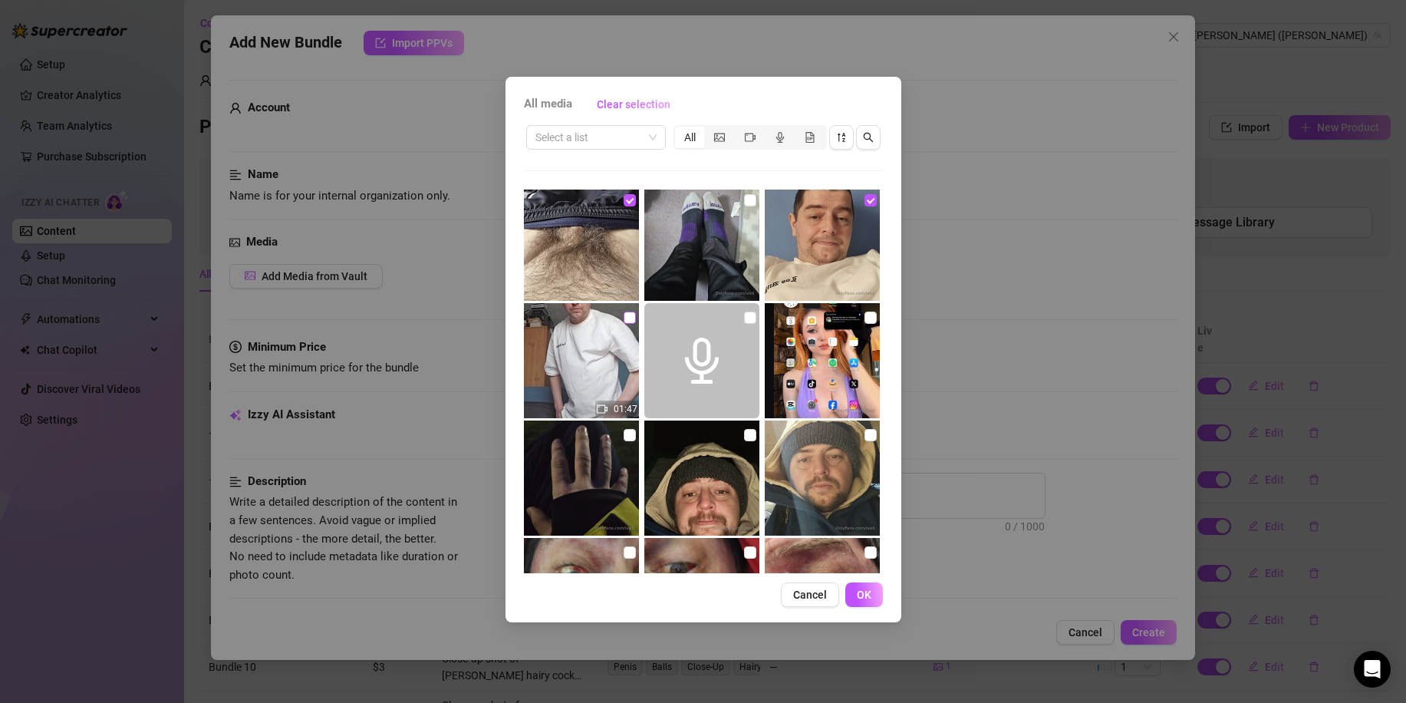
click at [629, 317] on input "checkbox" at bounding box center [630, 317] width 12 height 12
click at [874, 595] on button "OK" at bounding box center [864, 594] width 38 height 25
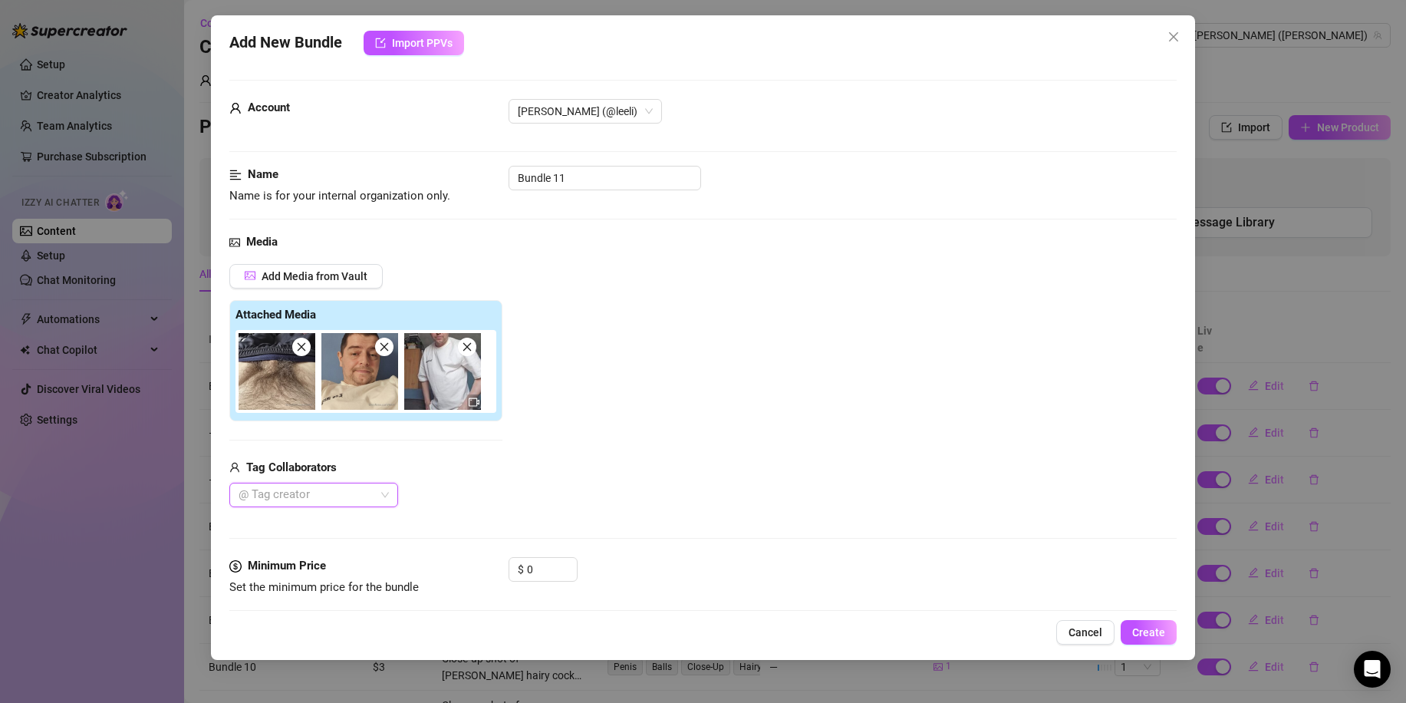
scroll to position [153, 0]
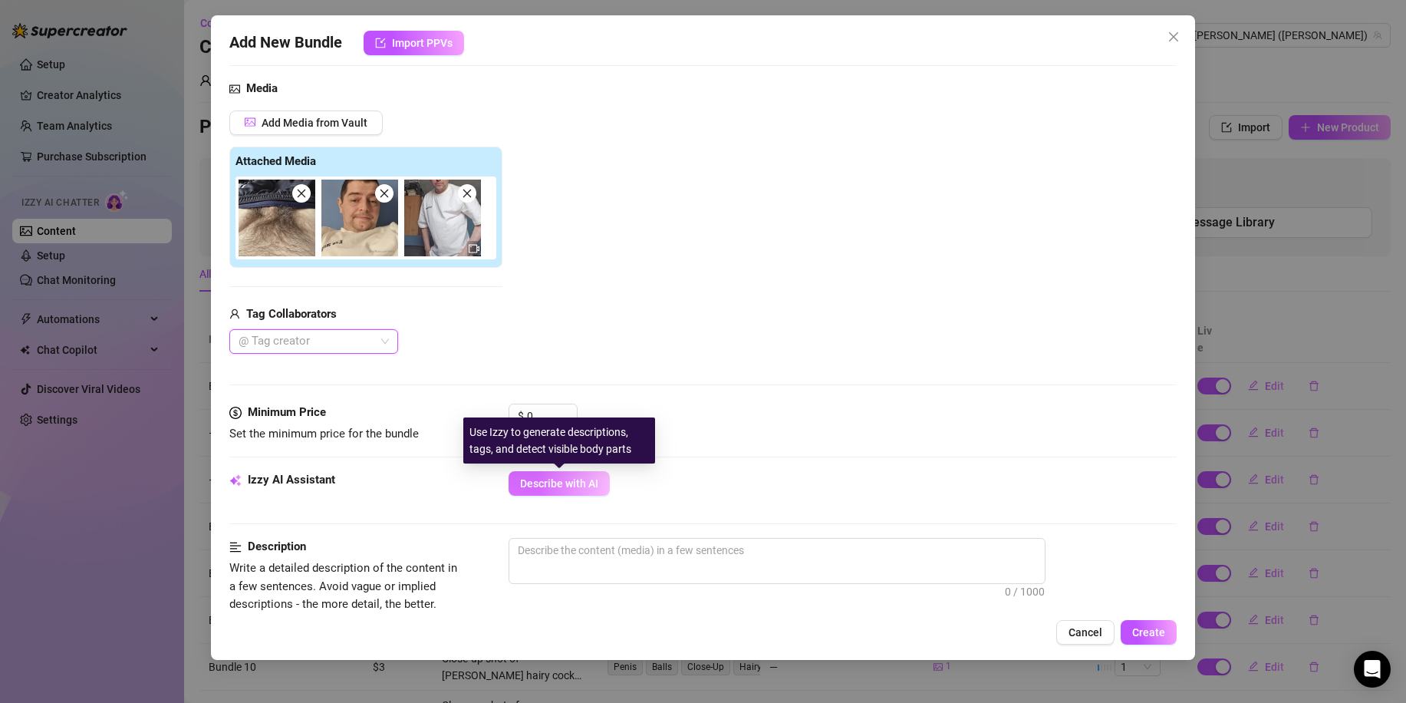
click at [600, 494] on button "Describe with AI" at bounding box center [558, 483] width 101 height 25
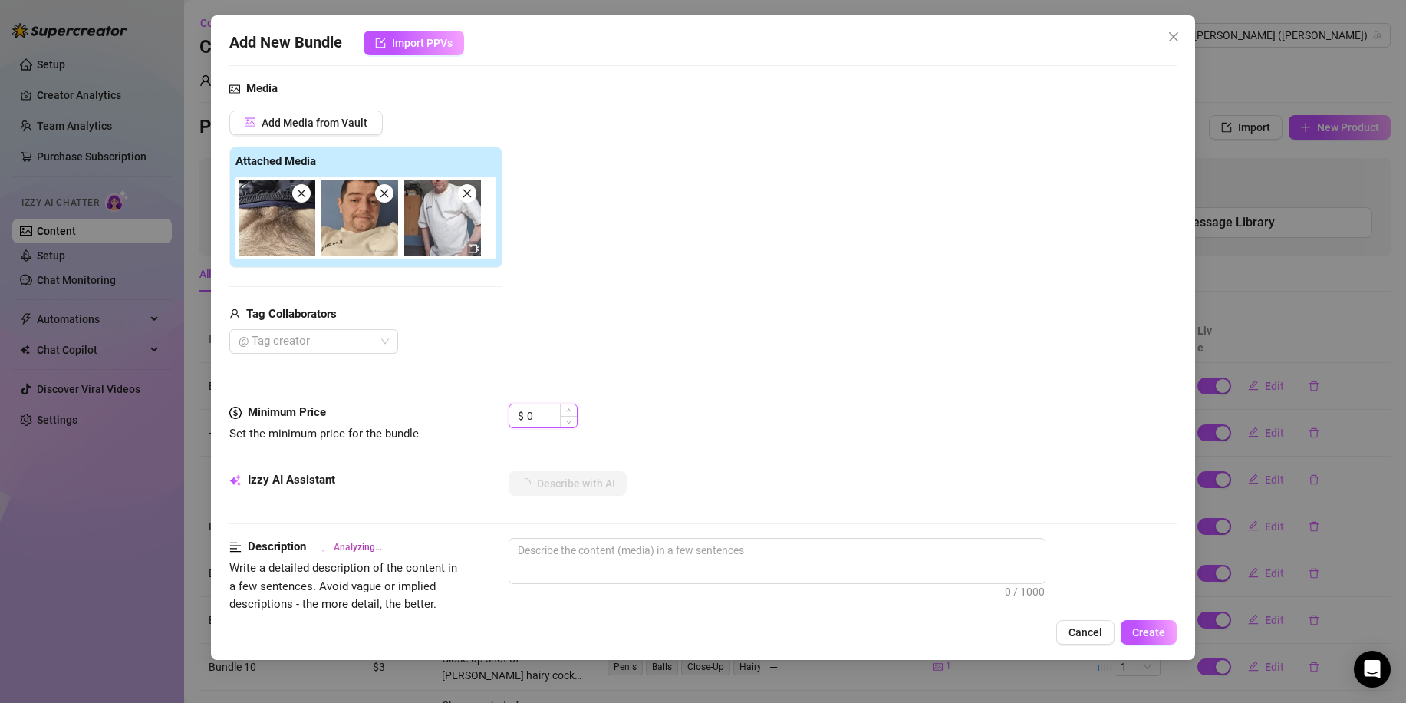
click at [528, 413] on input "0" at bounding box center [552, 415] width 50 height 23
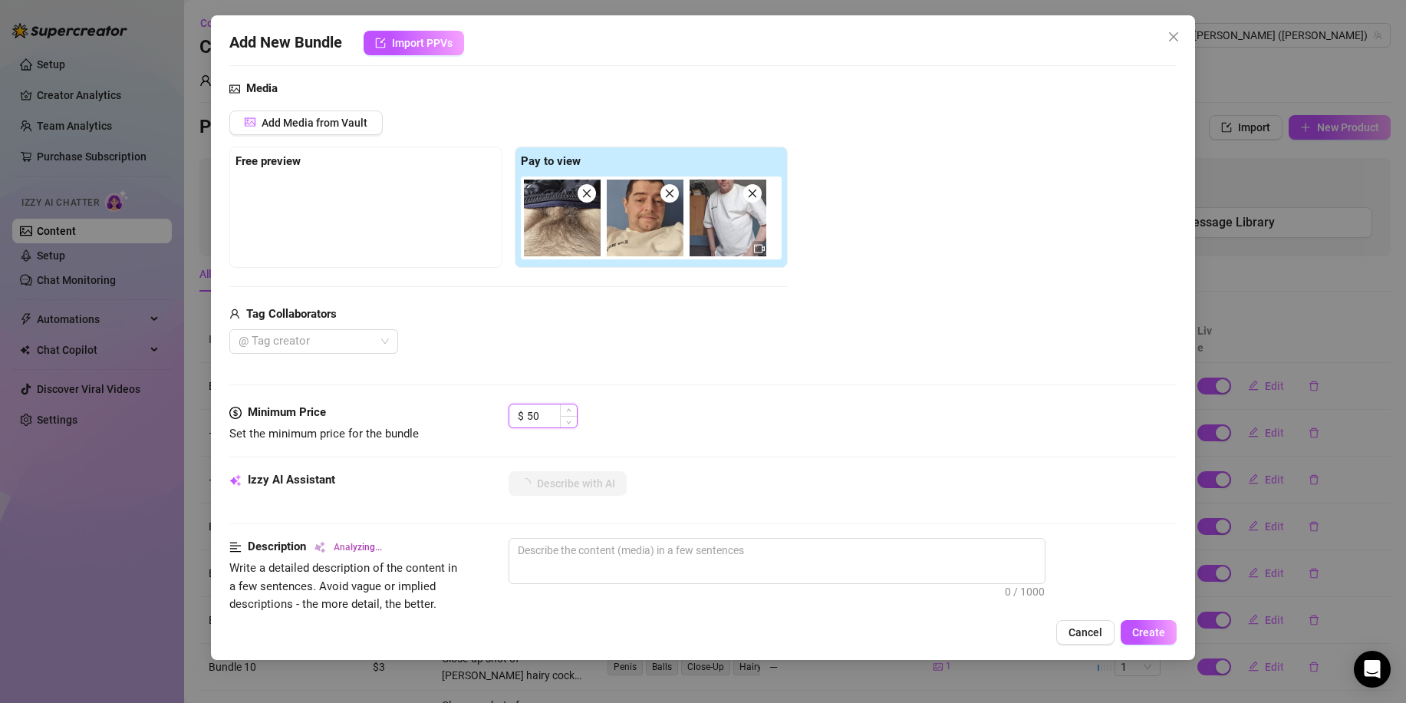
click at [541, 416] on input "50" at bounding box center [552, 415] width 50 height 23
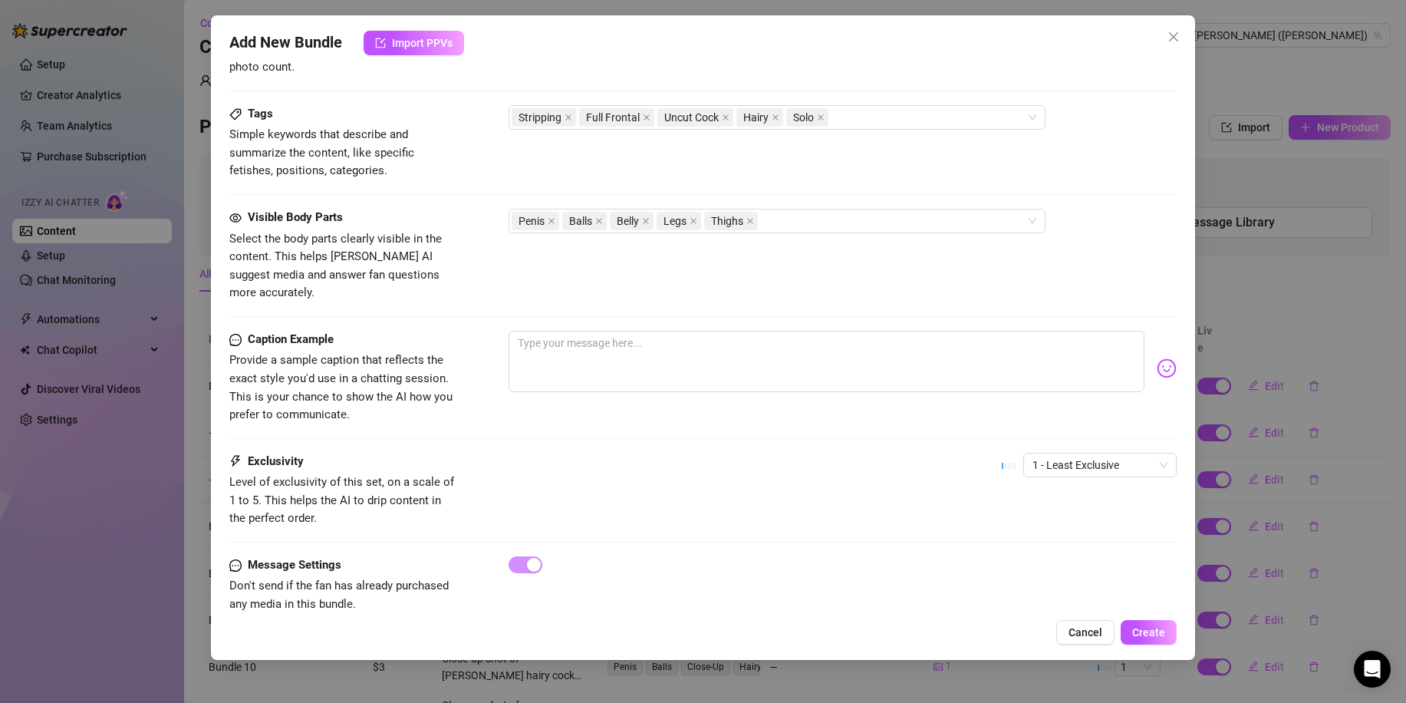
scroll to position [745, 0]
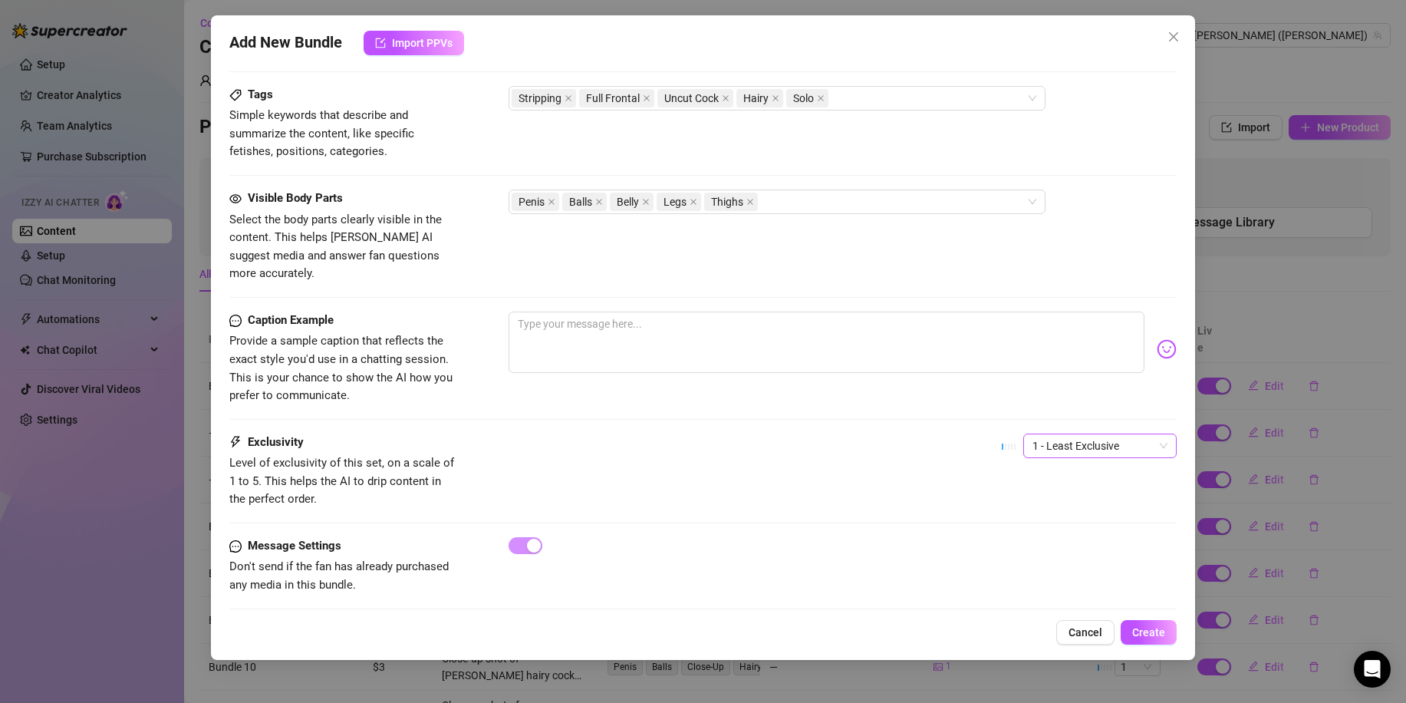
click at [1137, 434] on span "1 - Least Exclusive" at bounding box center [1099, 445] width 135 height 23
click at [1052, 512] on div "3" at bounding box center [1086, 511] width 129 height 17
click at [1143, 628] on span "Create" at bounding box center [1148, 632] width 33 height 12
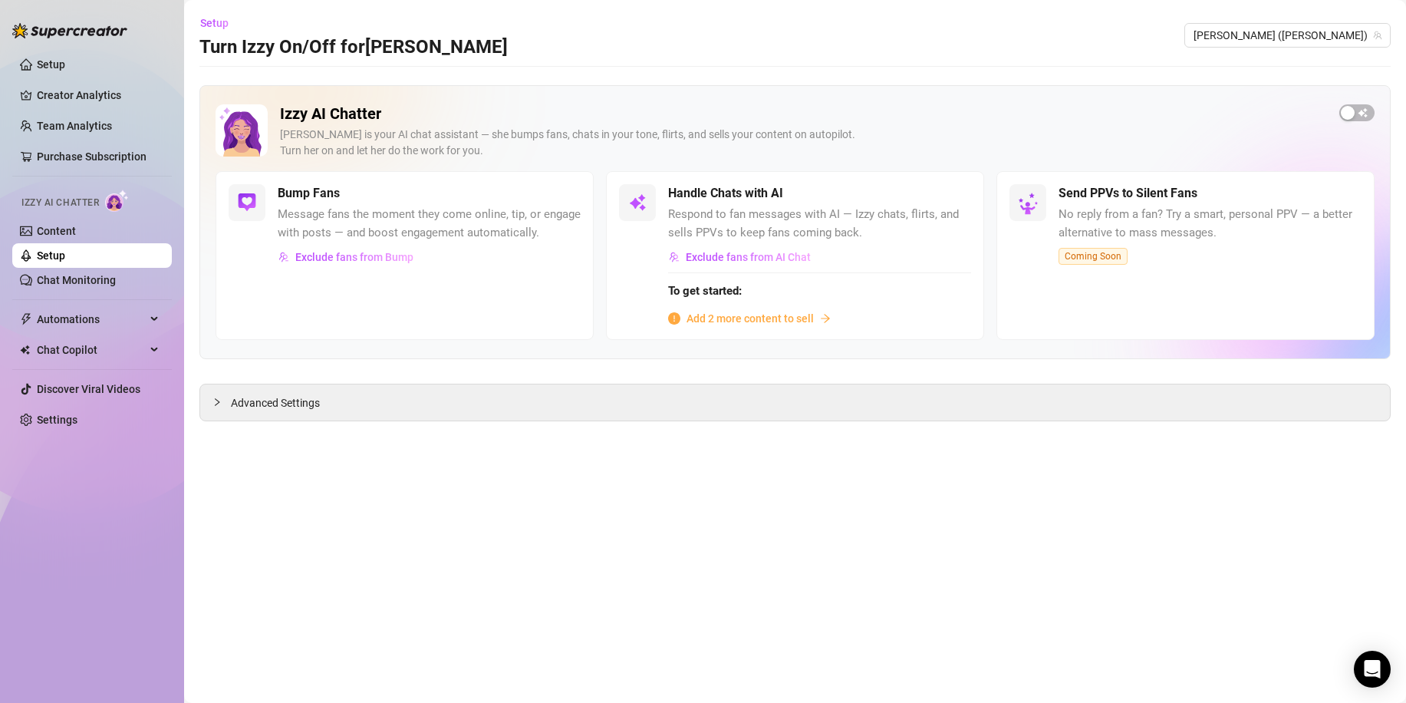
click at [702, 317] on span "Add 2 more content to sell" at bounding box center [749, 318] width 127 height 17
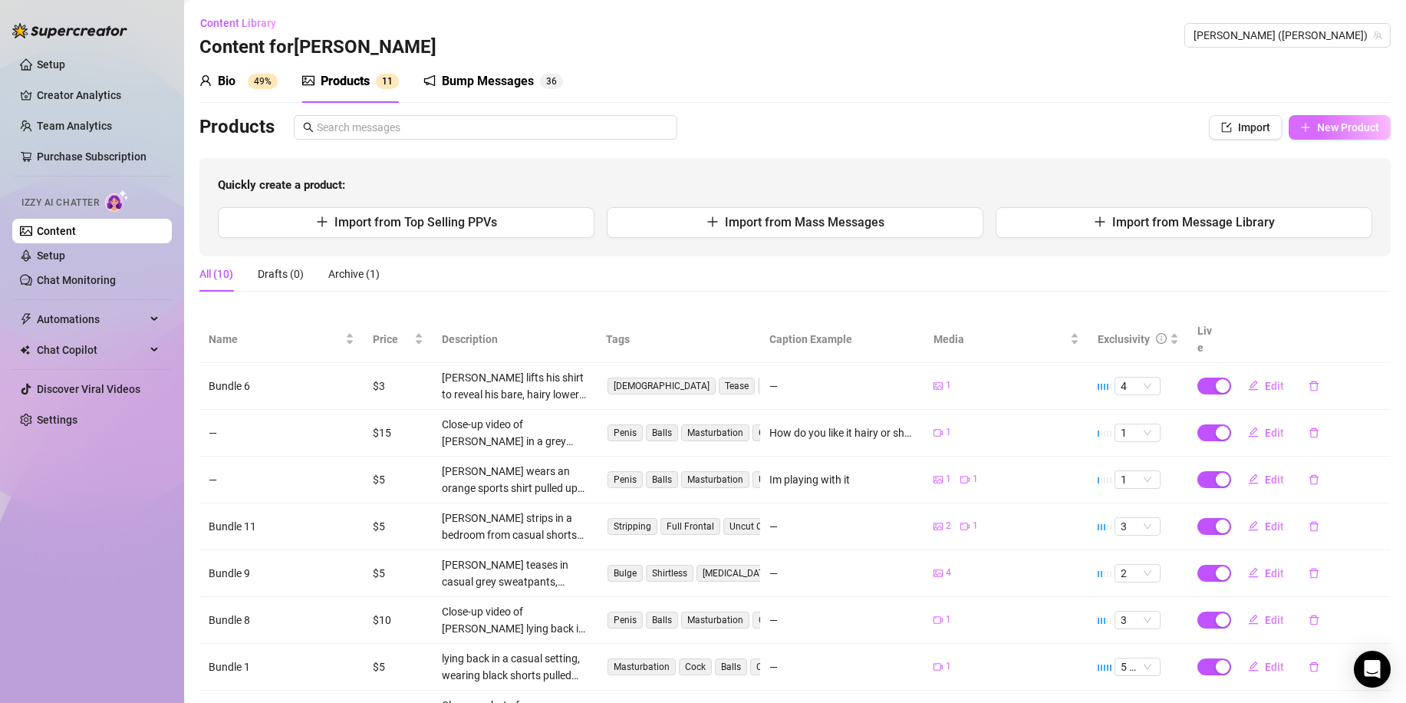
click at [1339, 127] on span "New Product" at bounding box center [1348, 127] width 62 height 12
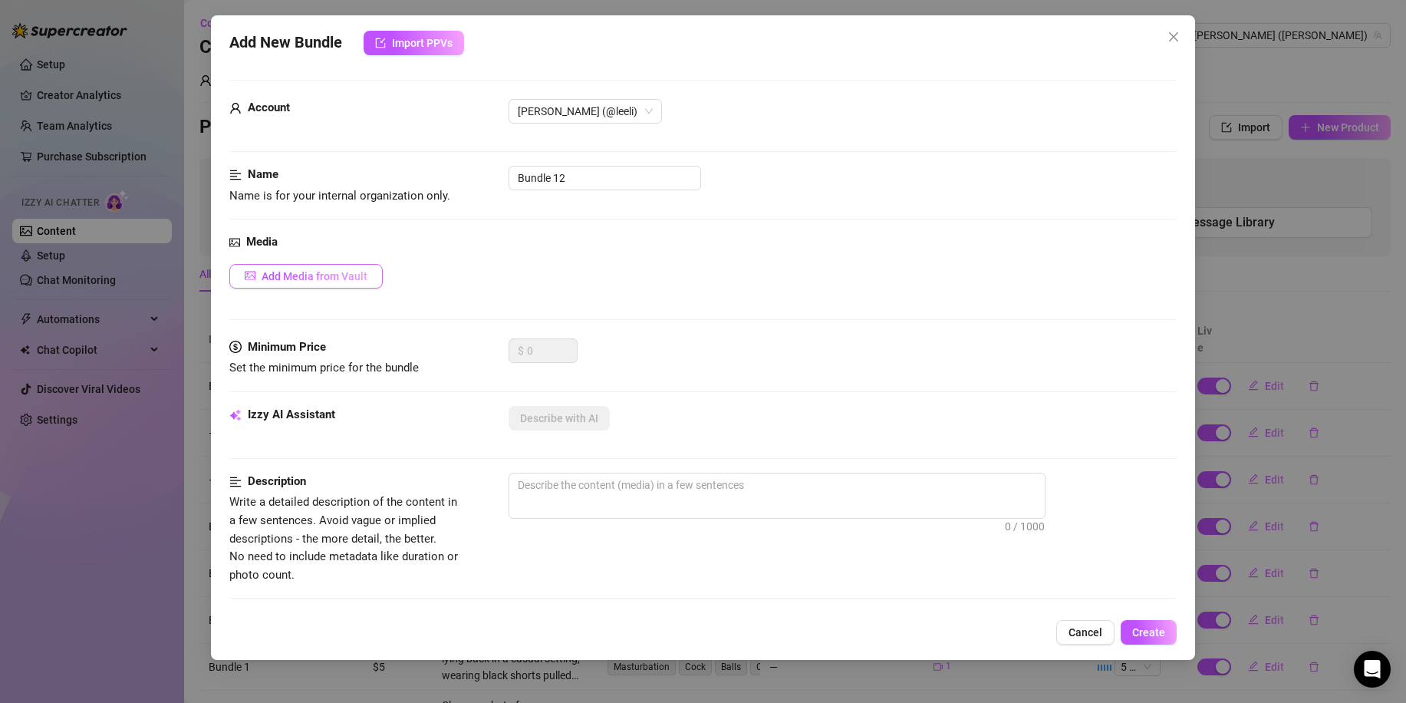
click at [340, 282] on span "Add Media from Vault" at bounding box center [315, 276] width 106 height 12
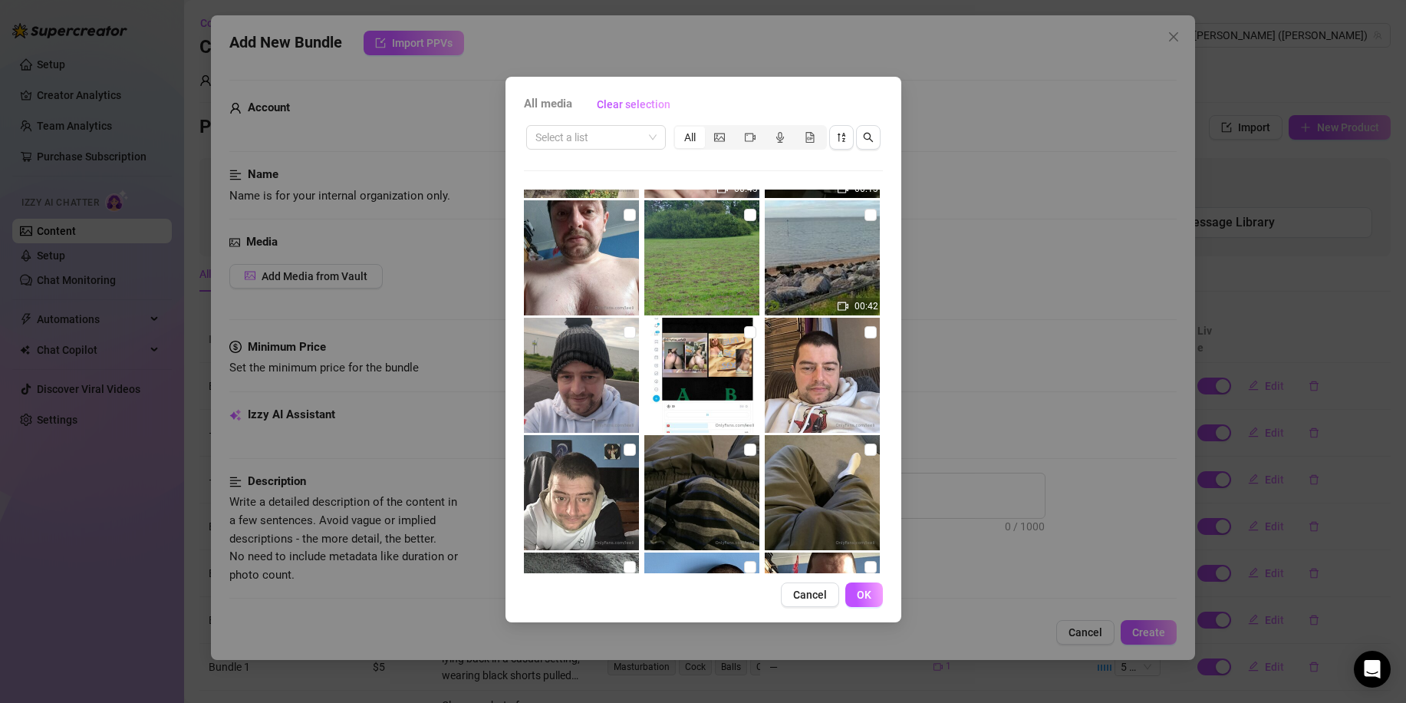
scroll to position [3068, 0]
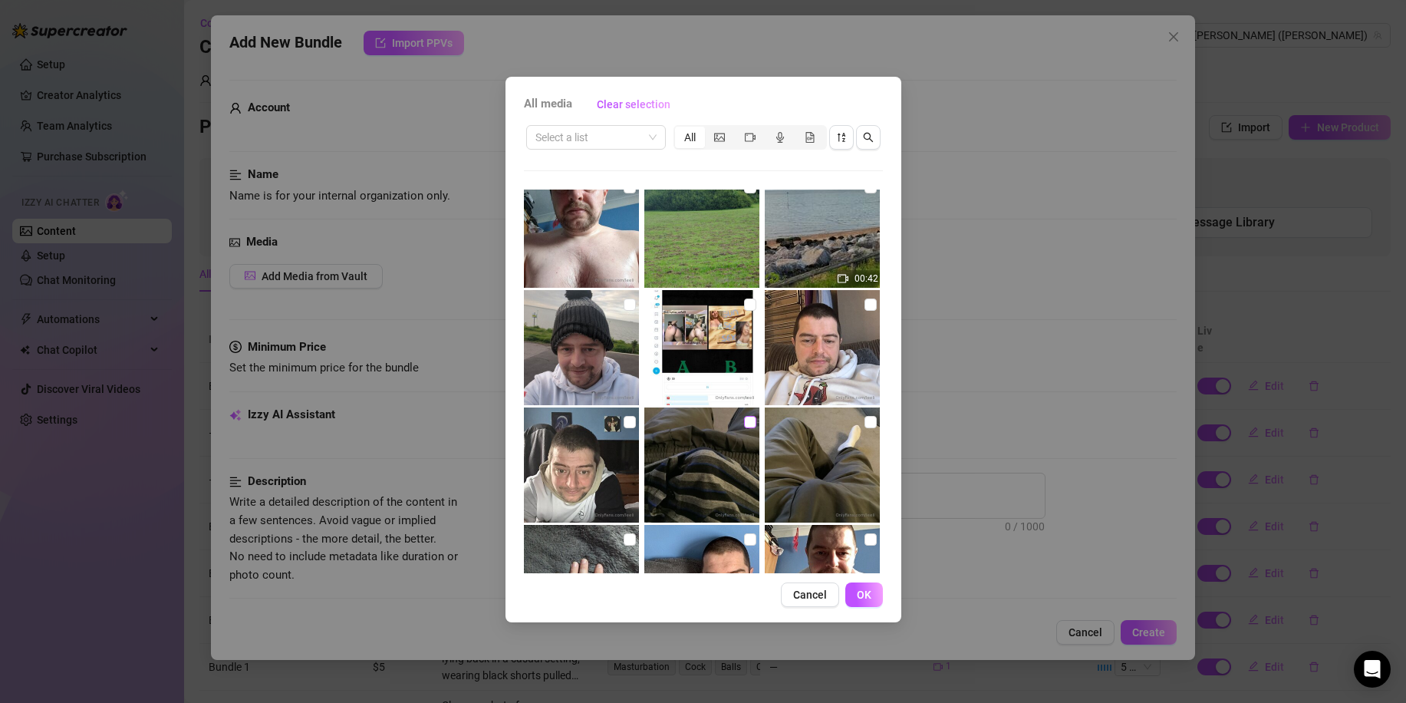
click at [744, 422] on input "checkbox" at bounding box center [750, 422] width 12 height 12
click at [864, 419] on input "checkbox" at bounding box center [870, 422] width 12 height 12
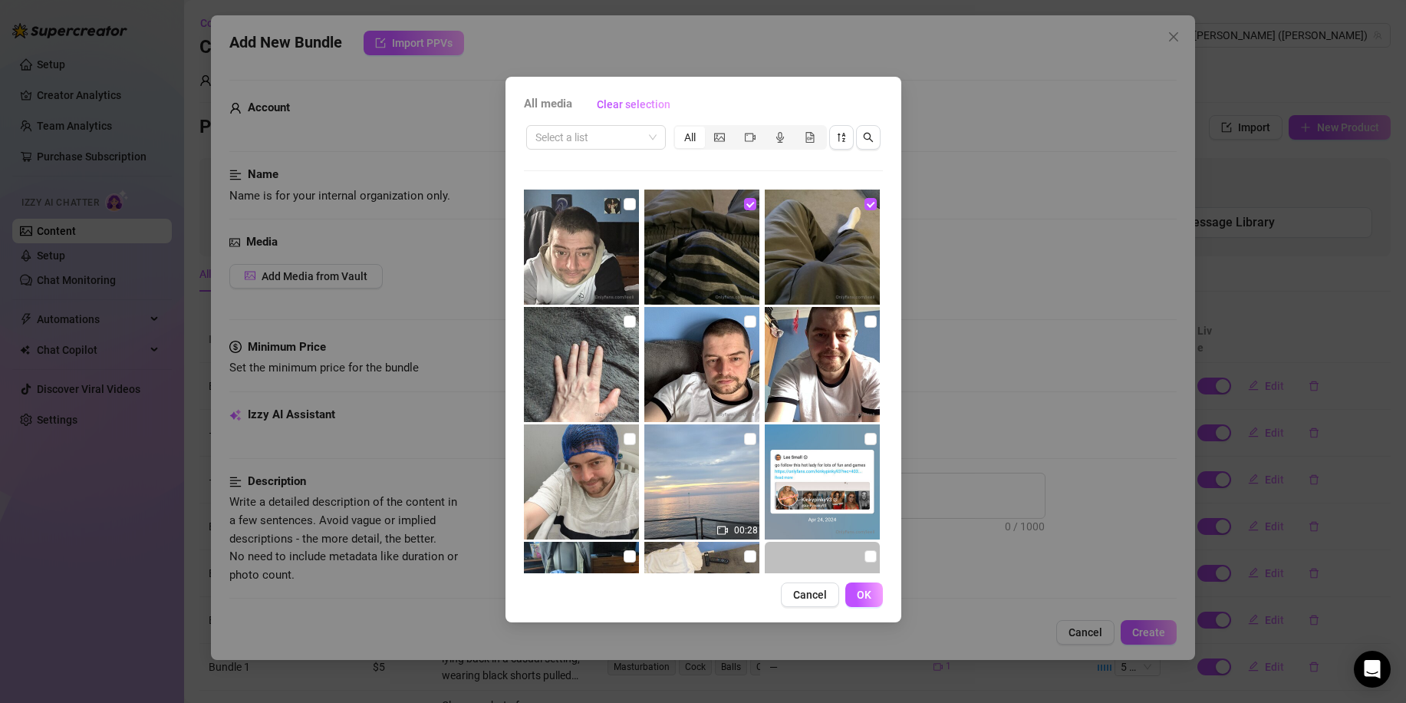
scroll to position [3374, 0]
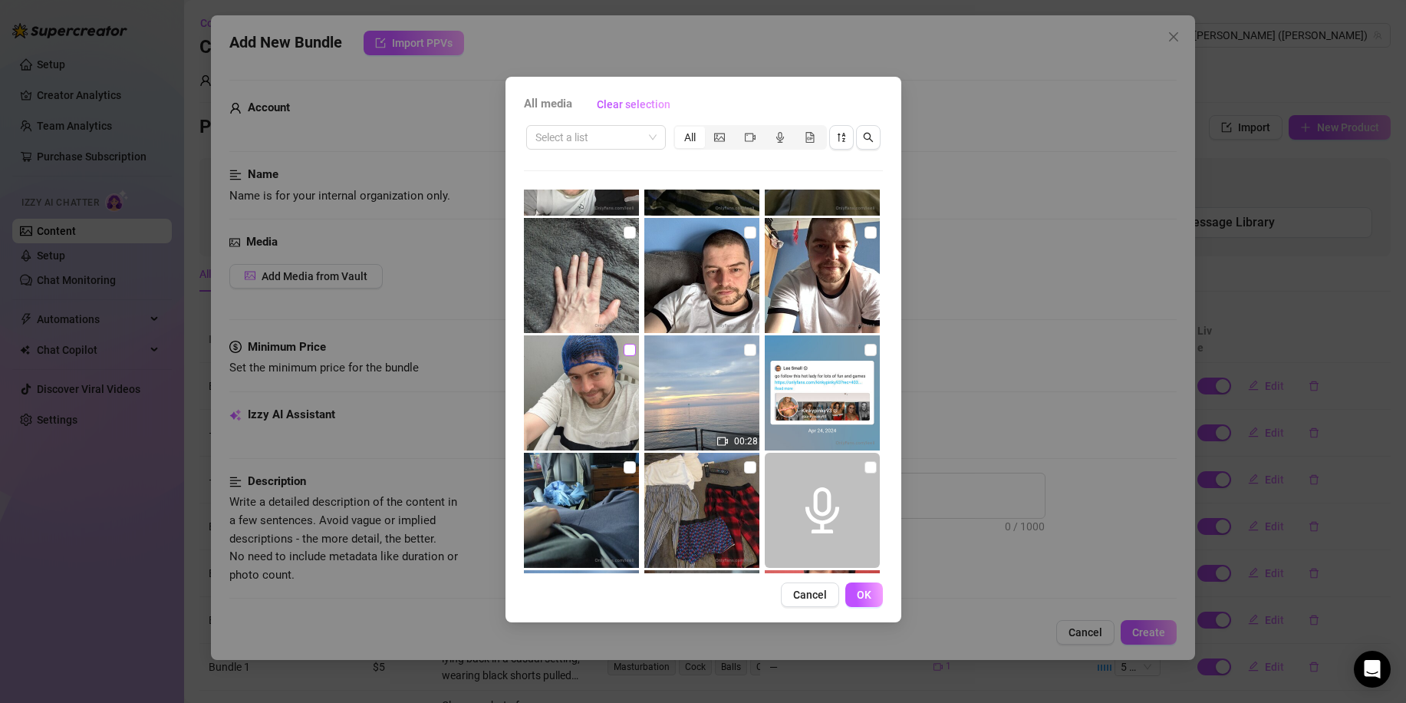
click at [625, 354] on input "checkbox" at bounding box center [630, 350] width 12 height 12
click at [872, 593] on button "OK" at bounding box center [864, 594] width 38 height 25
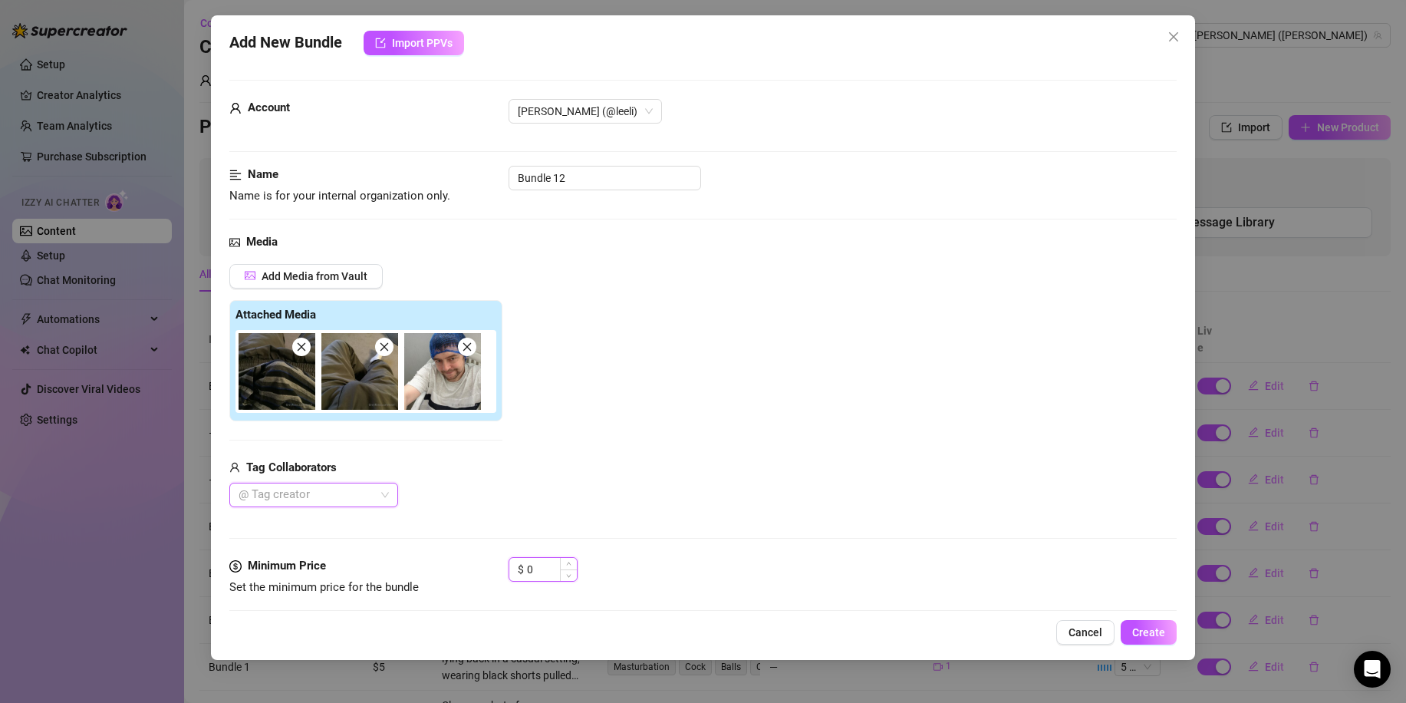
click at [534, 573] on input "0" at bounding box center [552, 569] width 50 height 23
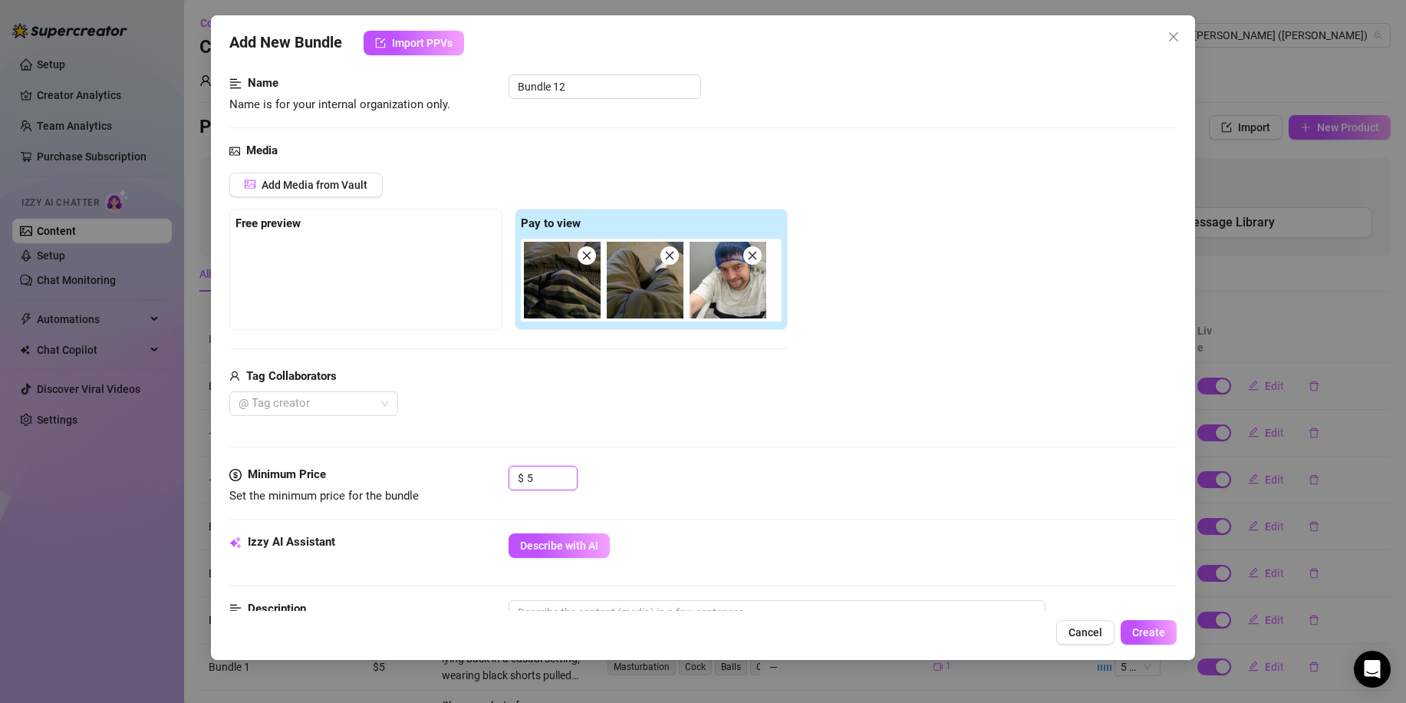
scroll to position [153, 0]
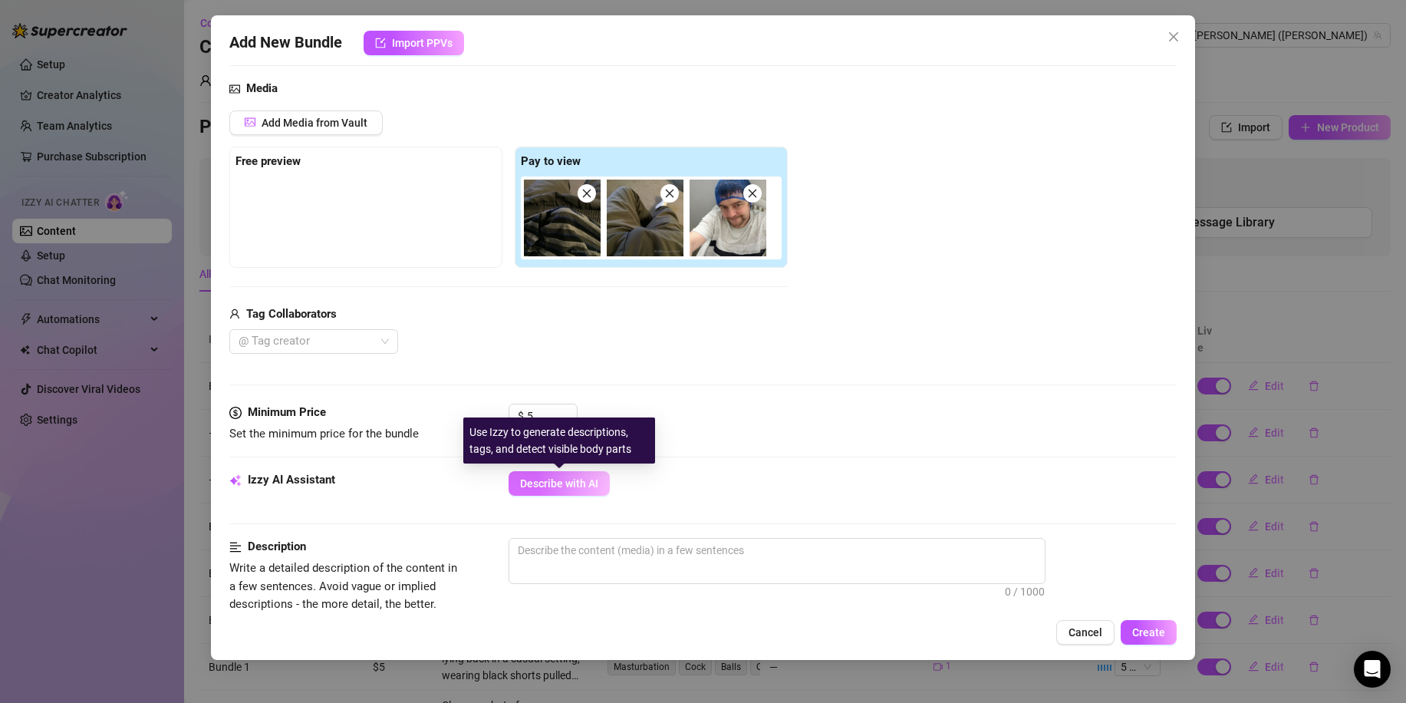
click at [514, 483] on button "Describe with AI" at bounding box center [558, 483] width 101 height 25
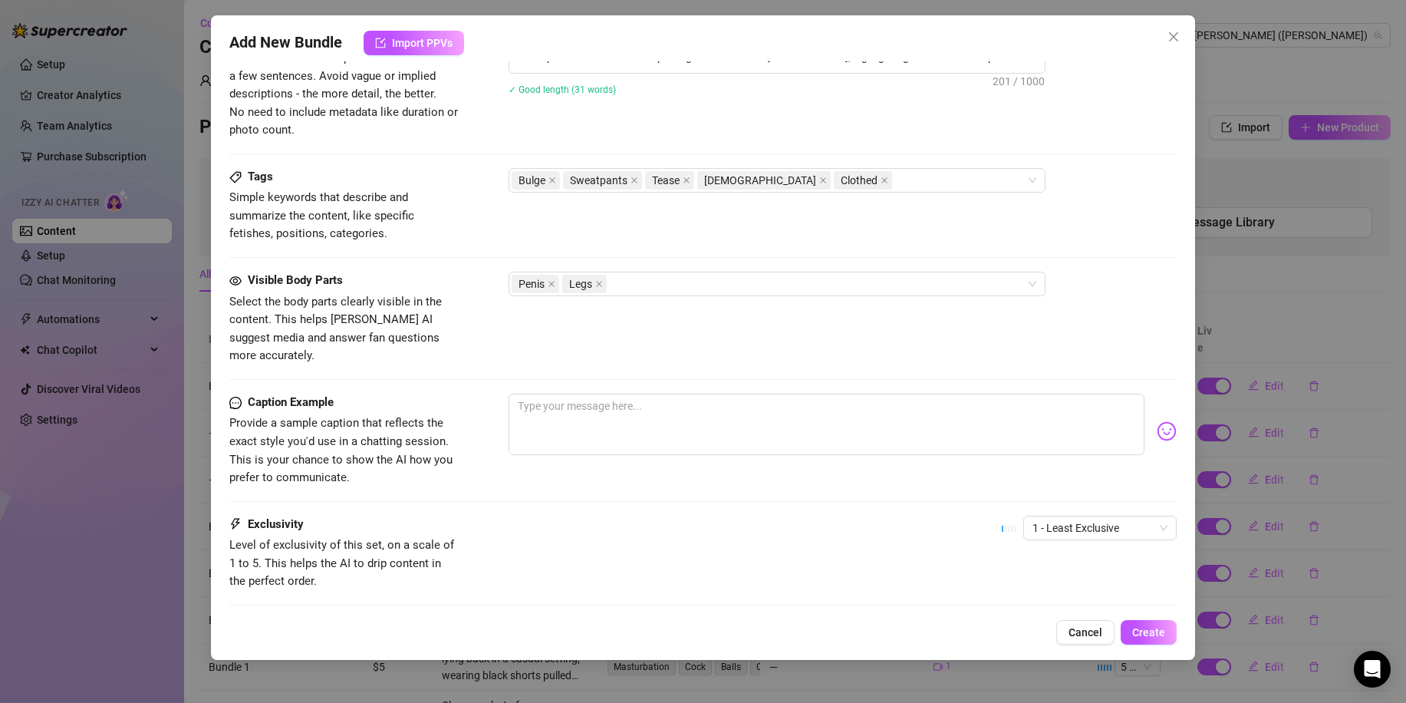
scroll to position [690, 0]
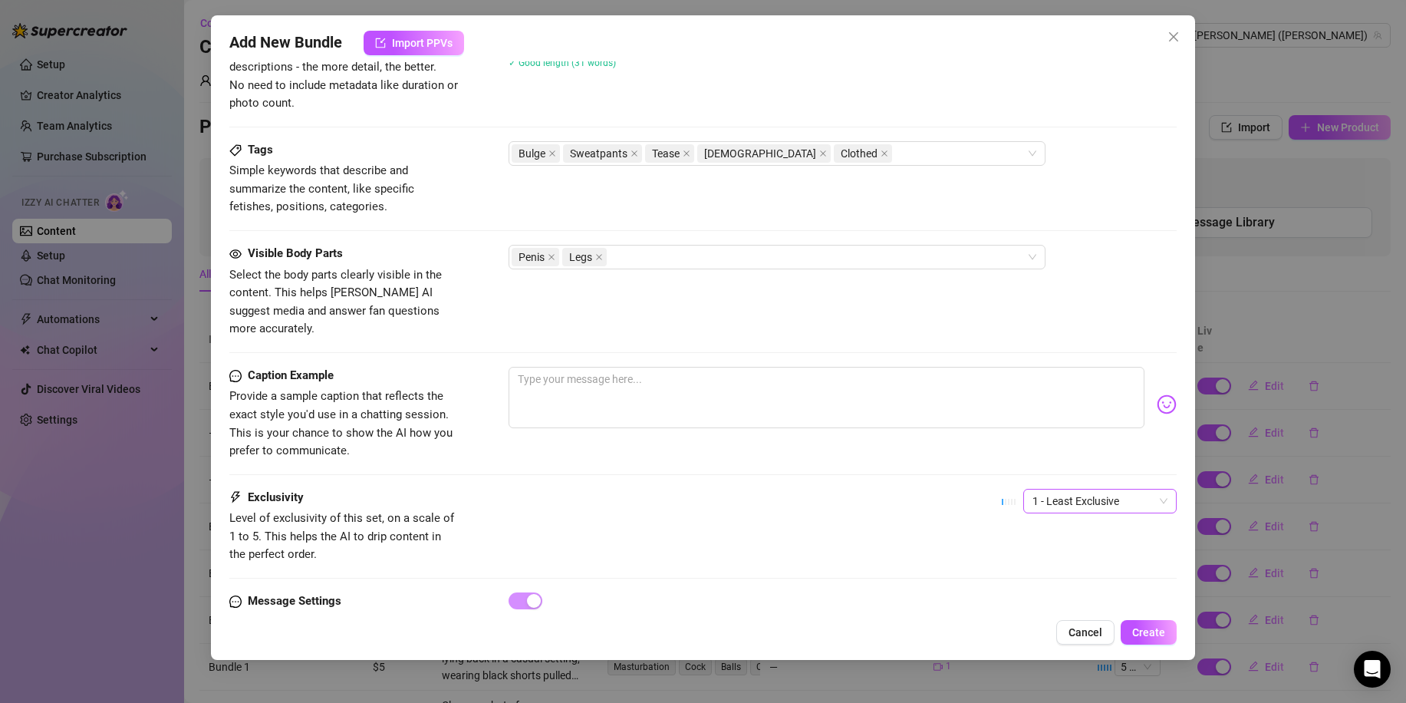
click at [1070, 497] on span "1 - Least Exclusive" at bounding box center [1099, 500] width 135 height 23
click at [1036, 595] on div "4" at bounding box center [1086, 591] width 129 height 17
click at [1146, 629] on span "Create" at bounding box center [1148, 632] width 33 height 12
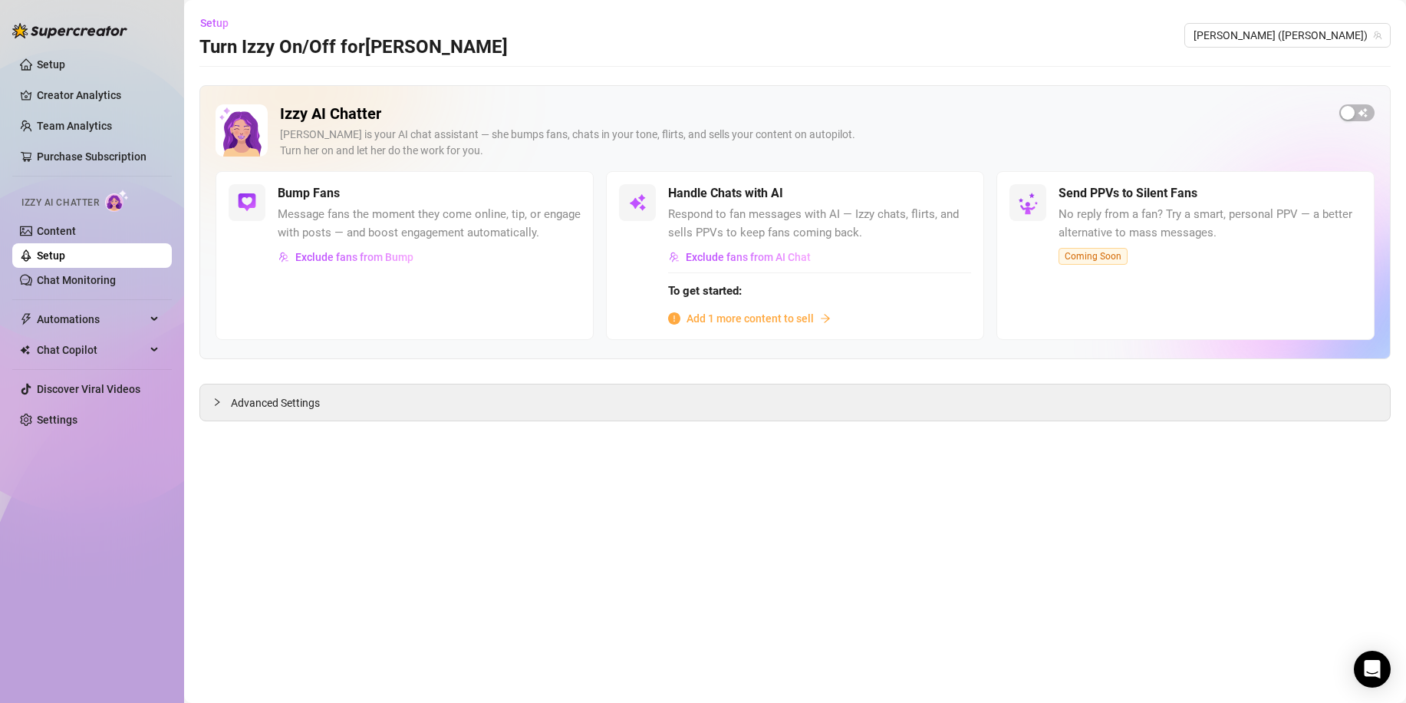
click at [704, 319] on span "Add 1 more content to sell" at bounding box center [749, 318] width 127 height 17
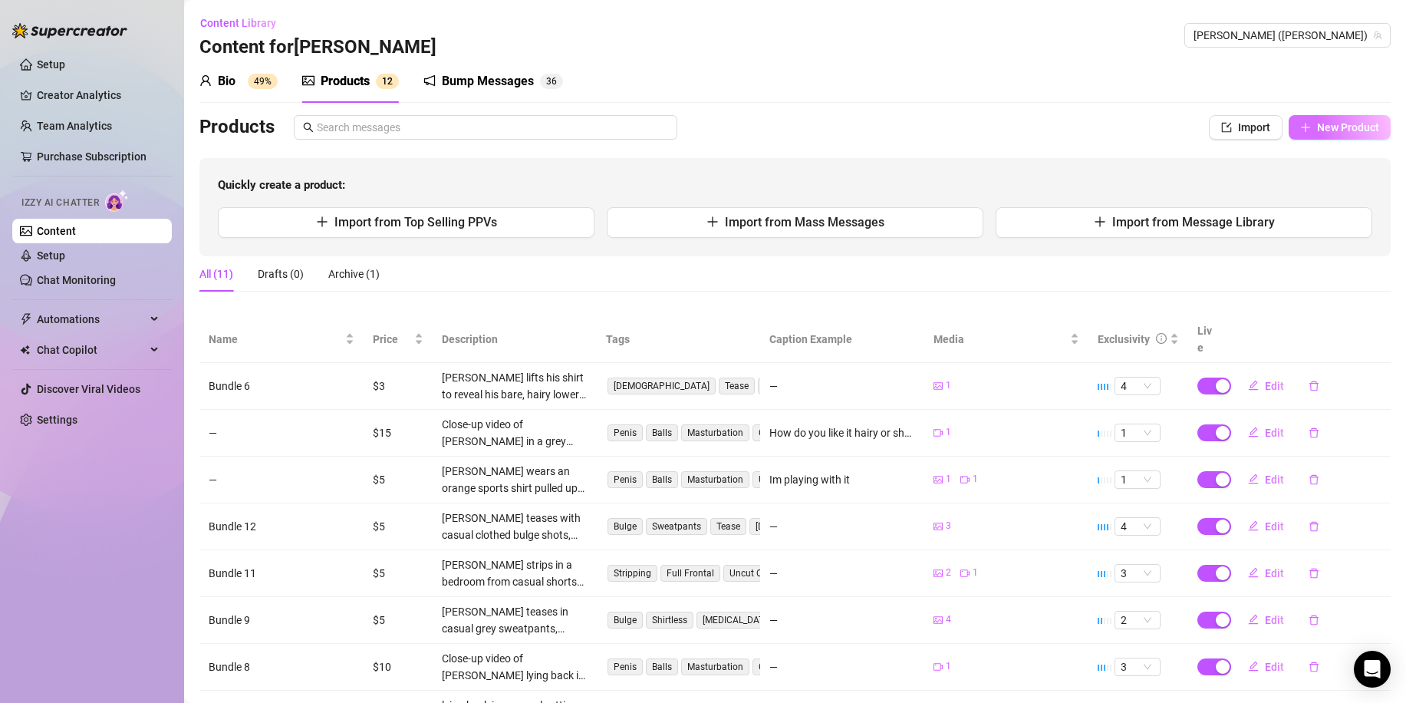
click at [1311, 137] on button "New Product" at bounding box center [1339, 127] width 102 height 25
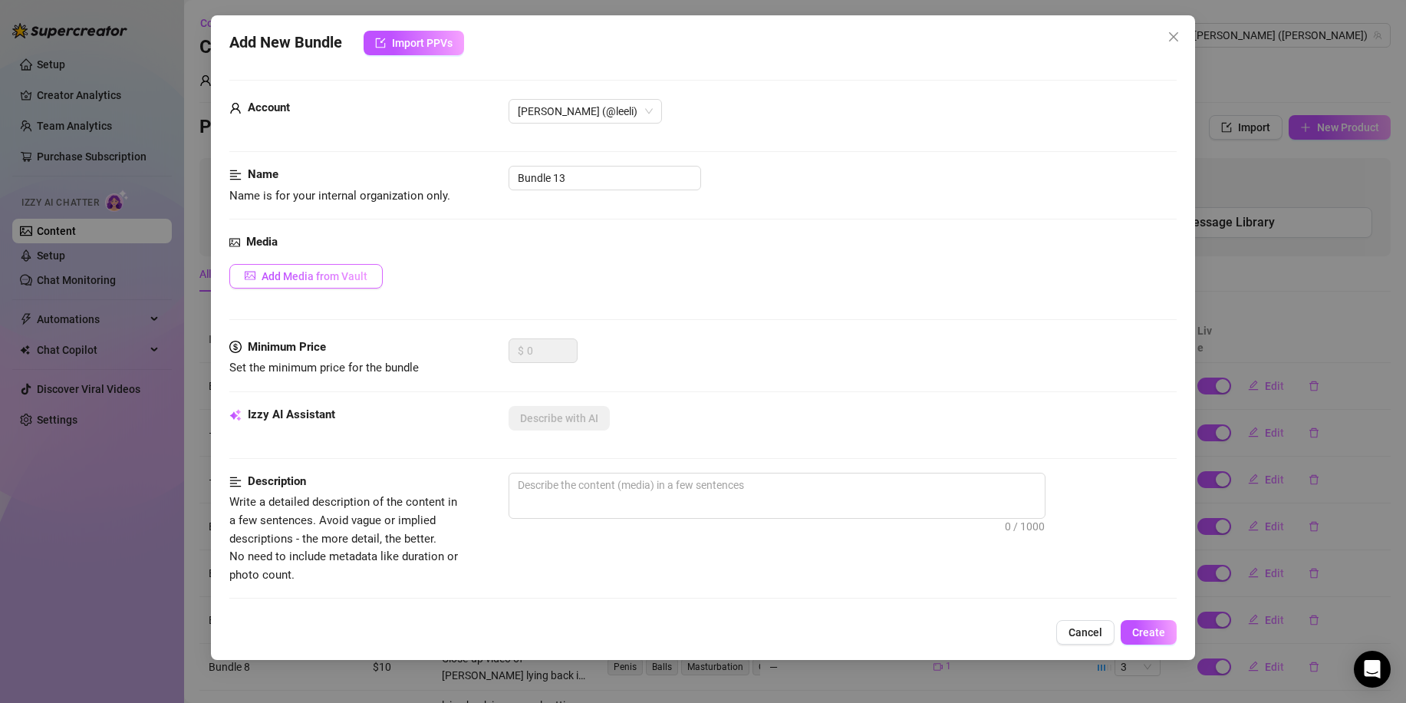
click at [266, 278] on span "Add Media from Vault" at bounding box center [315, 276] width 106 height 12
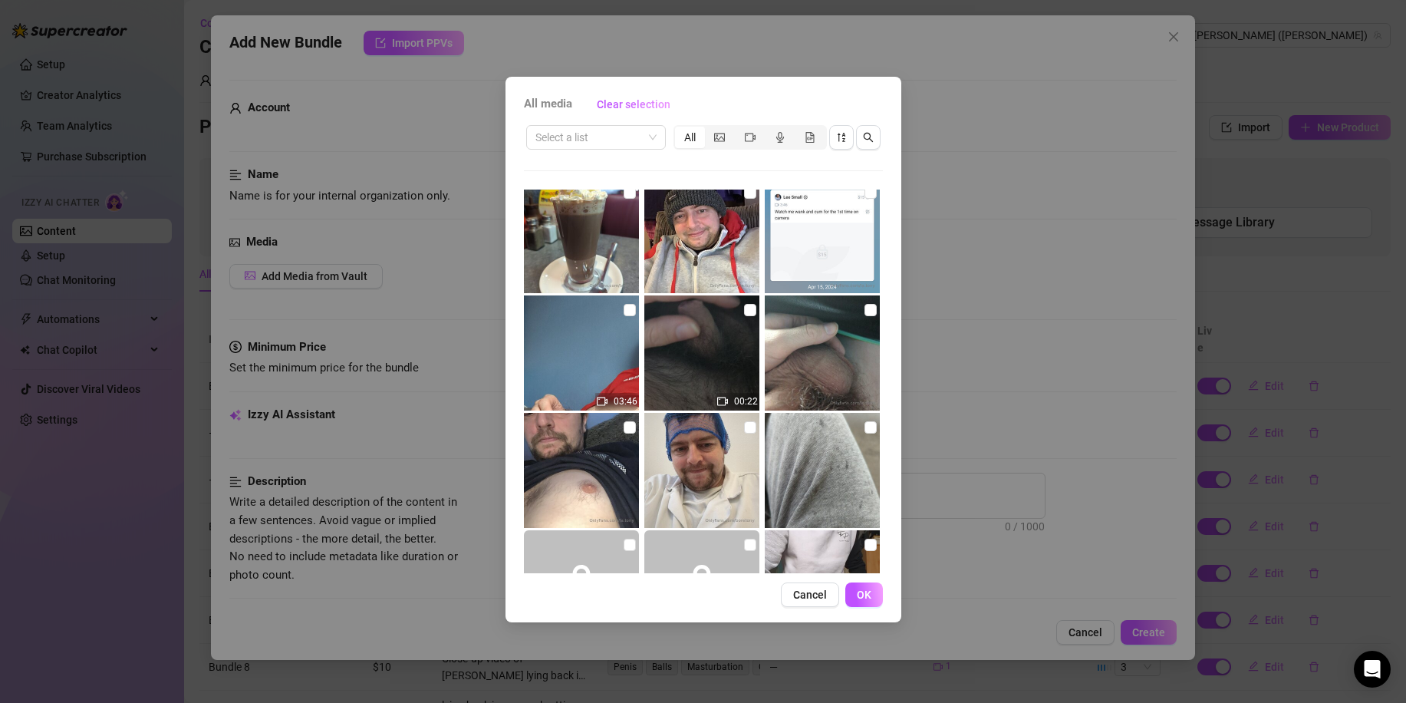
scroll to position [3911, 0]
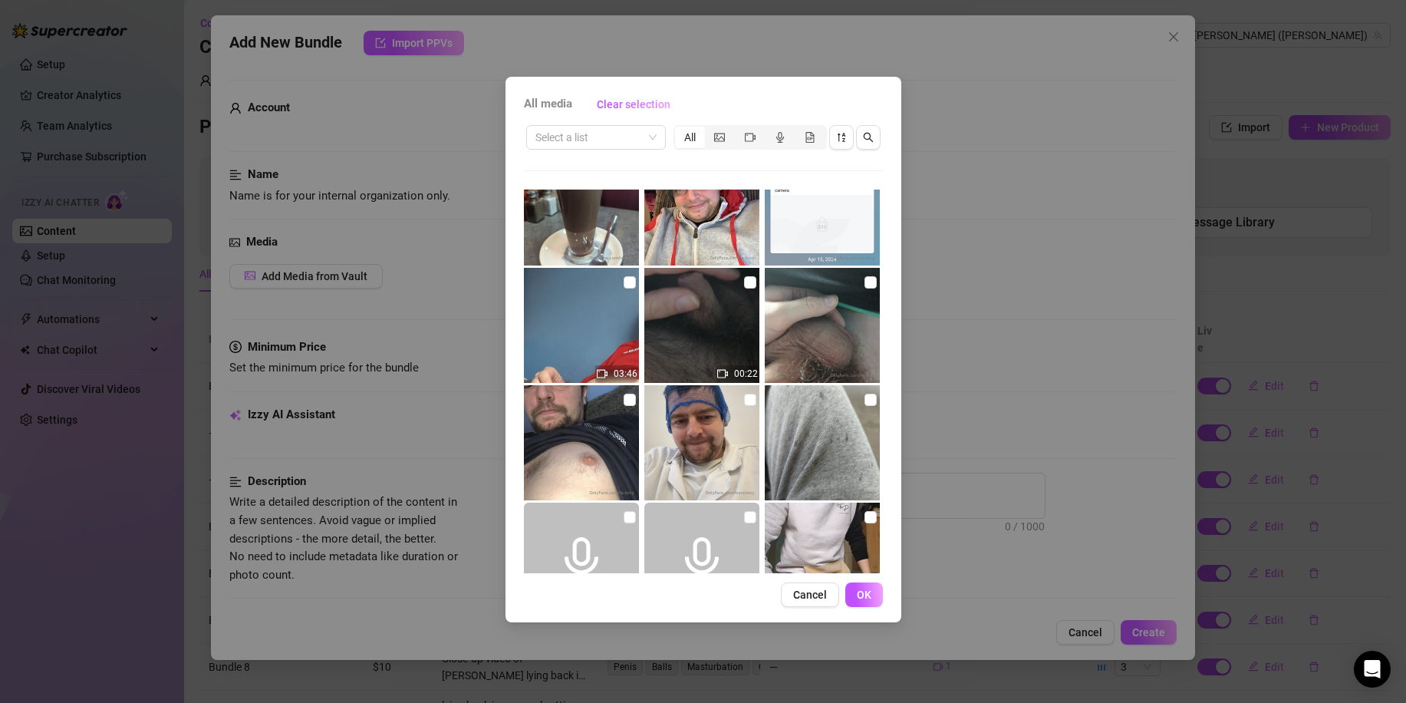
click at [868, 289] on img at bounding box center [822, 325] width 115 height 115
click at [625, 402] on input "checkbox" at bounding box center [630, 399] width 12 height 12
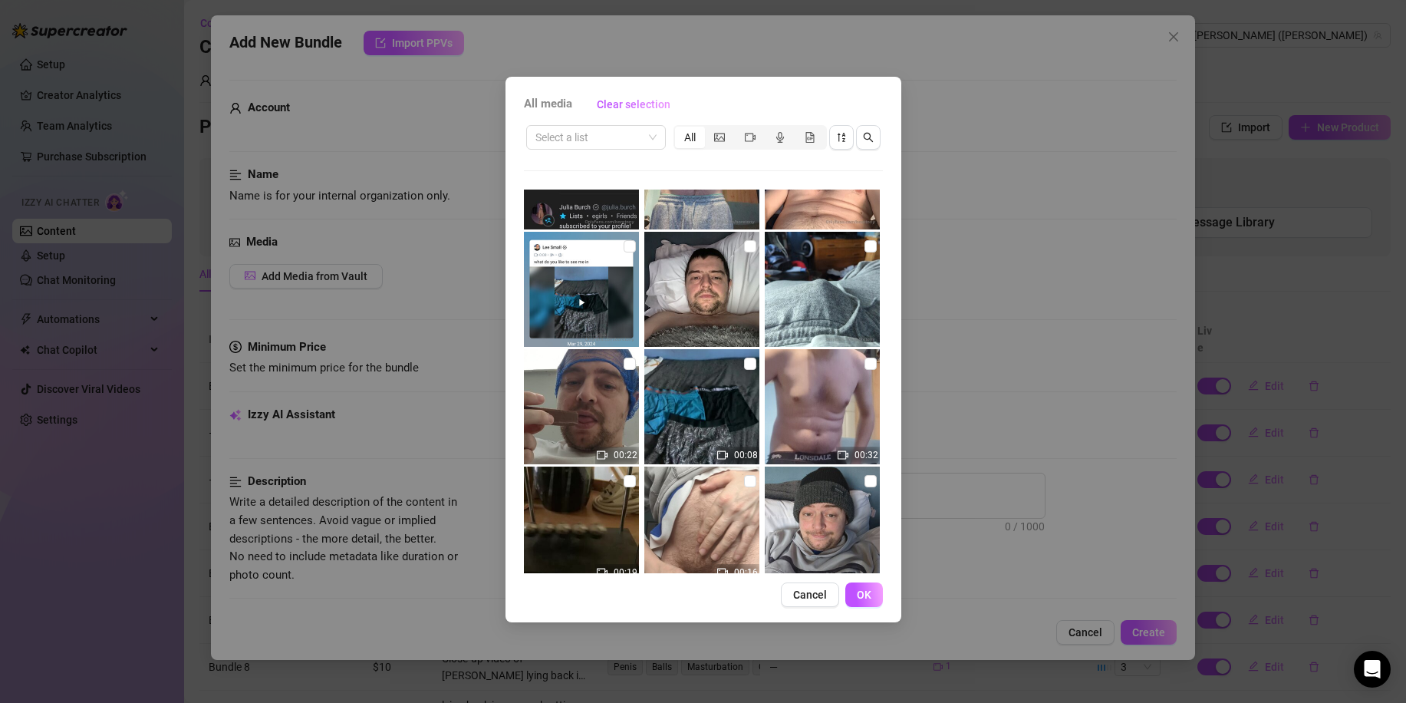
scroll to position [4678, 0]
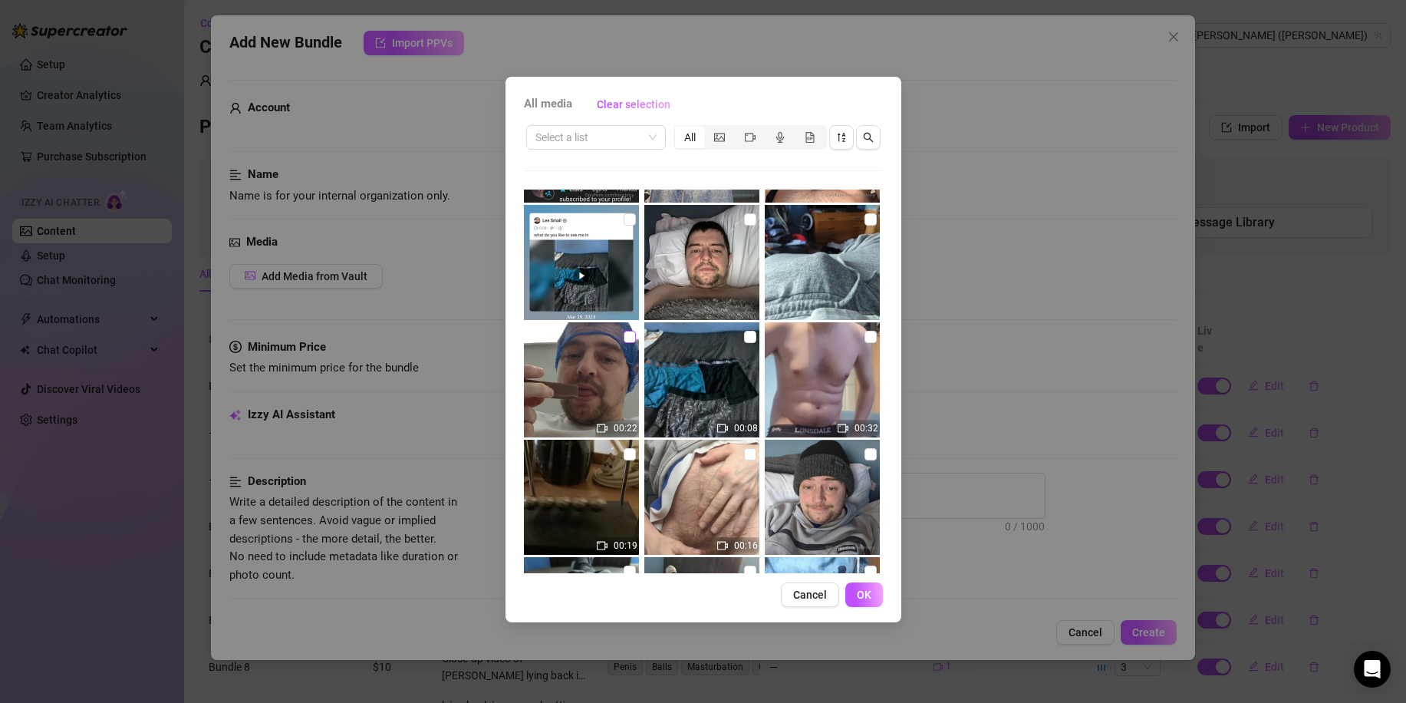
click at [629, 336] on input "checkbox" at bounding box center [630, 337] width 12 height 12
click at [861, 592] on span "OK" at bounding box center [864, 594] width 15 height 12
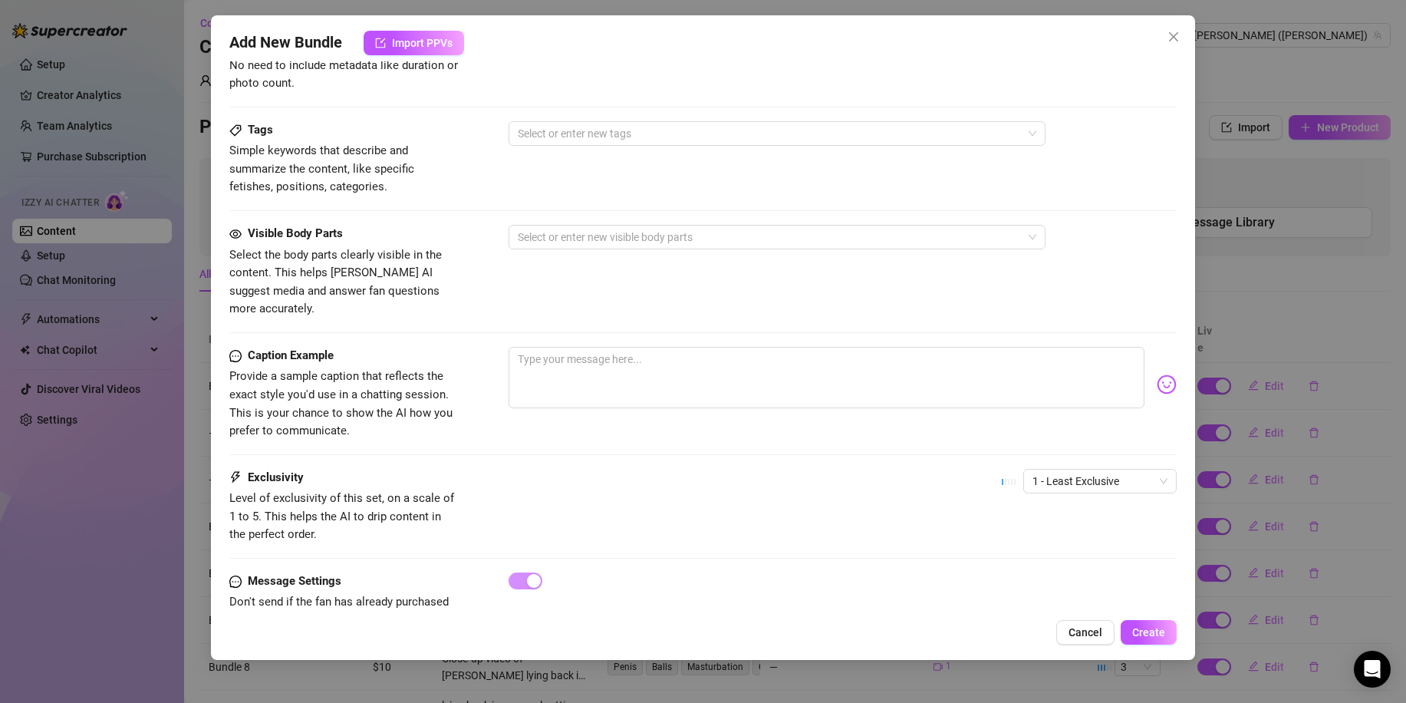
scroll to position [745, 0]
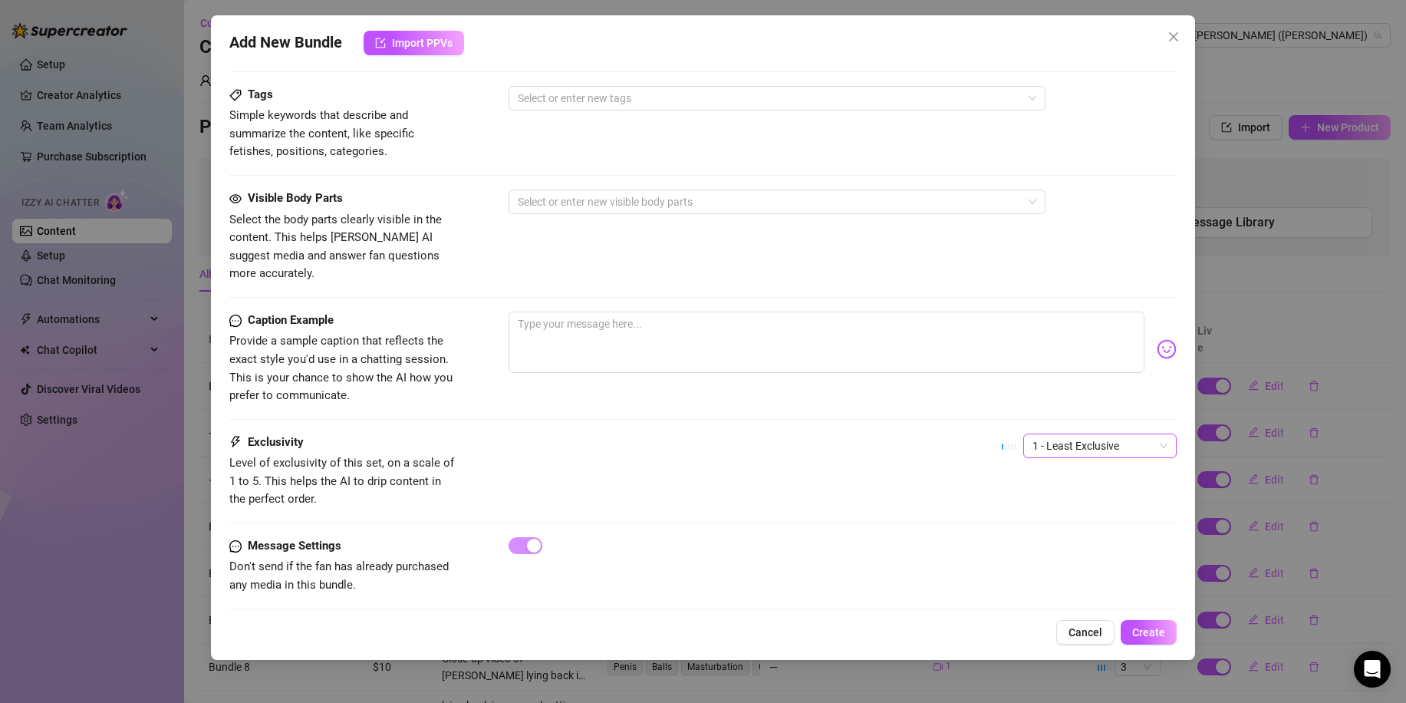
click at [1054, 437] on span "1 - Least Exclusive" at bounding box center [1099, 445] width 135 height 23
click at [1029, 511] on div "3" at bounding box center [1086, 511] width 129 height 17
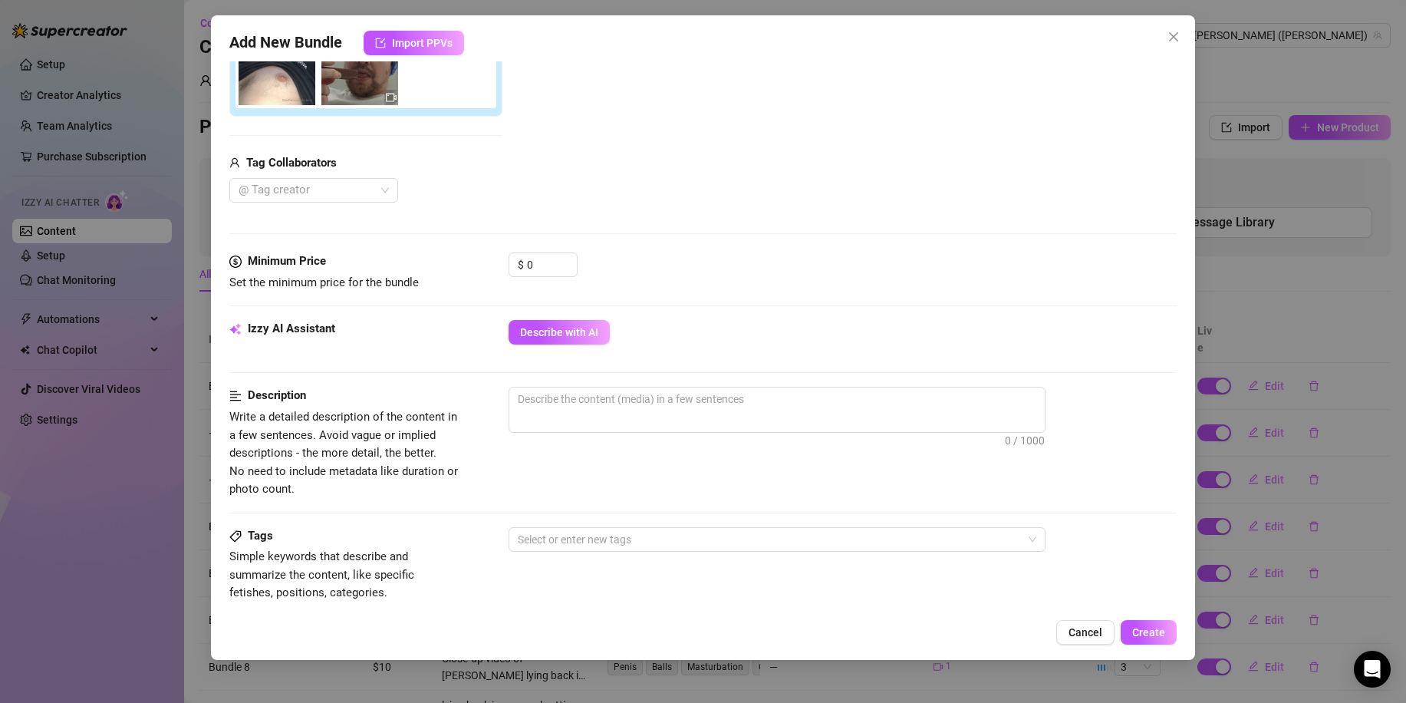
scroll to position [209, 0]
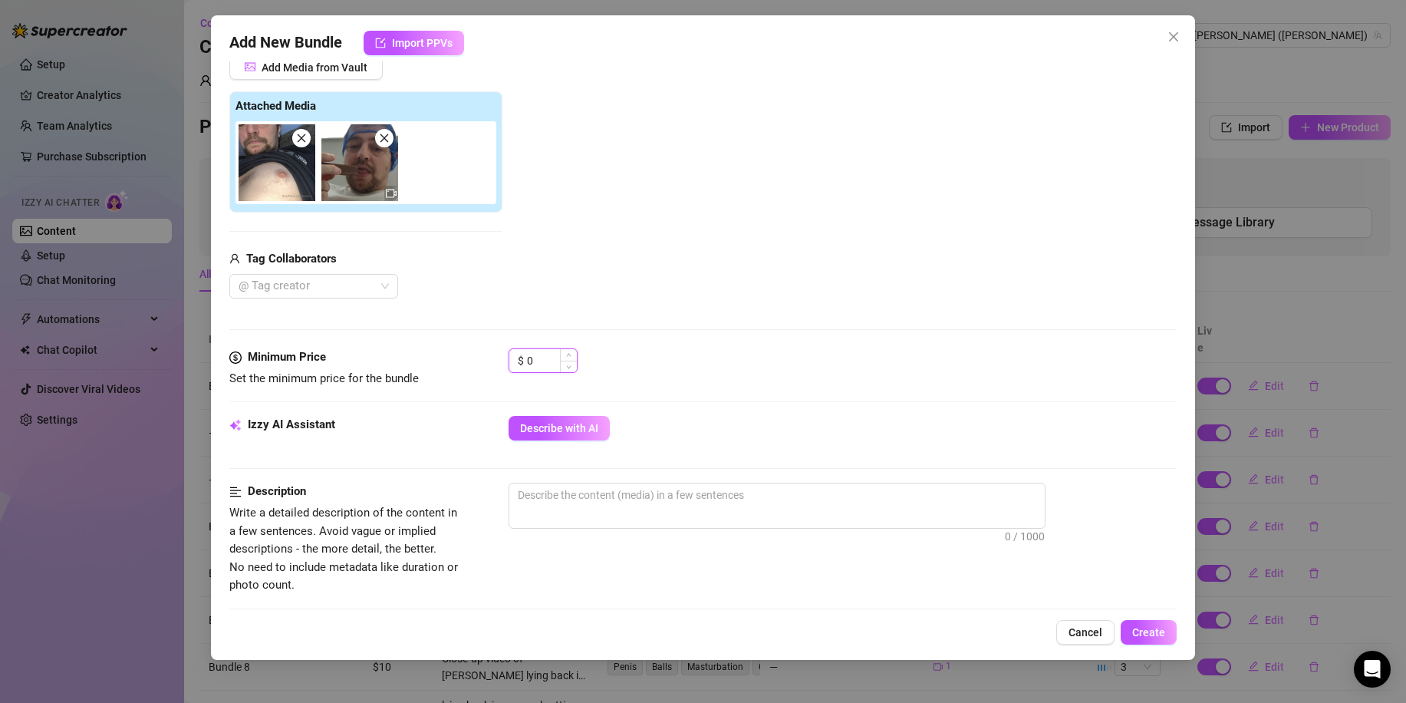
click at [537, 364] on input "0" at bounding box center [552, 360] width 50 height 23
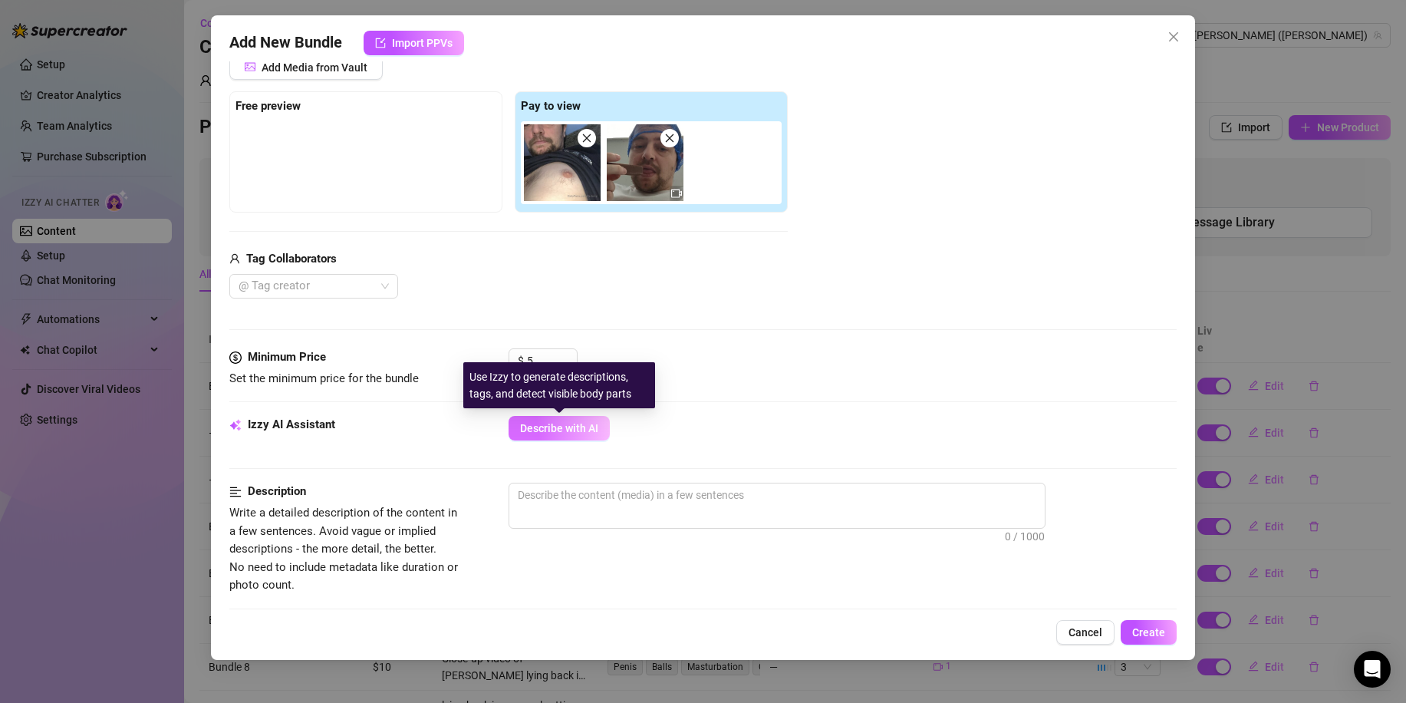
click at [558, 439] on button "Describe with AI" at bounding box center [558, 428] width 101 height 25
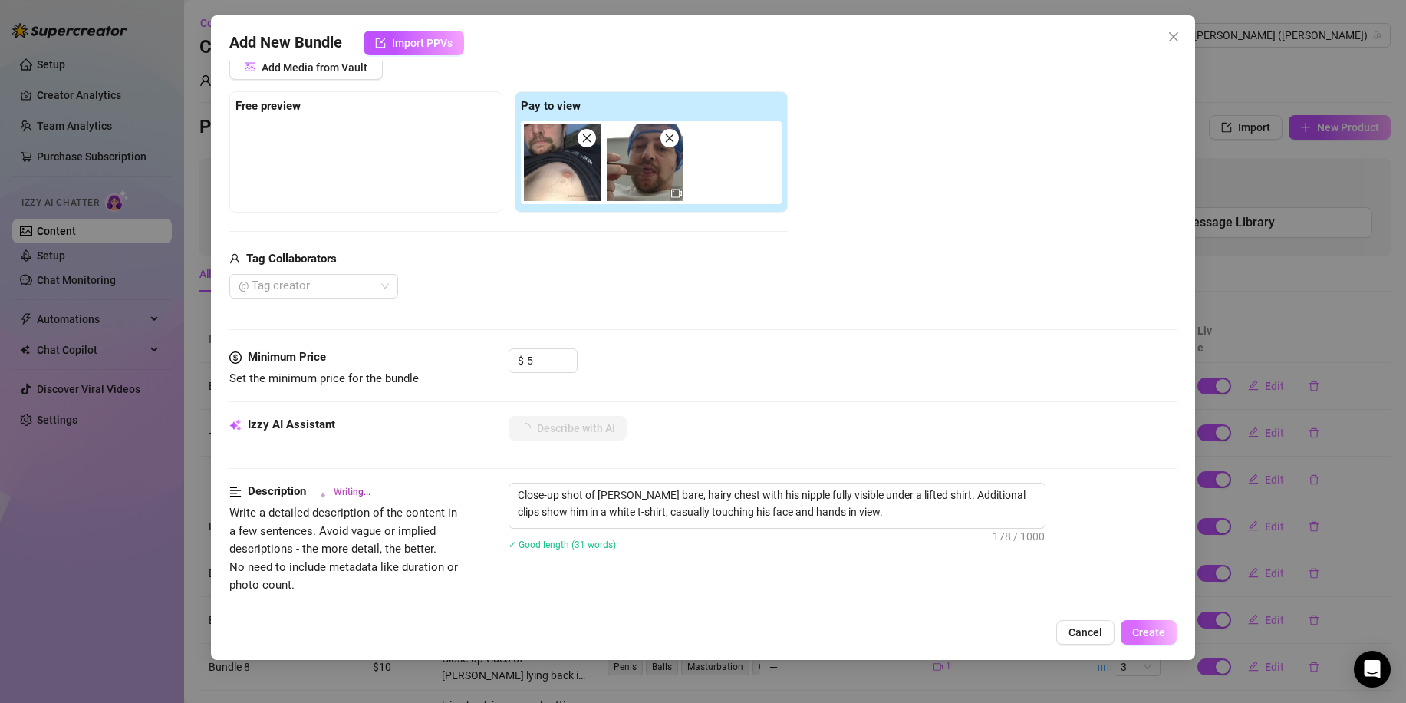
click at [1145, 627] on span "Create" at bounding box center [1148, 632] width 33 height 12
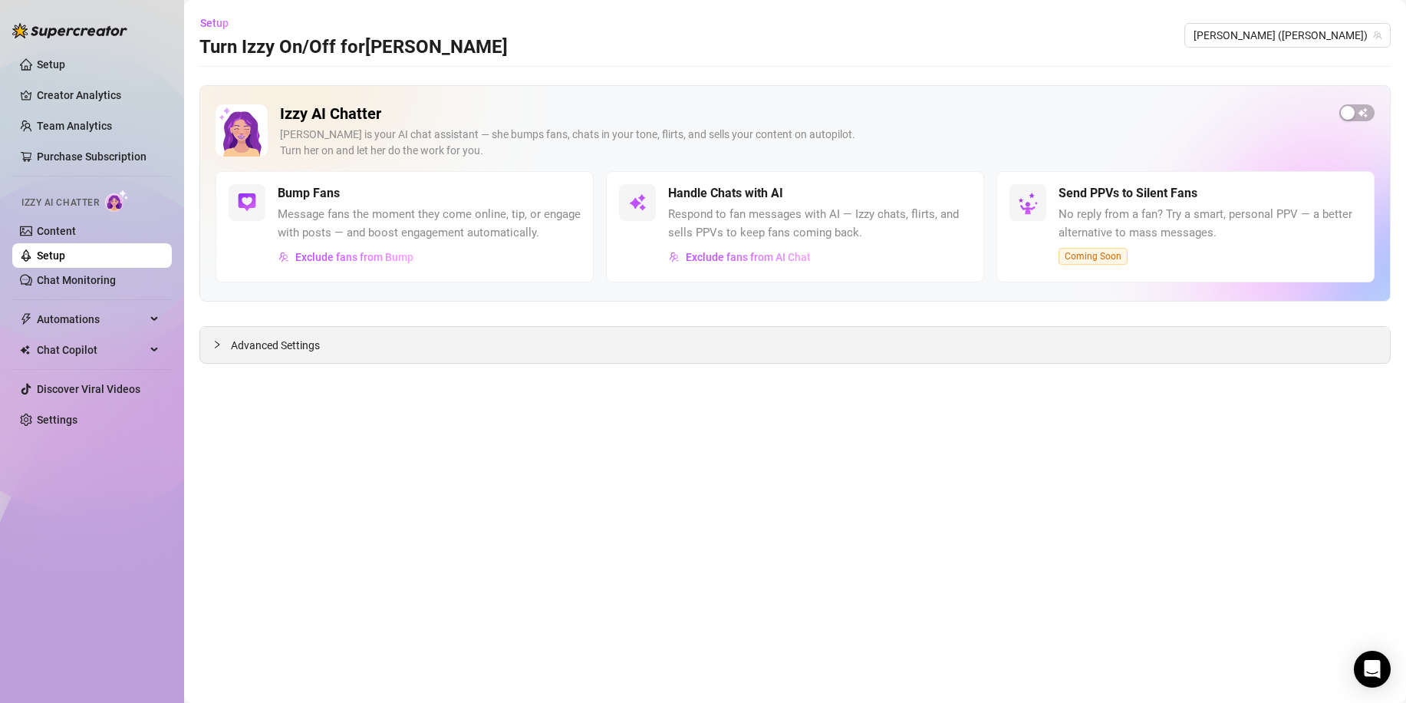
click at [334, 349] on div "Advanced Settings" at bounding box center [794, 345] width 1189 height 36
click at [302, 349] on span "Advanced Settings" at bounding box center [275, 345] width 89 height 17
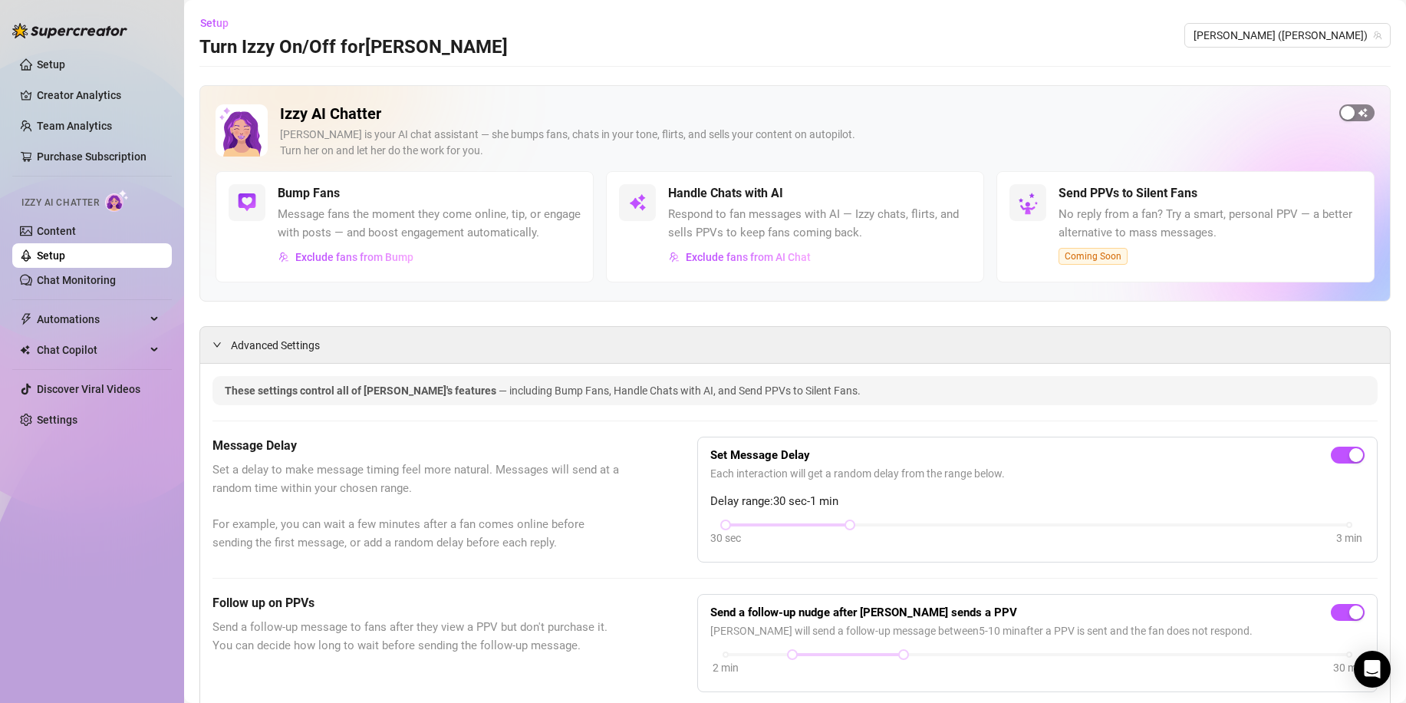
click at [1341, 117] on div "button" at bounding box center [1348, 113] width 14 height 14
click at [939, 196] on div "button" at bounding box center [946, 193] width 14 height 14
click at [939, 197] on div "button" at bounding box center [946, 193] width 14 height 14
click at [1374, 664] on icon "Open Intercom Messenger" at bounding box center [1372, 669] width 18 height 20
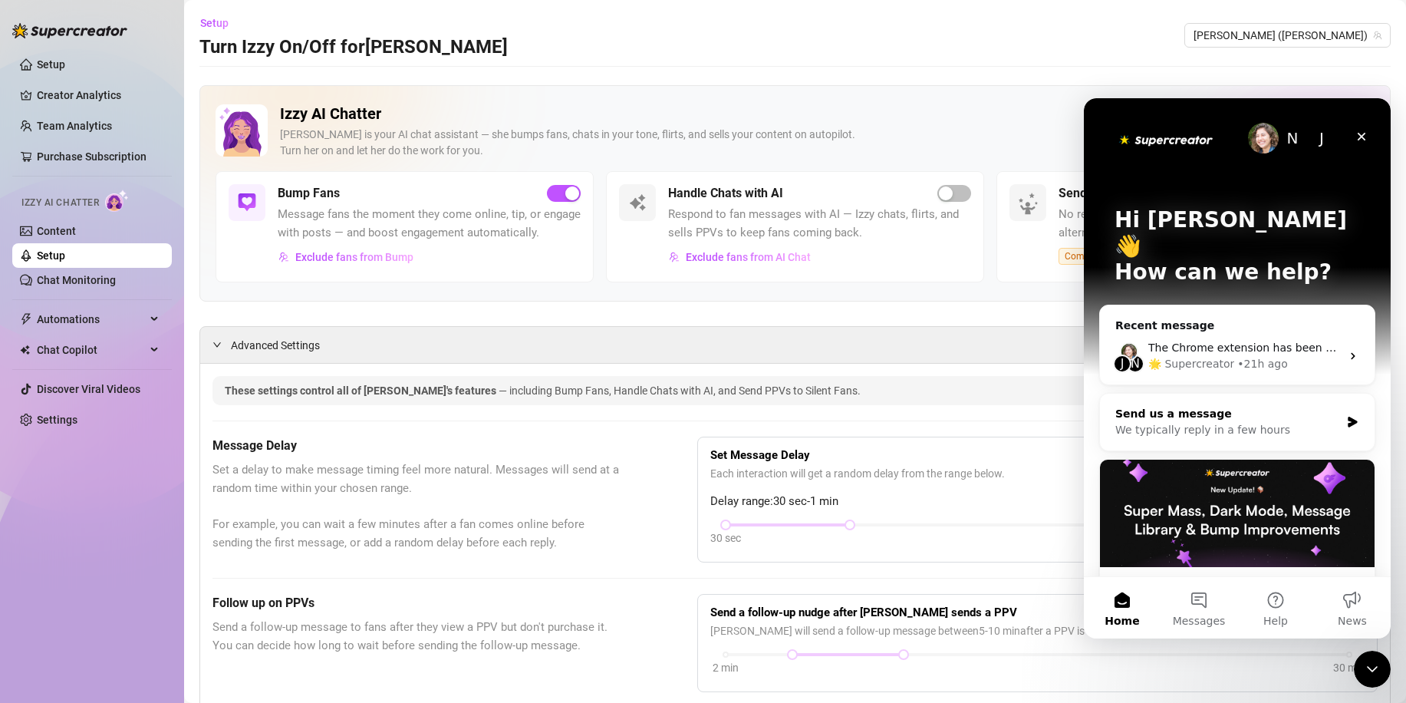
click at [1222, 422] on div "We typically reply in a few hours" at bounding box center [1227, 430] width 225 height 16
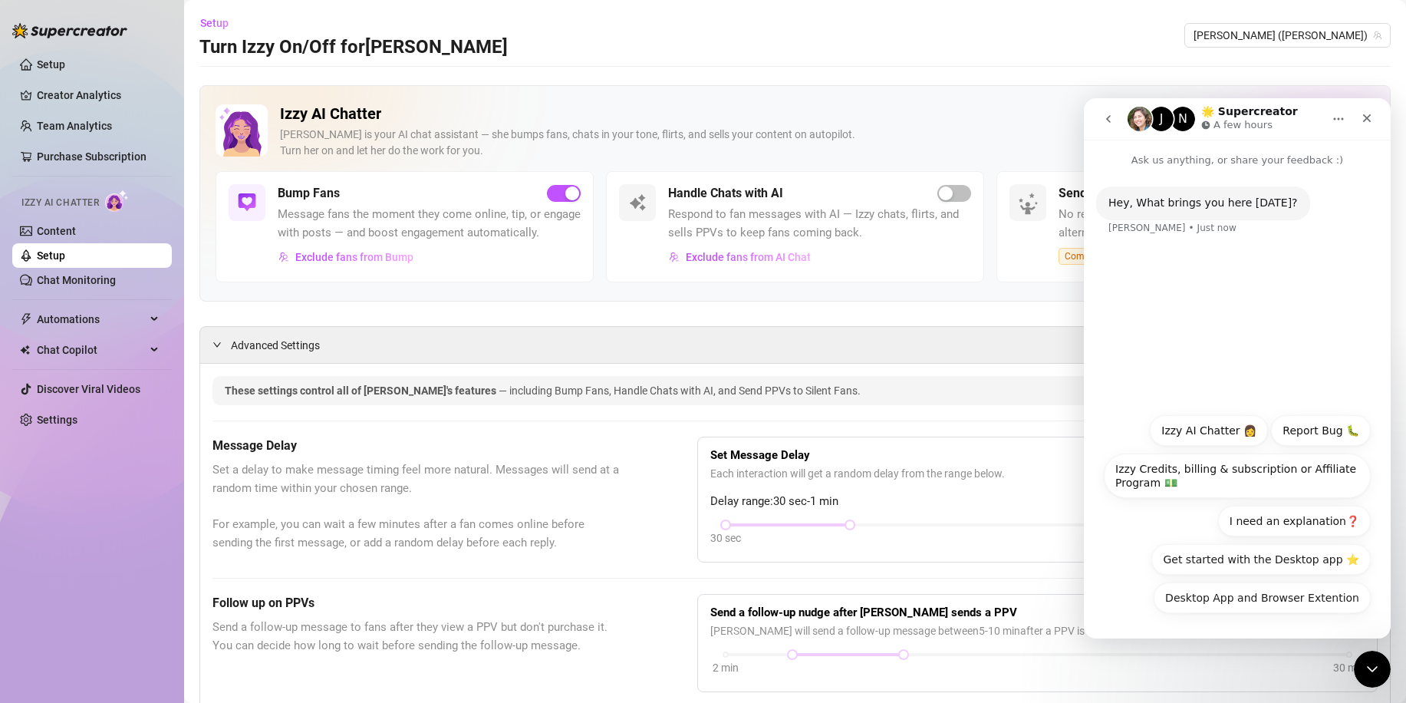
click at [1131, 229] on div "[PERSON_NAME] • Just now" at bounding box center [1172, 227] width 128 height 9
click at [1147, 240] on div "Hey, What brings you here [DATE]? [PERSON_NAME] • Just now" at bounding box center [1237, 219] width 282 height 67
click at [1183, 430] on button "Izzy AI Chatter 👩" at bounding box center [1209, 430] width 118 height 31
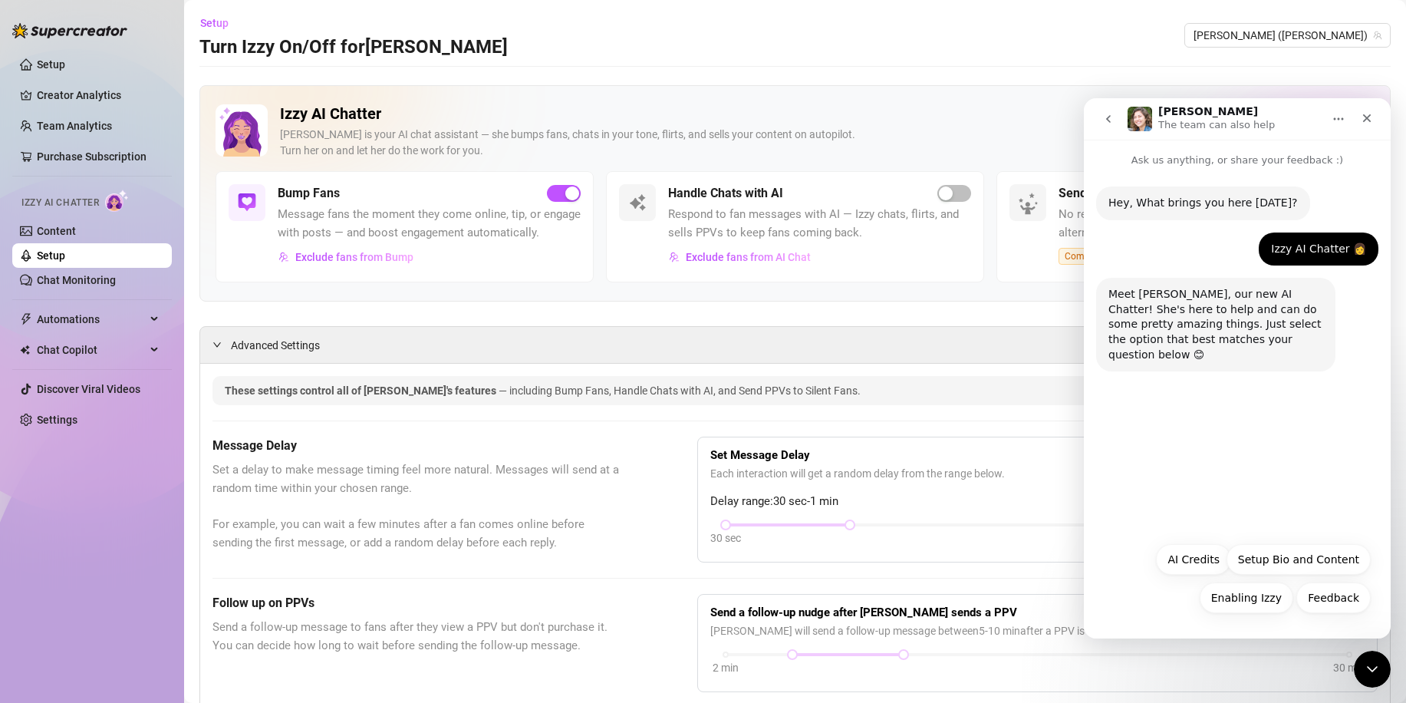
click at [1114, 121] on icon "go back" at bounding box center [1108, 119] width 12 height 12
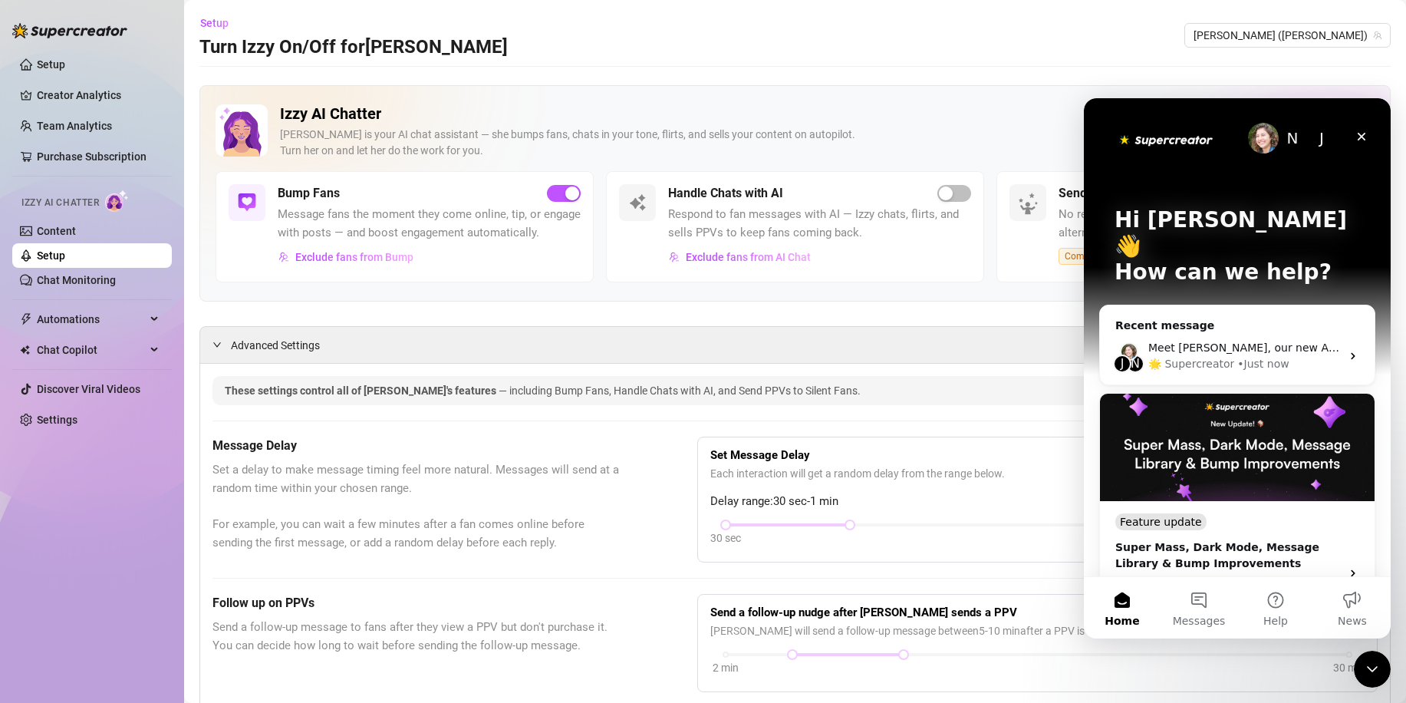
click at [1178, 259] on p "How can we help?" at bounding box center [1236, 272] width 245 height 26
click at [1193, 607] on button "Messages" at bounding box center [1198, 607] width 77 height 61
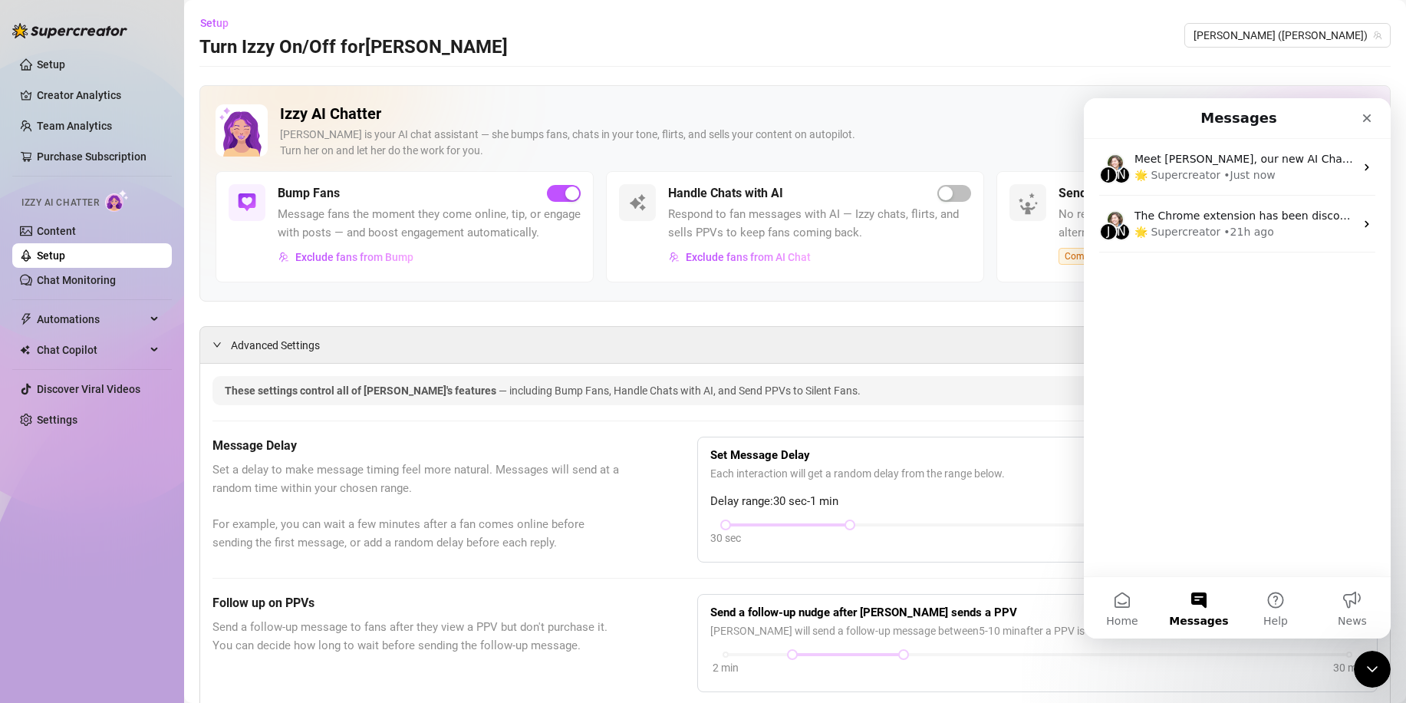
click at [1200, 306] on div "J N Meet [PERSON_NAME], our new AI Chatter! She's here to help and can do some …" at bounding box center [1237, 357] width 307 height 437
click at [1130, 603] on button "Home" at bounding box center [1122, 607] width 77 height 61
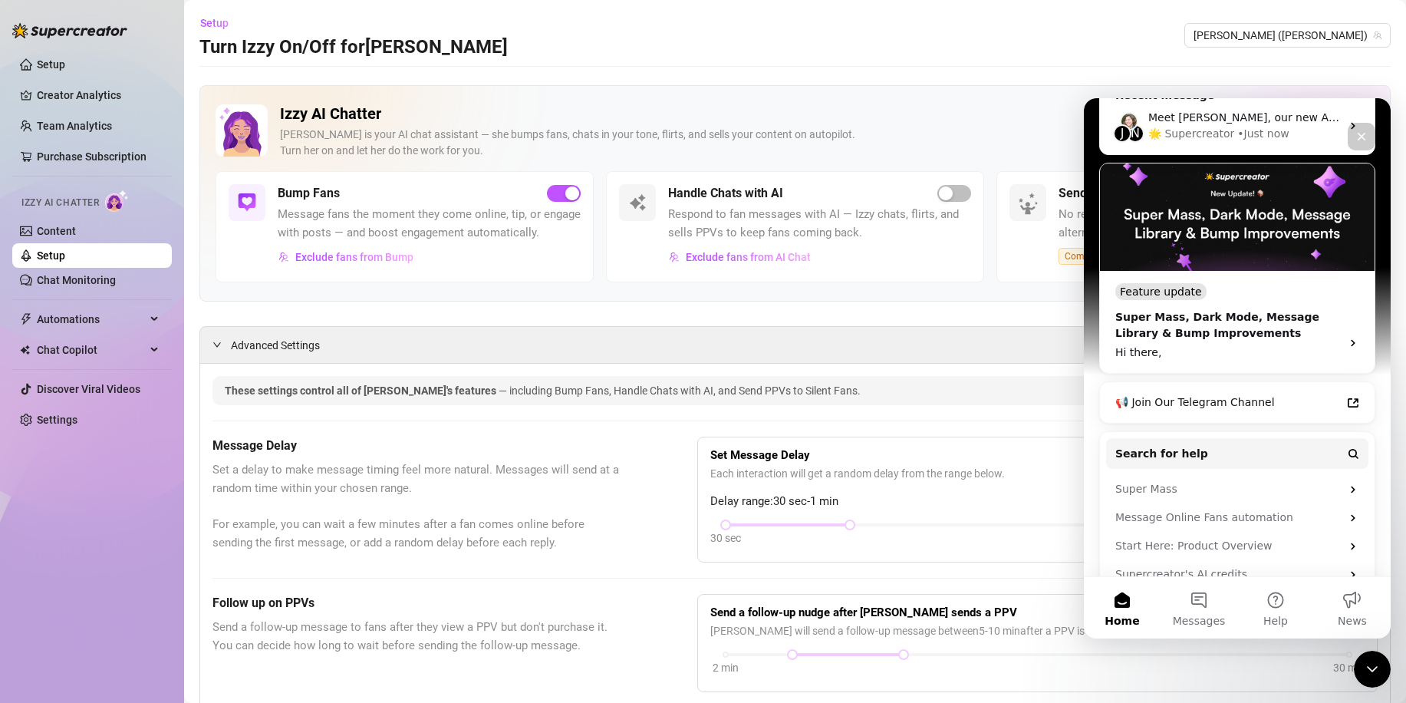
scroll to position [231, 0]
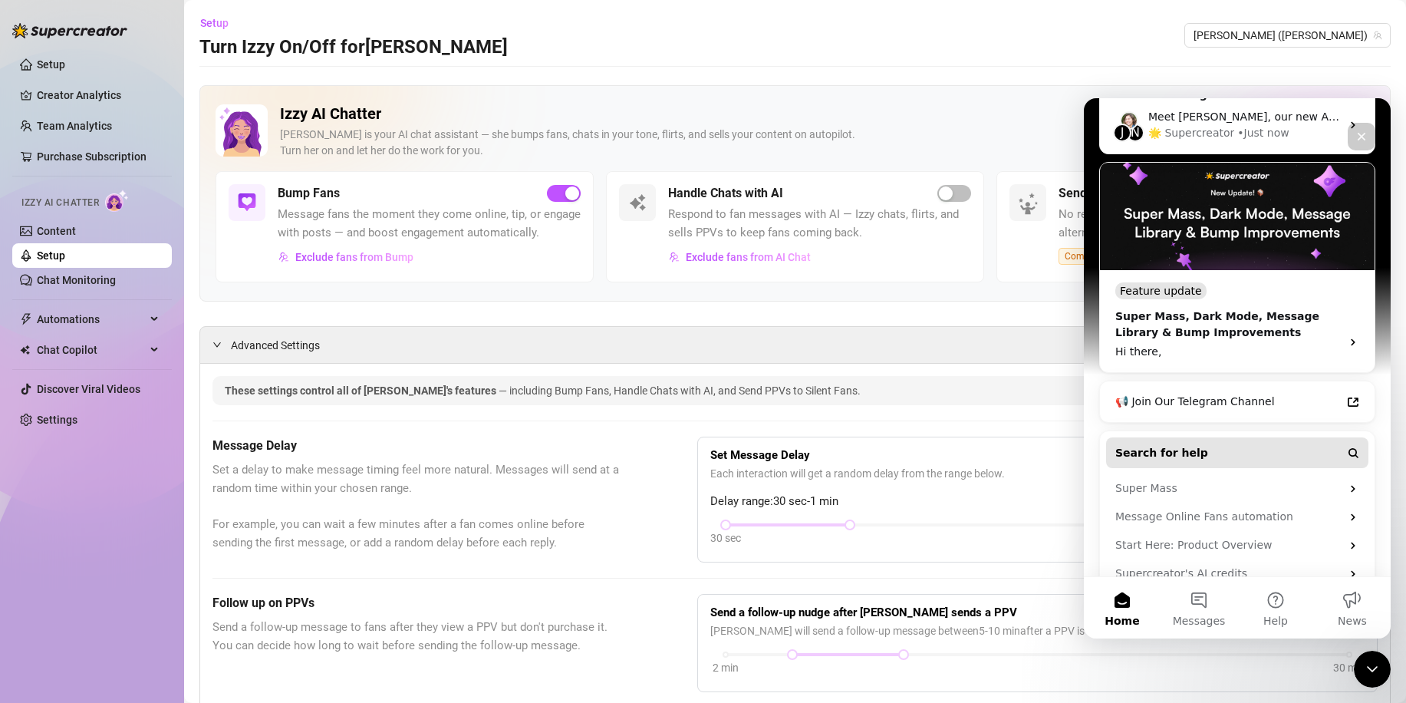
click at [1195, 437] on button "Search for help" at bounding box center [1237, 452] width 262 height 31
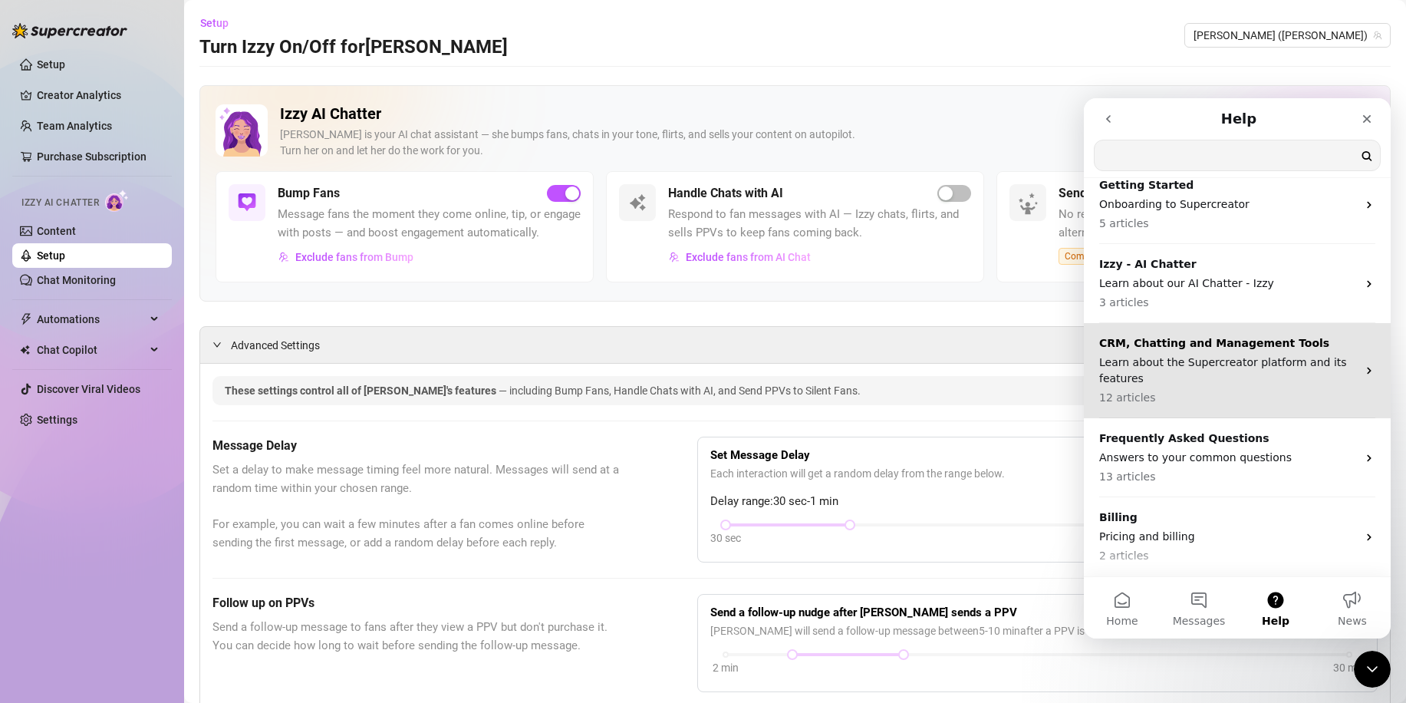
scroll to position [0, 0]
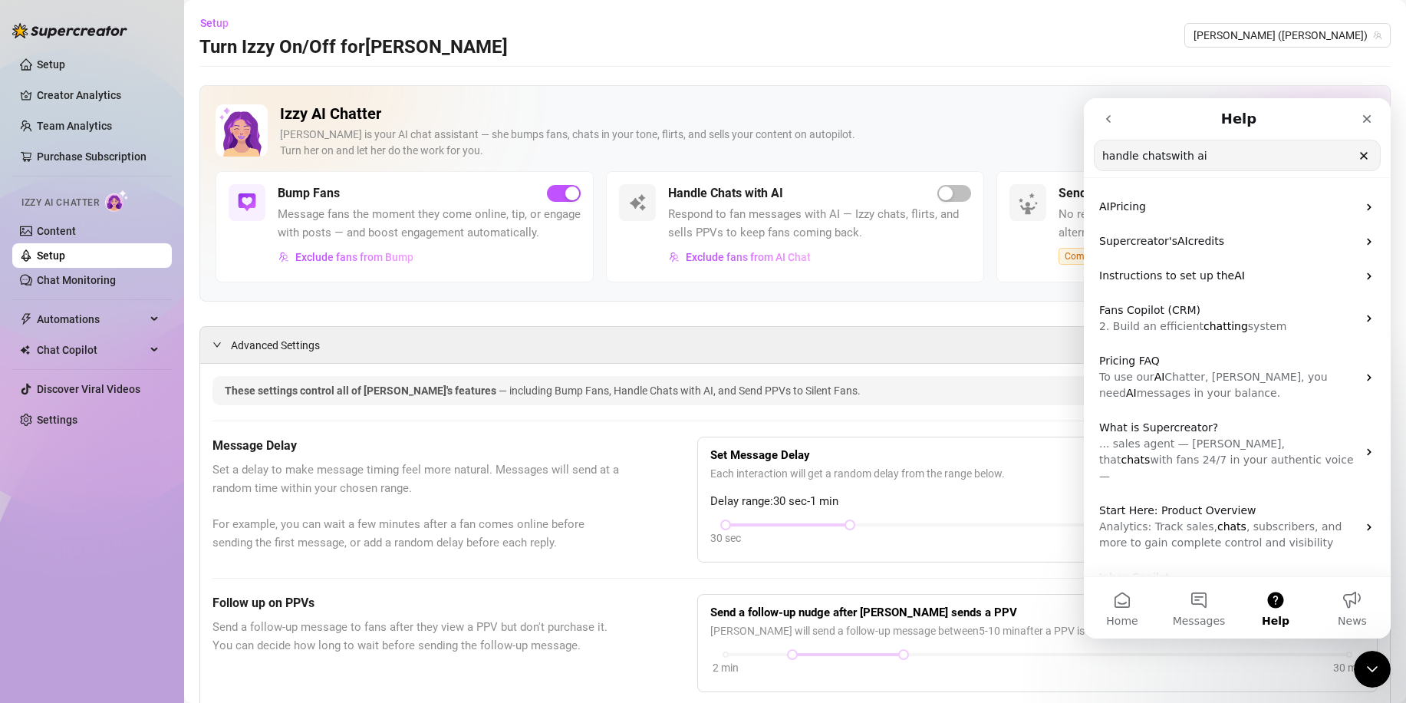
click at [1163, 163] on input "handle chatswith ai" at bounding box center [1236, 155] width 285 height 30
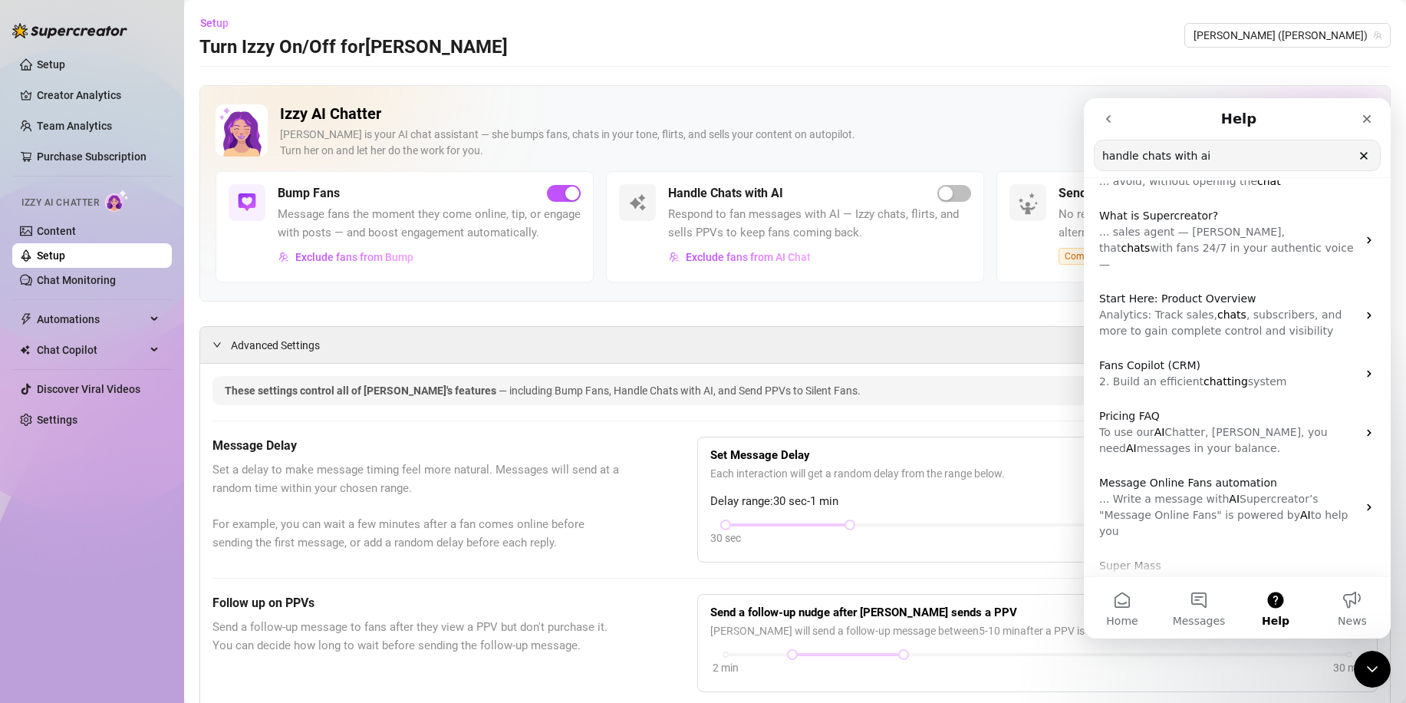
scroll to position [152, 0]
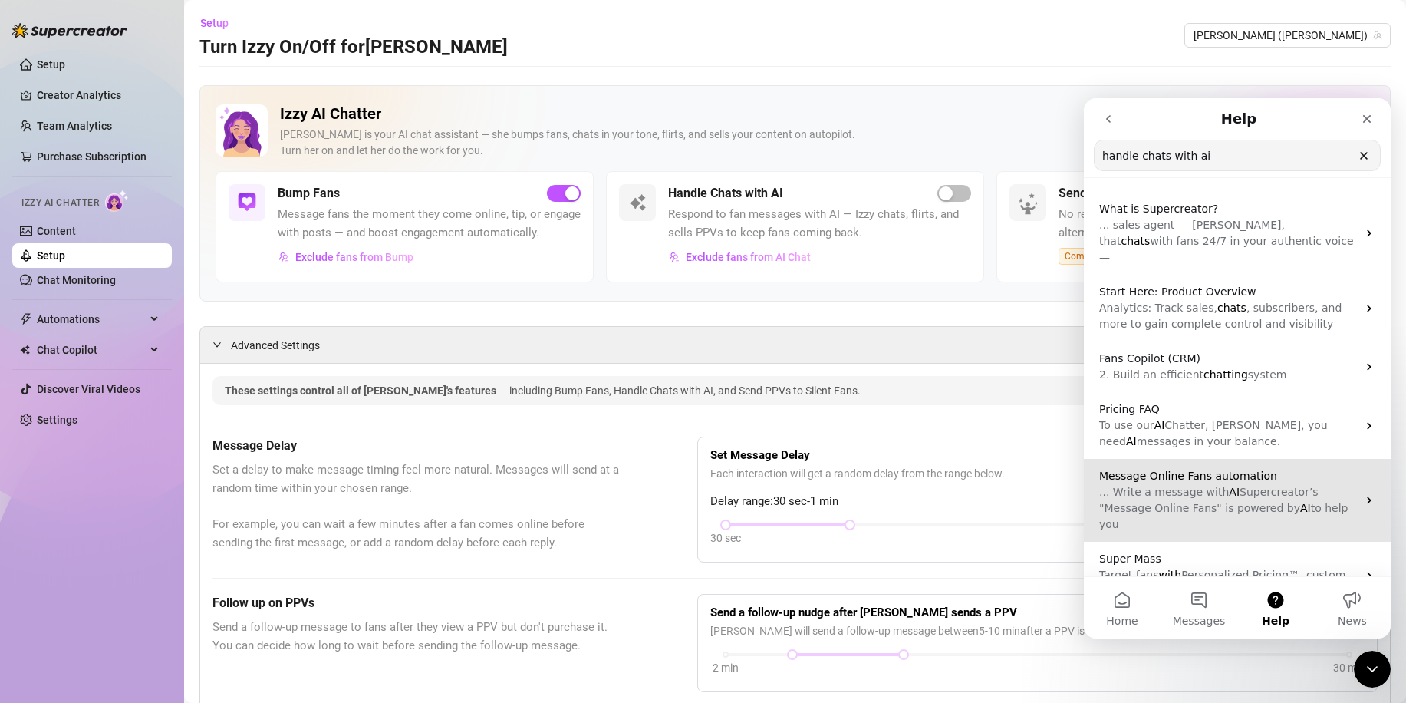
click at [1206, 485] on span "... Write a message with" at bounding box center [1164, 491] width 130 height 12
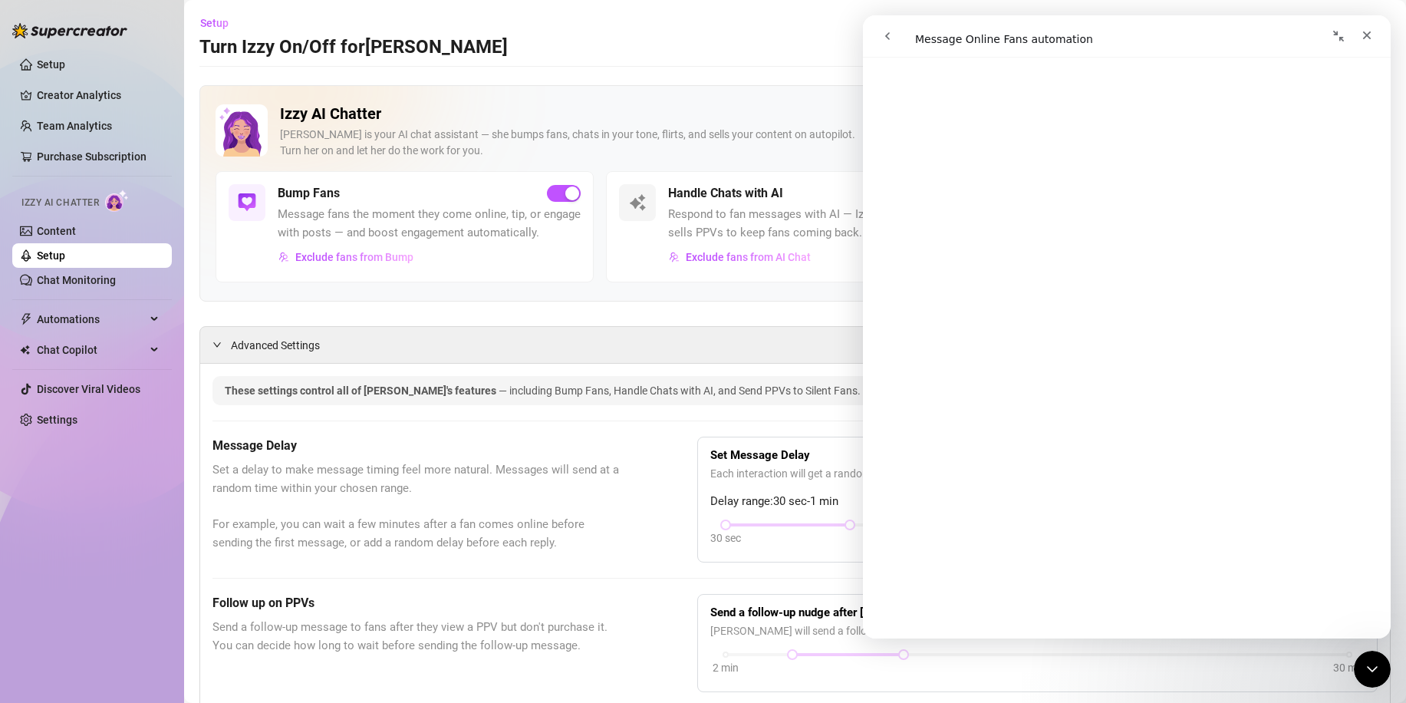
scroll to position [2760, 0]
click at [1370, 35] on icon "Close" at bounding box center [1367, 35] width 12 height 12
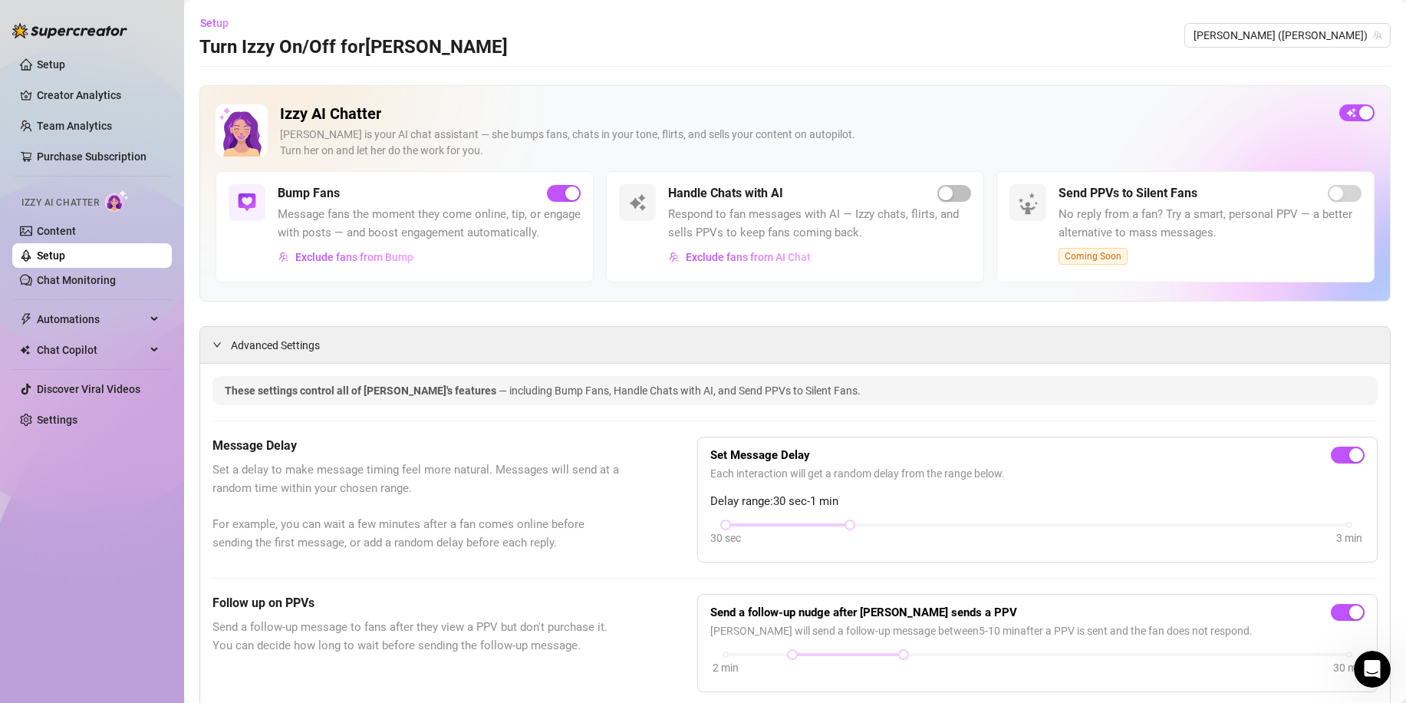
scroll to position [0, 0]
click at [939, 196] on div "button" at bounding box center [946, 193] width 14 height 14
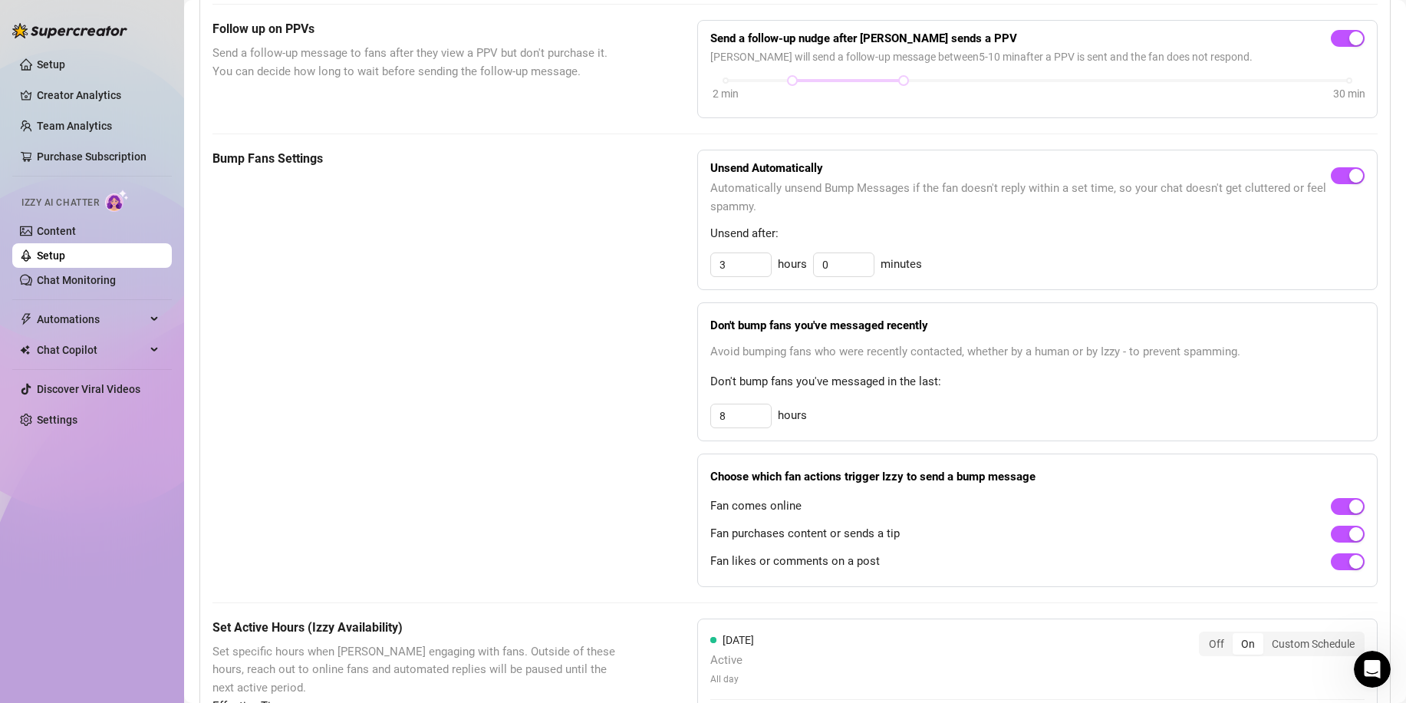
scroll to position [489, 0]
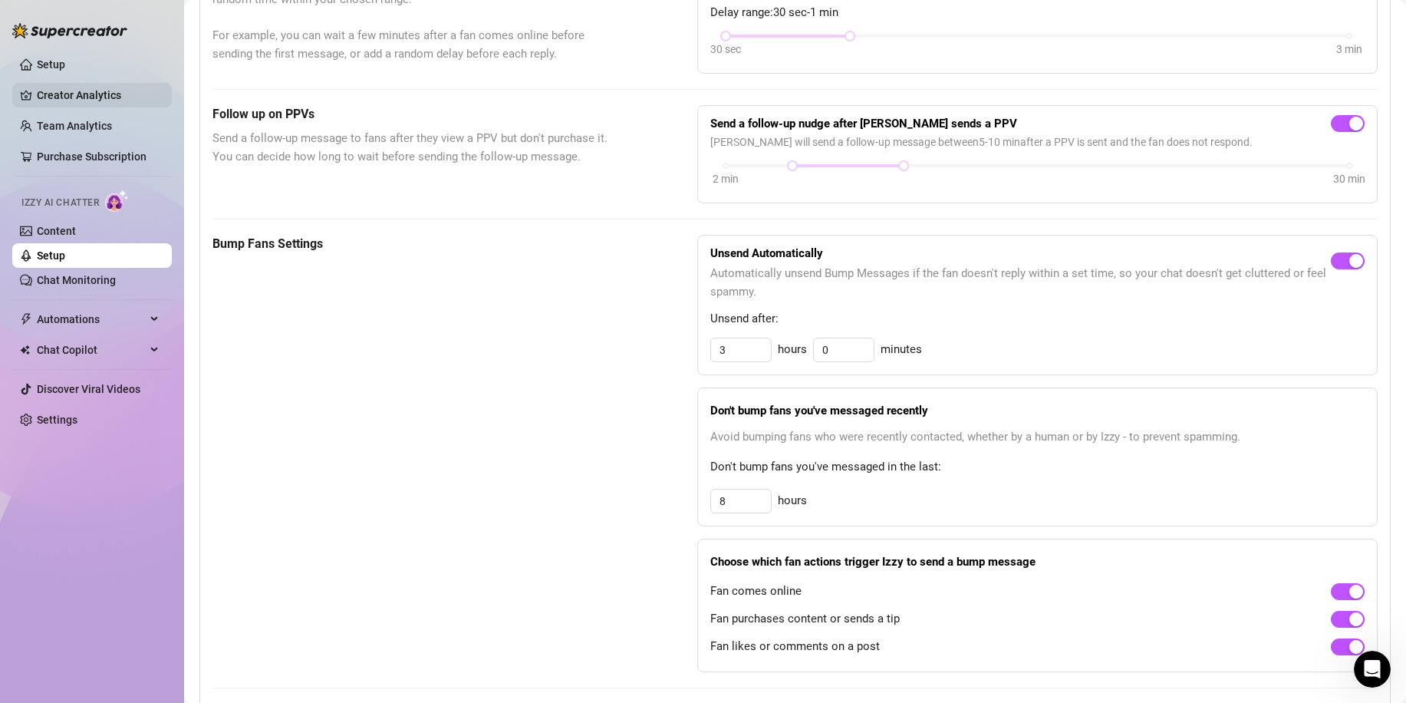
click at [97, 97] on link "Creator Analytics" at bounding box center [98, 95] width 123 height 25
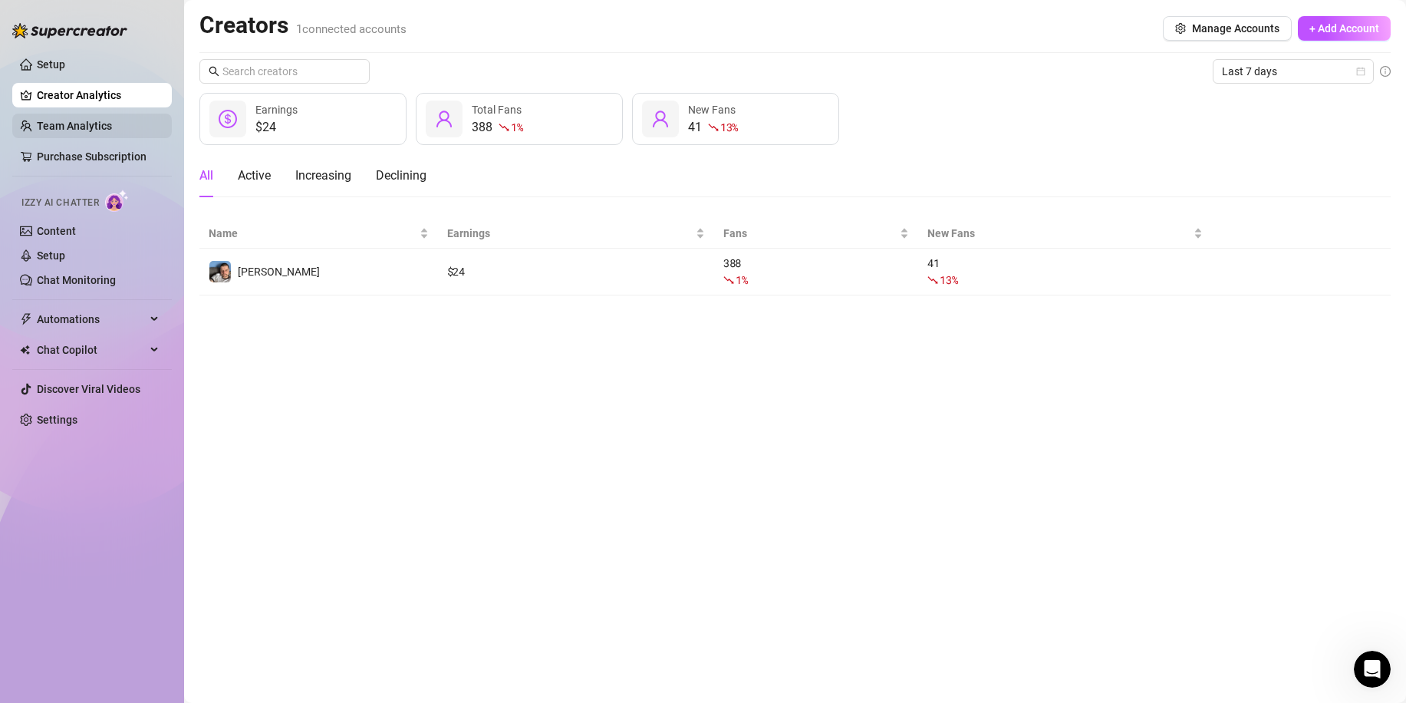
click at [94, 130] on link "Team Analytics" at bounding box center [74, 126] width 75 height 12
